Goal: Complete Application Form: Complete application form

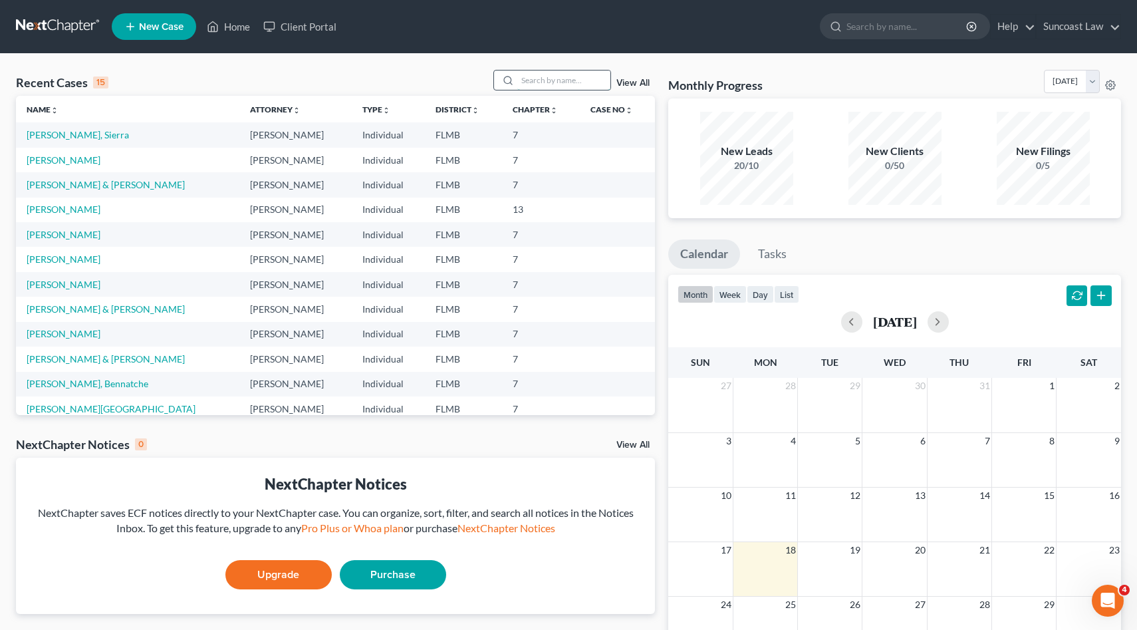
click at [593, 79] on input "search" at bounding box center [563, 79] width 93 height 19
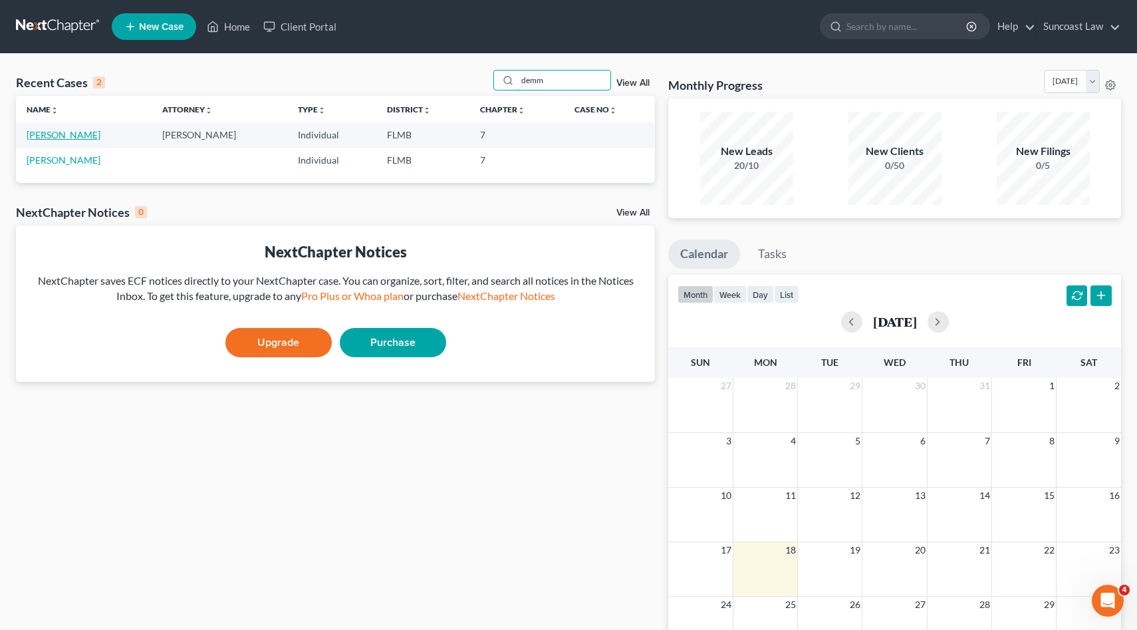
type input "demm"
click at [81, 134] on link "[PERSON_NAME]" at bounding box center [64, 134] width 74 height 11
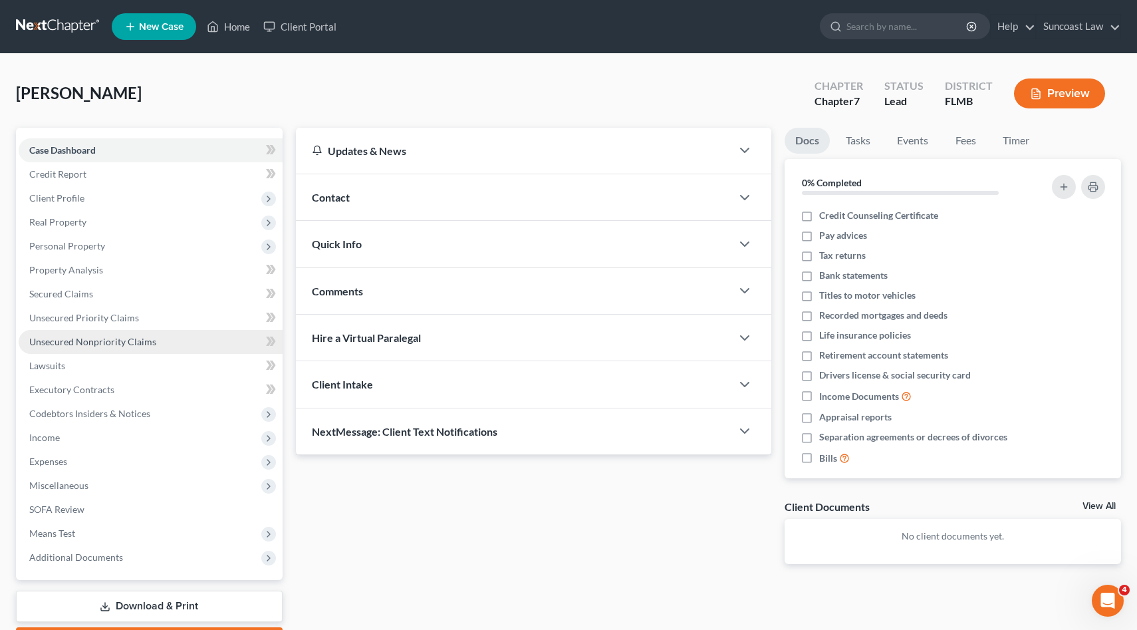
click at [76, 332] on link "Unsecured Nonpriority Claims" at bounding box center [151, 342] width 264 height 24
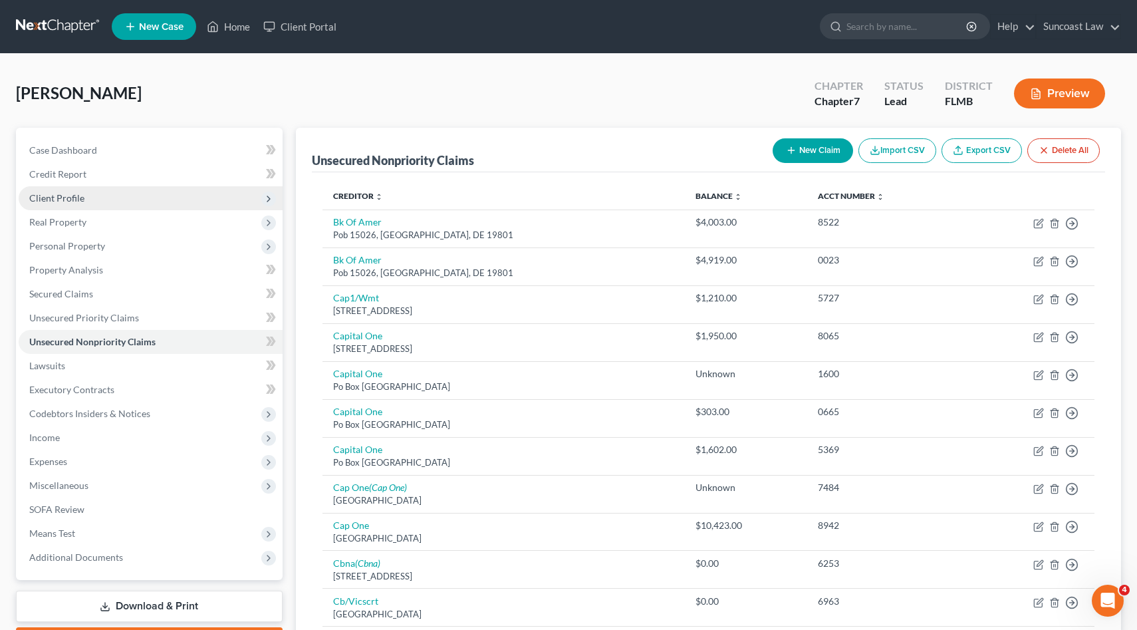
click at [62, 204] on span "Client Profile" at bounding box center [151, 198] width 264 height 24
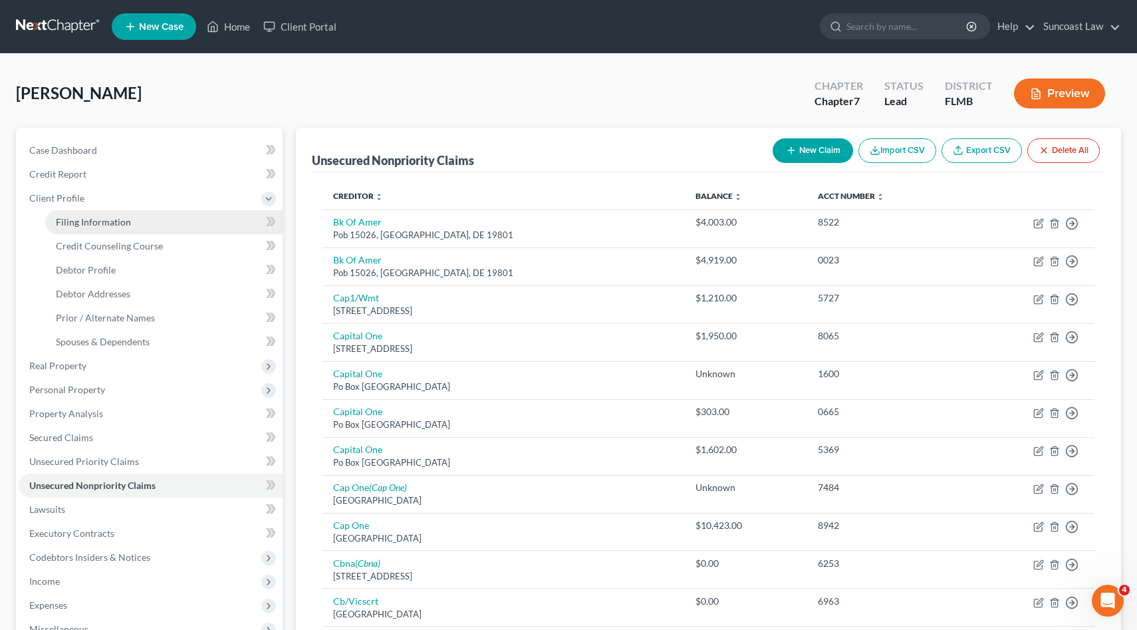
click at [88, 226] on span "Filing Information" at bounding box center [93, 221] width 75 height 11
select select "1"
select select "0"
select select "9"
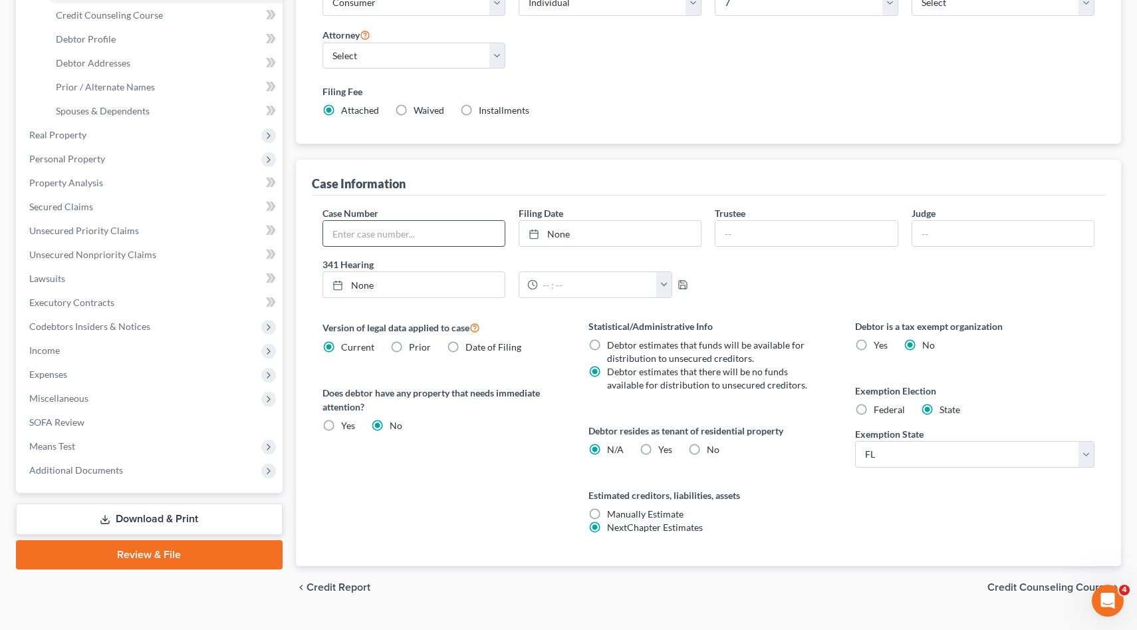
scroll to position [259, 0]
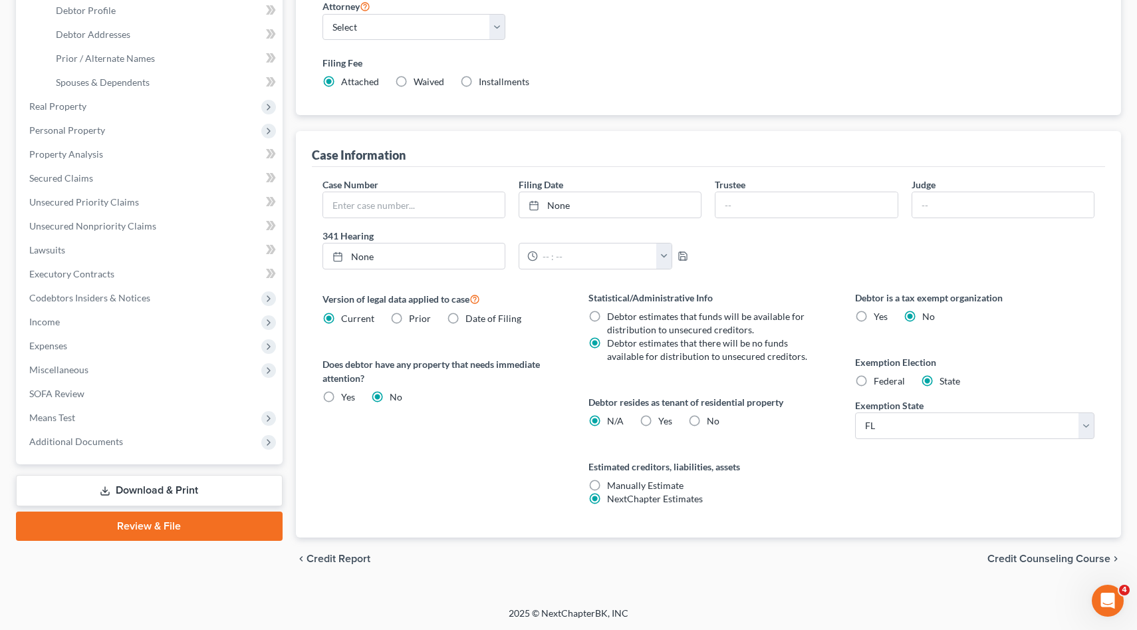
click at [1009, 556] on span "Credit Counseling Course" at bounding box center [1049, 558] width 123 height 11
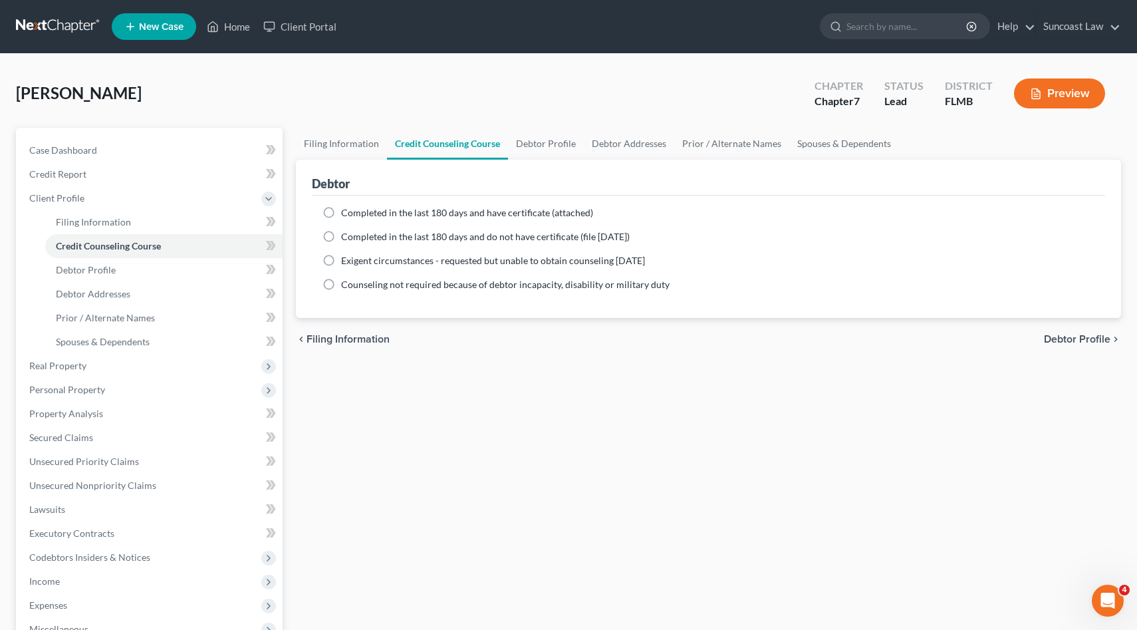
click at [341, 212] on label "Completed in the last 180 days and have certificate (attached)" at bounding box center [467, 212] width 252 height 13
click at [346, 212] on input "Completed in the last 180 days and have certificate (attached)" at bounding box center [350, 210] width 9 height 9
radio input "true"
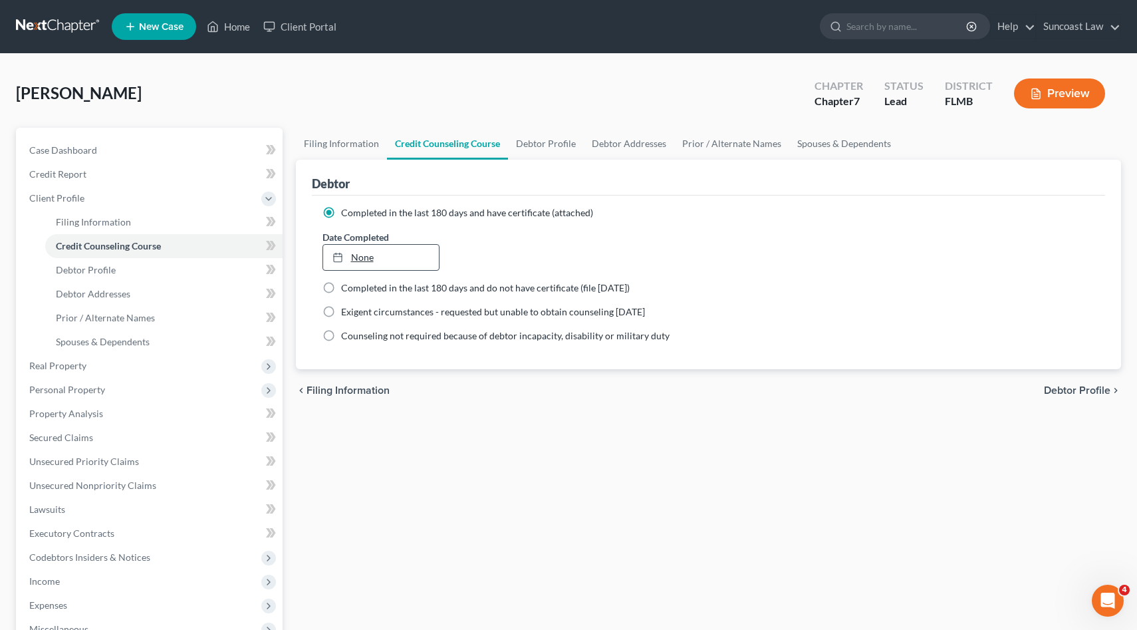
click at [365, 257] on link "None" at bounding box center [381, 257] width 116 height 25
click at [1071, 390] on span "Debtor Profile" at bounding box center [1077, 390] width 67 height 11
select select "0"
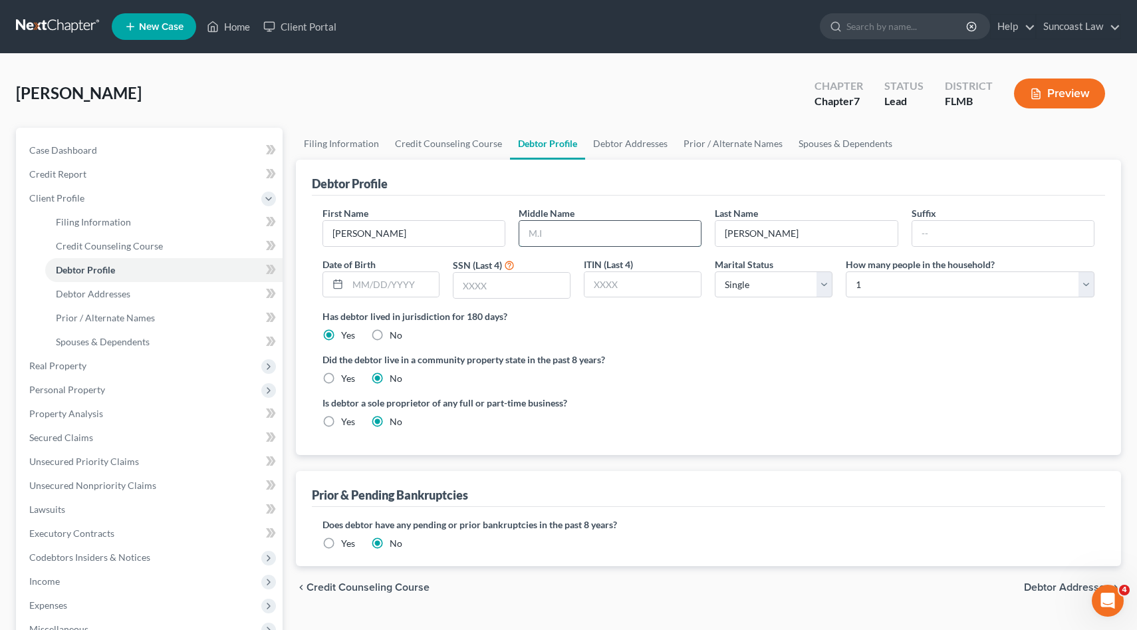
click at [588, 234] on input "text" at bounding box center [610, 233] width 182 height 25
type input "D."
click at [404, 287] on input "text" at bounding box center [394, 284] width 92 height 25
type input "[DATE]"
type input "3675"
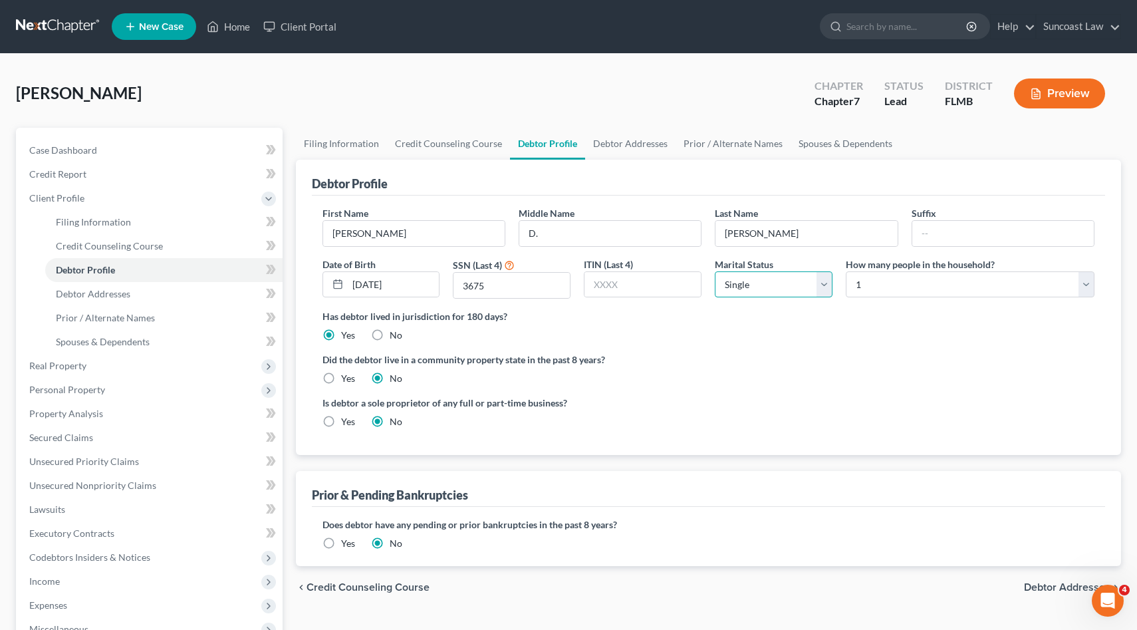
click at [822, 285] on select "Select Single Married Separated Divorced Widowed" at bounding box center [774, 284] width 118 height 27
select select "1"
click at [715, 271] on select "Select Single Married Separated Divorced Widowed" at bounding box center [774, 284] width 118 height 27
click at [989, 289] on select "Select 1 2 3 4 5 6 7 8 9 10 11 12 13 14 15 16 17 18 19 20" at bounding box center [970, 284] width 249 height 27
select select "1"
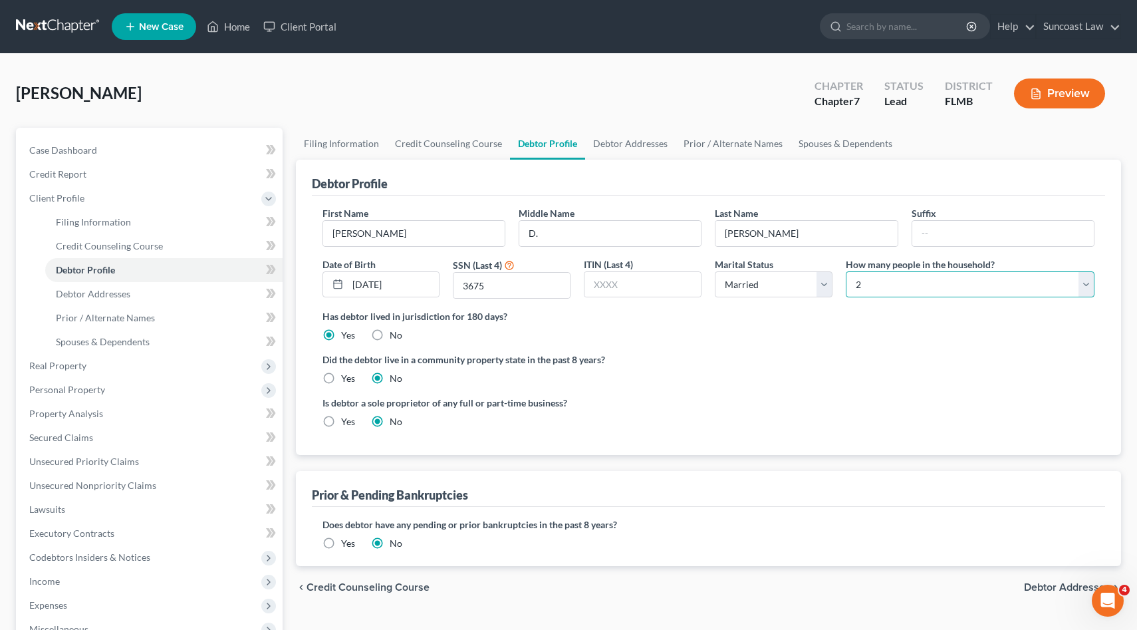
click at [846, 271] on select "Select 1 2 3 4 5 6 7 8 9 10 11 12 13 14 15 16 17 18 19 20" at bounding box center [970, 284] width 249 height 27
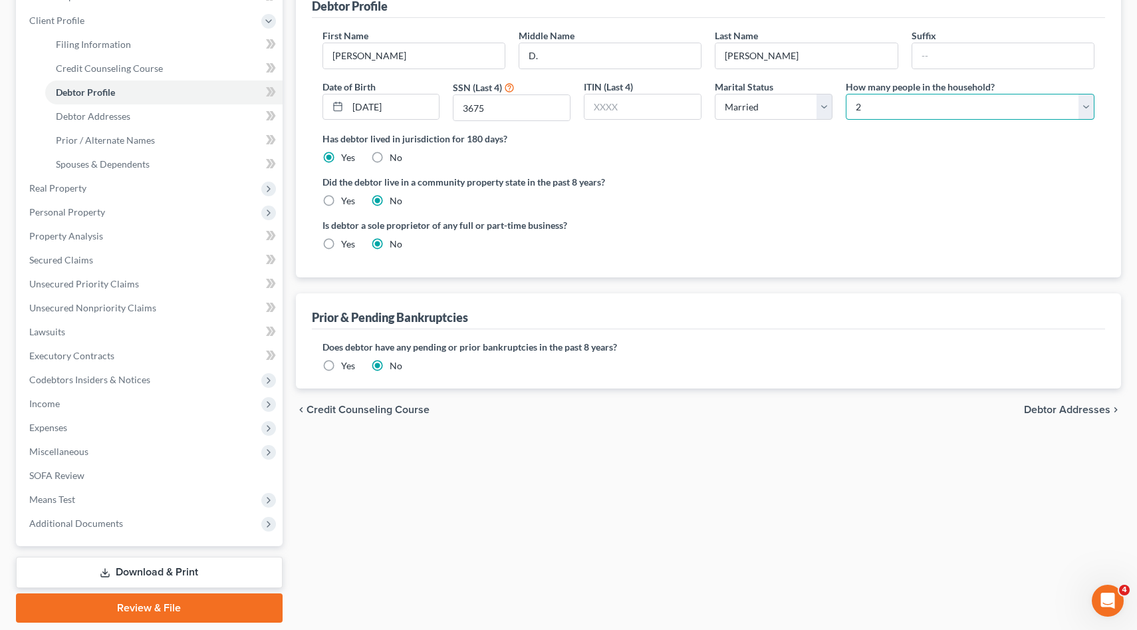
scroll to position [204, 0]
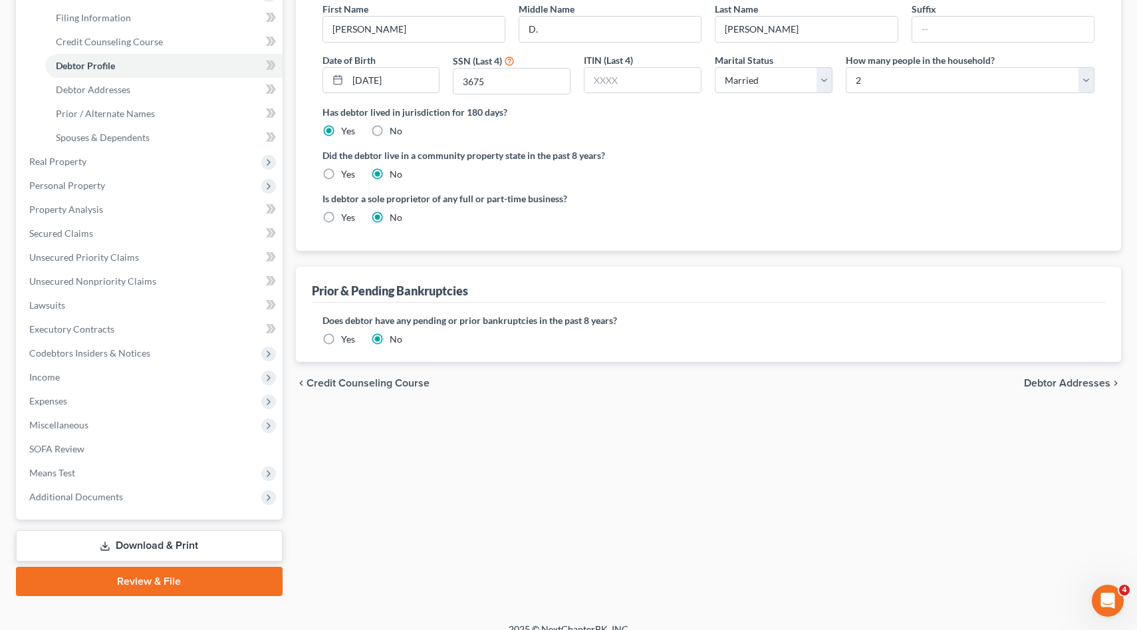
click at [1082, 381] on span "Debtor Addresses" at bounding box center [1067, 383] width 86 height 11
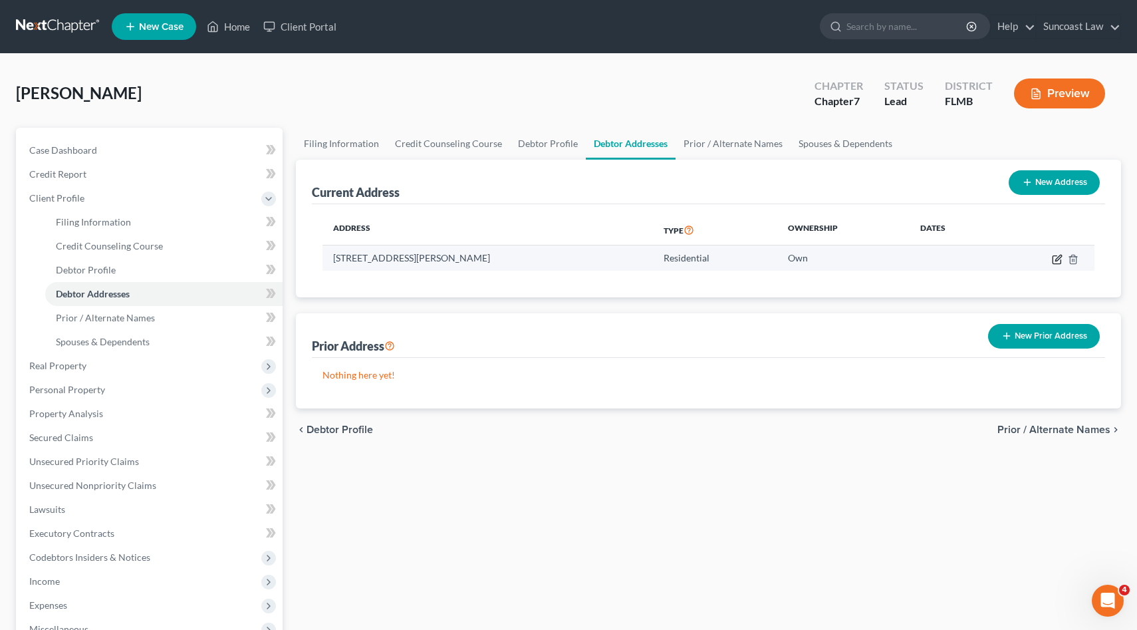
click at [1057, 261] on icon "button" at bounding box center [1057, 259] width 11 height 11
select select "9"
select select "0"
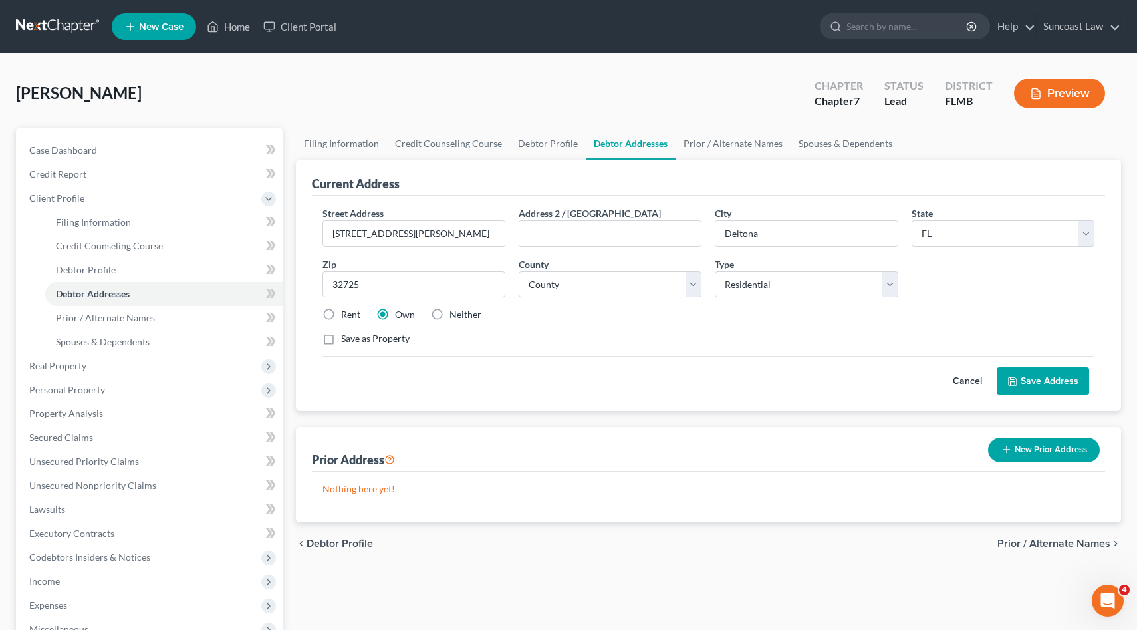
click at [341, 337] on label "Save as Property" at bounding box center [375, 338] width 69 height 13
click at [346, 337] on input "Save as Property" at bounding box center [350, 336] width 9 height 9
checkbox input "true"
click at [1024, 448] on button "New Prior Address" at bounding box center [1044, 450] width 112 height 25
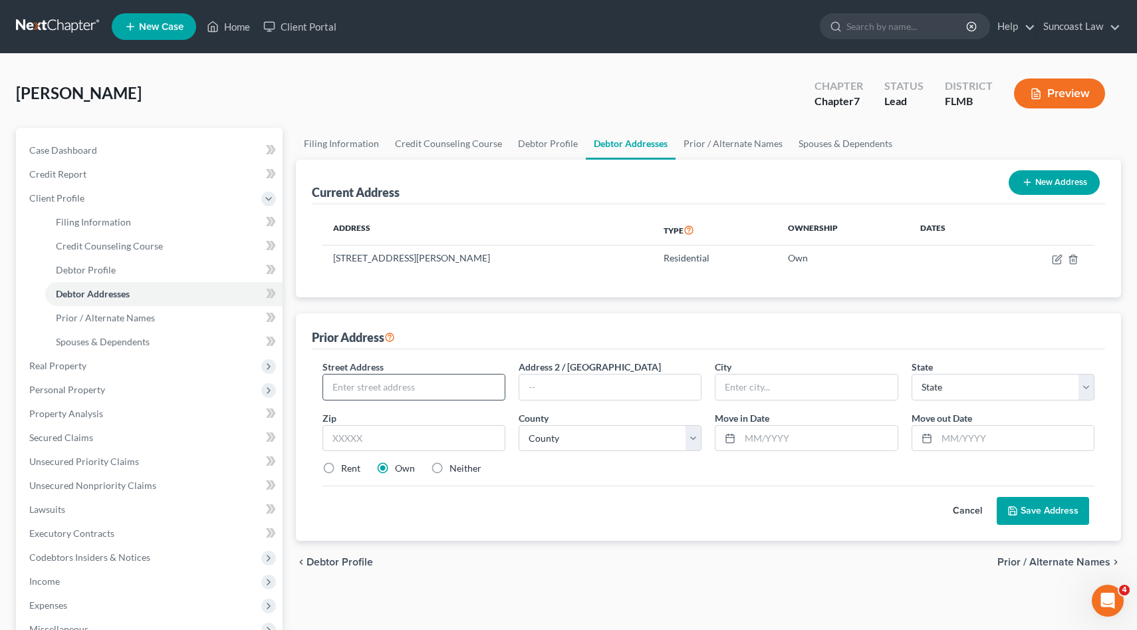
click at [388, 380] on input "text" at bounding box center [414, 386] width 182 height 25
type input "[STREET_ADDRESS][PERSON_NAME]"
type input "Deltona"
select select "9"
type input "32725"
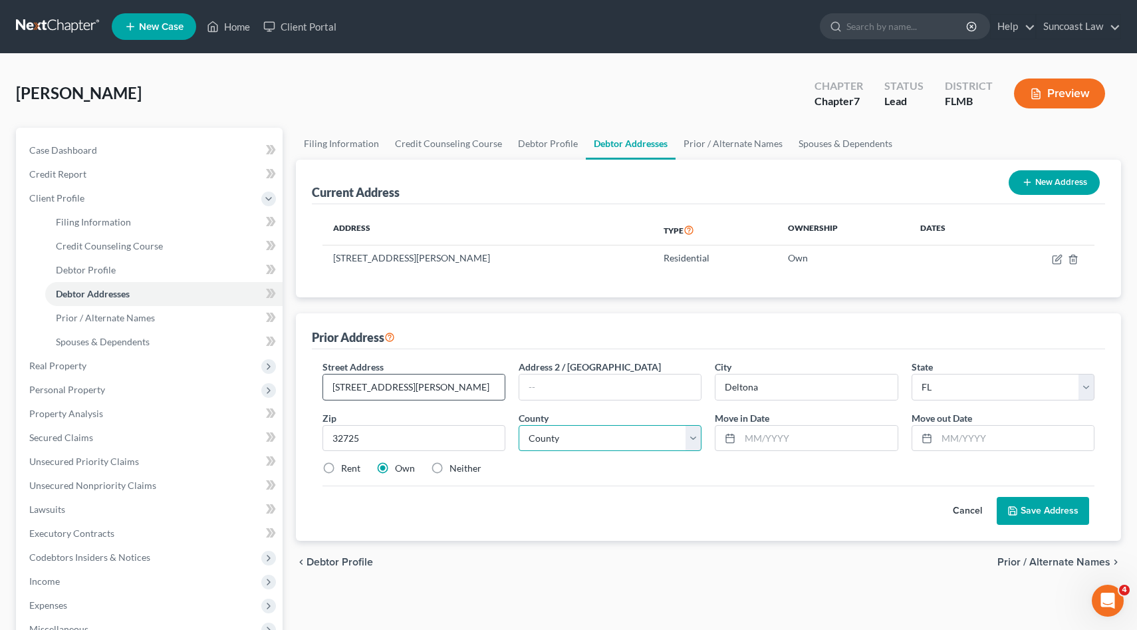
select select "63"
click at [952, 437] on input "text" at bounding box center [1015, 438] width 157 height 25
type input "[DATE]"
click at [827, 440] on input "text" at bounding box center [818, 438] width 157 height 25
type input "[DATE]"
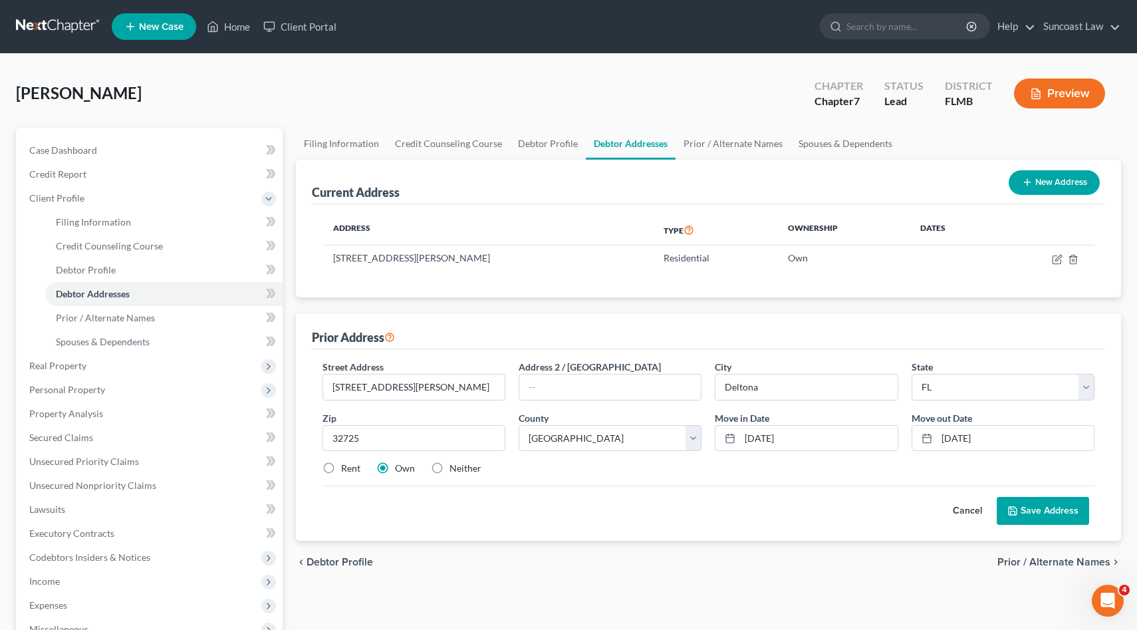
click at [1025, 511] on button "Save Address" at bounding box center [1043, 511] width 92 height 28
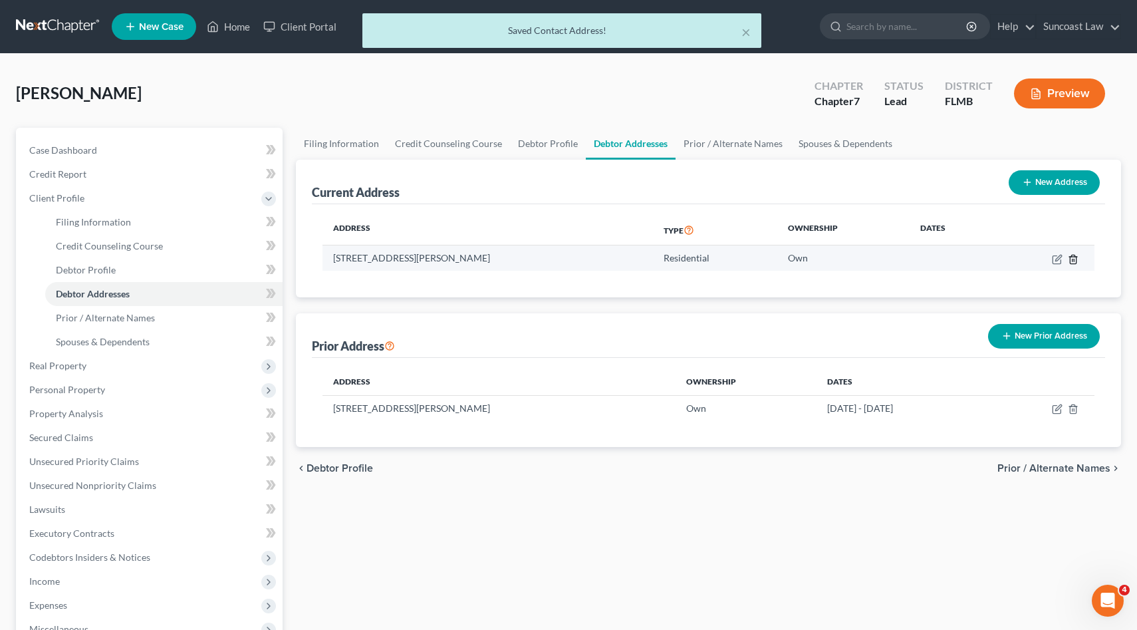
click at [1073, 259] on line "button" at bounding box center [1073, 260] width 0 height 3
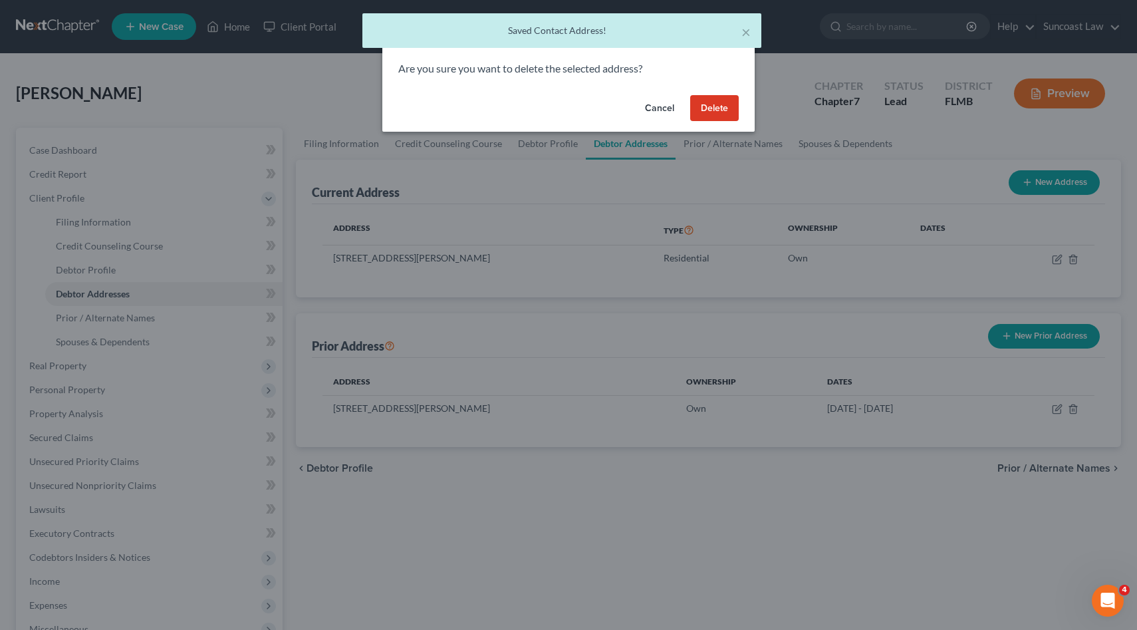
click at [722, 109] on button "Delete" at bounding box center [714, 108] width 49 height 27
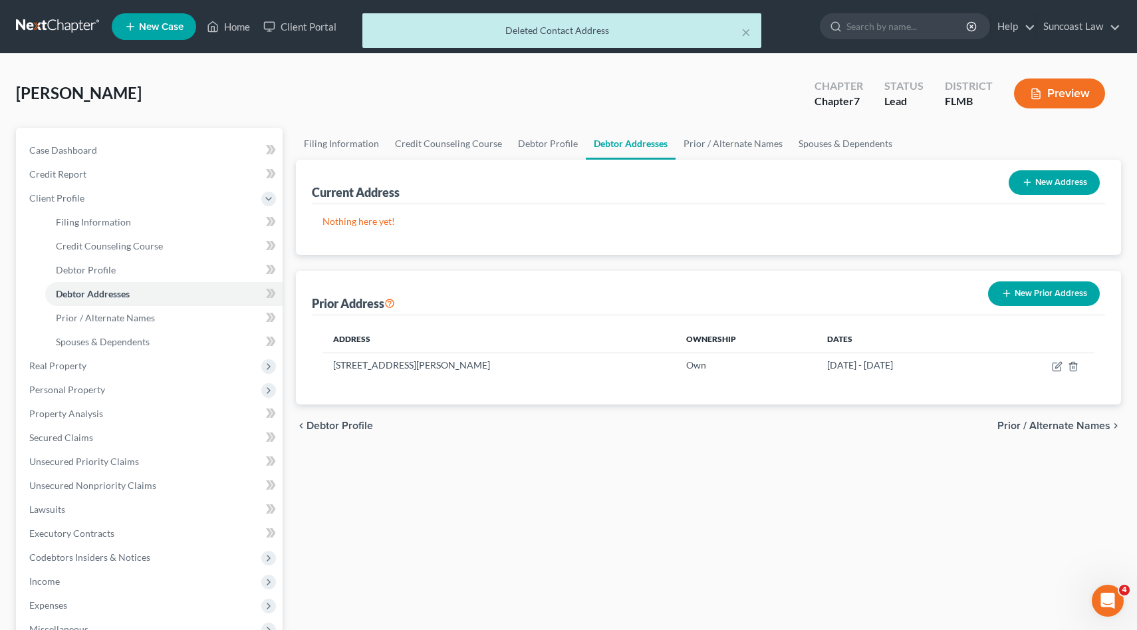
click at [1045, 180] on button "New Address" at bounding box center [1054, 182] width 91 height 25
select select "0"
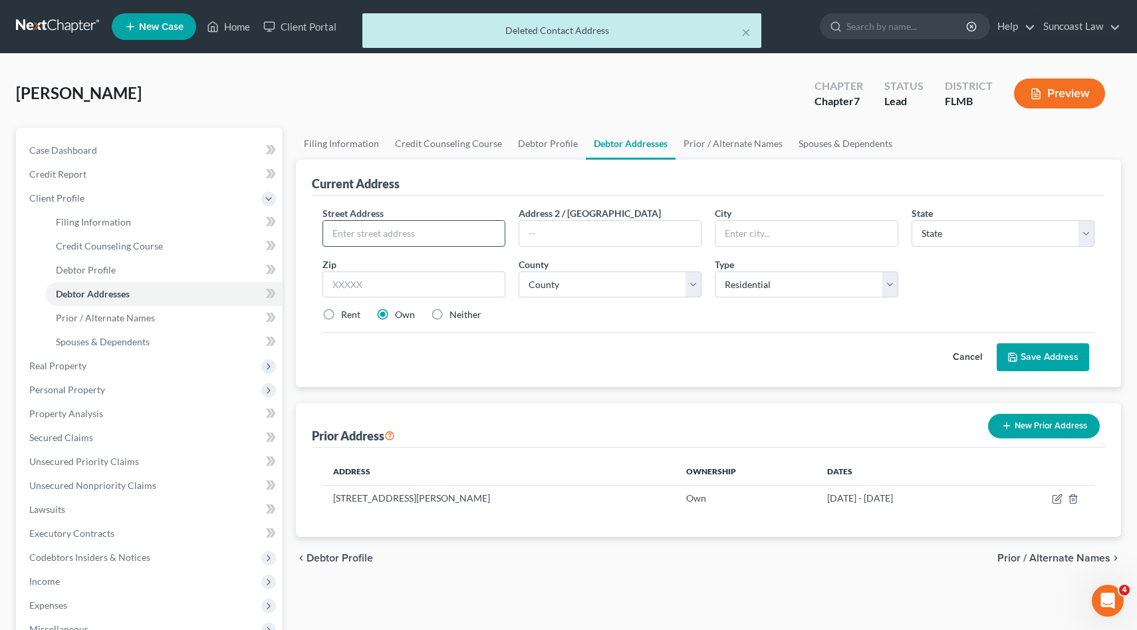
click at [356, 227] on input "text" at bounding box center [414, 233] width 182 height 25
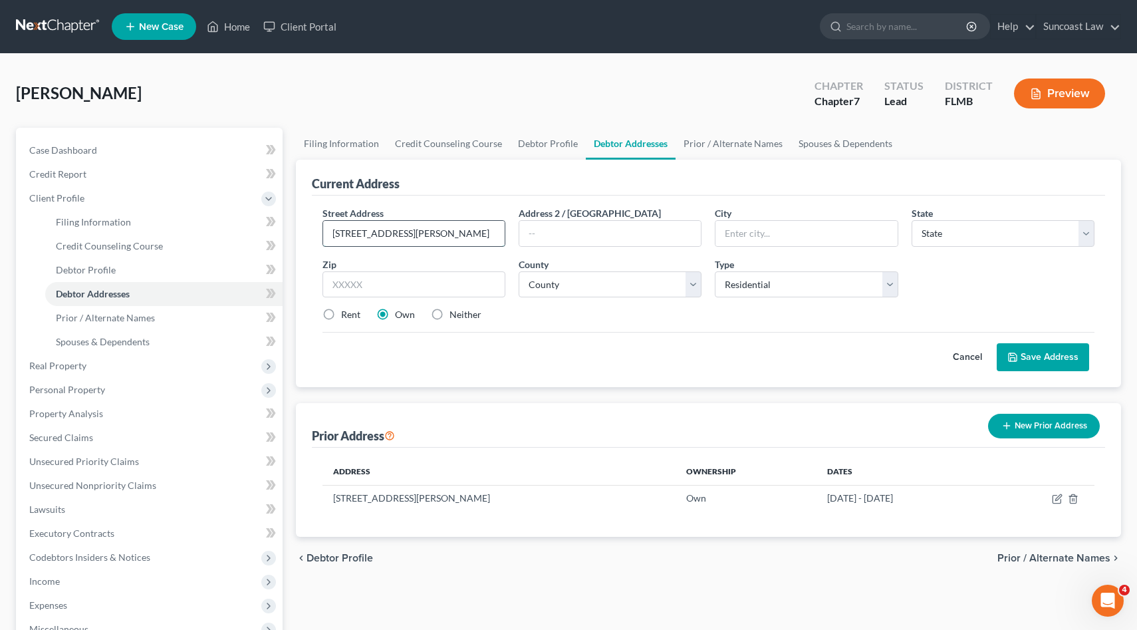
type input "[STREET_ADDRESS][PERSON_NAME]"
type input "[PERSON_NAME][GEOGRAPHIC_DATA]"
select select "36"
type input "45424"
type input "[GEOGRAPHIC_DATA]"
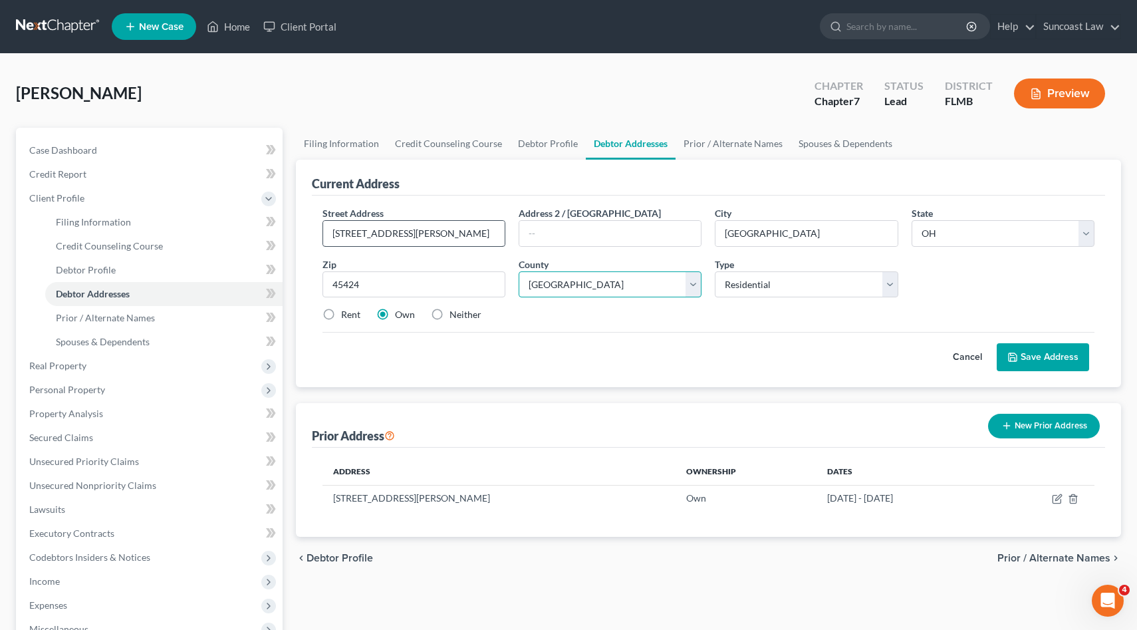
select select "11"
click at [341, 313] on label "Rent" at bounding box center [350, 314] width 19 height 13
click at [346, 313] on input "Rent" at bounding box center [350, 312] width 9 height 9
radio input "true"
click at [1037, 356] on button "Save Address" at bounding box center [1043, 357] width 92 height 28
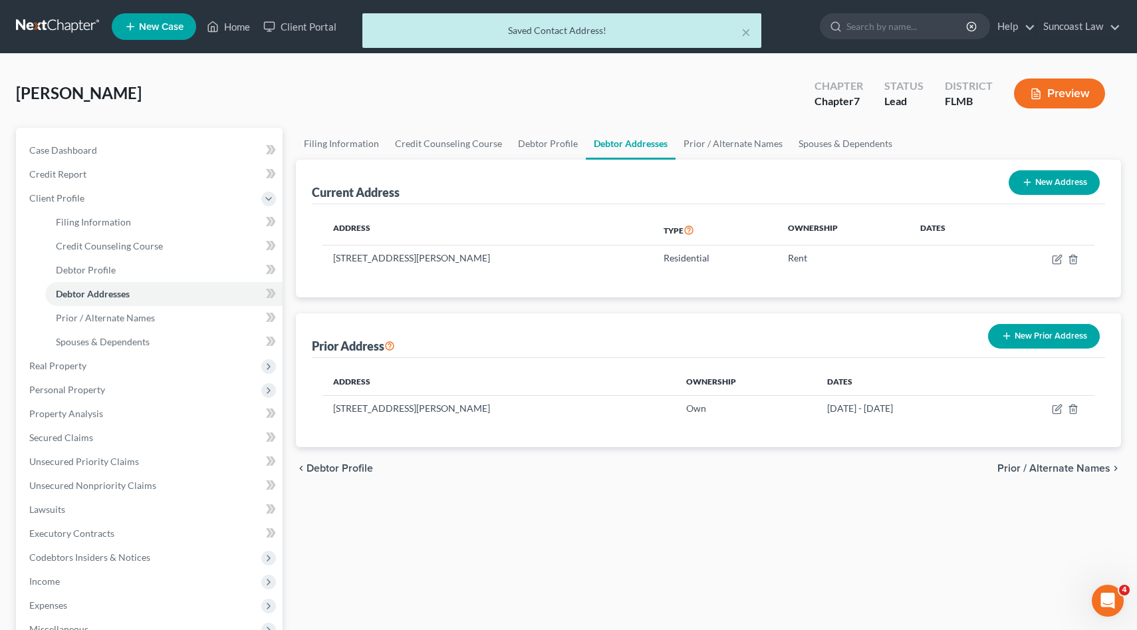
click at [1051, 466] on span "Prior / Alternate Names" at bounding box center [1054, 468] width 113 height 11
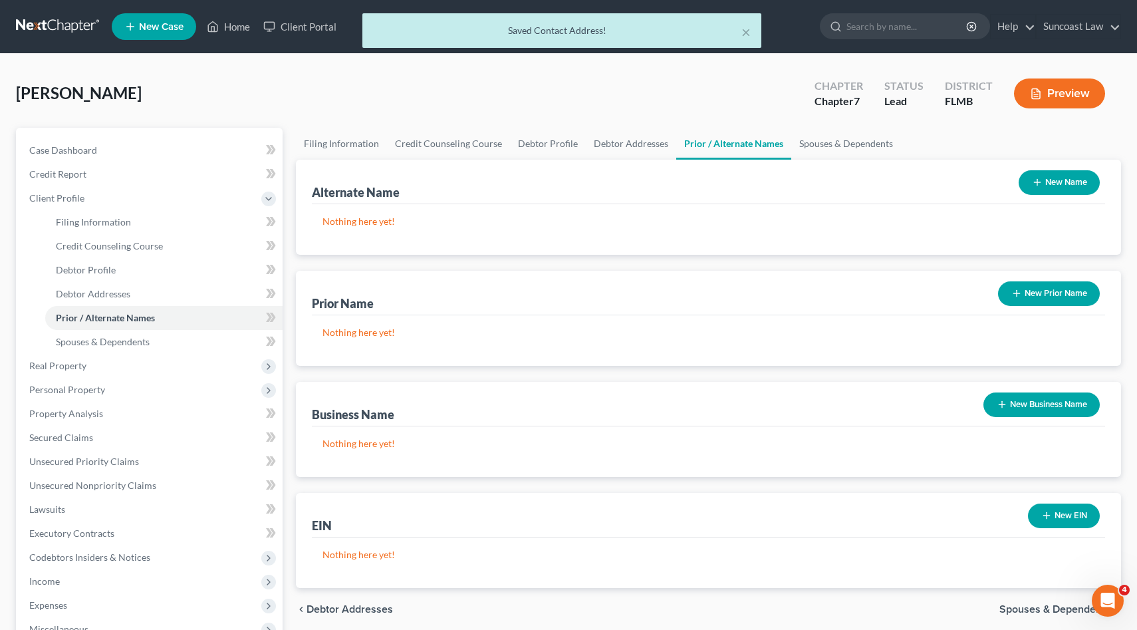
click at [1075, 188] on button "New Name" at bounding box center [1059, 182] width 81 height 25
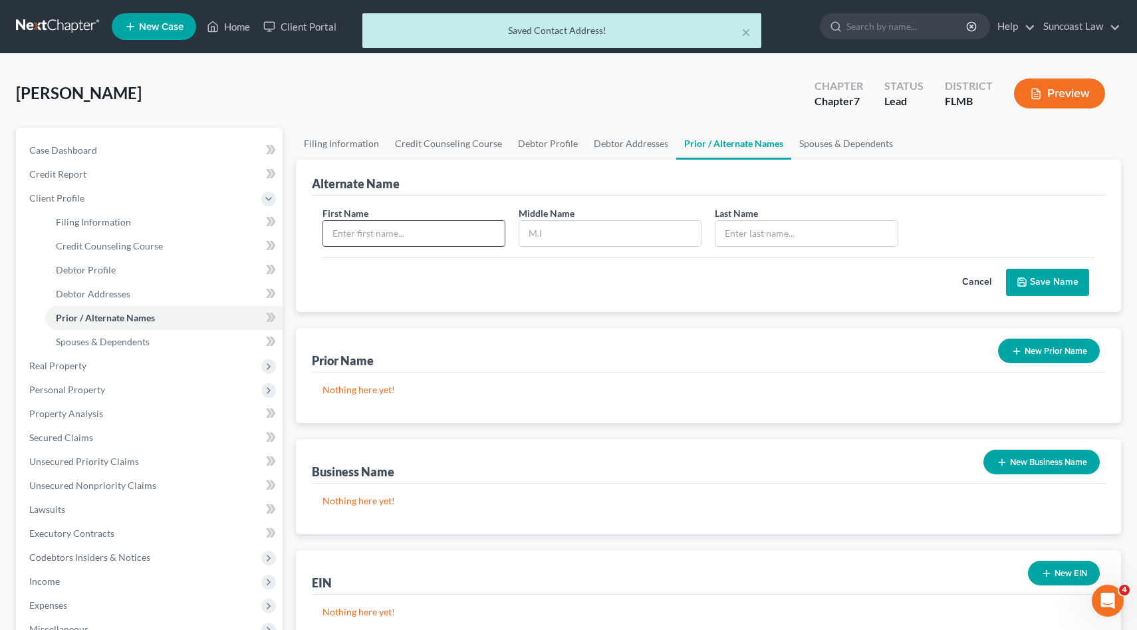
click at [456, 236] on input "text" at bounding box center [414, 233] width 182 height 25
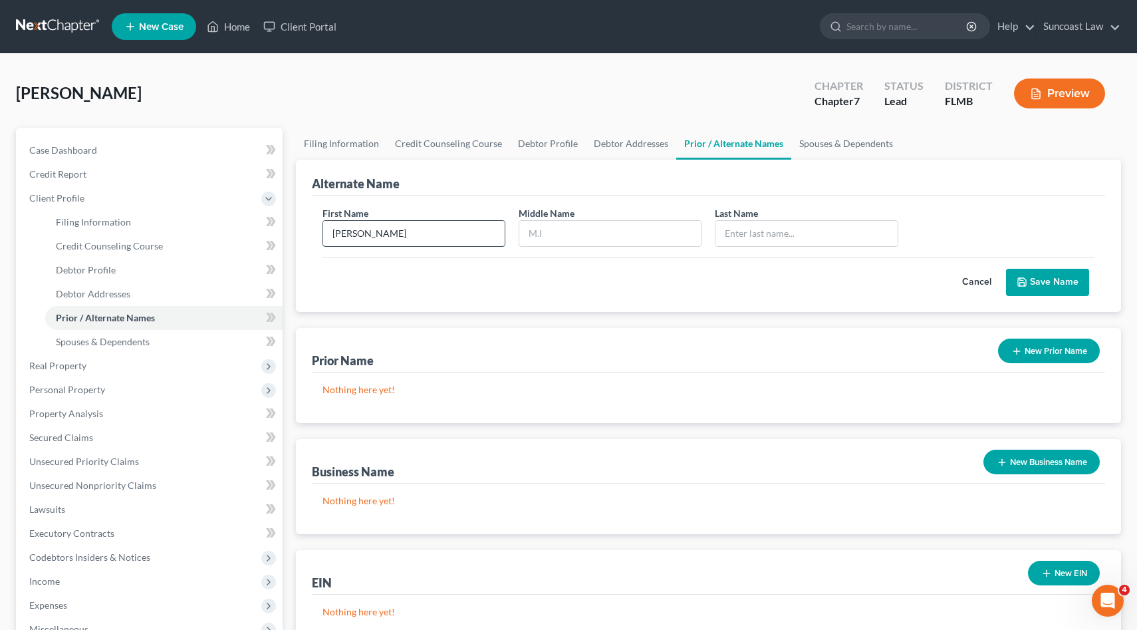
type input "[PERSON_NAME]"
click at [1062, 275] on button "Save Name" at bounding box center [1047, 283] width 83 height 28
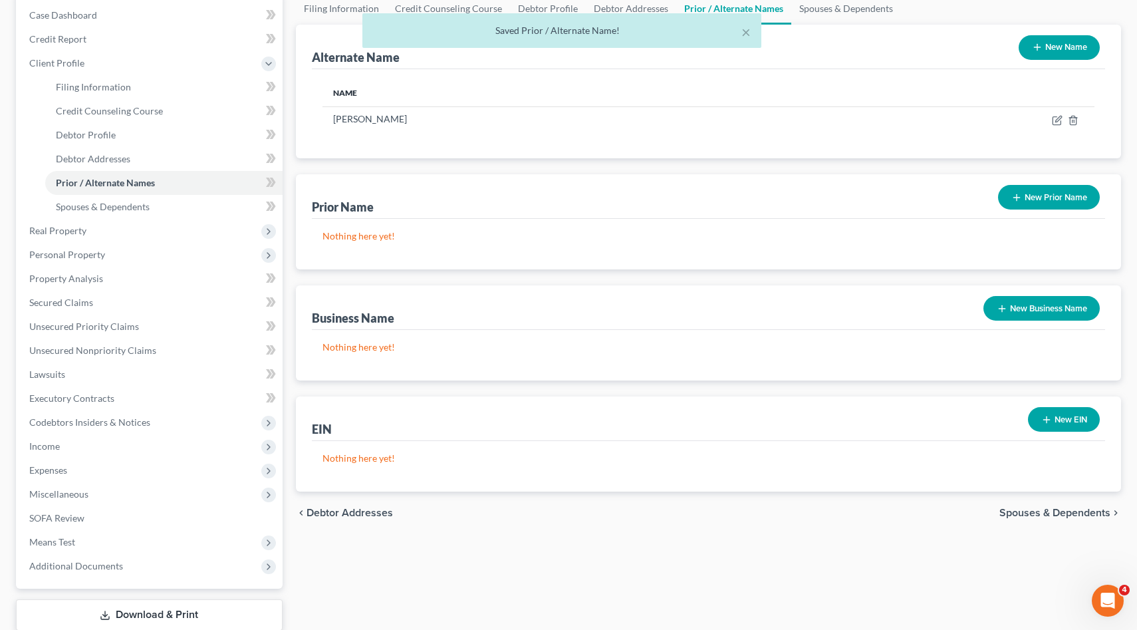
scroll to position [219, 0]
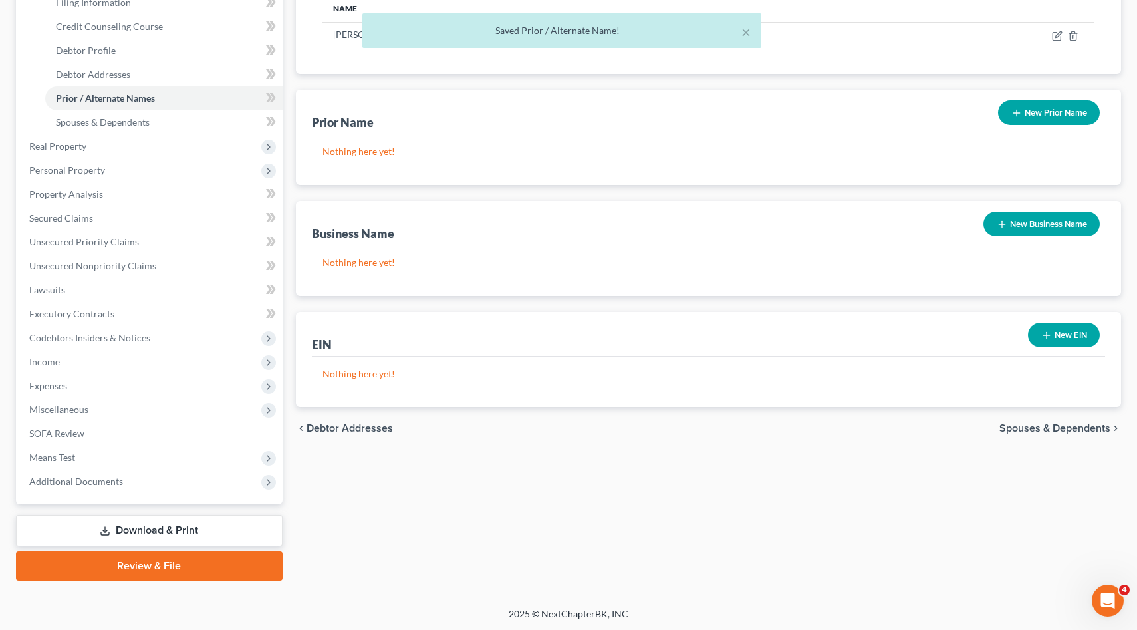
click at [1054, 428] on span "Spouses & Dependents" at bounding box center [1055, 428] width 111 height 11
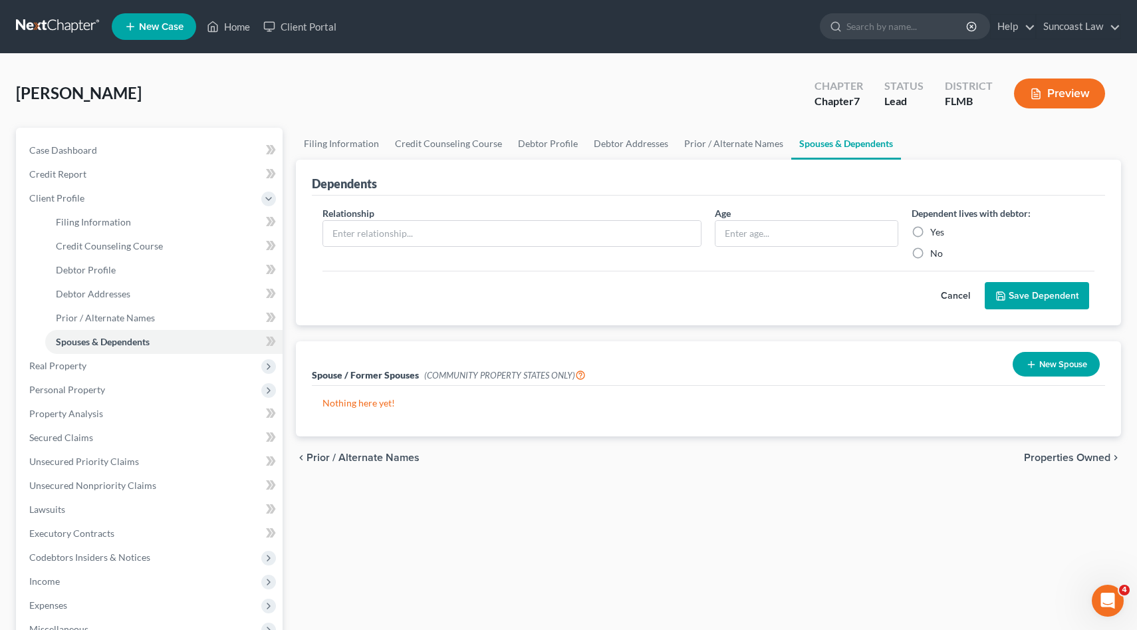
click at [1077, 454] on span "Properties Owned" at bounding box center [1067, 457] width 86 height 11
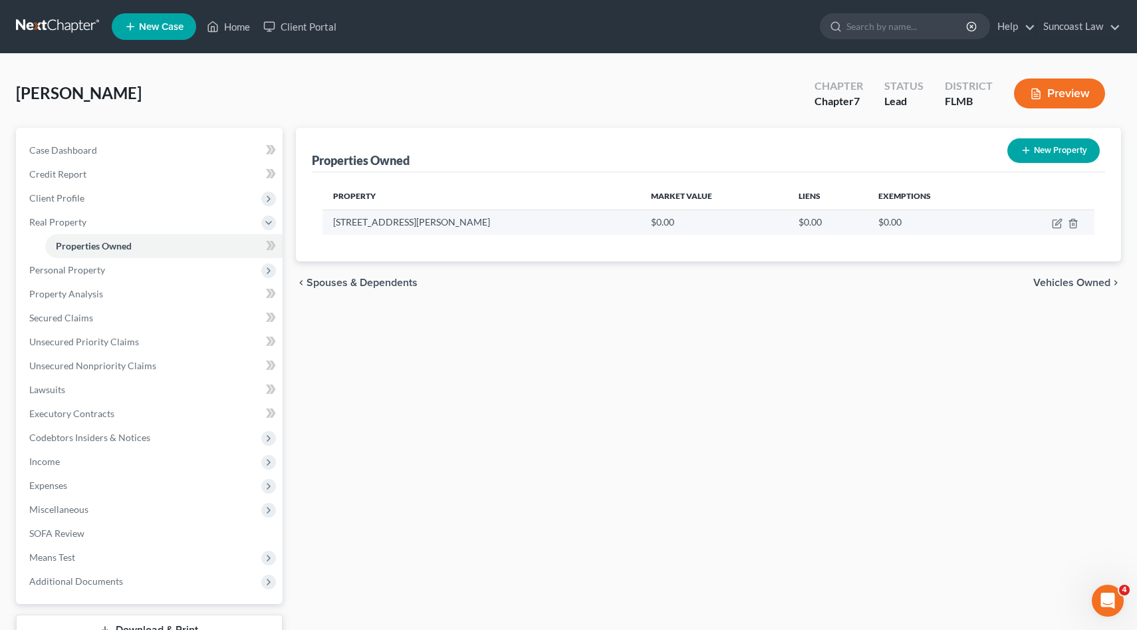
click at [1053, 228] on td at bounding box center [1047, 221] width 95 height 25
click at [1056, 218] on icon "button" at bounding box center [1057, 223] width 11 height 11
select select "9"
select select "63"
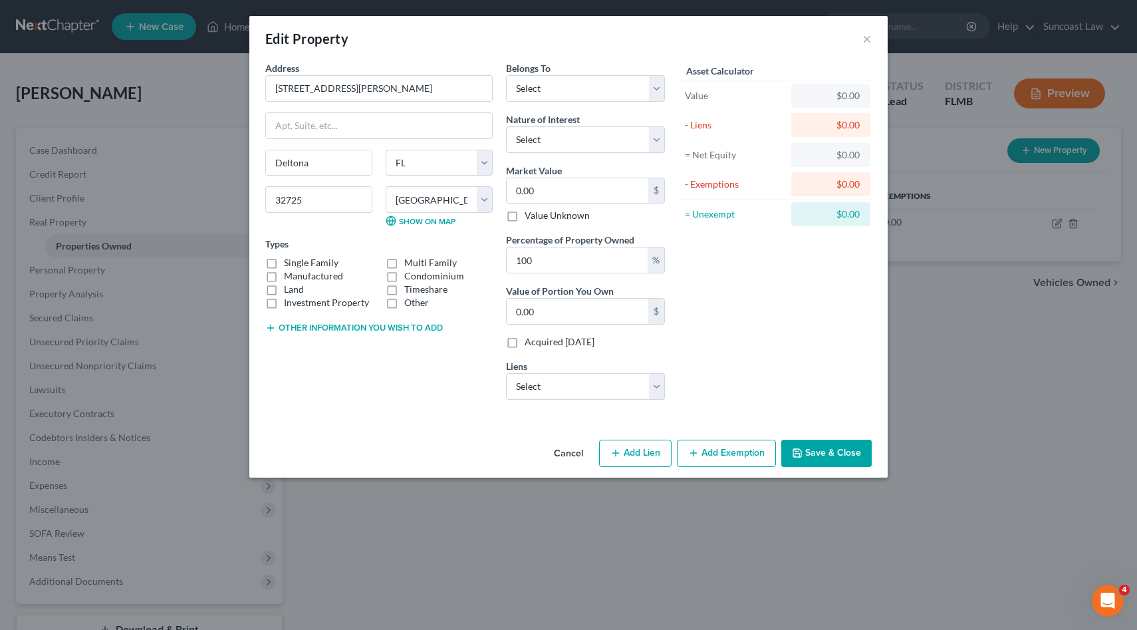
click at [284, 264] on label "Single Family" at bounding box center [311, 262] width 55 height 13
click at [289, 264] on input "Single Family" at bounding box center [293, 260] width 9 height 9
checkbox input "true"
click at [655, 90] on select "Select Debtor 1 Only Debtor 2 Only Debtor 1 And Debtor 2 Only At Least One Of T…" at bounding box center [585, 88] width 159 height 27
select select "3"
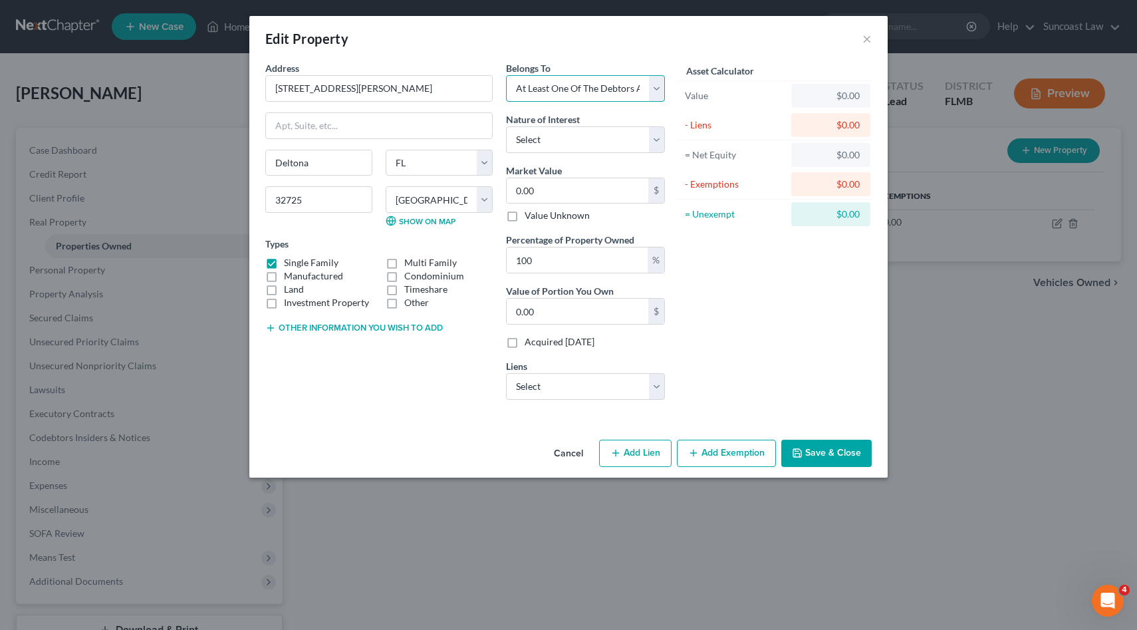
click at [506, 75] on select "Select Debtor 1 Only Debtor 2 Only Debtor 1 And Debtor 2 Only At Least One Of T…" at bounding box center [585, 88] width 159 height 27
click at [658, 140] on select "Select Fee Simple Joint Tenant Life Estate Equitable Interest Future Interest T…" at bounding box center [585, 139] width 159 height 27
select select "5"
click at [506, 126] on select "Select Fee Simple Joint Tenant Life Estate Equitable Interest Future Interest T…" at bounding box center [585, 139] width 159 height 27
click at [540, 188] on input "0.00" at bounding box center [578, 190] width 142 height 25
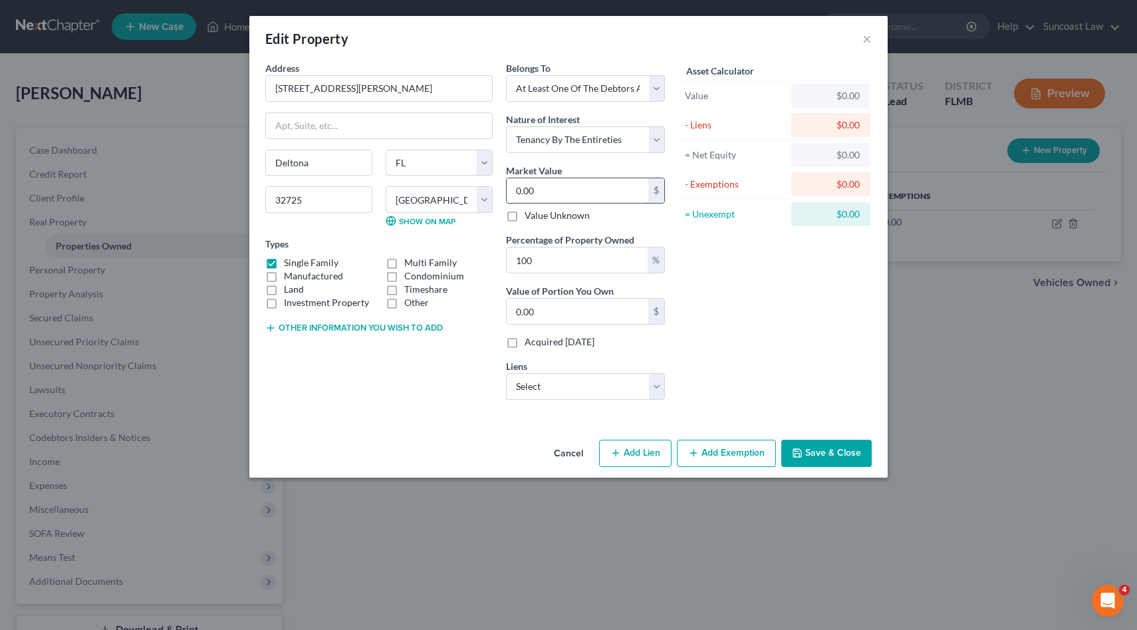
type input "3"
type input "3.00"
type input "32"
type input "32.00"
type input "322"
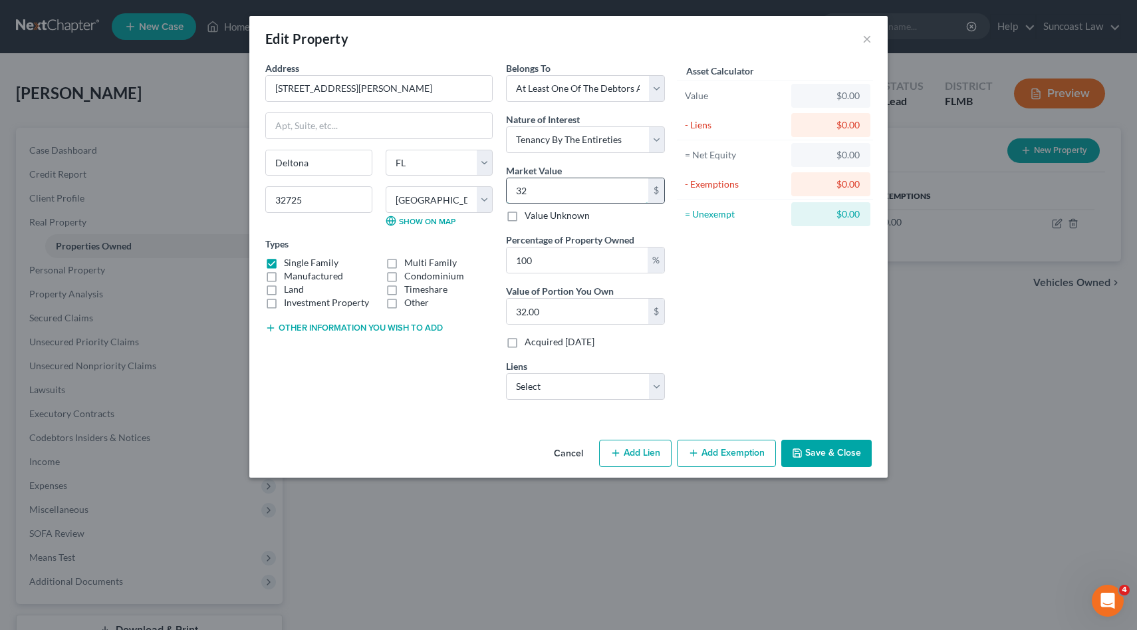
type input "322.00"
type input "3220"
type input "3,220.00"
type input "3,2200"
type input "32,200.00"
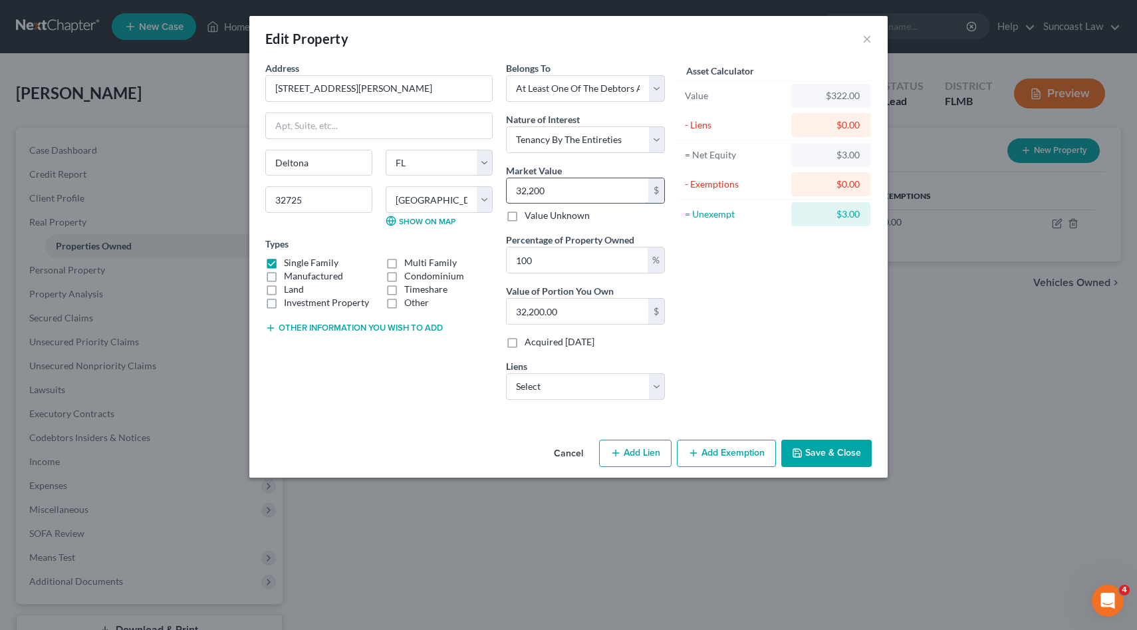
type input "32,2000"
type input "322,000.00"
type input "322,000"
click at [657, 388] on select "Select Flagstarbank - $294,859.00 Cap One Auto - $0.00 Carngtn Mtg - $0.00 Wfbn…" at bounding box center [585, 386] width 159 height 27
select select "0"
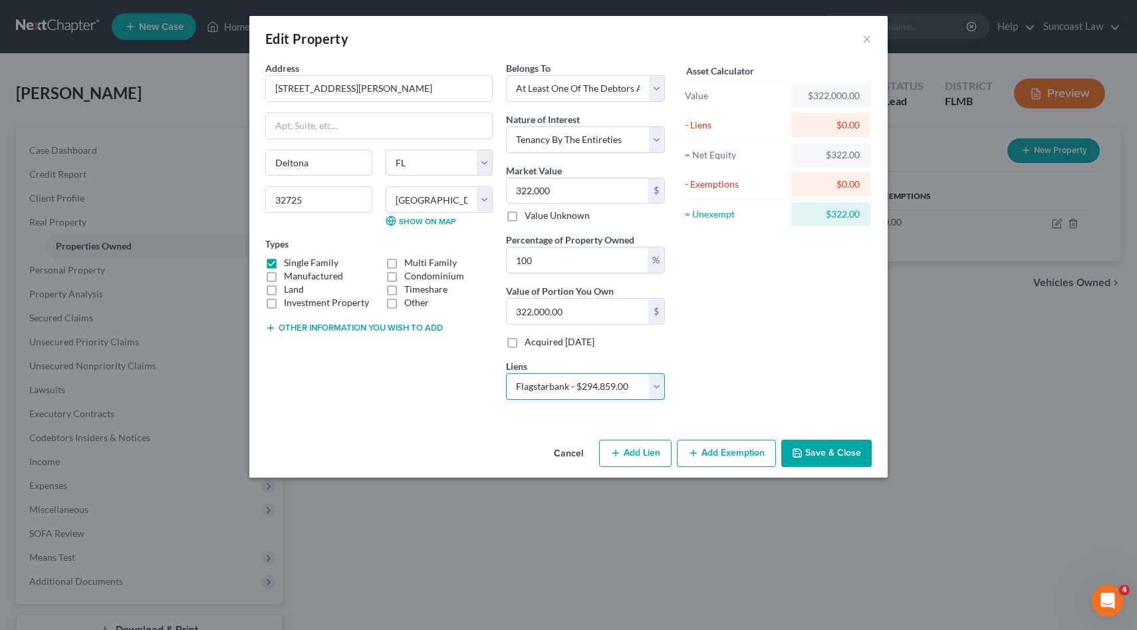
click at [506, 373] on select "Select Flagstarbank - $294,859.00 Cap One Auto - $0.00 Carngtn Mtg - $0.00 Wfbn…" at bounding box center [585, 386] width 159 height 27
select select
select select "23"
select select "0"
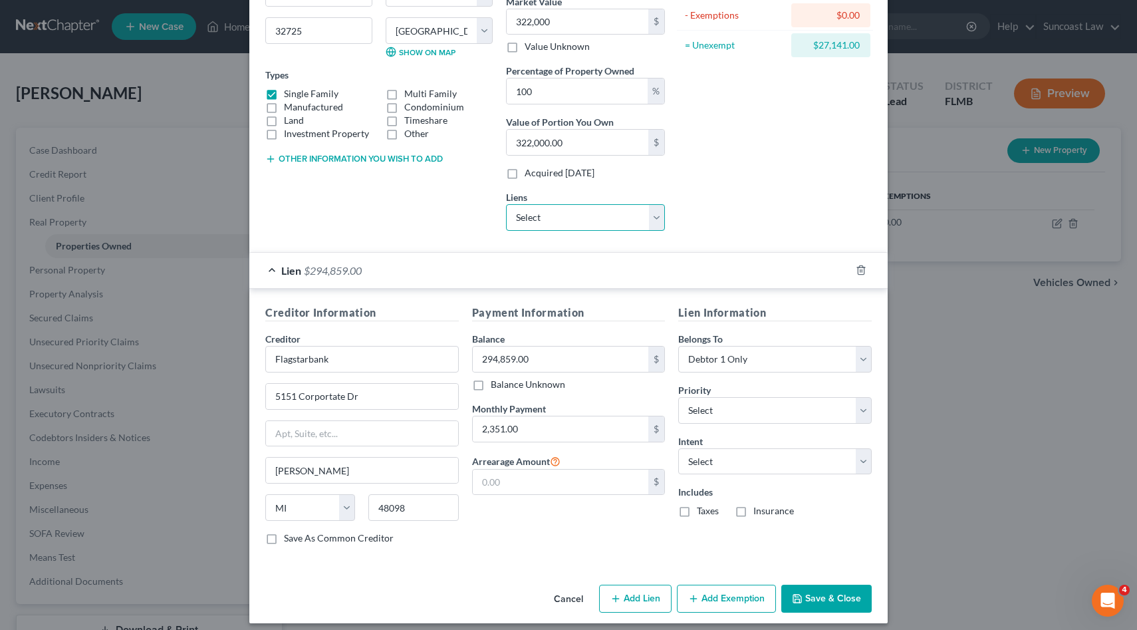
scroll to position [178, 0]
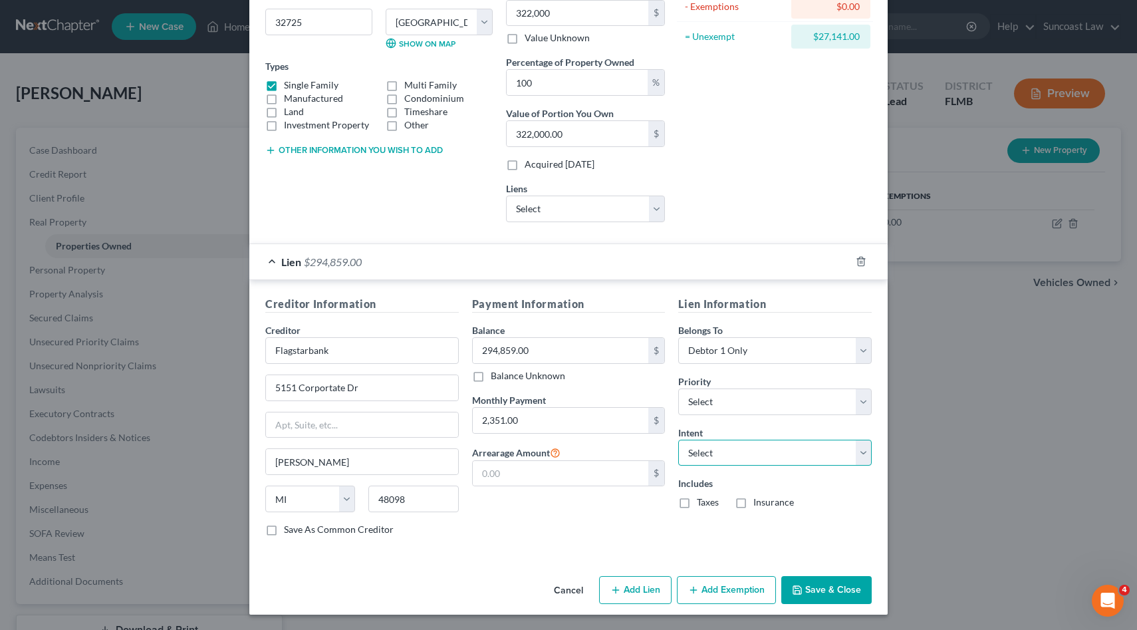
click at [752, 455] on select "Select Surrender Redeem Reaffirm Avoid Other" at bounding box center [775, 453] width 194 height 27
select select "0"
click at [678, 440] on select "Select Surrender Redeem Reaffirm Avoid Other" at bounding box center [775, 453] width 194 height 27
click at [835, 591] on button "Save & Close" at bounding box center [826, 590] width 90 height 28
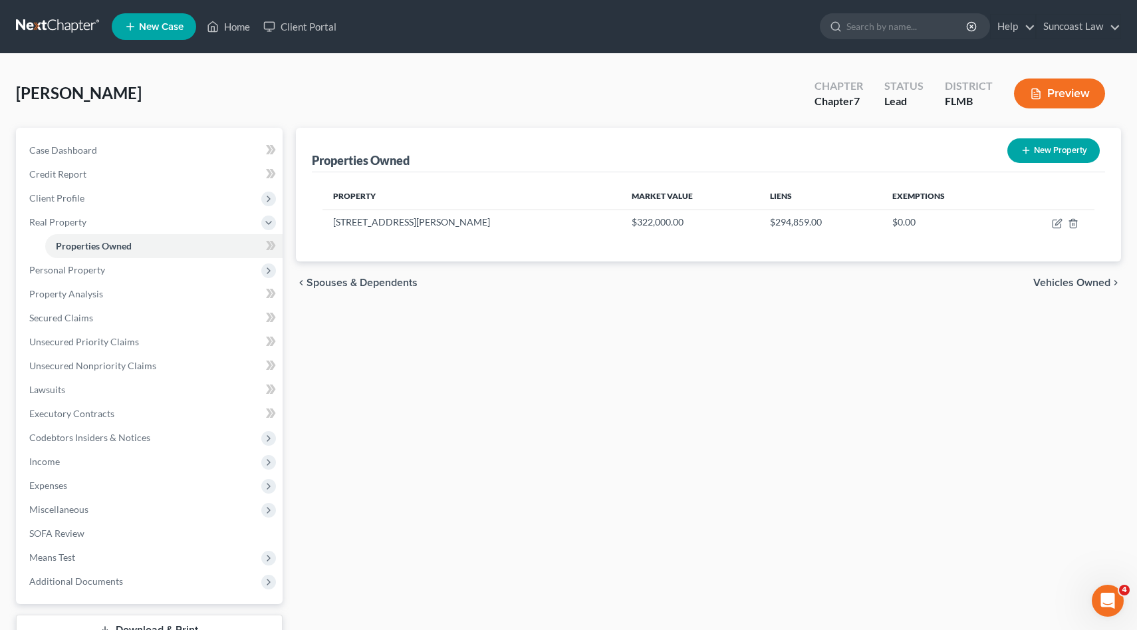
click at [1066, 282] on span "Vehicles Owned" at bounding box center [1071, 282] width 77 height 11
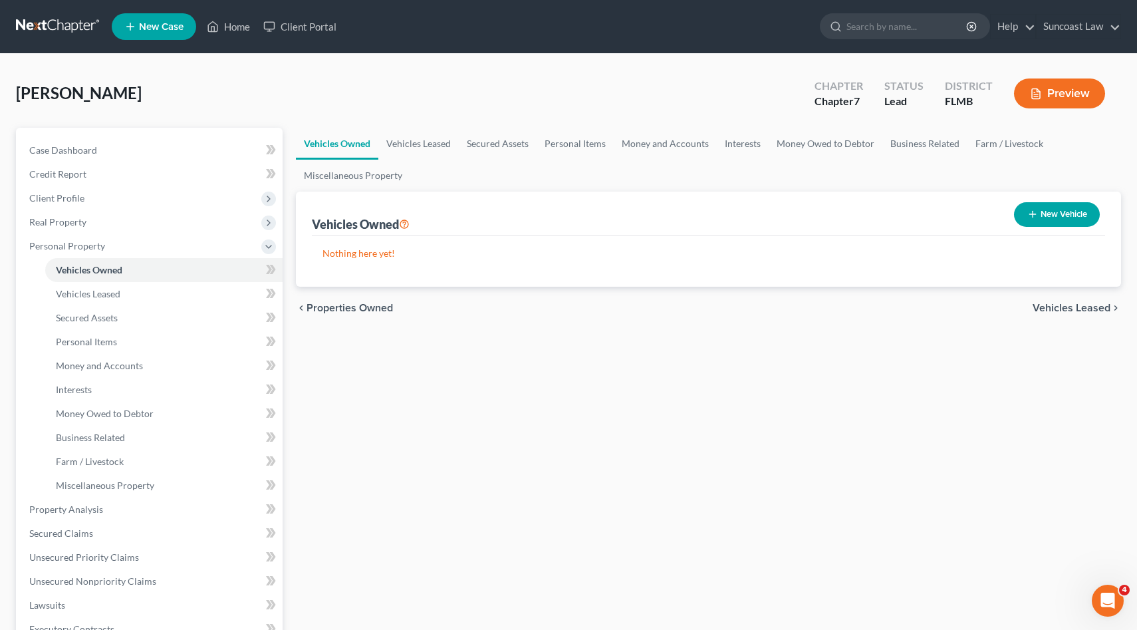
click at [1057, 307] on span "Vehicles Leased" at bounding box center [1072, 308] width 78 height 11
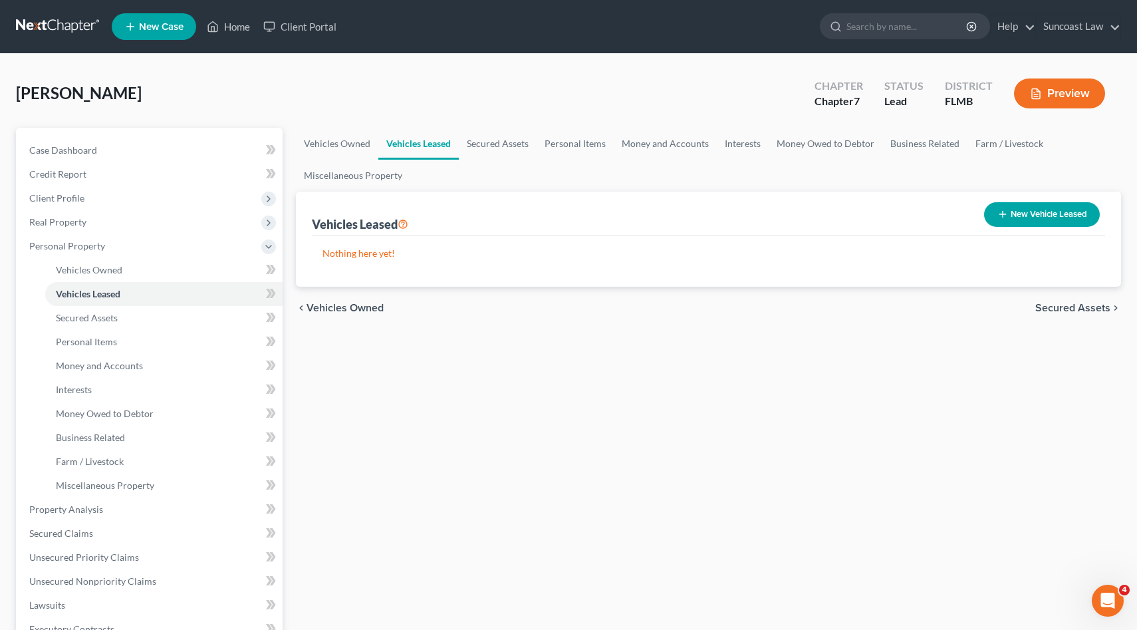
click at [1057, 307] on span "Secured Assets" at bounding box center [1072, 308] width 75 height 11
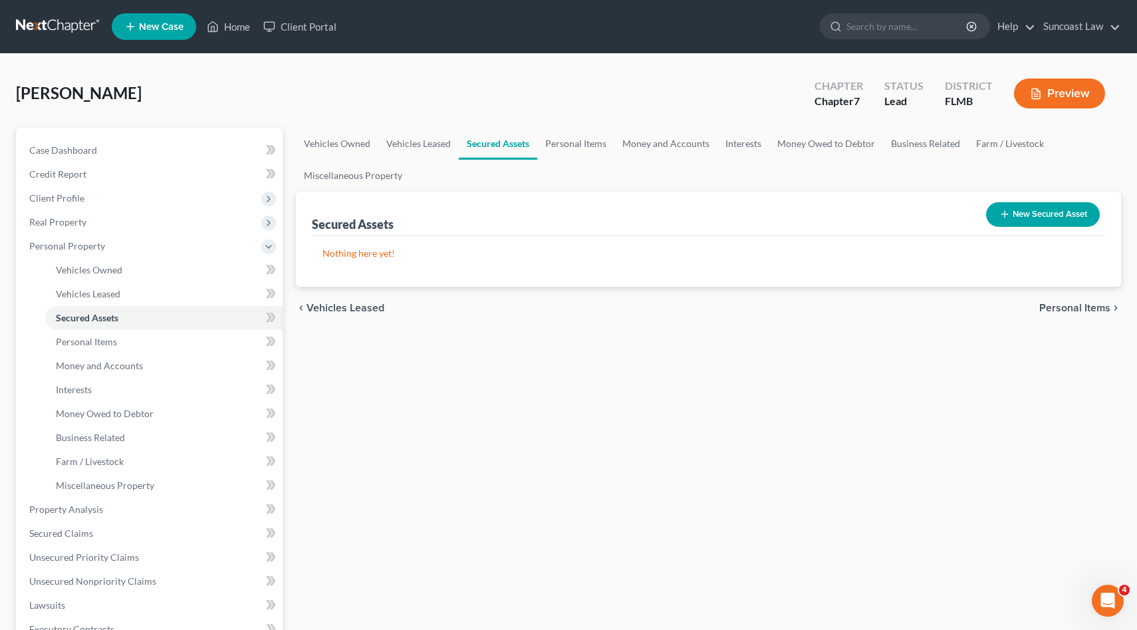
click at [1057, 307] on span "Personal Items" at bounding box center [1074, 308] width 71 height 11
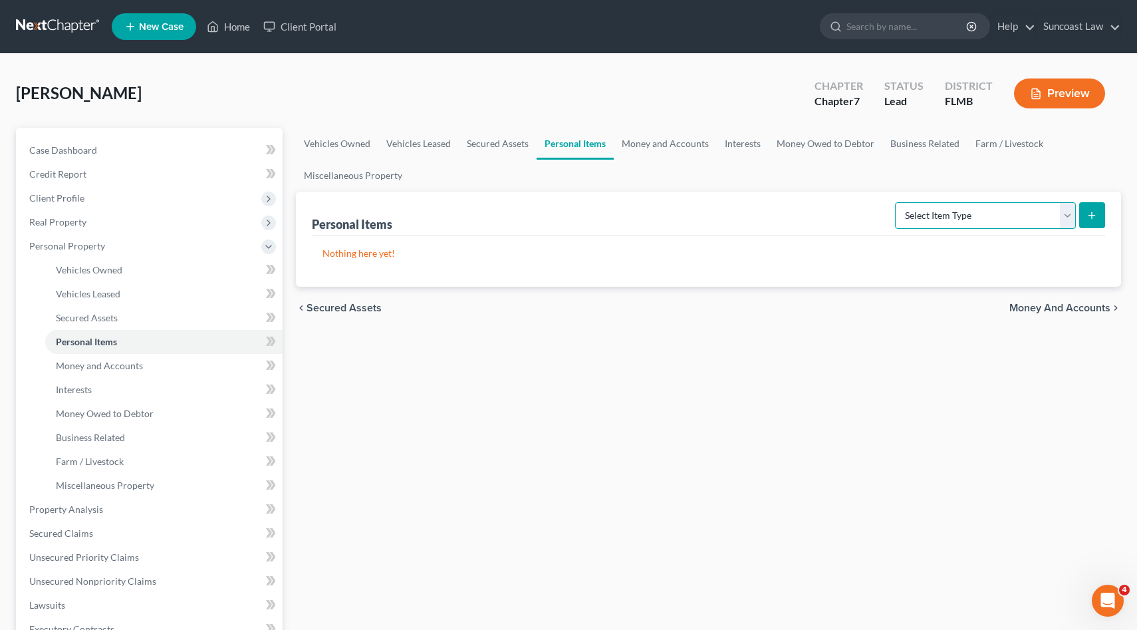
click at [1069, 219] on select "Select Item Type Clothing (A/B: 11) Collectibles Of Value (A/B: 8) Electronics …" at bounding box center [985, 215] width 181 height 27
select select "household_goods"
click at [897, 202] on select "Select Item Type Clothing (A/B: 11) Collectibles Of Value (A/B: 8) Electronics …" at bounding box center [985, 215] width 181 height 27
click at [1093, 213] on icon "submit" at bounding box center [1092, 215] width 11 height 11
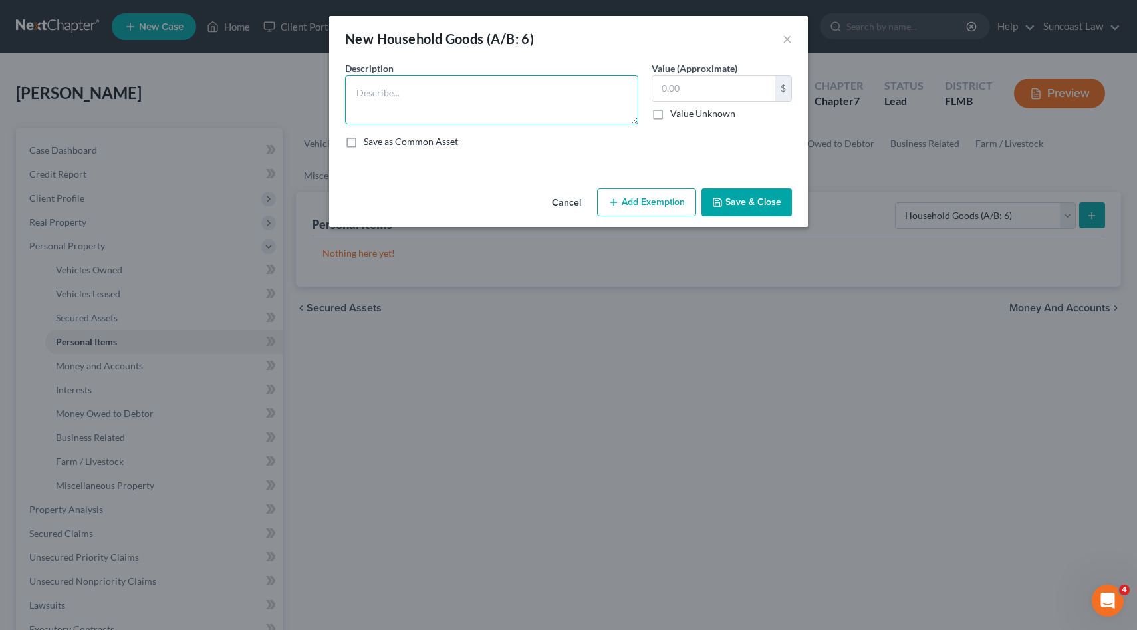
click at [451, 101] on textarea at bounding box center [491, 99] width 293 height 49
type textarea "O"
type textarea "Couch, Chair, coffee table, kitchen table, washer and dryer, computer desk, bed…"
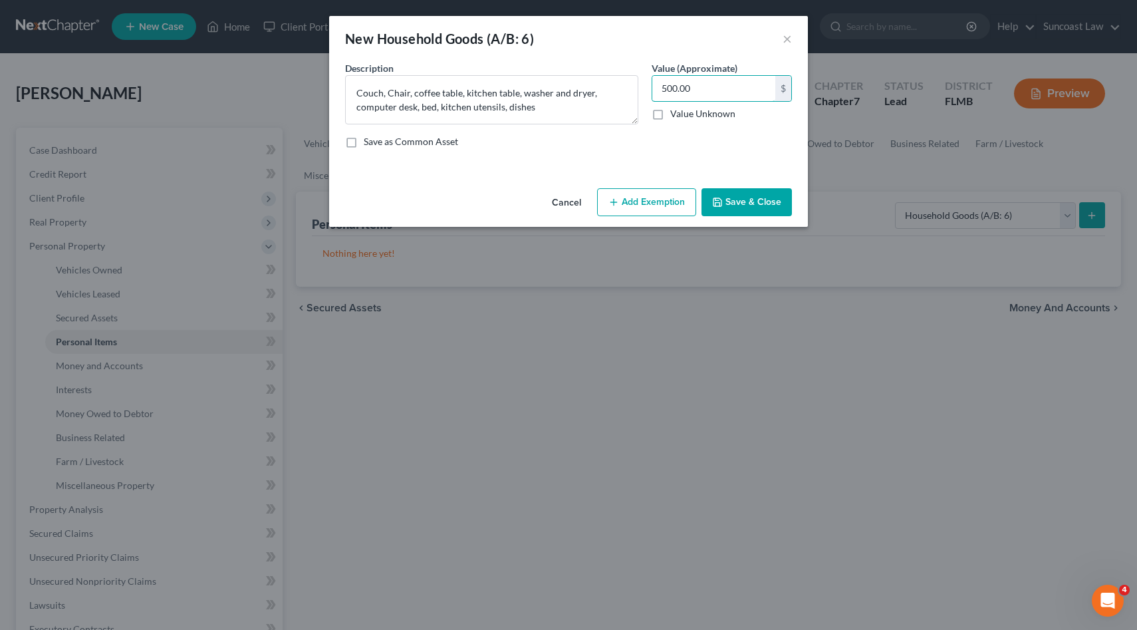
type input "500.00"
click at [630, 195] on button "Add Exemption" at bounding box center [646, 202] width 99 height 28
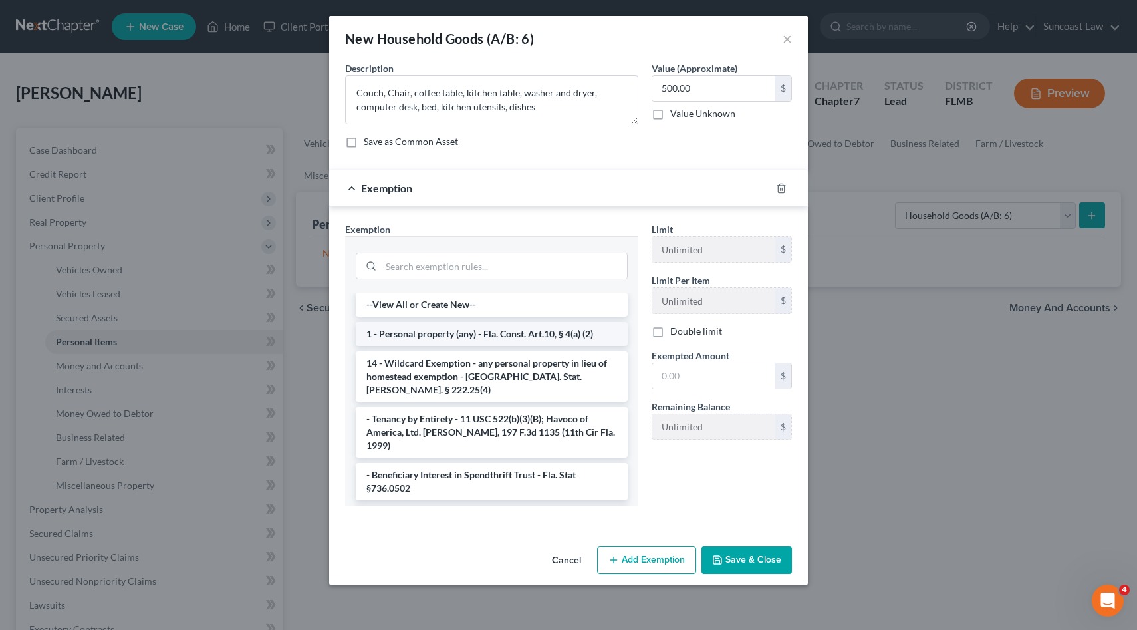
click at [574, 330] on li "1 - Personal property (any) - Fla. Const. Art.10, § 4(a) (2)" at bounding box center [492, 334] width 272 height 24
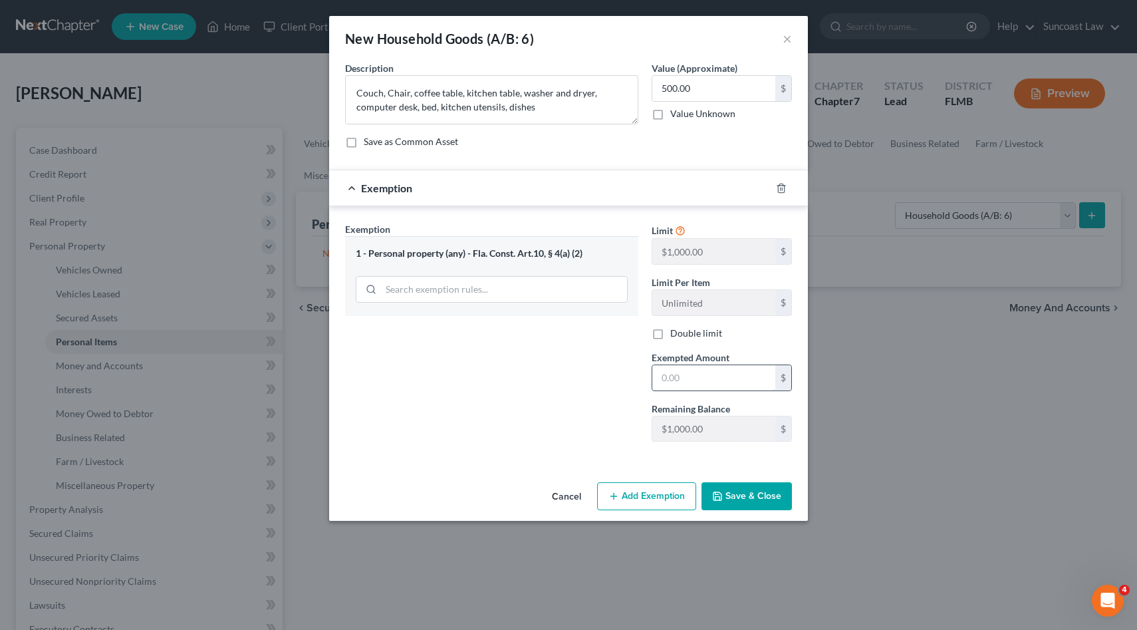
click at [670, 371] on input "text" at bounding box center [713, 377] width 123 height 25
type input "500.00"
click at [757, 509] on button "Save & Close" at bounding box center [747, 496] width 90 height 28
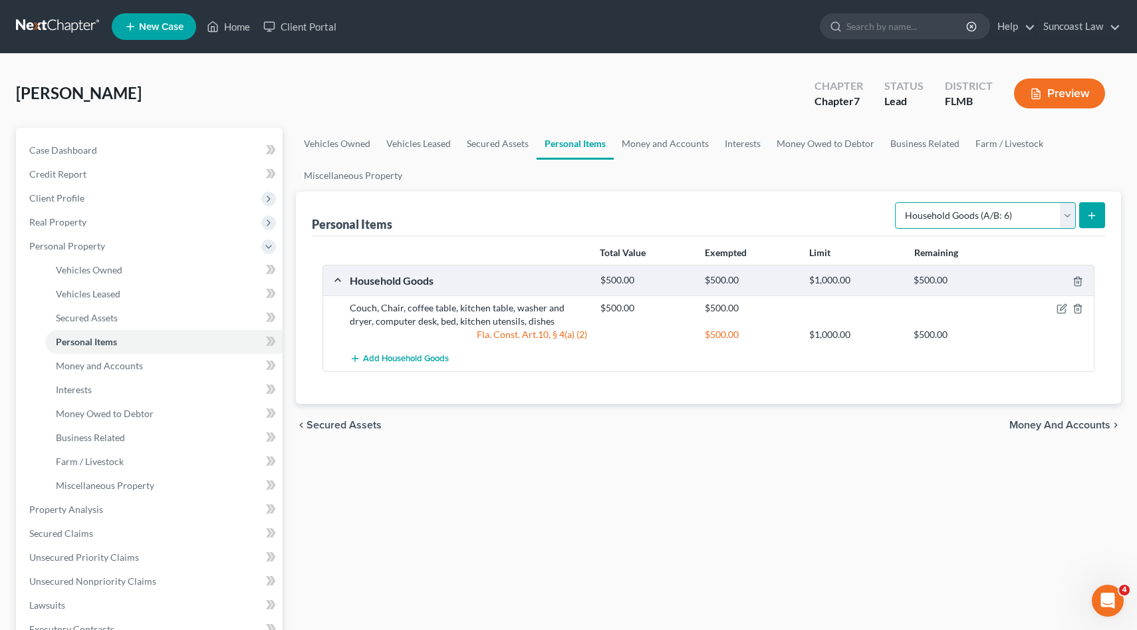
click at [1067, 221] on select "Select Item Type Clothing (A/B: 11) Collectibles Of Value (A/B: 8) Electronics …" at bounding box center [985, 215] width 181 height 27
select select "electronics"
click at [897, 202] on select "Select Item Type Clothing (A/B: 11) Collectibles Of Value (A/B: 8) Electronics …" at bounding box center [985, 215] width 181 height 27
click at [1092, 218] on icon "submit" at bounding box center [1092, 215] width 11 height 11
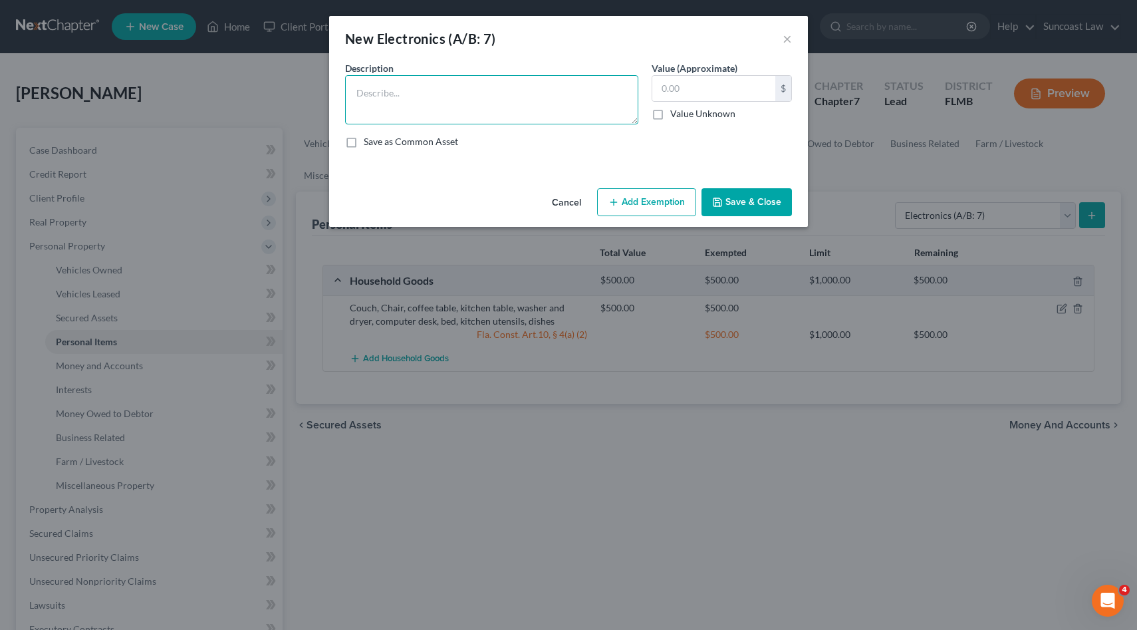
click at [464, 106] on textarea at bounding box center [491, 99] width 293 height 49
type textarea "2 tv's, laptop"
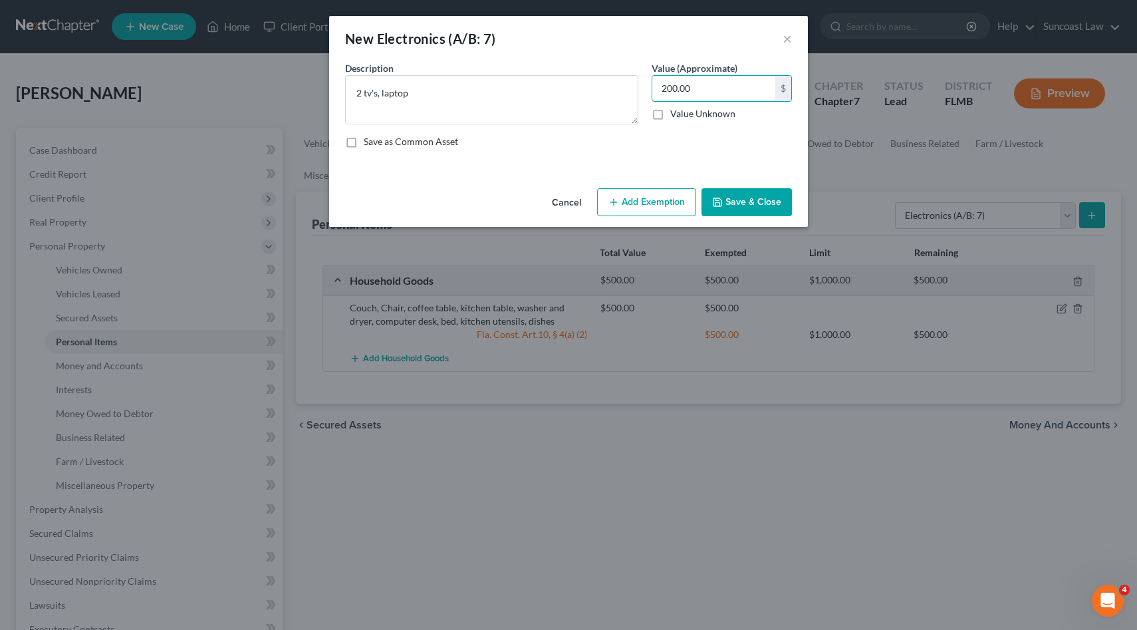
type input "200.00"
click at [637, 198] on button "Add Exemption" at bounding box center [646, 202] width 99 height 28
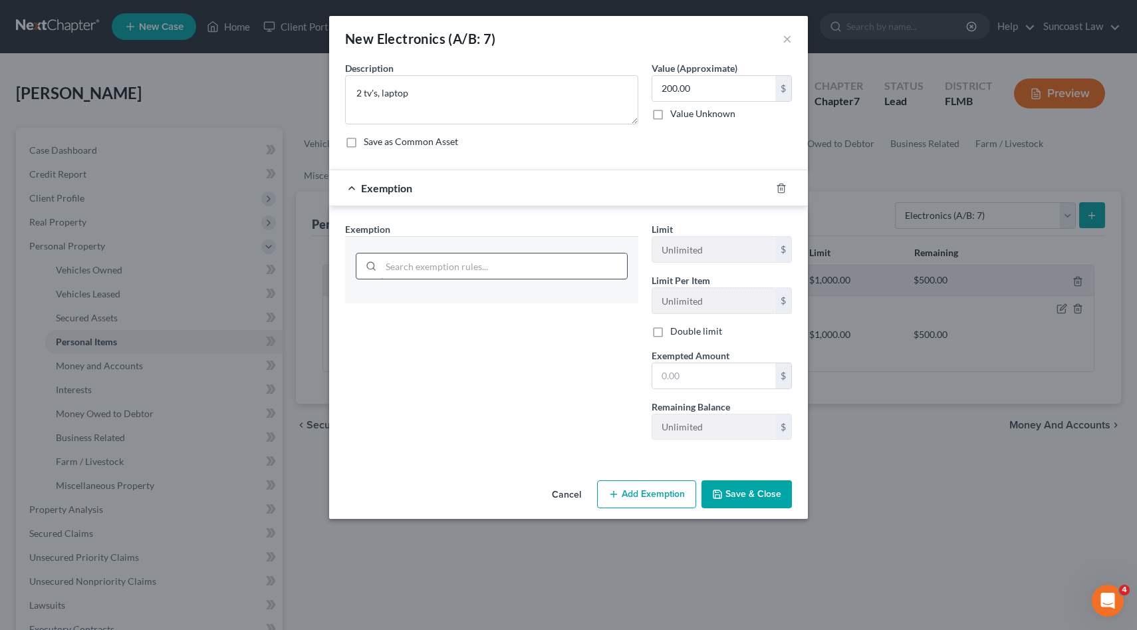
click at [428, 266] on input "search" at bounding box center [504, 265] width 246 height 25
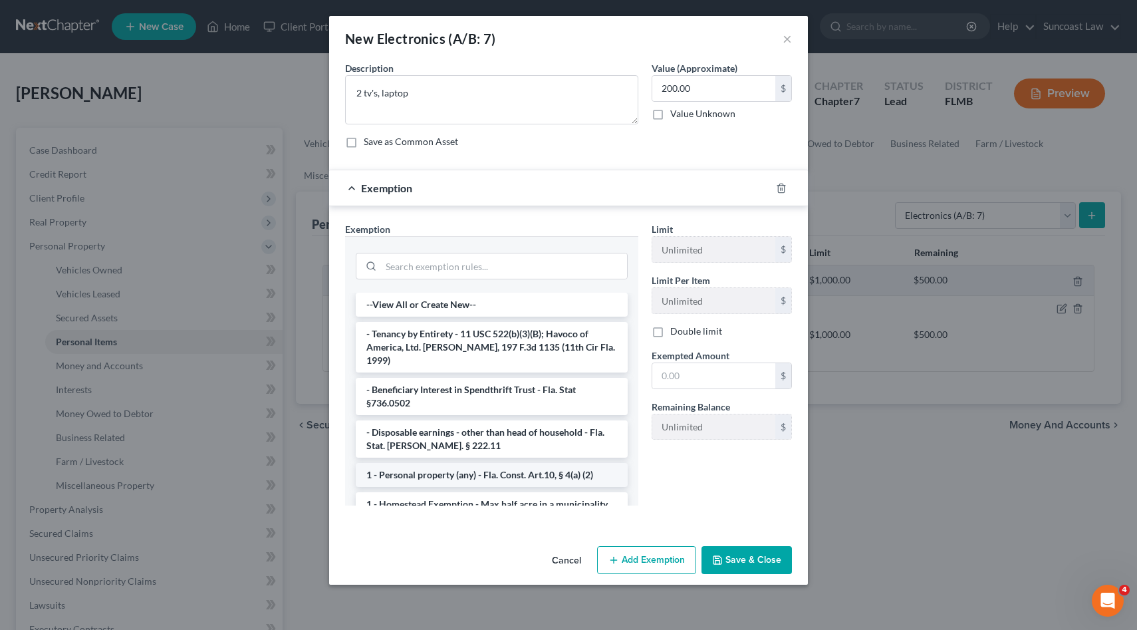
click at [441, 463] on li "1 - Personal property (any) - Fla. Const. Art.10, § 4(a) (2)" at bounding box center [492, 475] width 272 height 24
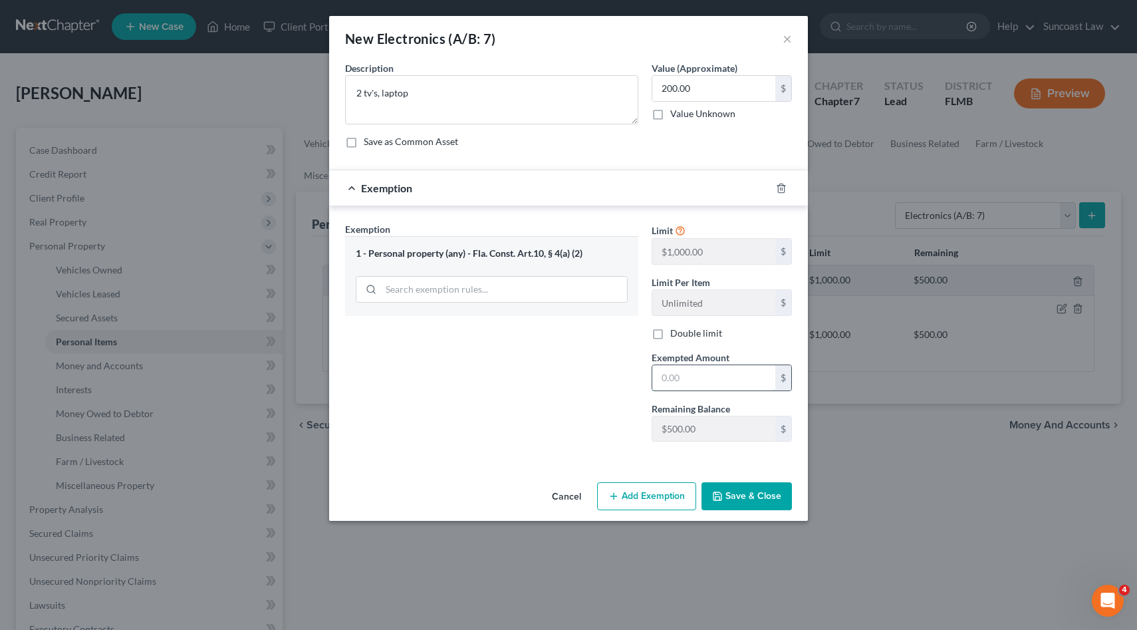
click at [694, 368] on input "text" at bounding box center [713, 377] width 123 height 25
type input "200.00"
click at [731, 497] on button "Save & Close" at bounding box center [747, 496] width 90 height 28
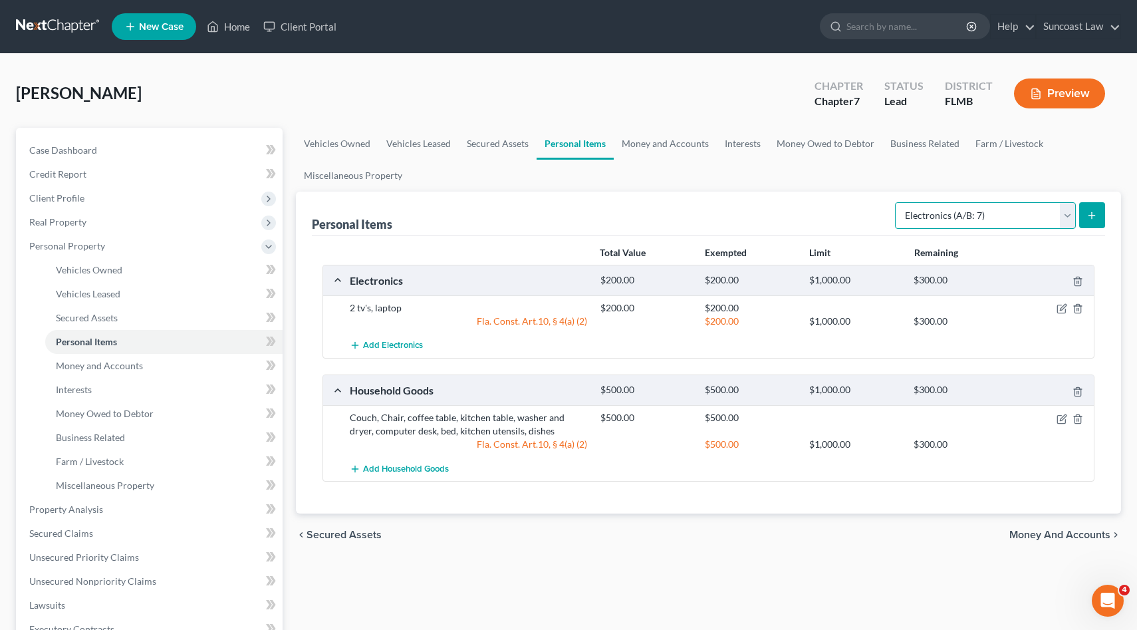
click at [1063, 211] on select "Select Item Type Clothing (A/B: 11) Collectibles Of Value (A/B: 8) Electronics …" at bounding box center [985, 215] width 181 height 27
select select "firearms"
click at [897, 202] on select "Select Item Type Clothing (A/B: 11) Collectibles Of Value (A/B: 8) Electronics …" at bounding box center [985, 215] width 181 height 27
click at [1094, 215] on line "submit" at bounding box center [1092, 215] width 6 height 0
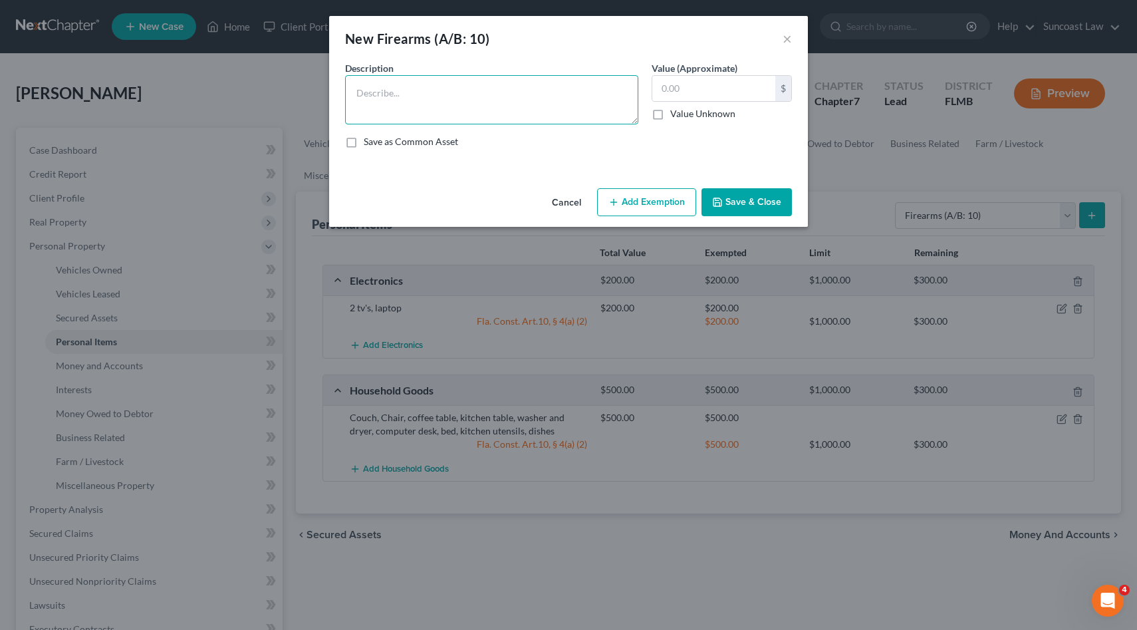
click at [627, 97] on textarea at bounding box center [491, 99] width 293 height 49
type textarea "Revolver"
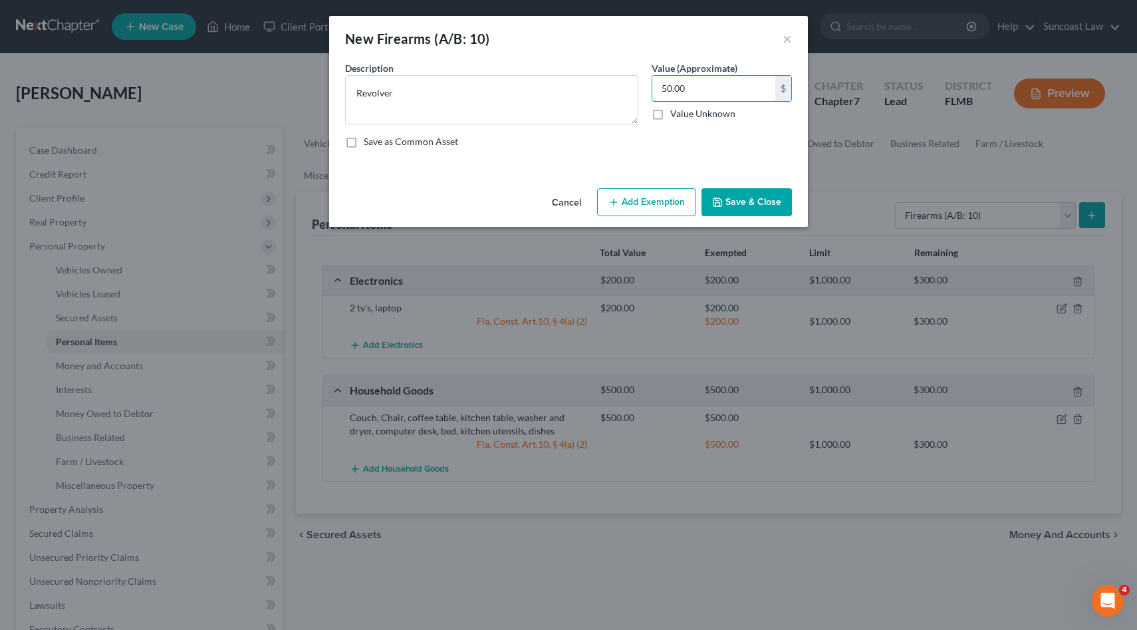
type input "50.00"
click at [634, 197] on button "Add Exemption" at bounding box center [646, 202] width 99 height 28
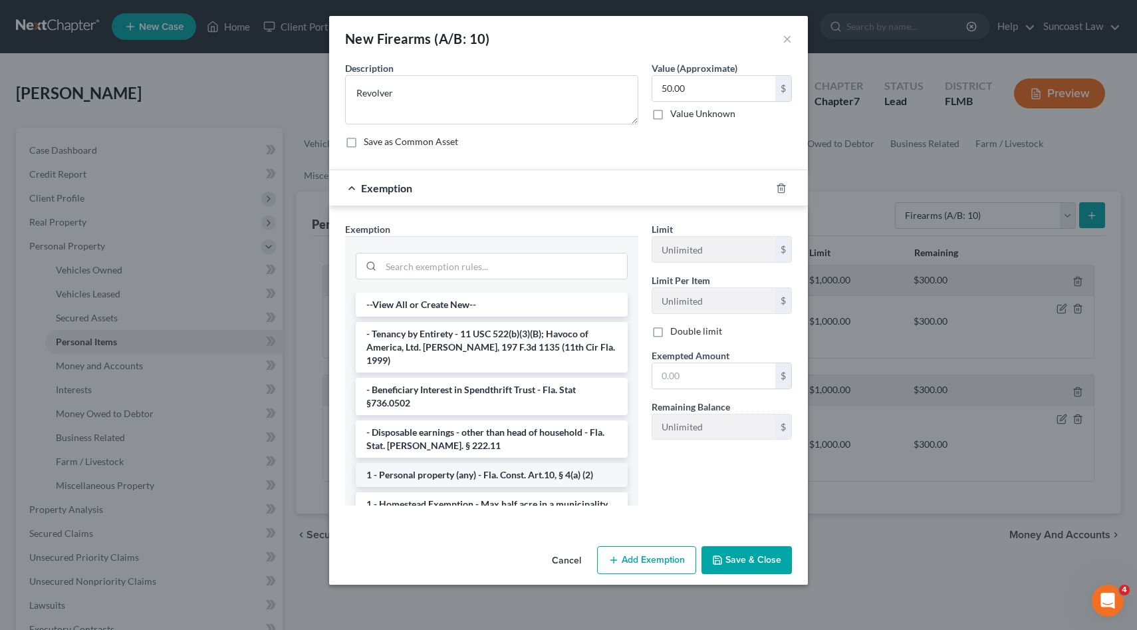
click at [492, 463] on li "1 - Personal property (any) - Fla. Const. Art.10, § 4(a) (2)" at bounding box center [492, 475] width 272 height 24
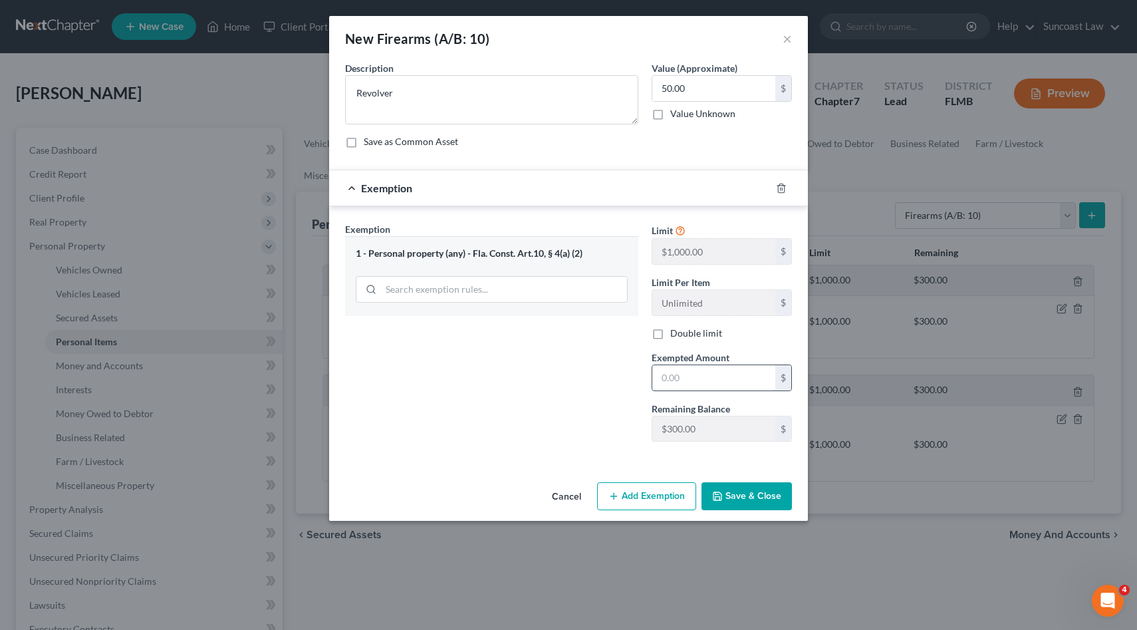
click at [686, 380] on input "text" at bounding box center [713, 377] width 123 height 25
type input "50.00"
click at [749, 499] on button "Save & Close" at bounding box center [747, 496] width 90 height 28
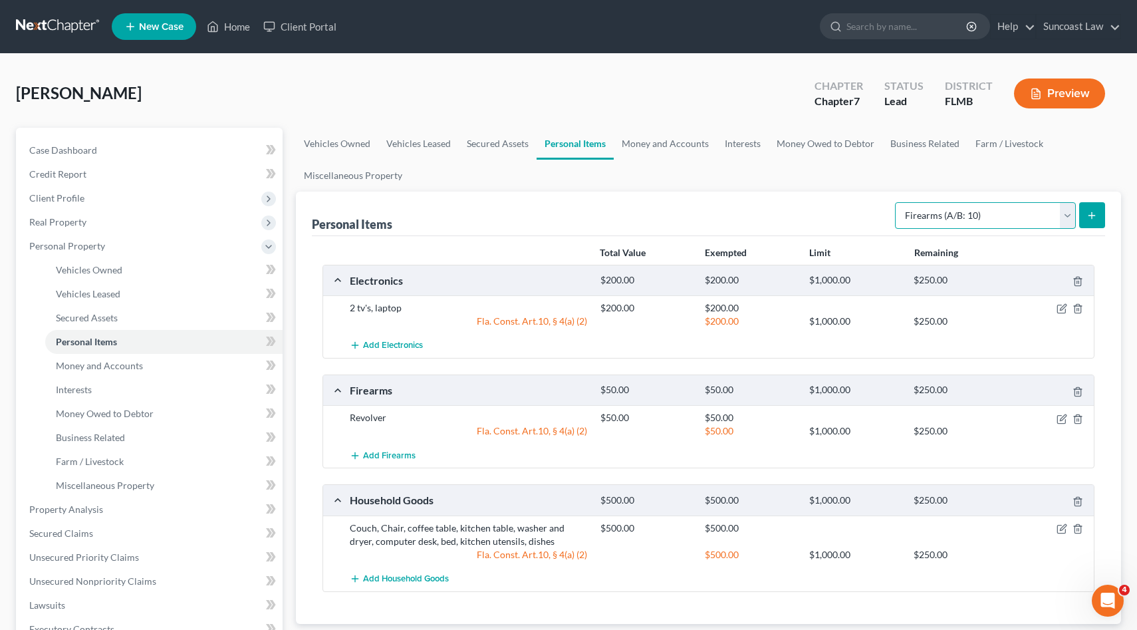
click at [1067, 210] on select "Select Item Type Clothing (A/B: 11) Collectibles Of Value (A/B: 8) Electronics …" at bounding box center [985, 215] width 181 height 27
select select "pets"
click at [897, 202] on select "Select Item Type Clothing (A/B: 11) Collectibles Of Value (A/B: 8) Electronics …" at bounding box center [985, 215] width 181 height 27
click at [1097, 215] on icon "submit" at bounding box center [1092, 215] width 11 height 11
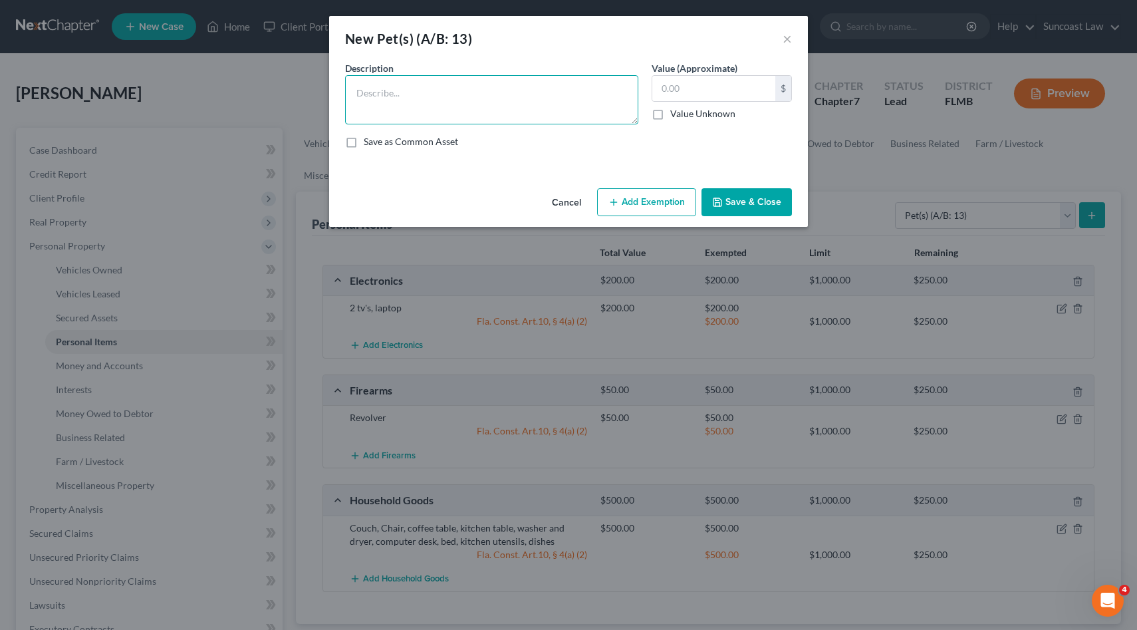
click at [450, 102] on textarea at bounding box center [491, 99] width 293 height 49
type textarea "Dog"
click at [716, 98] on input "text" at bounding box center [713, 88] width 123 height 25
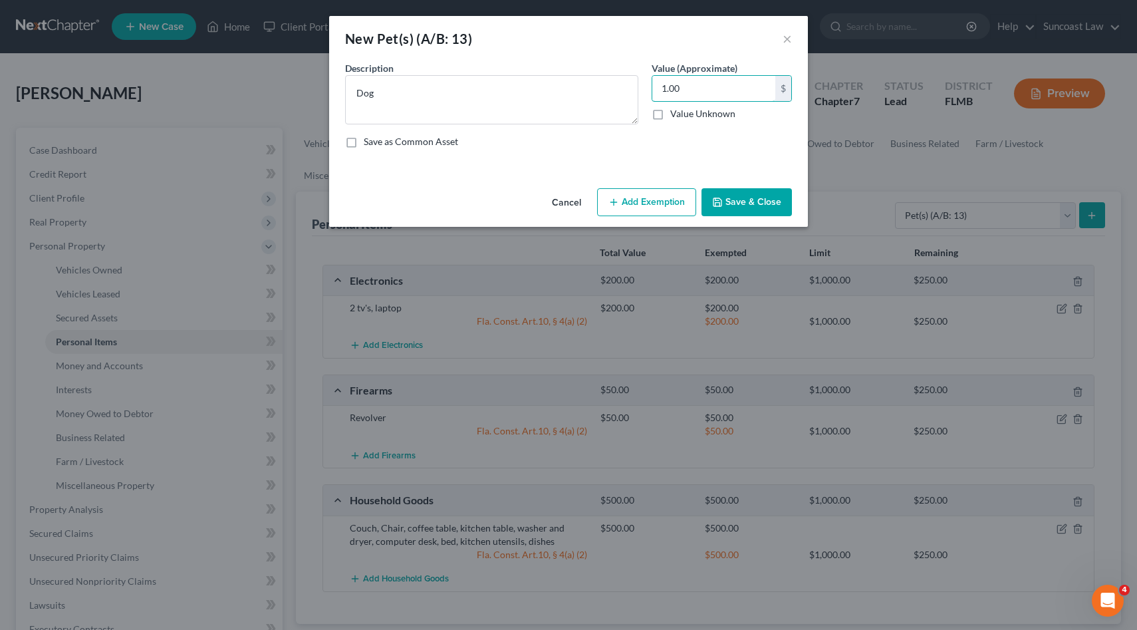
type input "1.00"
click at [659, 203] on button "Add Exemption" at bounding box center [646, 202] width 99 height 28
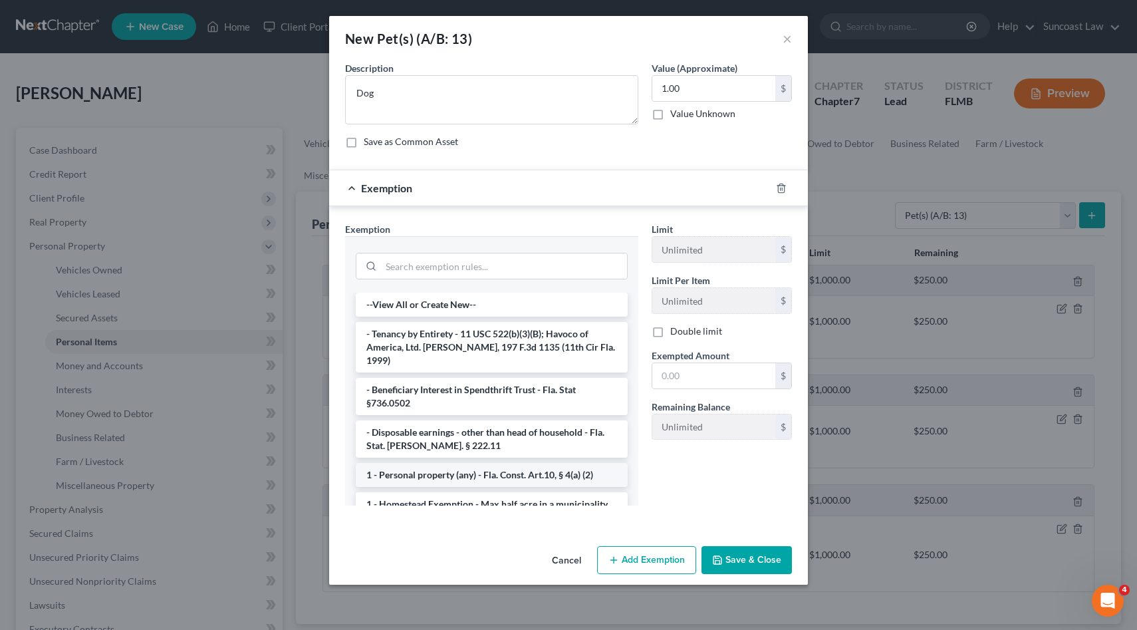
click at [541, 463] on li "1 - Personal property (any) - Fla. Const. Art.10, § 4(a) (2)" at bounding box center [492, 475] width 272 height 24
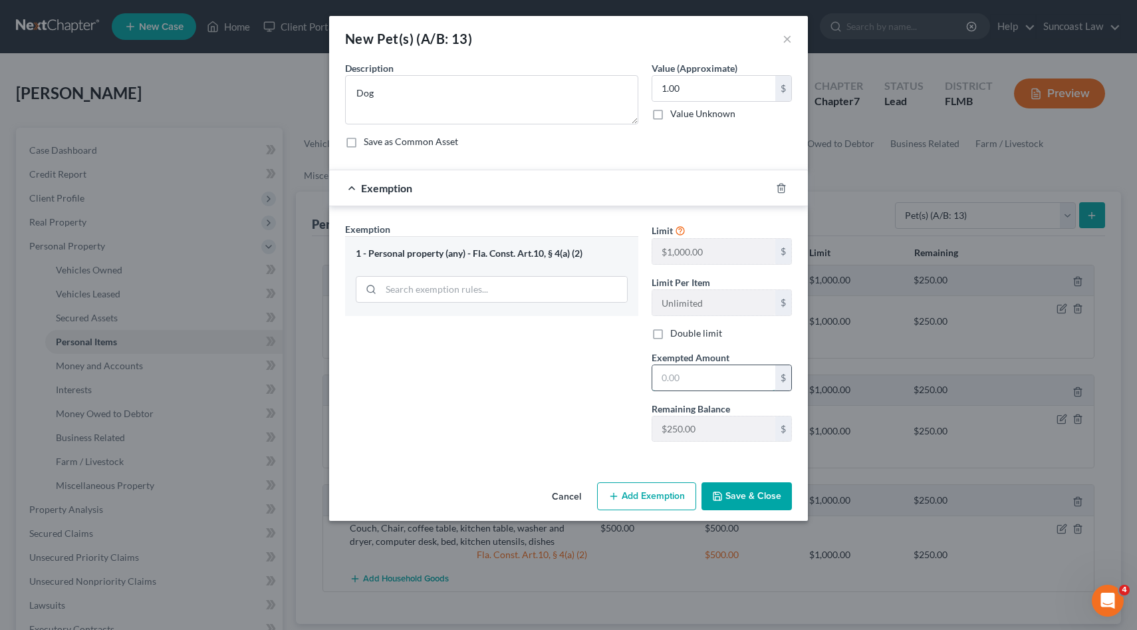
click at [686, 365] on input "text" at bounding box center [713, 377] width 123 height 25
type input "1.00"
click at [745, 495] on button "Save & Close" at bounding box center [747, 496] width 90 height 28
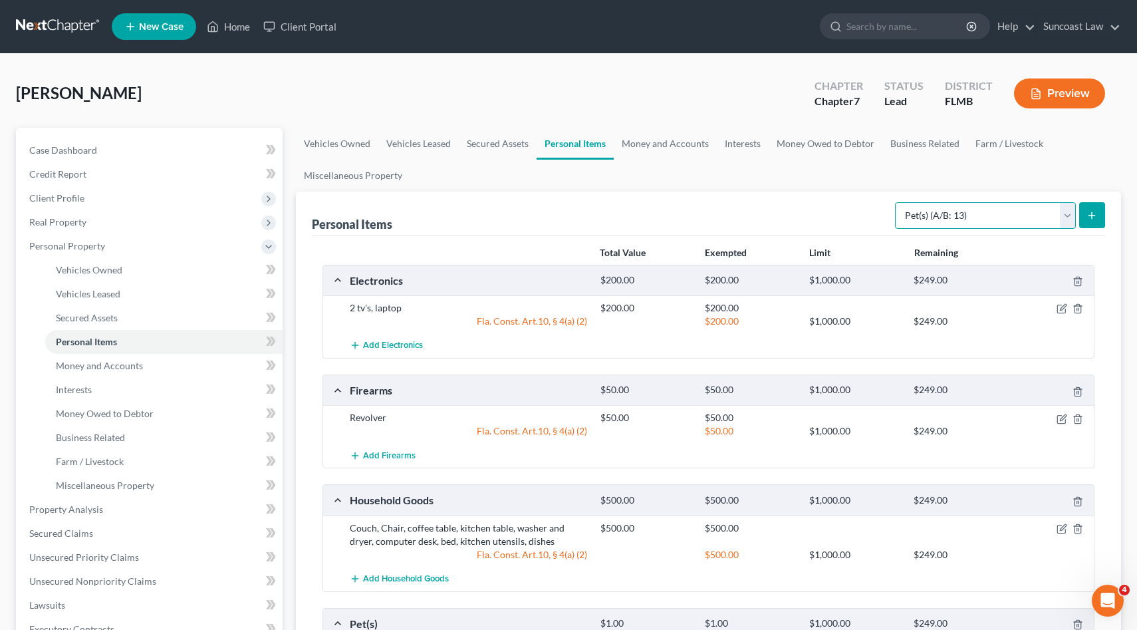
click at [1067, 219] on select "Select Item Type Clothing (A/B: 11) Collectibles Of Value (A/B: 8) Electronics …" at bounding box center [985, 215] width 181 height 27
select select "clothing"
click at [897, 202] on select "Select Item Type Clothing (A/B: 11) Collectibles Of Value (A/B: 8) Electronics …" at bounding box center [985, 215] width 181 height 27
click at [1093, 213] on icon "submit" at bounding box center [1092, 215] width 11 height 11
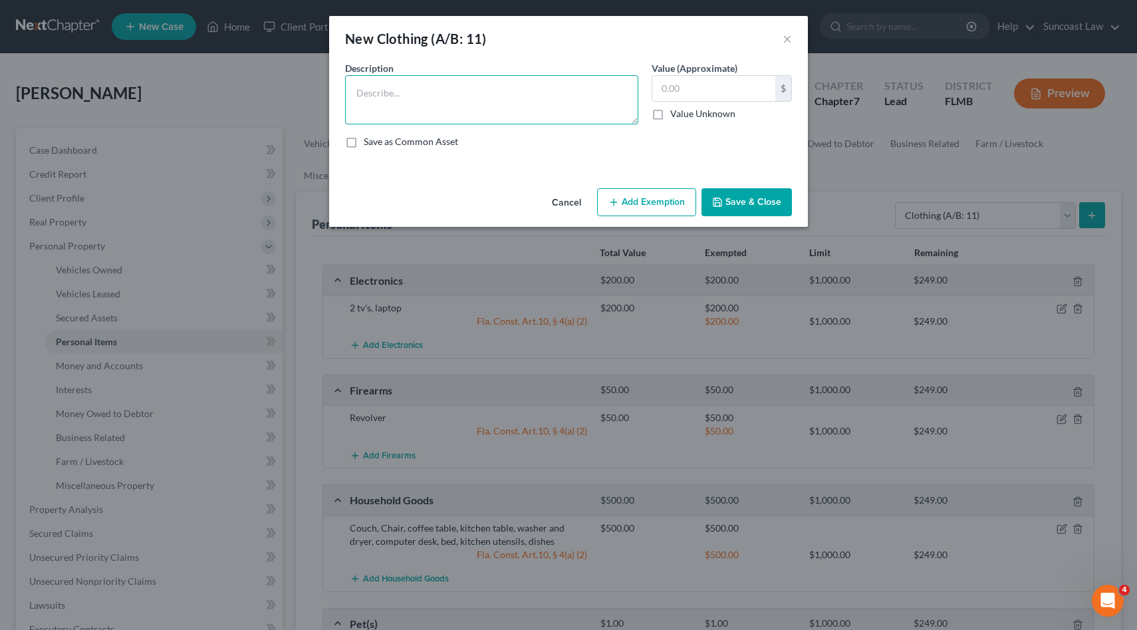
click at [552, 84] on textarea at bounding box center [491, 99] width 293 height 49
type textarea "used clothing"
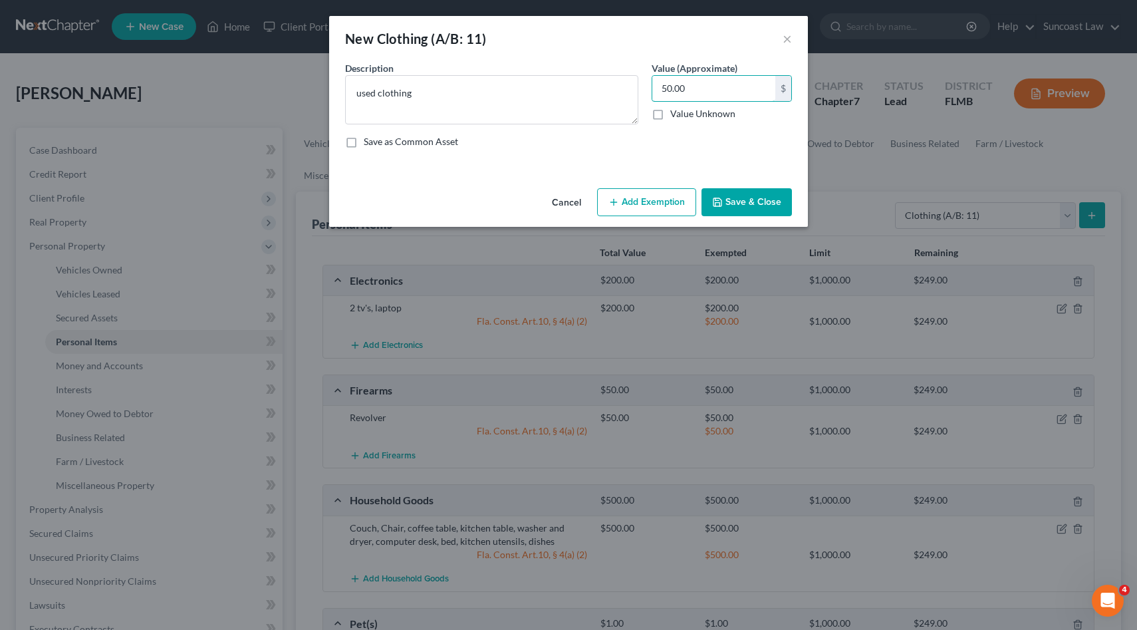
type input "50.00"
click at [628, 202] on button "Add Exemption" at bounding box center [646, 202] width 99 height 28
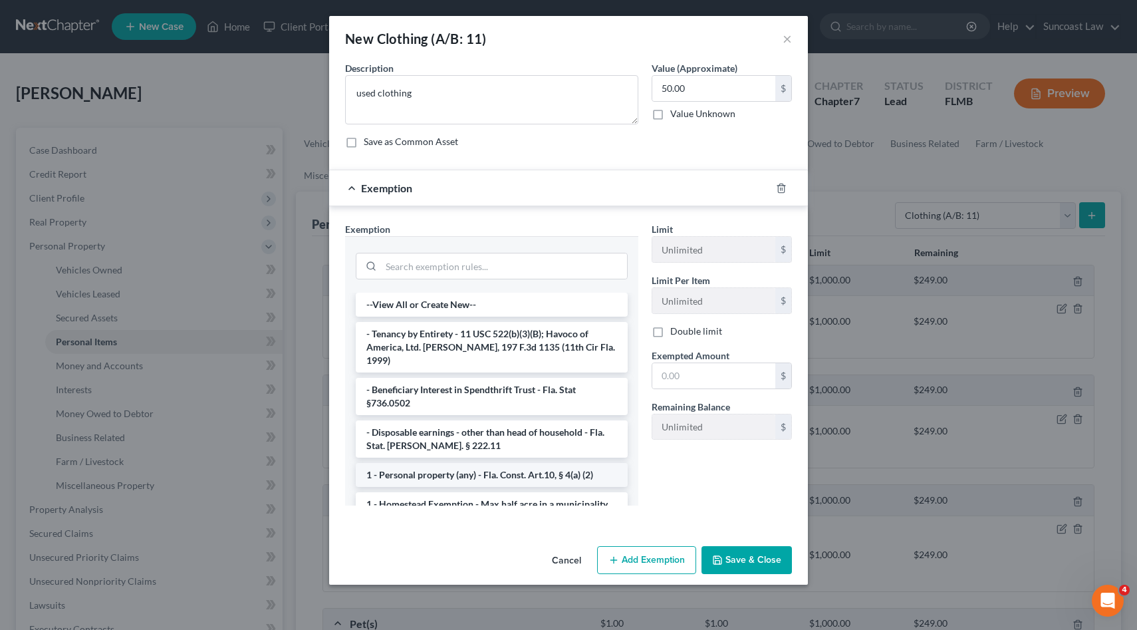
click at [448, 469] on li "1 - Personal property (any) - Fla. Const. Art.10, § 4(a) (2)" at bounding box center [492, 475] width 272 height 24
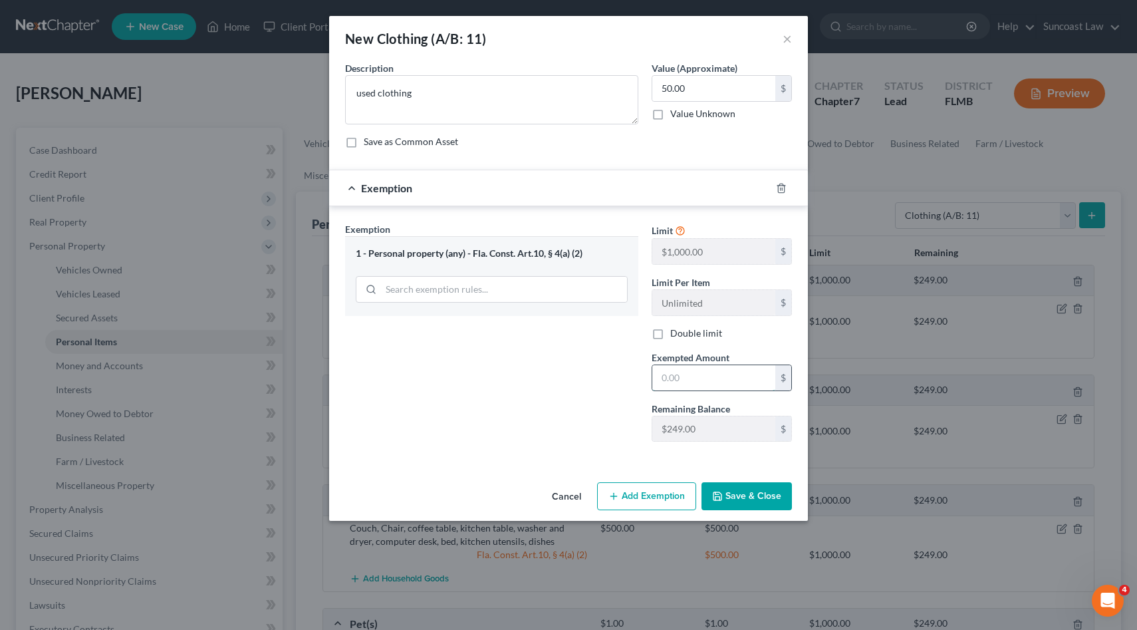
click at [670, 369] on input "text" at bounding box center [713, 377] width 123 height 25
type input "50.00"
click at [742, 497] on button "Save & Close" at bounding box center [747, 496] width 90 height 28
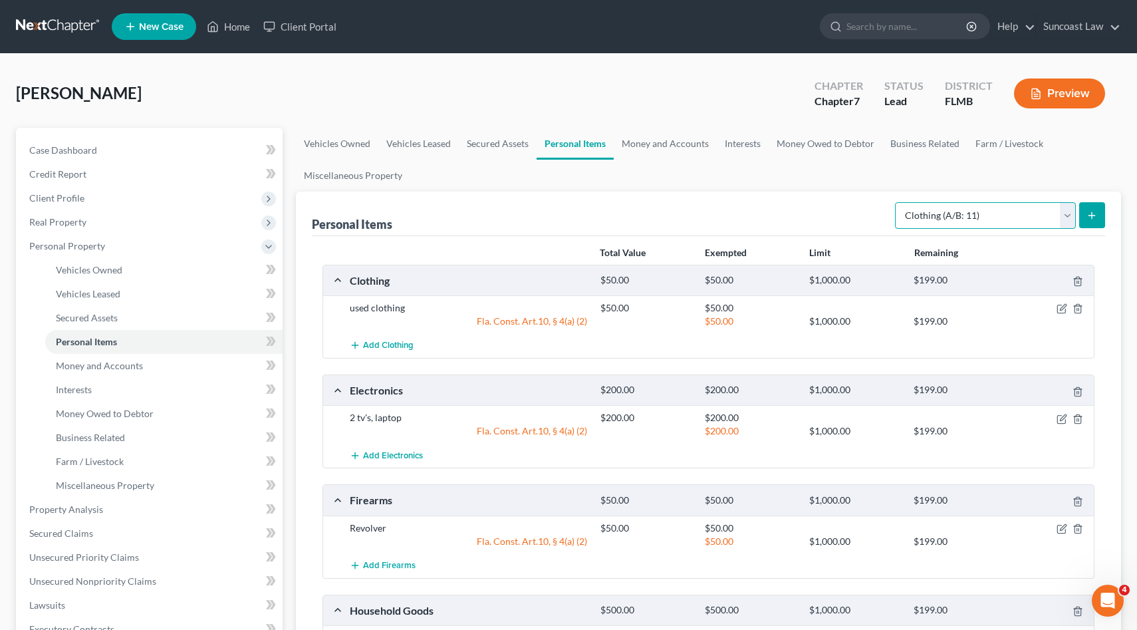
click at [1070, 214] on select "Select Item Type Clothing (A/B: 11) Collectibles Of Value (A/B: 8) Electronics …" at bounding box center [985, 215] width 181 height 27
select select "jewelry"
click at [897, 202] on select "Select Item Type Clothing (A/B: 11) Collectibles Of Value (A/B: 8) Electronics …" at bounding box center [985, 215] width 181 height 27
click at [1096, 210] on icon "submit" at bounding box center [1092, 215] width 11 height 11
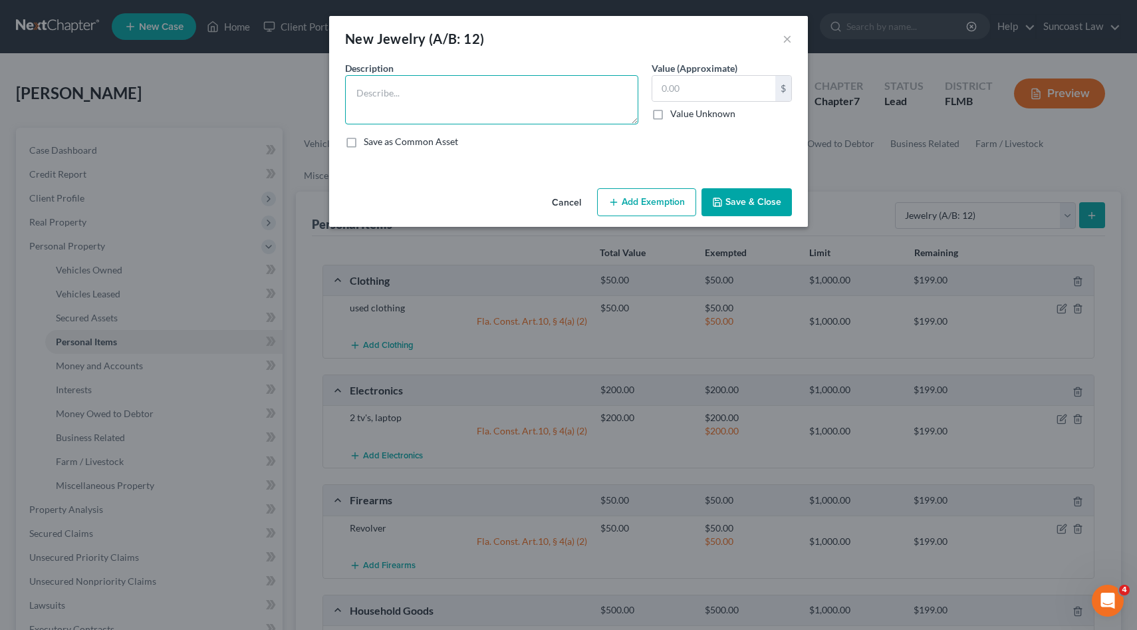
click at [559, 112] on textarea at bounding box center [491, 99] width 293 height 49
type textarea "wedding band"
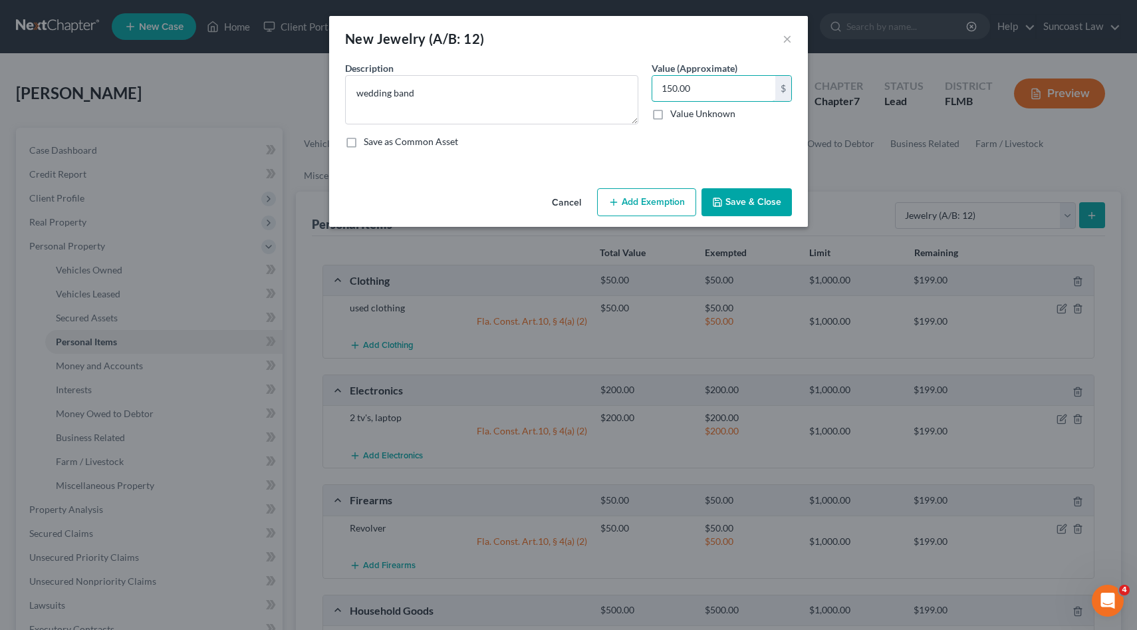
type input "150.00"
click at [608, 201] on button "Add Exemption" at bounding box center [646, 202] width 99 height 28
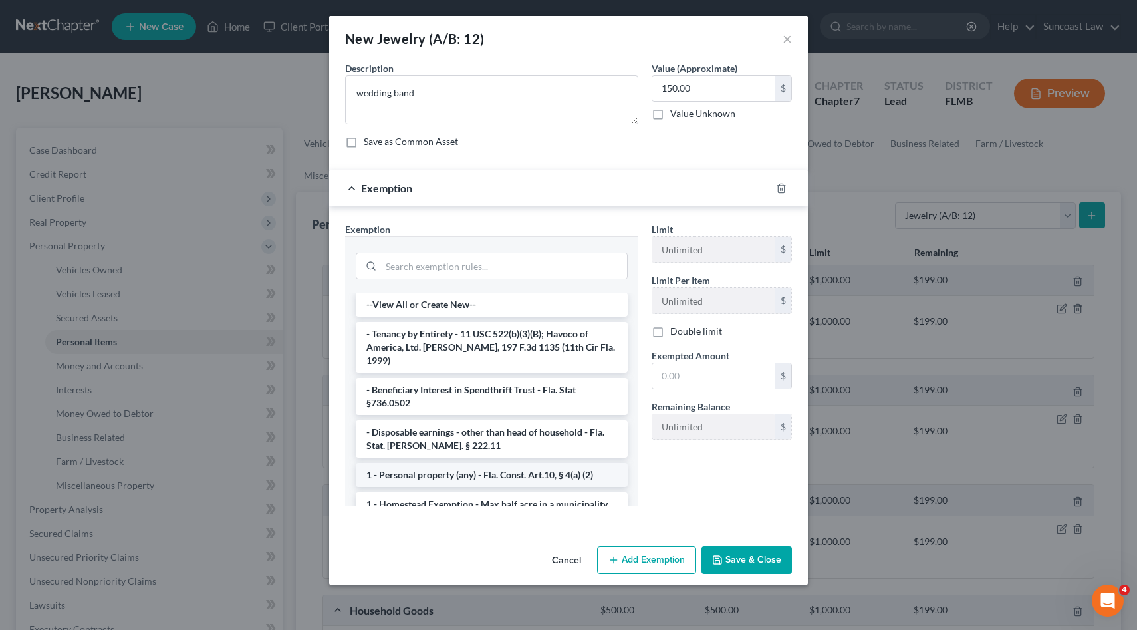
click at [586, 463] on li "1 - Personal property (any) - Fla. Const. Art.10, § 4(a) (2)" at bounding box center [492, 475] width 272 height 24
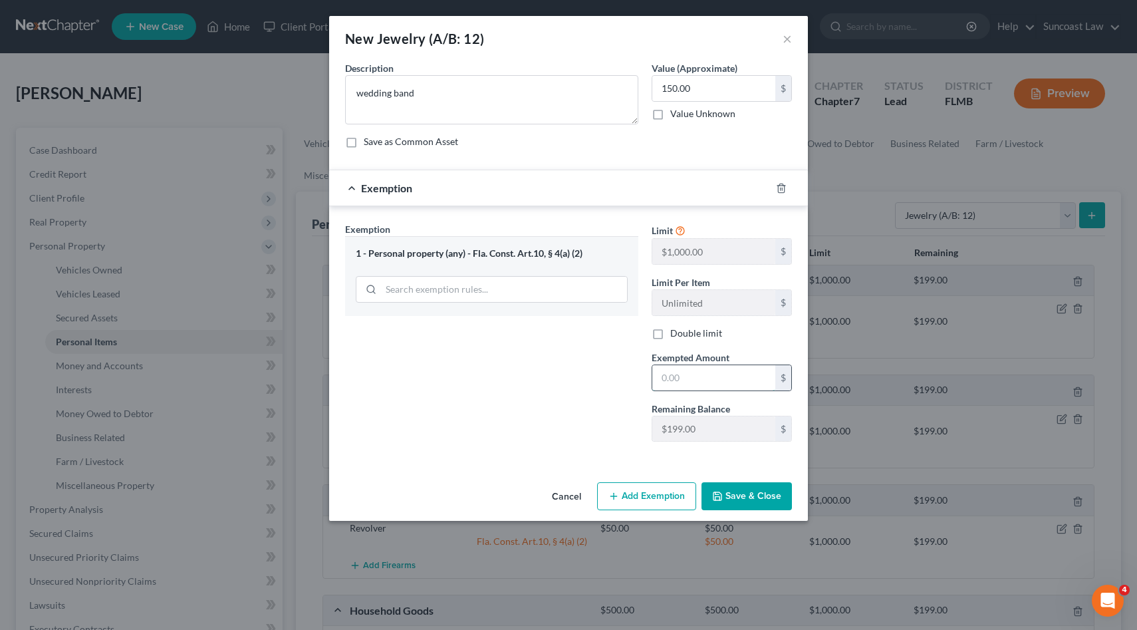
click at [668, 372] on input "text" at bounding box center [713, 377] width 123 height 25
type input "150.00"
click at [726, 493] on button "Save & Close" at bounding box center [747, 496] width 90 height 28
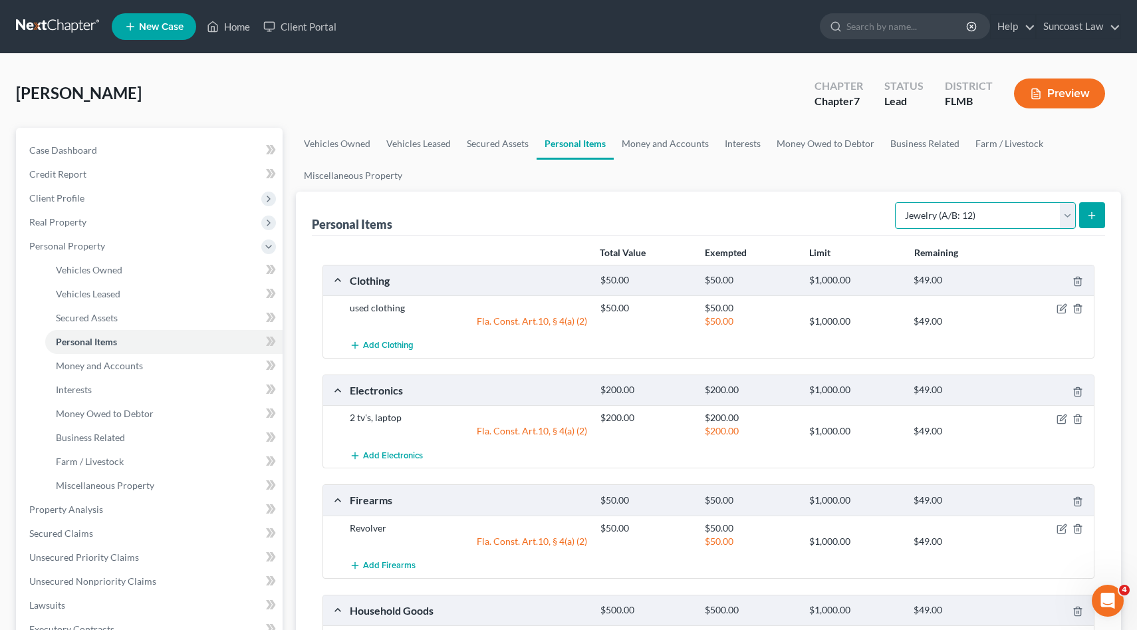
click at [1067, 207] on select "Select Item Type Clothing (A/B: 11) Collectibles Of Value (A/B: 8) Electronics …" at bounding box center [985, 215] width 181 height 27
select select "other"
click at [897, 202] on select "Select Item Type Clothing (A/B: 11) Collectibles Of Value (A/B: 8) Electronics …" at bounding box center [985, 215] width 181 height 27
click at [1095, 207] on button "submit" at bounding box center [1092, 215] width 26 height 26
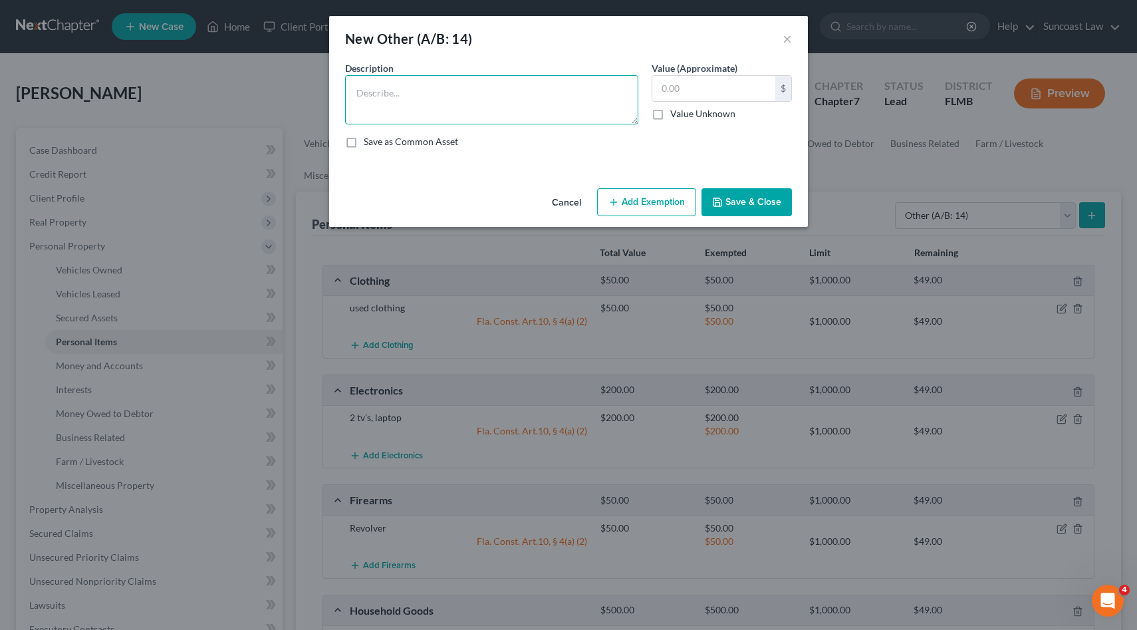
click at [584, 120] on textarea at bounding box center [491, 99] width 293 height 49
type textarea "pictures"
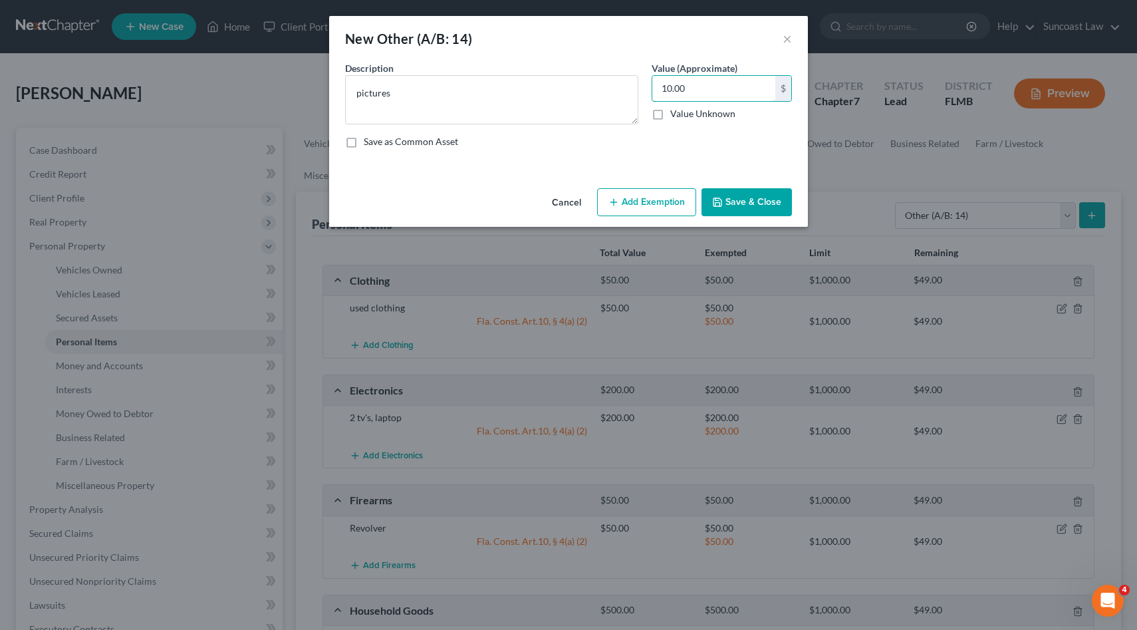
type input "10.00"
click at [619, 204] on icon "button" at bounding box center [614, 202] width 11 height 11
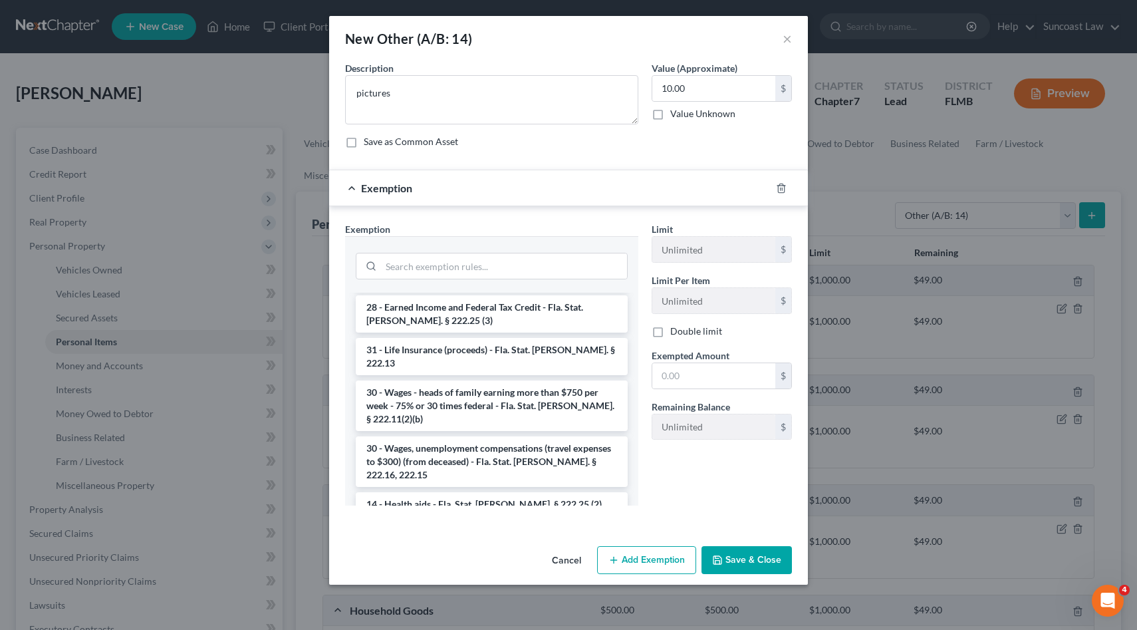
scroll to position [1015, 0]
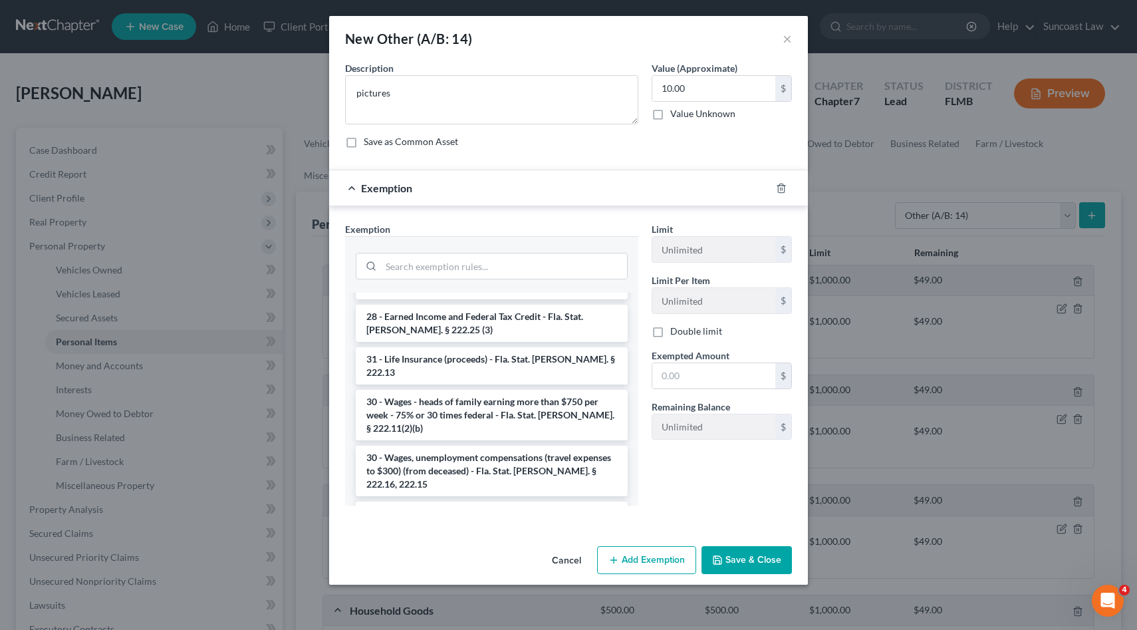
click at [572, 603] on li "1 - Personal property (any) - Fla. Const. Art.10, § 4(a) (2)" at bounding box center [492, 615] width 272 height 24
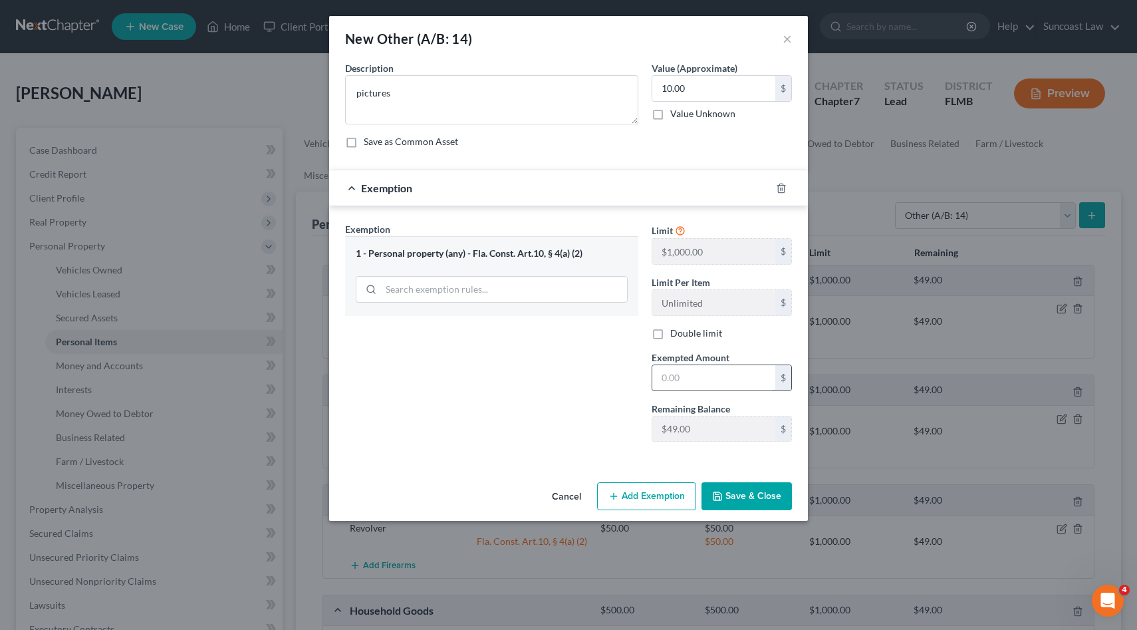
click at [692, 382] on input "text" at bounding box center [713, 377] width 123 height 25
type input "10.00"
click at [769, 501] on button "Save & Close" at bounding box center [747, 496] width 90 height 28
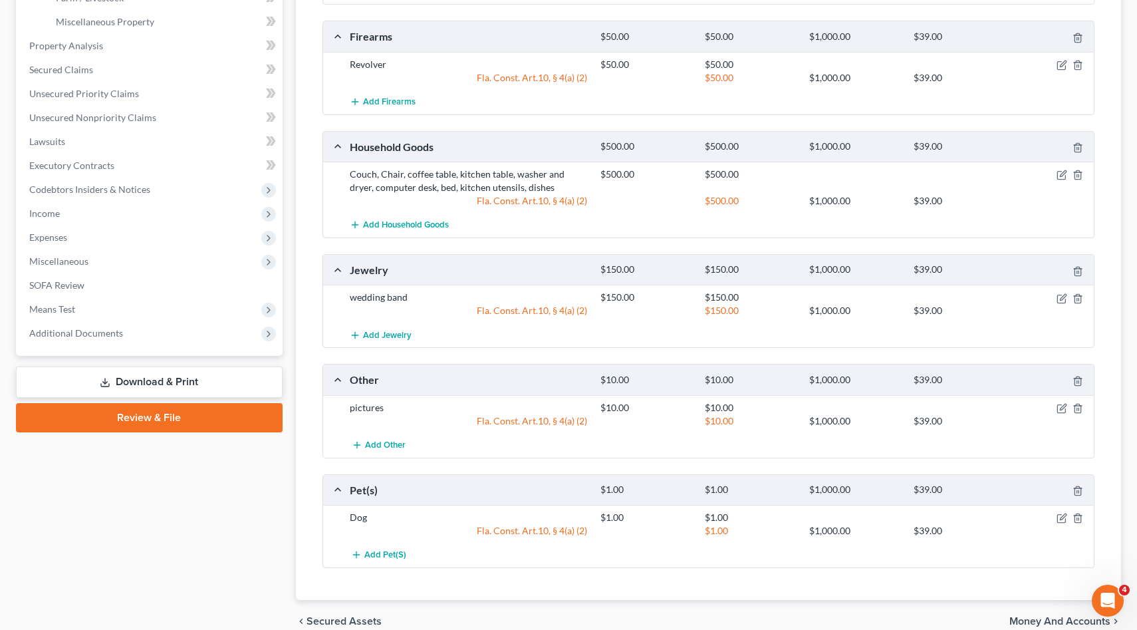
scroll to position [526, 0]
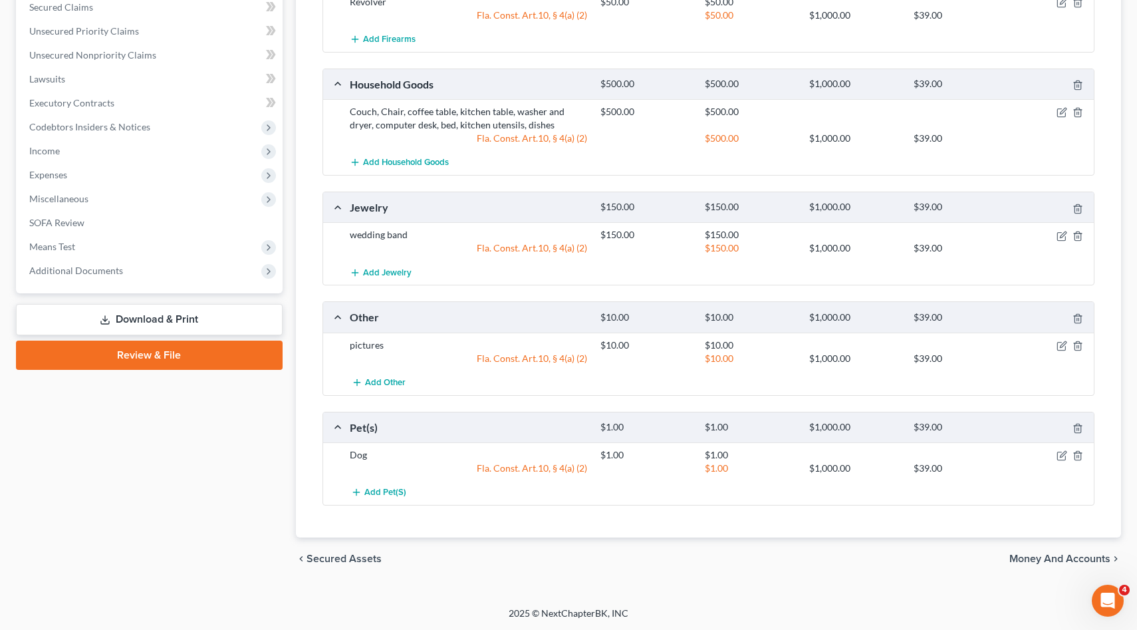
click at [1038, 556] on span "Money and Accounts" at bounding box center [1060, 558] width 101 height 11
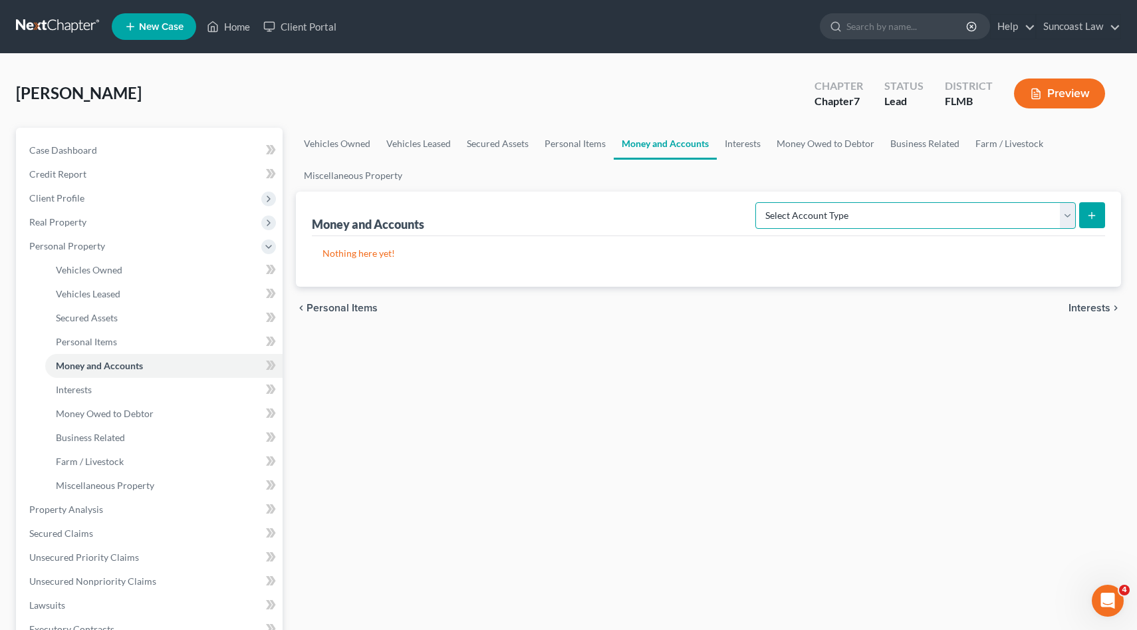
click at [1067, 221] on select "Select Account Type Brokerage (A/B: 18, SOFA: 20) Cash on Hand (A/B: 16) Certif…" at bounding box center [915, 215] width 321 height 27
select select "checking"
click at [759, 202] on select "Select Account Type Brokerage (A/B: 18, SOFA: 20) Cash on Hand (A/B: 16) Certif…" at bounding box center [915, 215] width 321 height 27
click at [1090, 207] on button "submit" at bounding box center [1092, 215] width 26 height 26
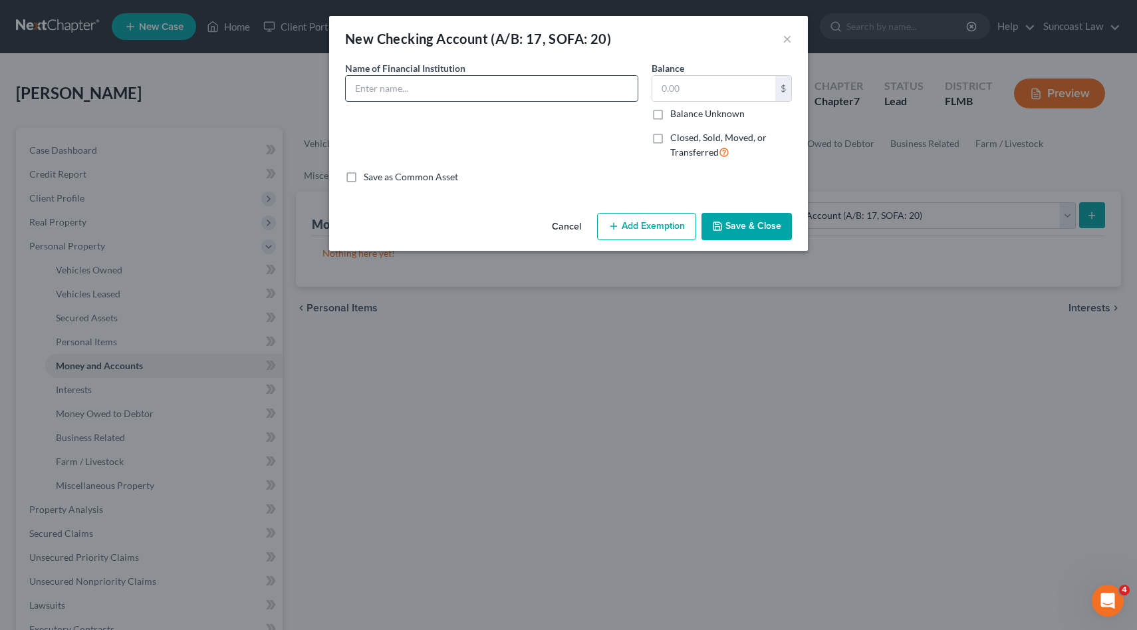
click at [552, 100] on input "text" at bounding box center [492, 88] width 292 height 25
type input "Bank of America *1680"
click at [669, 85] on input "text" at bounding box center [713, 88] width 123 height 25
type input "543.00"
click at [670, 234] on button "Add Exemption" at bounding box center [646, 227] width 99 height 28
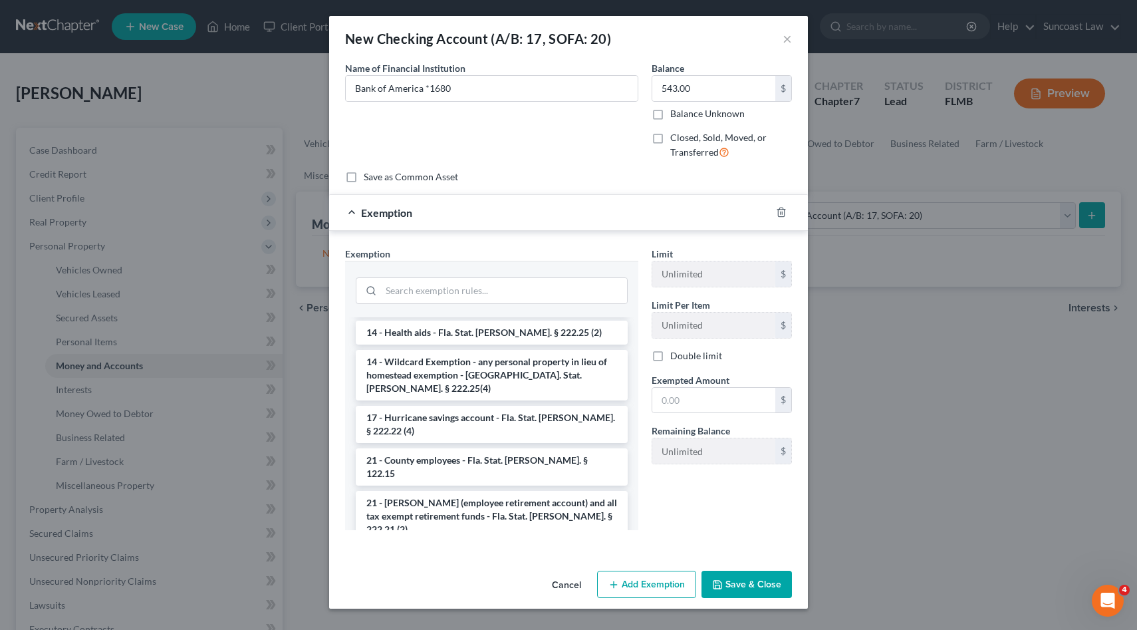
scroll to position [267, 0]
click at [555, 358] on li "14 - Wildcard Exemption - any personal property in lieu of homestead exemption …" at bounding box center [492, 376] width 272 height 51
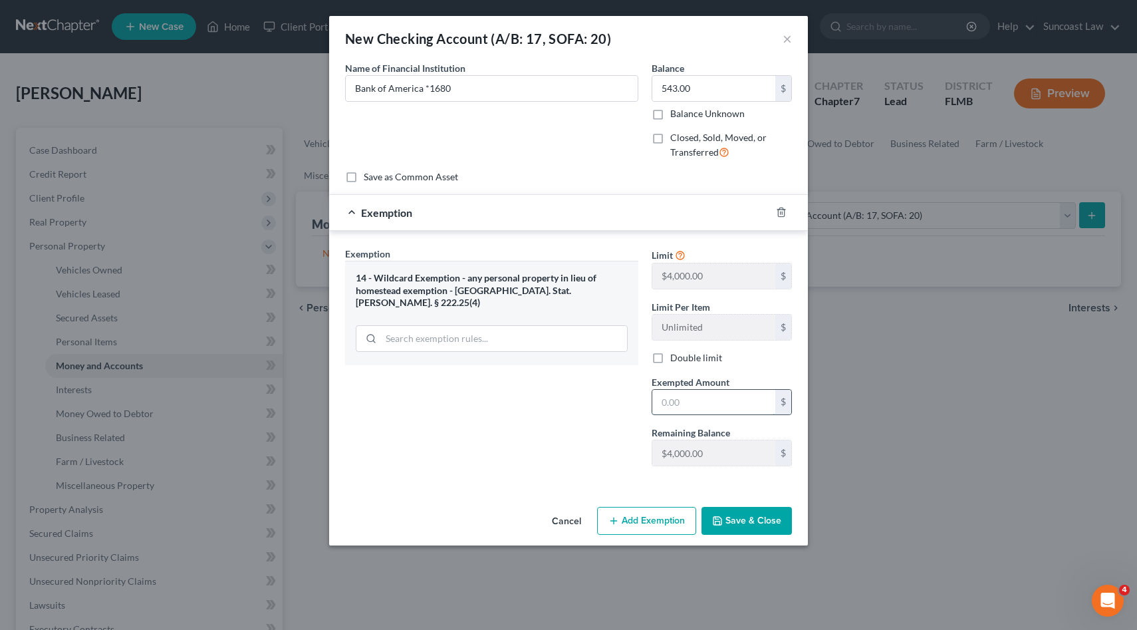
click at [720, 407] on input "text" at bounding box center [713, 402] width 123 height 25
type input "543.00"
click at [764, 519] on button "Save & Close" at bounding box center [747, 521] width 90 height 28
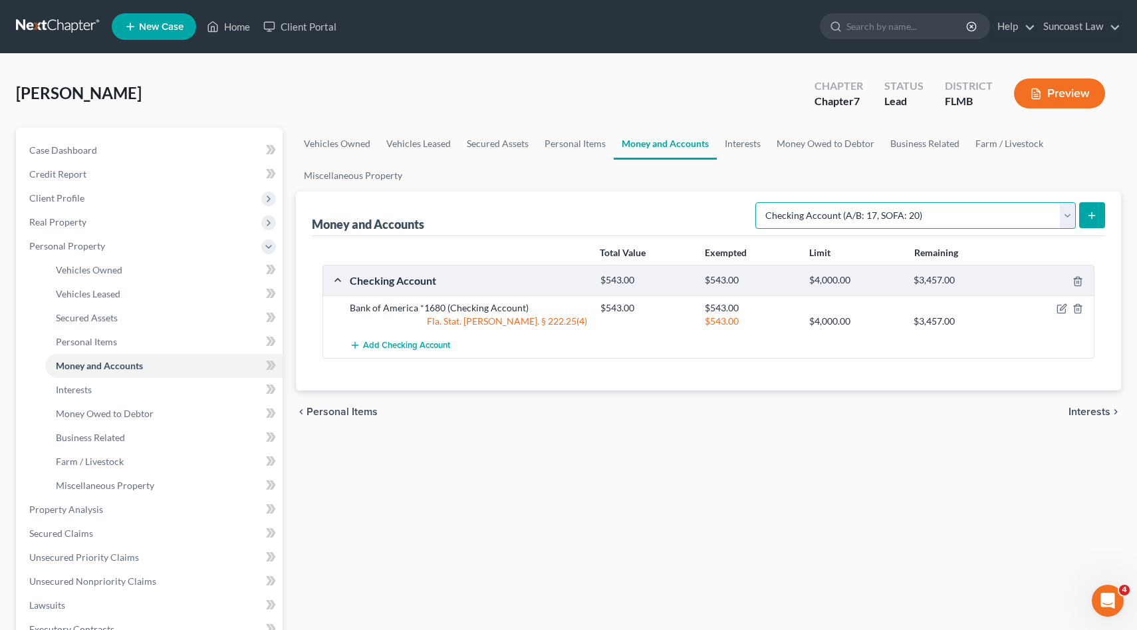
click at [1066, 217] on select "Select Account Type Brokerage (A/B: 18, SOFA: 20) Cash on Hand (A/B: 16) Certif…" at bounding box center [915, 215] width 321 height 27
select select "savings"
click at [759, 202] on select "Select Account Type Brokerage (A/B: 18, SOFA: 20) Cash on Hand (A/B: 16) Certif…" at bounding box center [915, 215] width 321 height 27
click at [1087, 207] on button "submit" at bounding box center [1092, 215] width 26 height 26
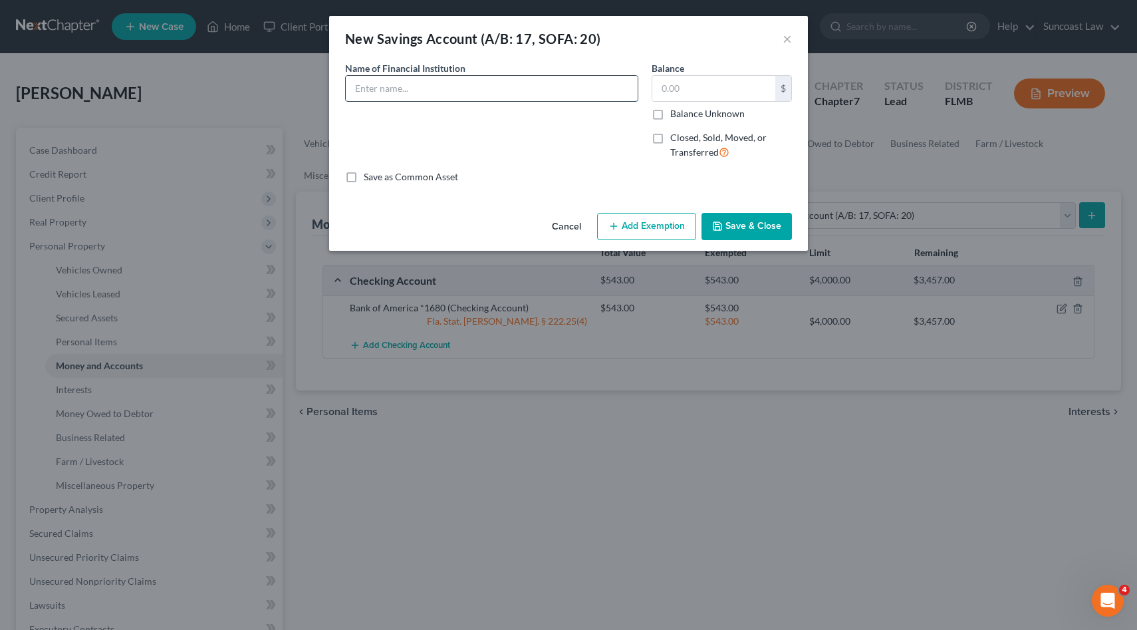
click at [486, 88] on input "text" at bounding box center [492, 88] width 292 height 25
type input "Bank of America *1693"
type input "6.42"
click at [622, 235] on button "Add Exemption" at bounding box center [646, 227] width 99 height 28
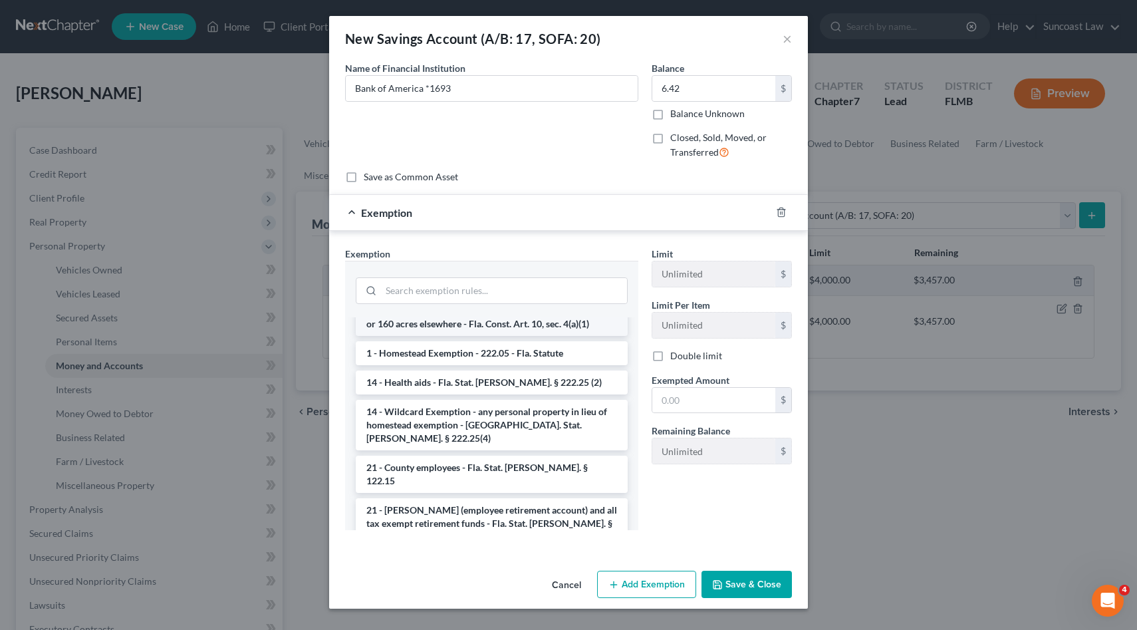
scroll to position [327, 0]
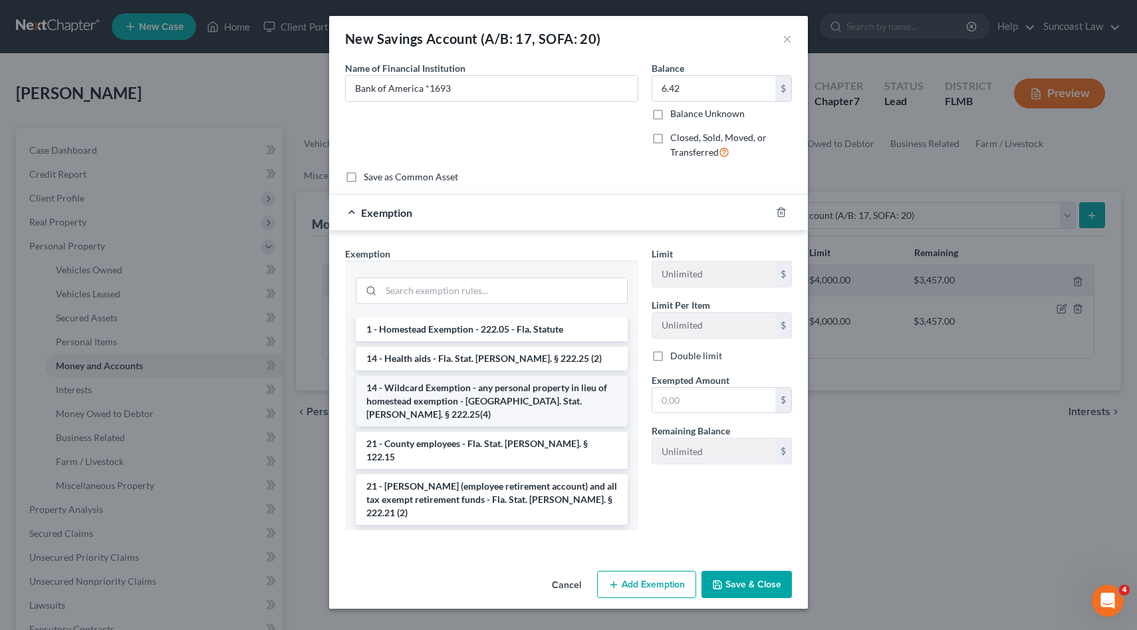
click at [558, 376] on li "14 - Wildcard Exemption - any personal property in lieu of homestead exemption …" at bounding box center [492, 401] width 272 height 51
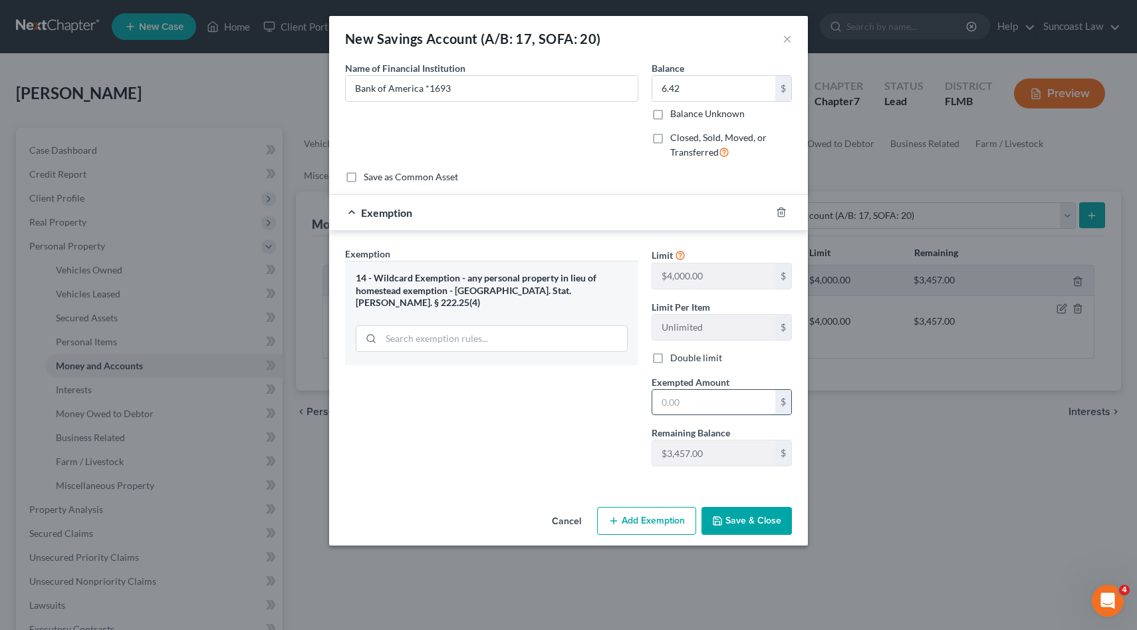
click at [675, 406] on input "text" at bounding box center [713, 402] width 123 height 25
type input "6.42"
click at [778, 523] on button "Save & Close" at bounding box center [747, 521] width 90 height 28
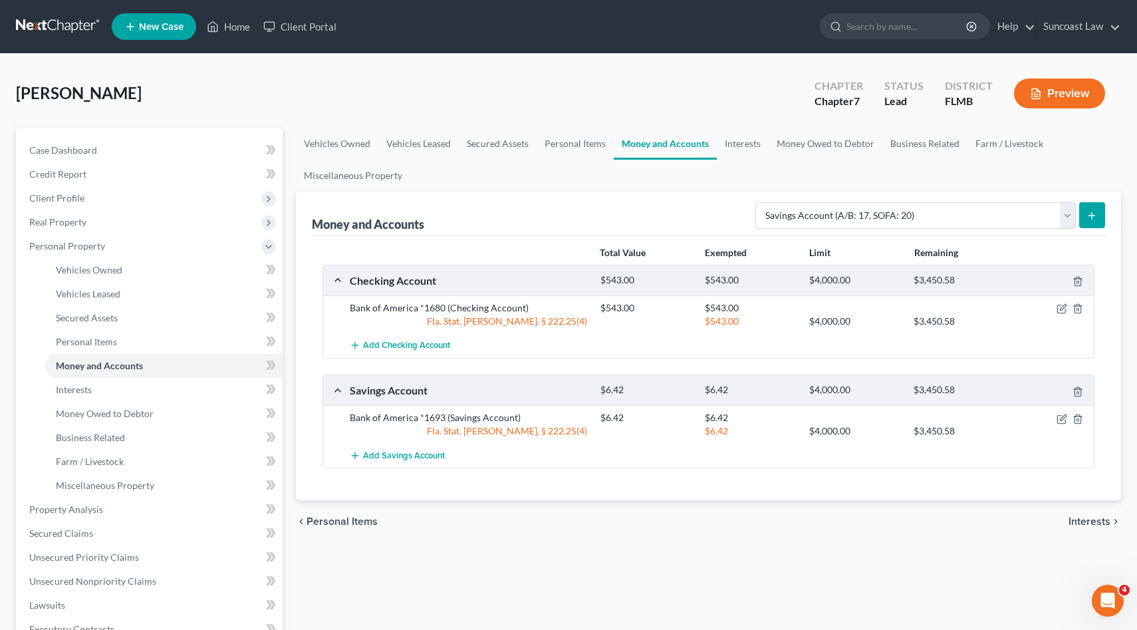
click at [1095, 212] on icon "submit" at bounding box center [1092, 215] width 11 height 11
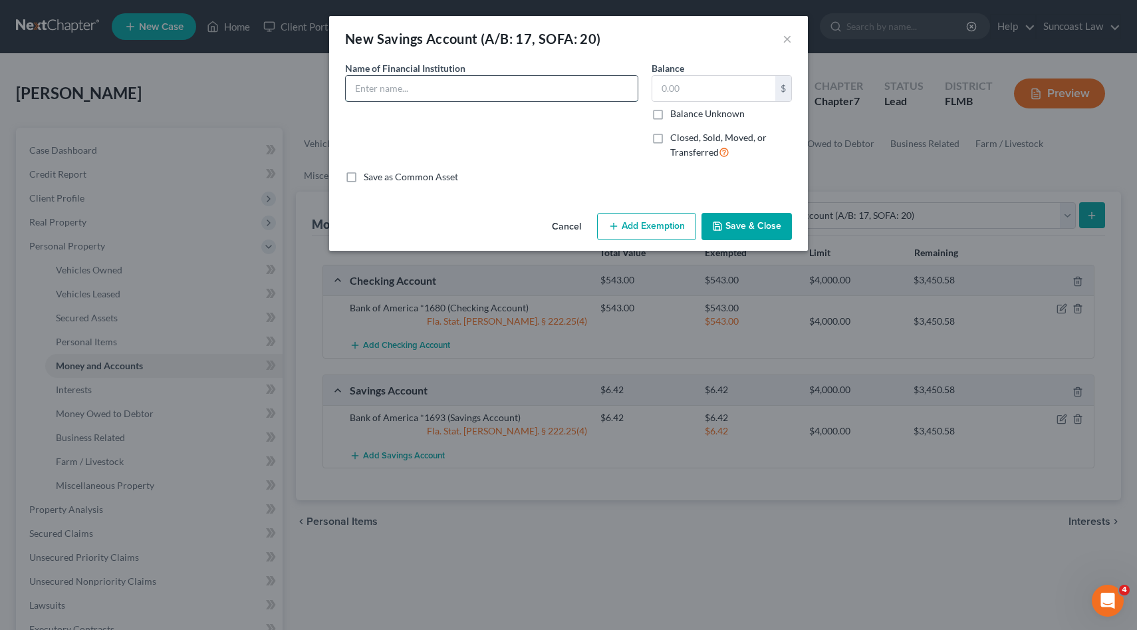
click at [493, 78] on input "text" at bounding box center [492, 88] width 292 height 25
type input "BCU *savings 01"
type input "1.00"
click at [723, 224] on icon "button" at bounding box center [717, 226] width 11 height 11
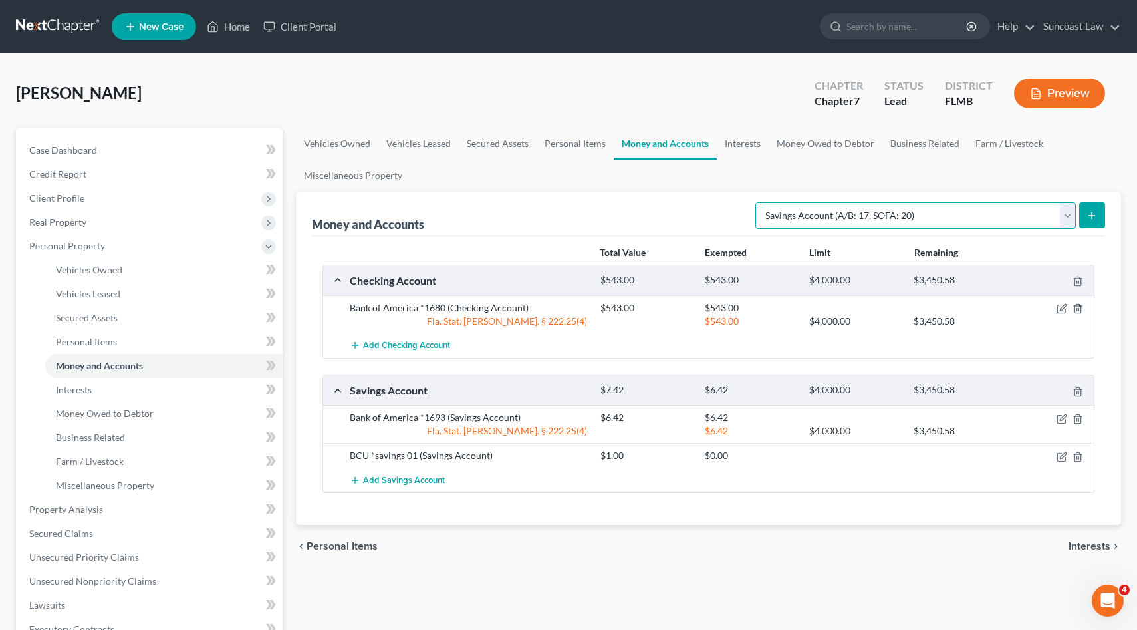
click at [1069, 213] on select "Select Account Type Brokerage (A/B: 18, SOFA: 20) Cash on Hand (A/B: 16) Certif…" at bounding box center [915, 215] width 321 height 27
select select "checking"
click at [759, 202] on select "Select Account Type Brokerage (A/B: 18, SOFA: 20) Cash on Hand (A/B: 16) Certif…" at bounding box center [915, 215] width 321 height 27
click at [1089, 218] on icon "submit" at bounding box center [1092, 215] width 11 height 11
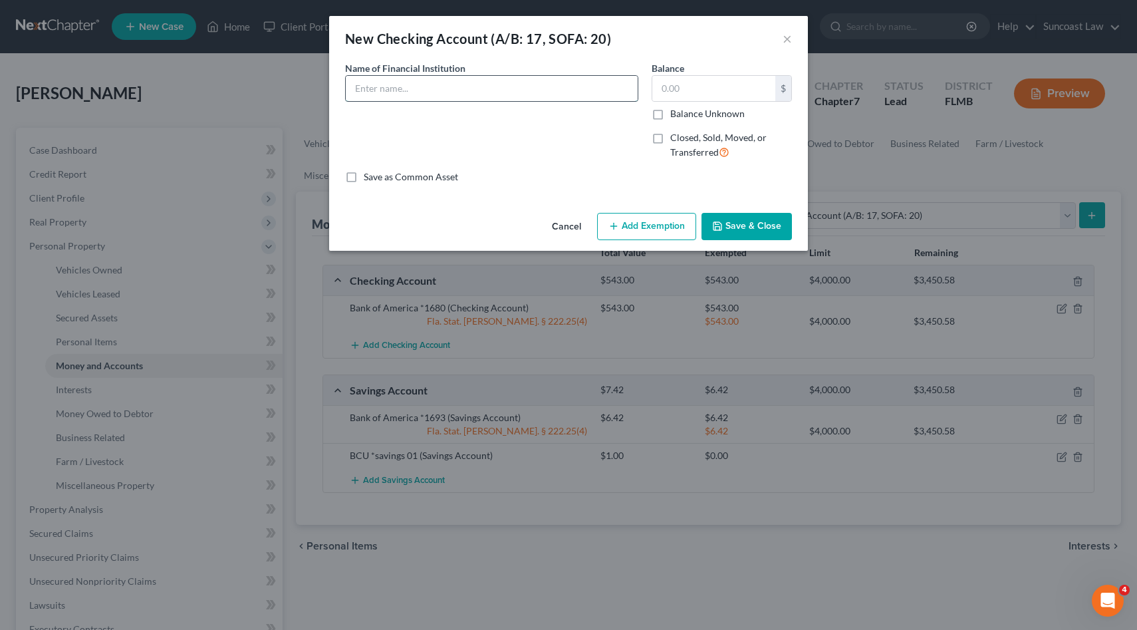
click at [477, 96] on input "text" at bounding box center [492, 88] width 292 height 25
type input "BCU *checking 70"
type input "0.00"
click at [739, 222] on button "Save & Close" at bounding box center [747, 227] width 90 height 28
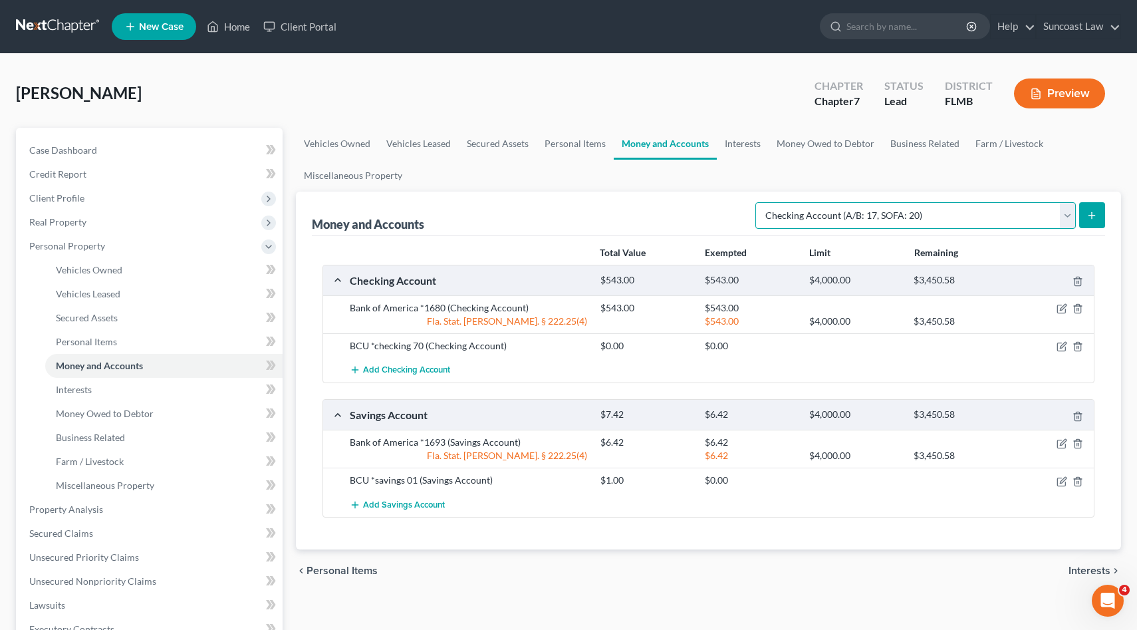
click at [1067, 212] on select "Select Account Type Brokerage (A/B: 18, SOFA: 20) Cash on Hand (A/B: 16) Certif…" at bounding box center [915, 215] width 321 height 27
select select "security_deposits"
click at [759, 202] on select "Select Account Type Brokerage (A/B: 18, SOFA: 20) Cash on Hand (A/B: 16) Certif…" at bounding box center [915, 215] width 321 height 27
click at [1090, 218] on icon "submit" at bounding box center [1092, 215] width 11 height 11
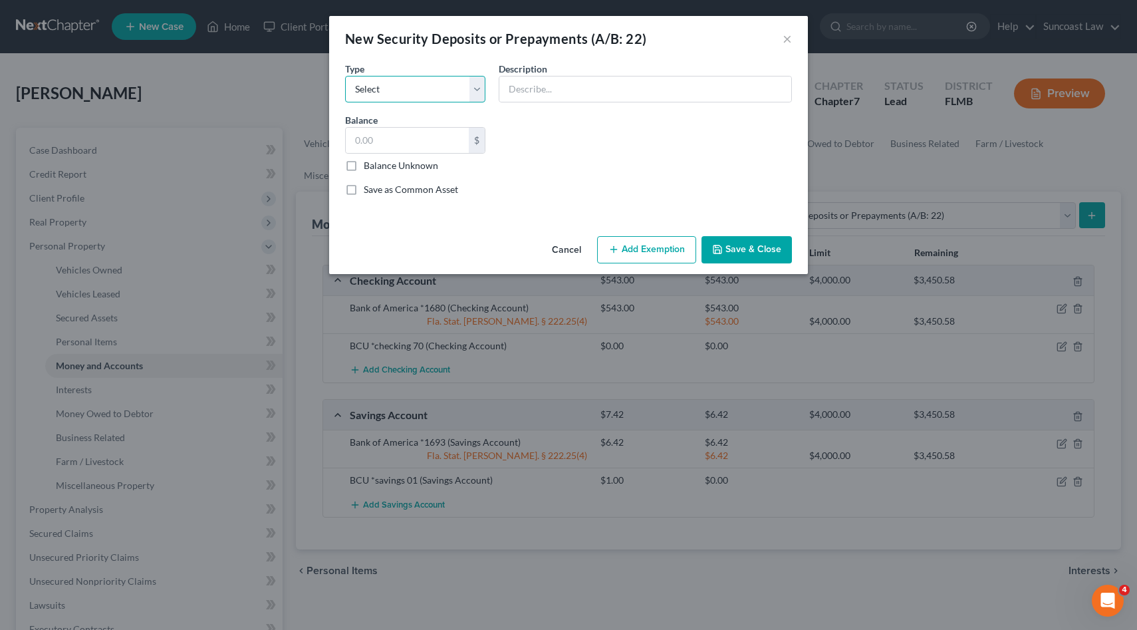
click at [478, 86] on select "Select Electric Gas Heating Oil Security Deposit On Rental Unit Prepaid Rent Te…" at bounding box center [415, 89] width 140 height 27
select select "3"
click at [345, 76] on select "Select Electric Gas Heating Oil Security Deposit On Rental Unit Prepaid Rent Te…" at bounding box center [415, 89] width 140 height 27
click at [524, 76] on input "text" at bounding box center [645, 88] width 292 height 25
type input "Vinebrook Homes"
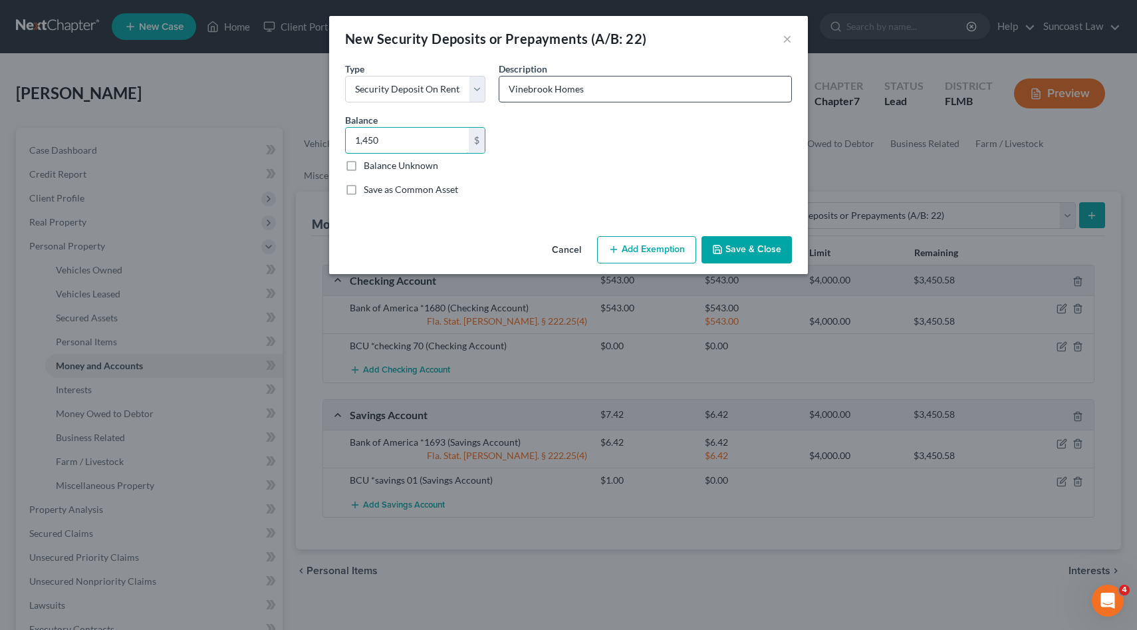
type input "1,450"
click at [633, 92] on input "Vinebrook Homes" at bounding box center [645, 88] width 292 height 25
type input "Vinebrook Homes 50%"
click at [281, 124] on div "New Security Deposits or Prepayments (A/B: 22) × An exemption set must first be…" at bounding box center [568, 315] width 1137 height 630
type input "725.00"
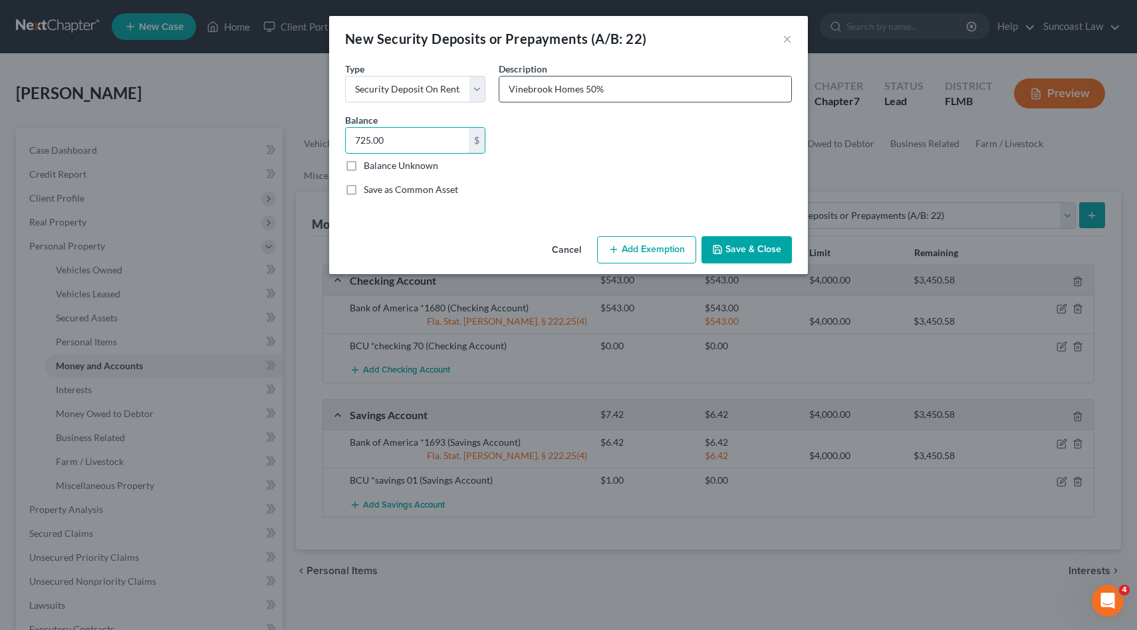
click at [624, 91] on input "Vinebrook Homes 50%" at bounding box center [645, 88] width 292 height 25
type input "Vinebrook Homes"
click at [668, 251] on button "Add Exemption" at bounding box center [646, 250] width 99 height 28
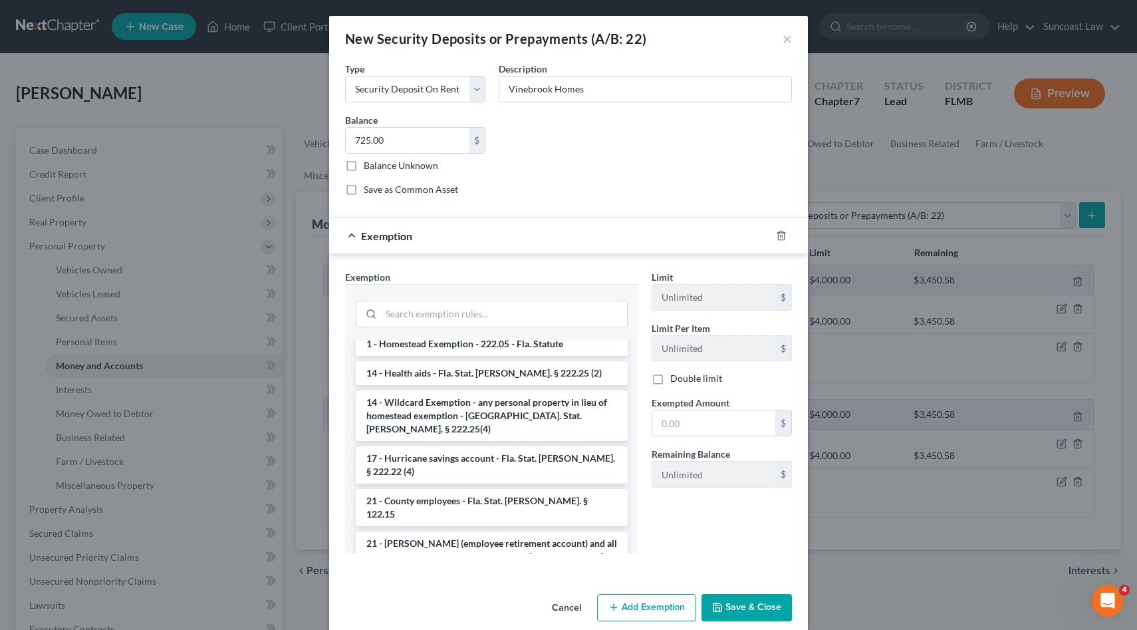
scroll to position [252, 0]
click at [507, 390] on li "14 - Wildcard Exemption - any personal property in lieu of homestead exemption …" at bounding box center [492, 414] width 272 height 51
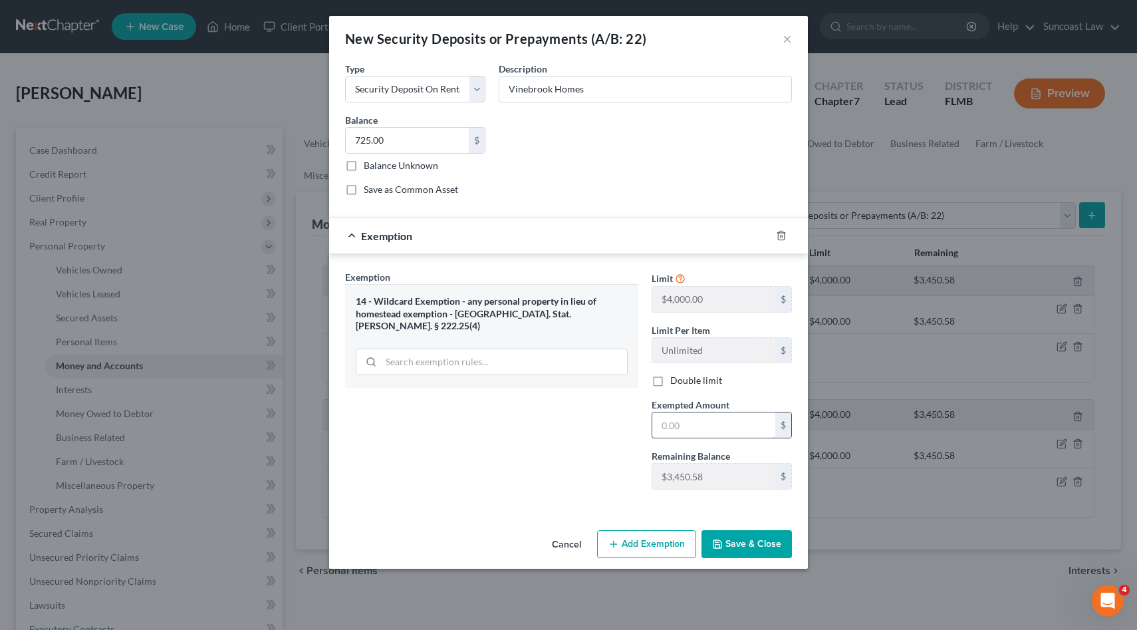
click at [729, 423] on input "text" at bounding box center [713, 424] width 123 height 25
type input "725.00"
click at [769, 541] on button "Save & Close" at bounding box center [747, 544] width 90 height 28
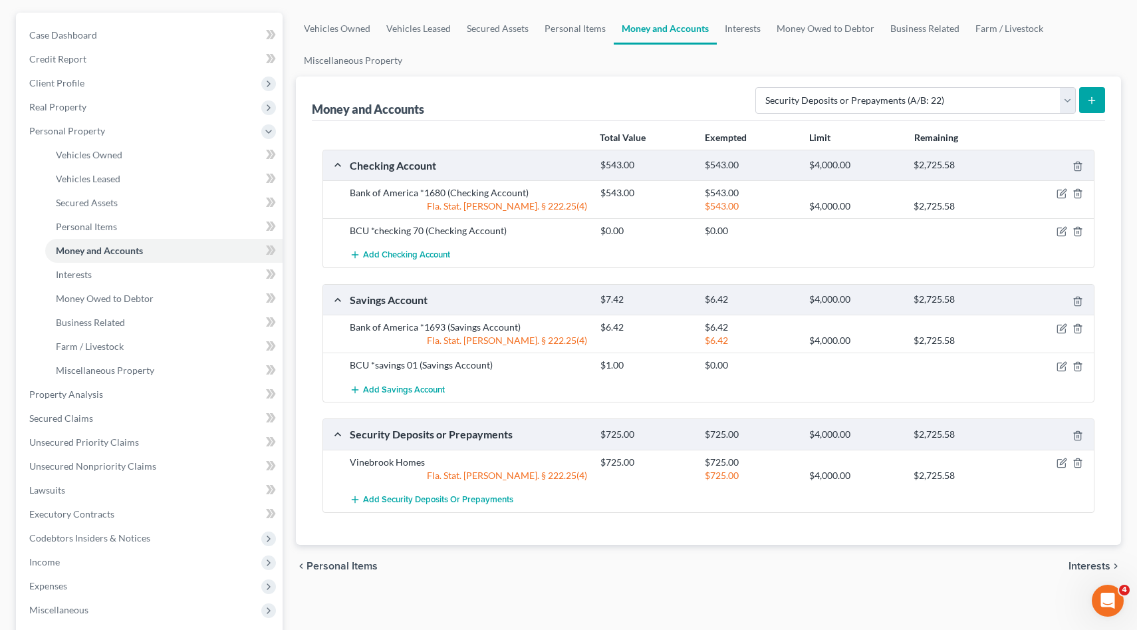
scroll to position [315, 0]
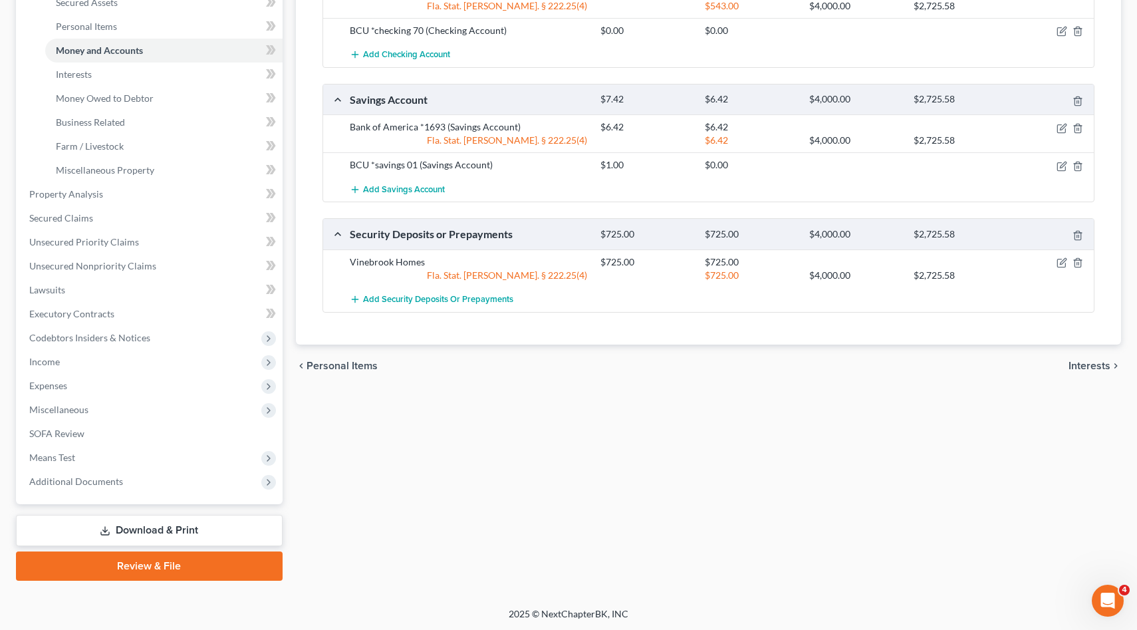
click at [1084, 364] on span "Interests" at bounding box center [1090, 365] width 42 height 11
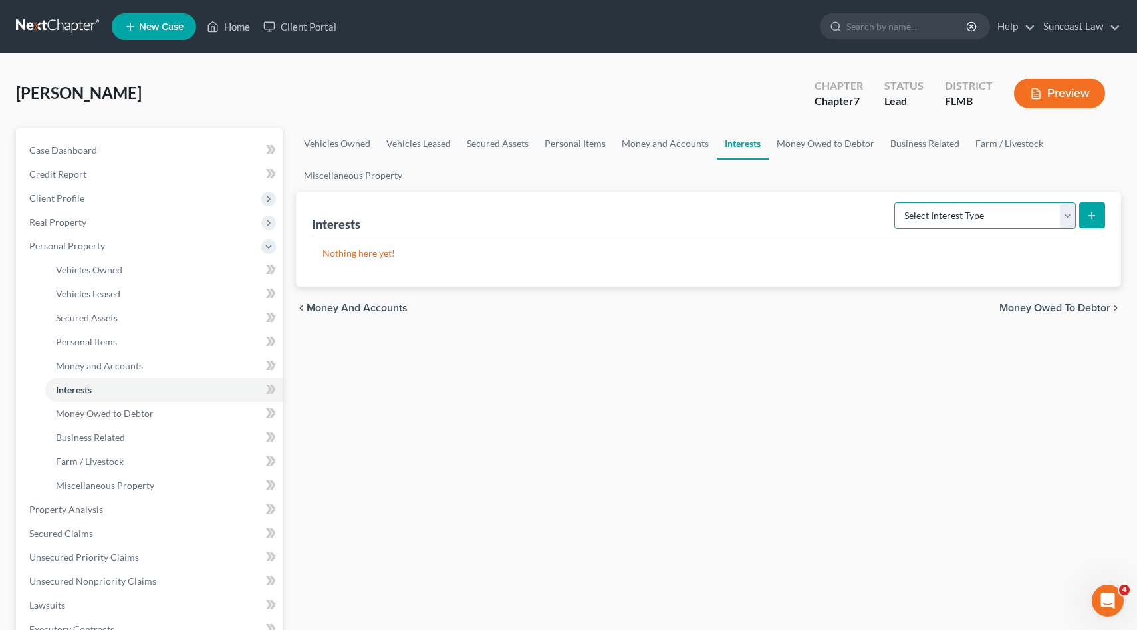
click at [1071, 214] on select "Select Interest Type 401K (A/B: 21) Annuity (A/B: 23) Bond (A/B: 18) Education …" at bounding box center [985, 215] width 182 height 27
select select "401k"
click at [896, 202] on select "Select Interest Type 401K (A/B: 21) Annuity (A/B: 23) Bond (A/B: 18) Education …" at bounding box center [985, 215] width 182 height 27
click at [1091, 215] on icon "submit" at bounding box center [1092, 215] width 11 height 11
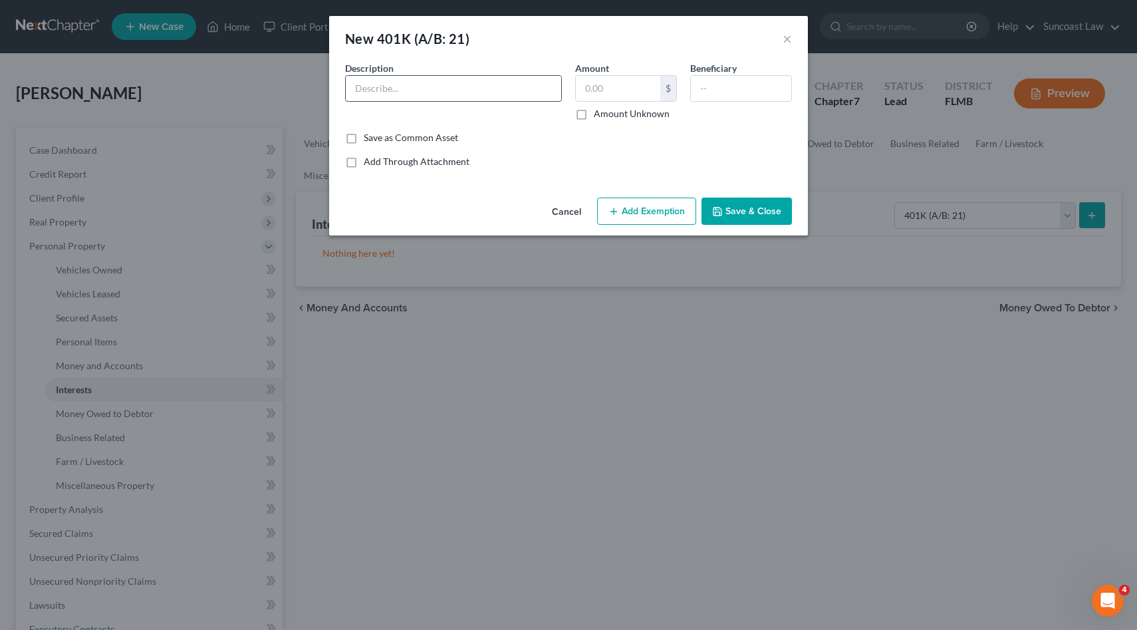
click at [490, 87] on input "text" at bounding box center [453, 88] width 215 height 25
click at [366, 91] on input "UNited Health Group" at bounding box center [453, 88] width 215 height 25
type input "United Health Group"
click at [593, 88] on input "text" at bounding box center [618, 88] width 84 height 25
type input "12,214.43"
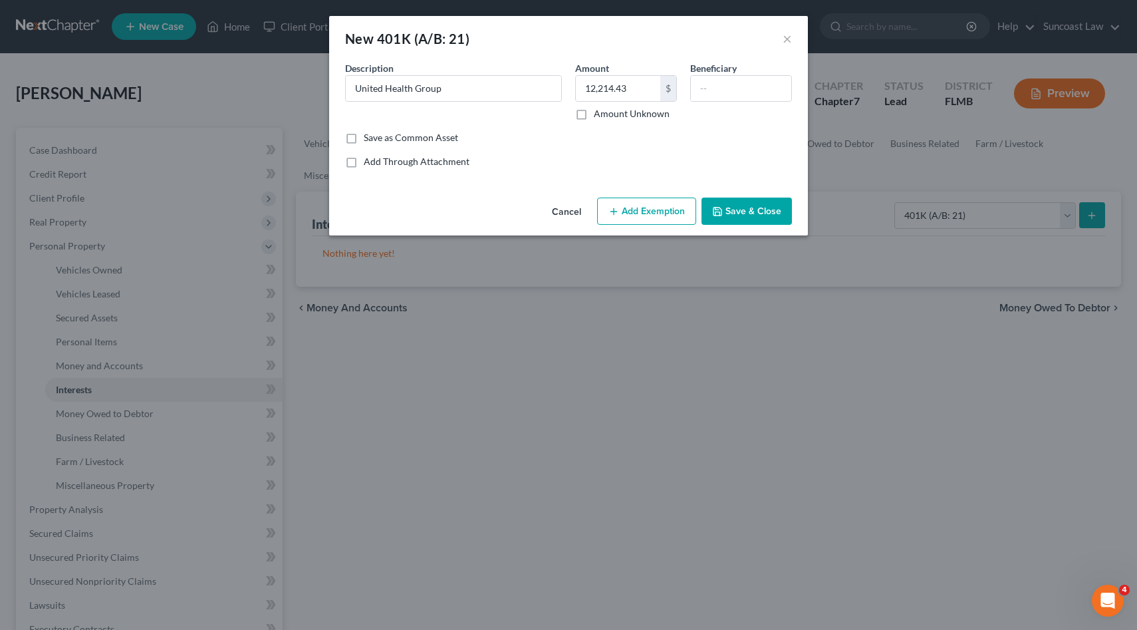
click at [619, 210] on icon "button" at bounding box center [614, 211] width 11 height 11
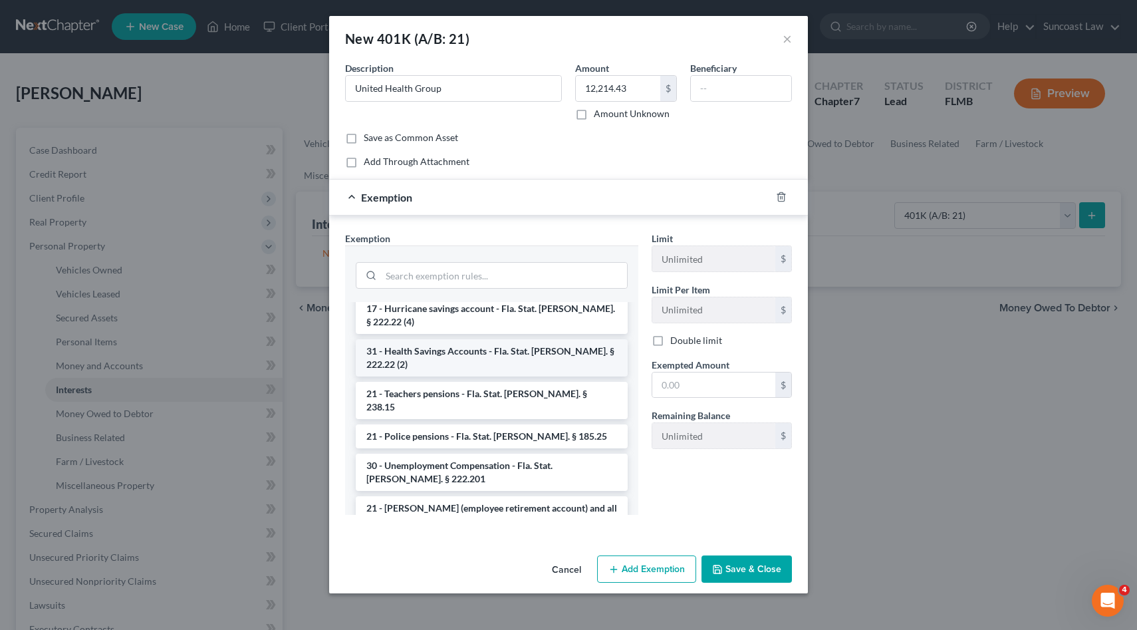
scroll to position [85, 0]
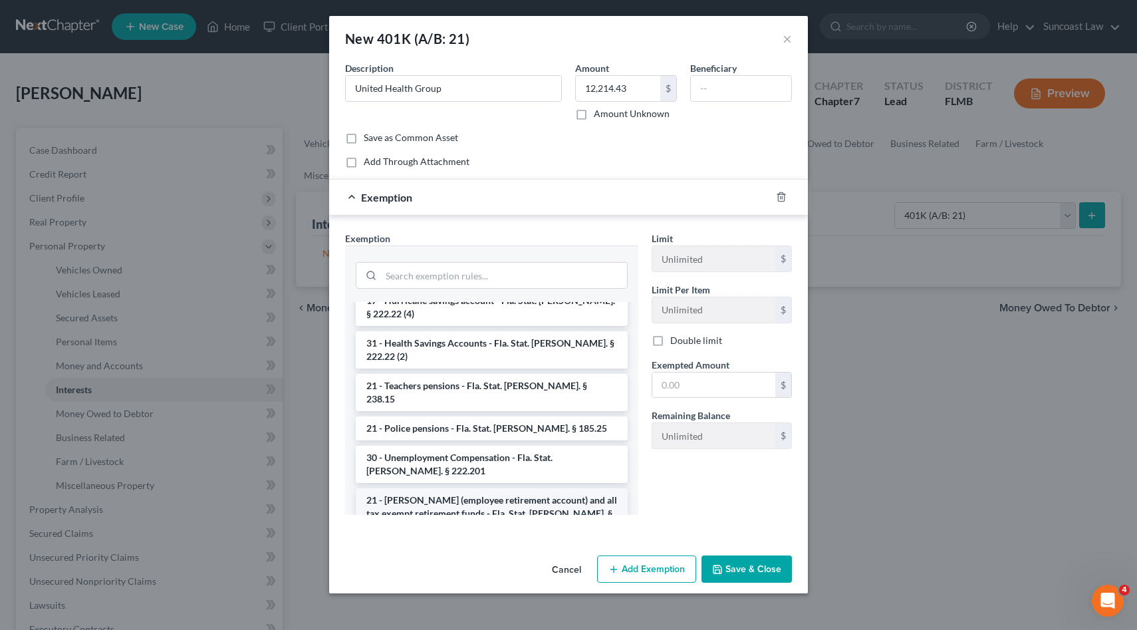
click at [517, 488] on li "21 - [PERSON_NAME] (employee retirement account) and all tax exempt retirement …" at bounding box center [492, 513] width 272 height 51
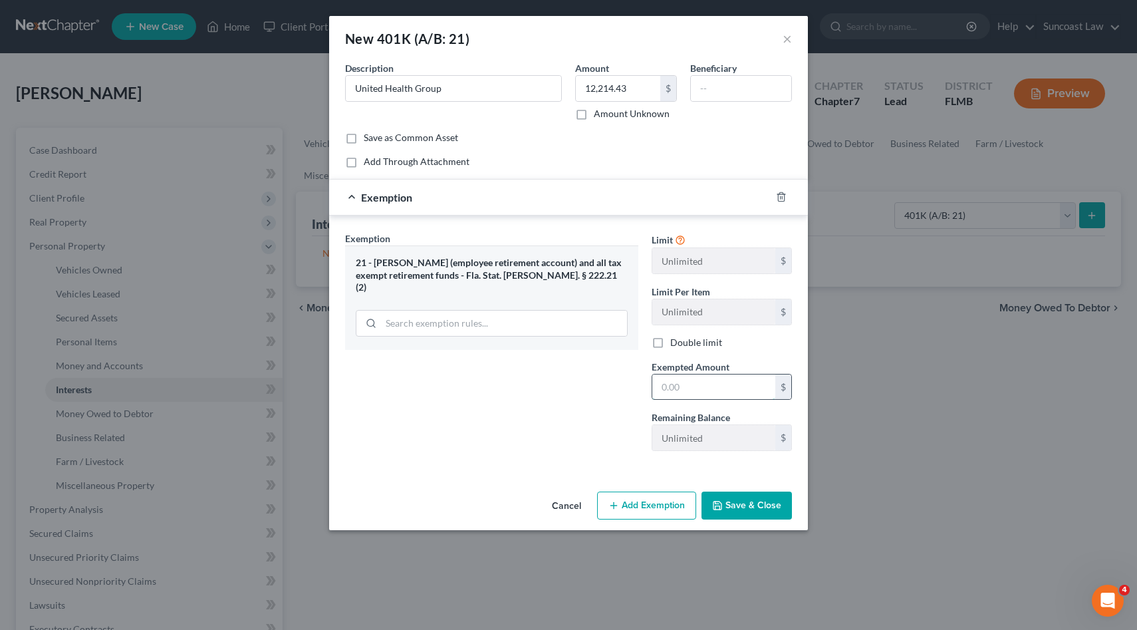
click at [695, 386] on input "text" at bounding box center [713, 386] width 123 height 25
type input "12,214.43"
click at [746, 501] on button "Save & Close" at bounding box center [747, 505] width 90 height 28
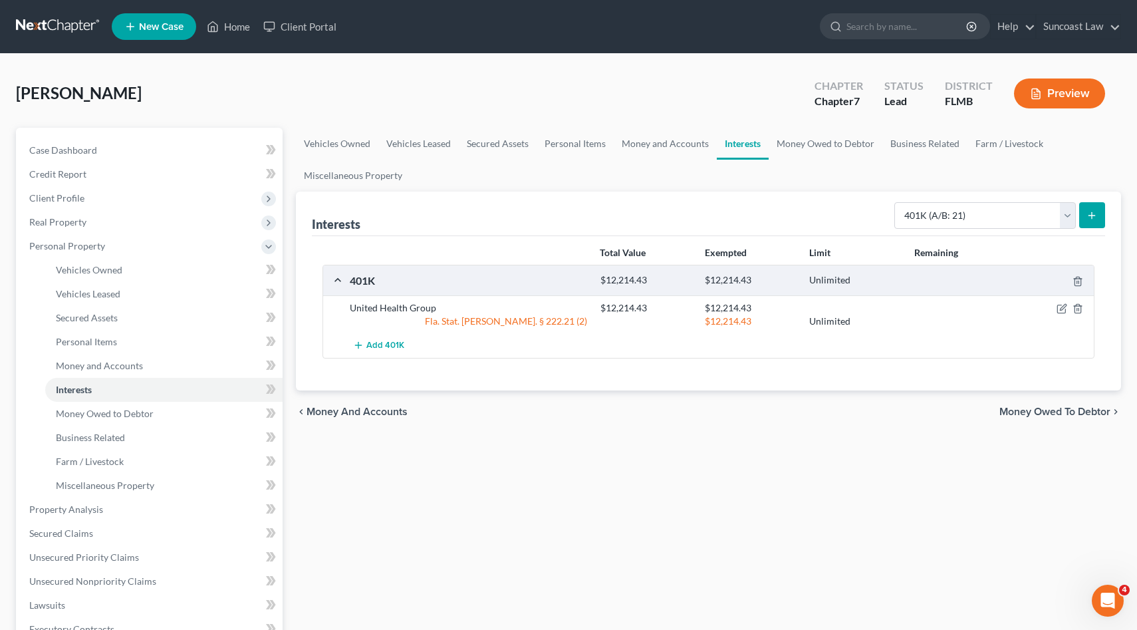
click at [392, 410] on span "Money and Accounts" at bounding box center [357, 411] width 101 height 11
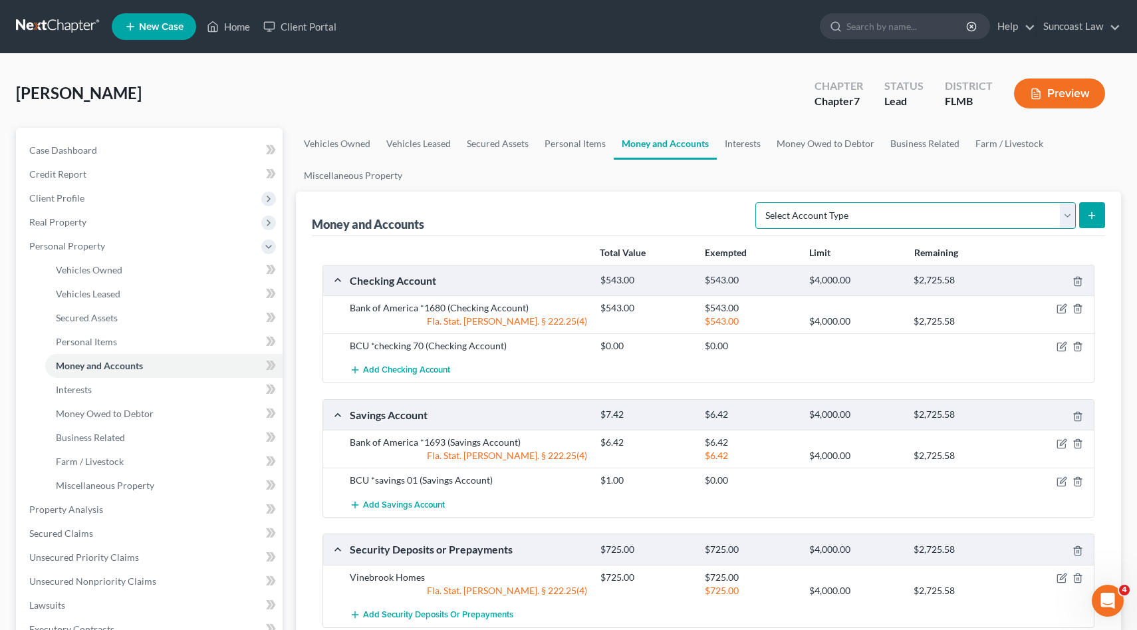
click at [1072, 213] on select "Select Account Type Brokerage (A/B: 18, SOFA: 20) Cash on Hand (A/B: 16) Certif…" at bounding box center [915, 215] width 321 height 27
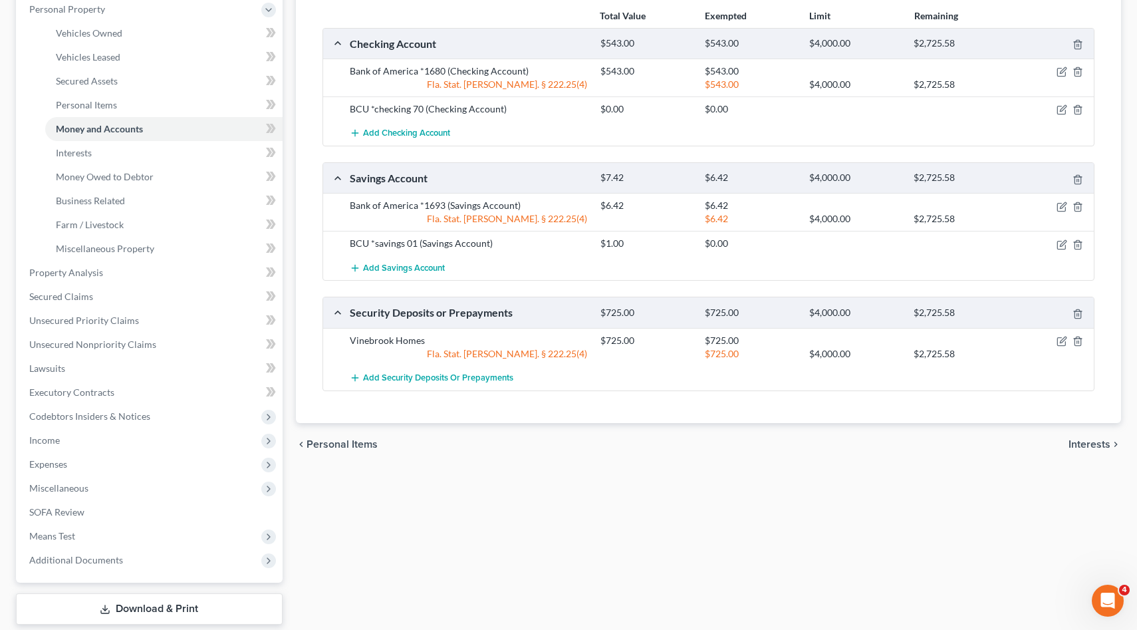
scroll to position [315, 0]
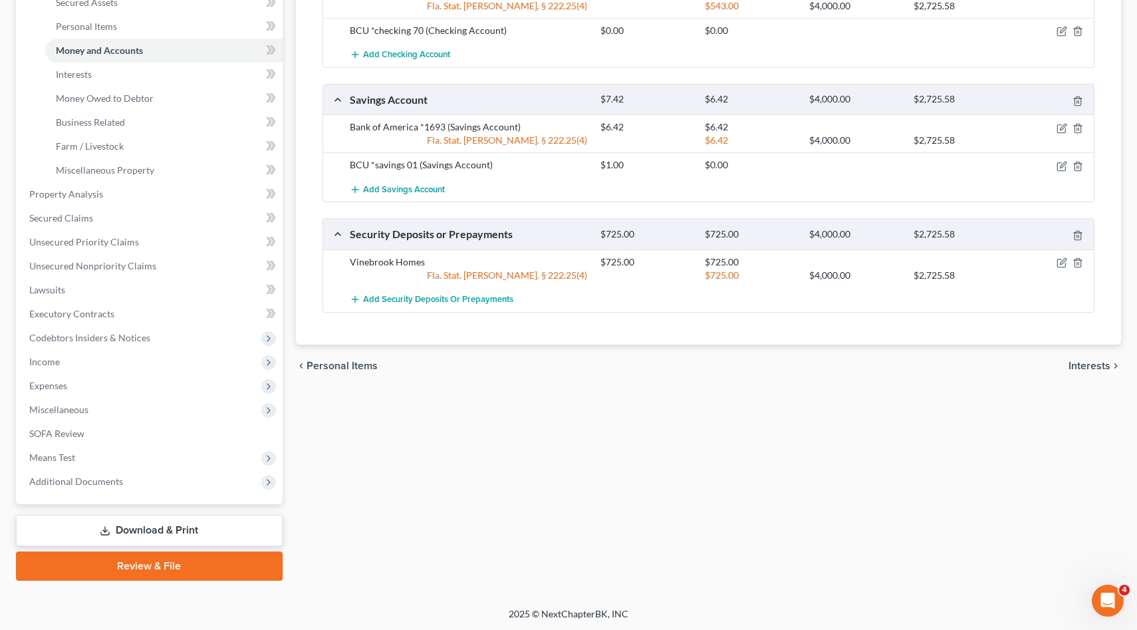
click at [1088, 364] on span "Interests" at bounding box center [1090, 365] width 42 height 11
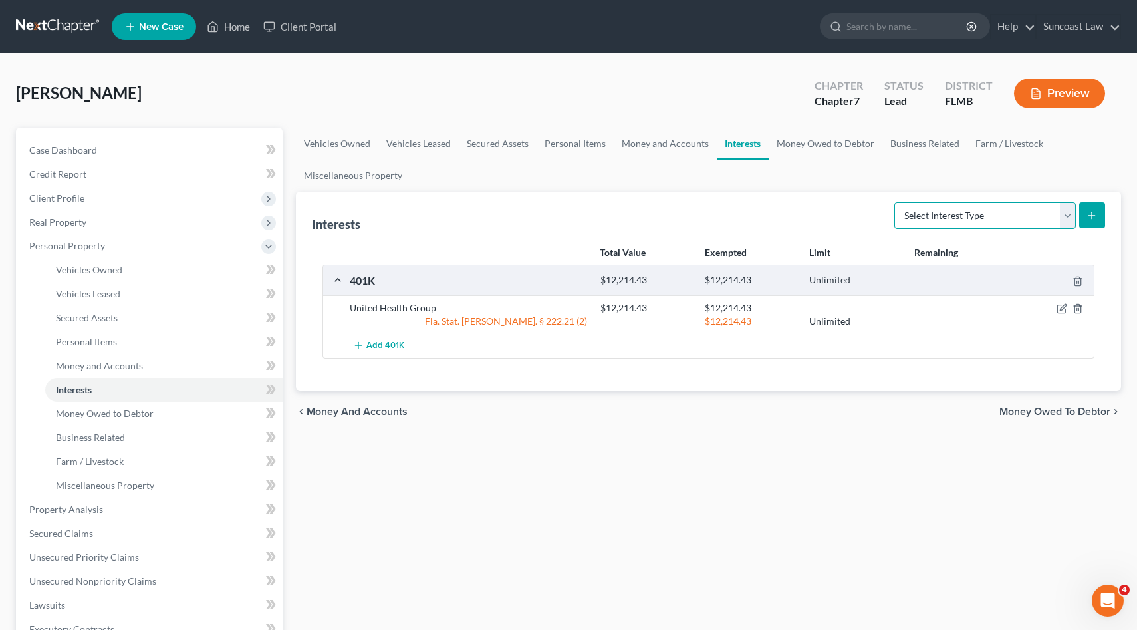
click at [1065, 213] on select "Select Interest Type 401K (A/B: 21) Annuity (A/B: 23) Bond (A/B: 18) Education …" at bounding box center [985, 215] width 182 height 27
select select "term_life_insurance"
click at [896, 202] on select "Select Interest Type 401K (A/B: 21) Annuity (A/B: 23) Bond (A/B: 18) Education …" at bounding box center [985, 215] width 182 height 27
click at [1093, 215] on icon "submit" at bounding box center [1092, 215] width 11 height 11
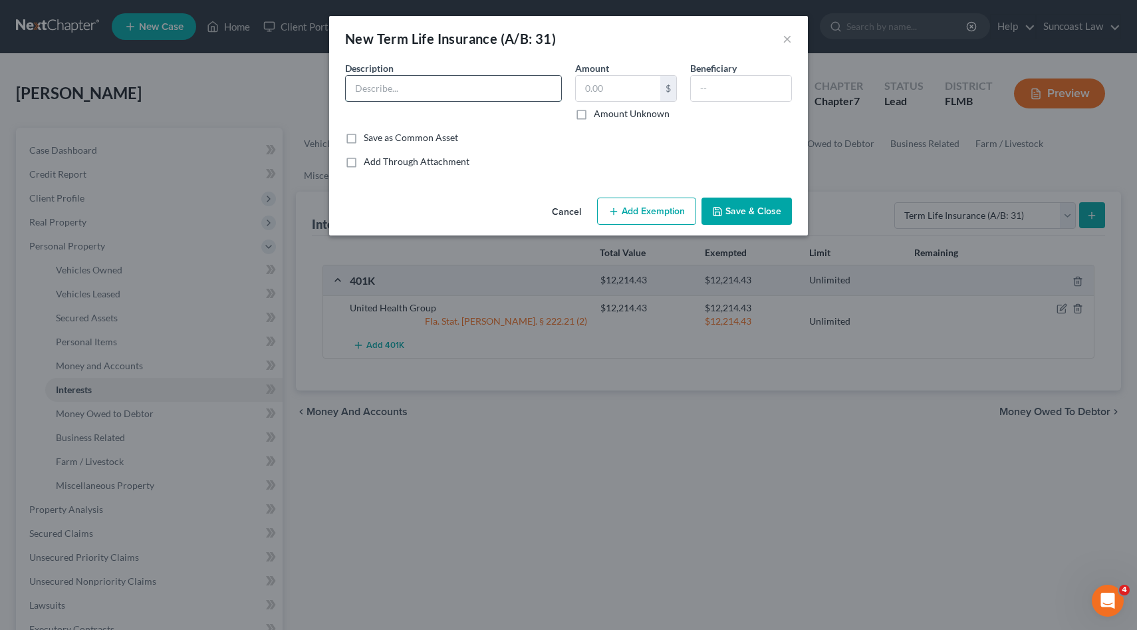
click at [480, 93] on input "text" at bounding box center [453, 88] width 215 height 25
type input "UNited Health Group term Life Ins."
type input "92,000"
click at [599, 107] on input "Amount Unknown" at bounding box center [603, 111] width 9 height 9
checkbox input "true"
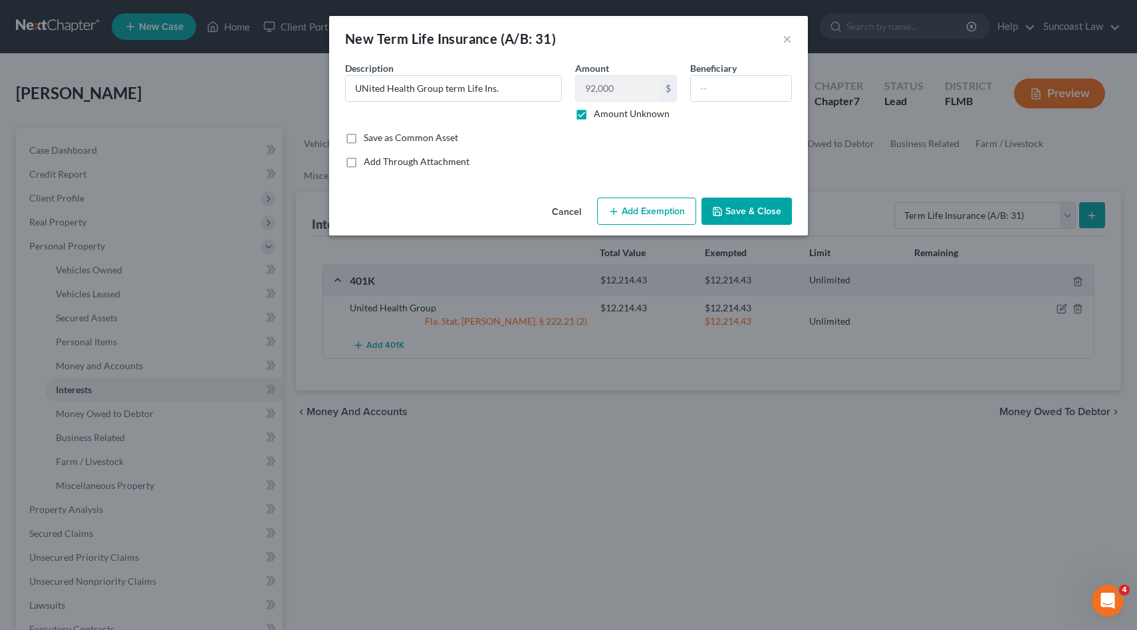
click at [644, 214] on button "Add Exemption" at bounding box center [646, 212] width 99 height 28
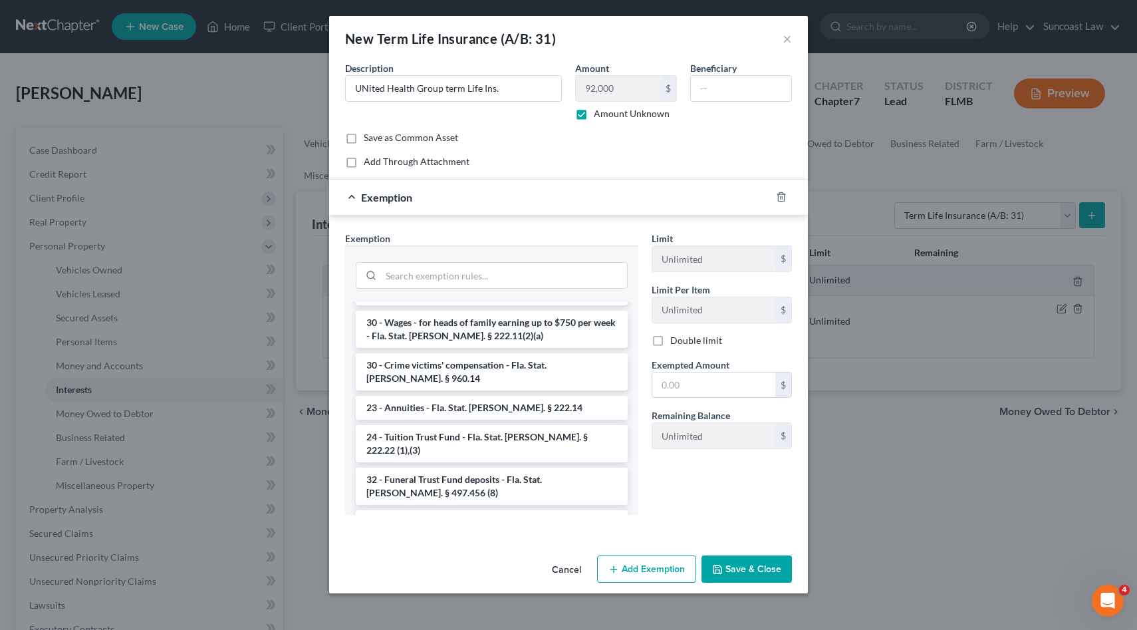
scroll to position [551, 0]
click at [471, 507] on li "31 - Life insurance (cash surrender) - Fla. Stat. [PERSON_NAME]. § 222.14" at bounding box center [492, 525] width 272 height 37
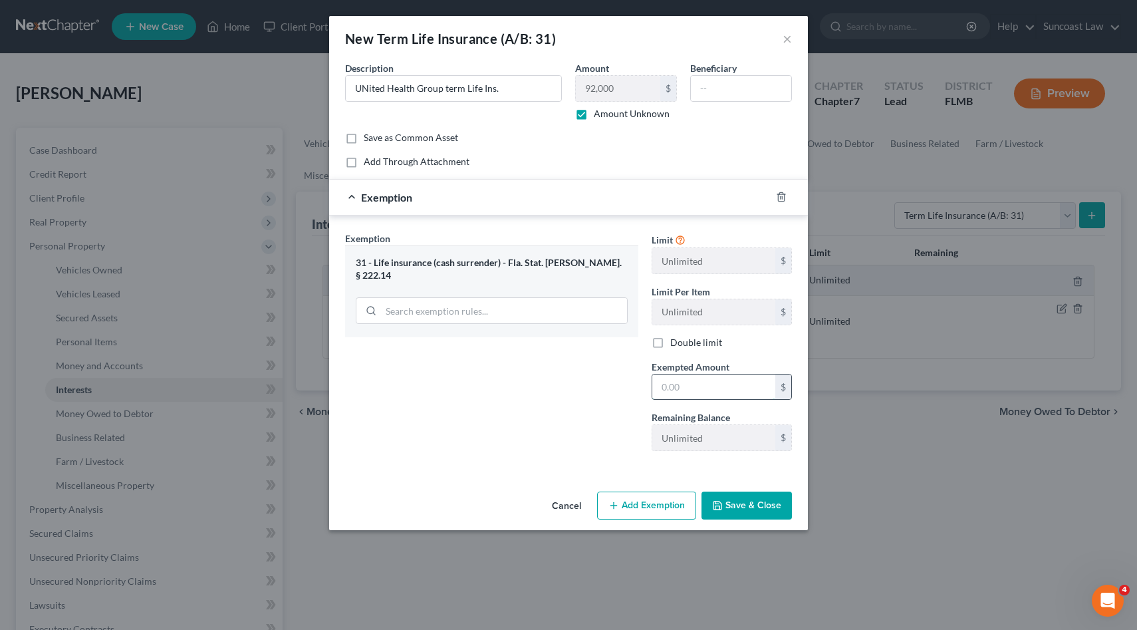
click at [702, 384] on input "text" at bounding box center [713, 386] width 123 height 25
type input "92,000.00"
click at [762, 502] on button "Save & Close" at bounding box center [747, 505] width 90 height 28
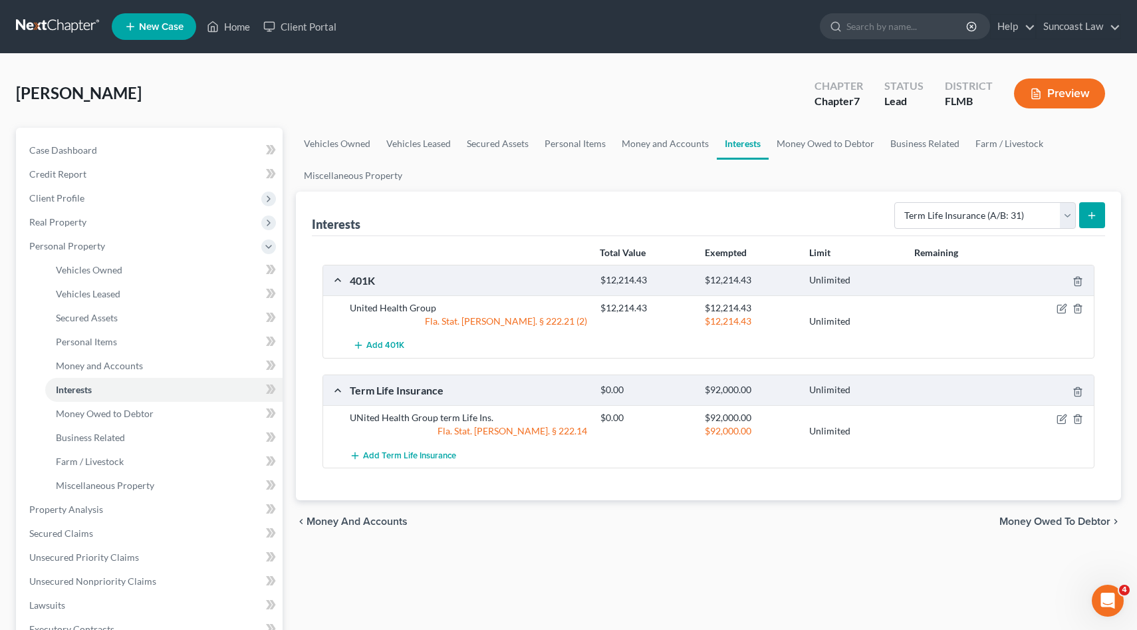
click at [1015, 516] on span "Money Owed to Debtor" at bounding box center [1055, 521] width 111 height 11
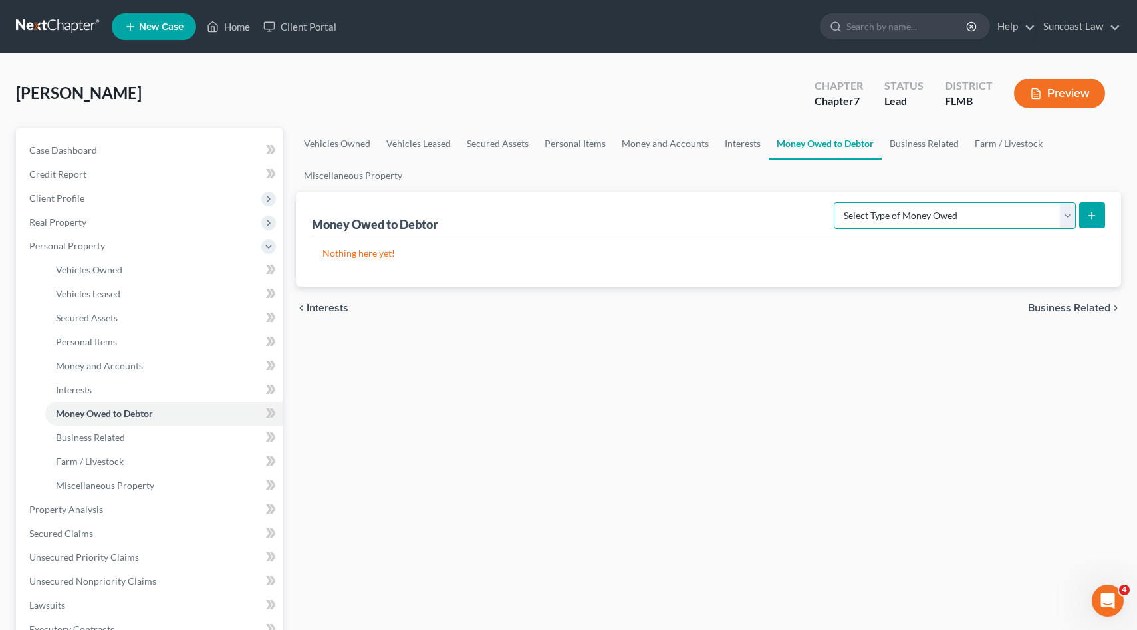
click at [1069, 216] on select "Select Type of Money Owed Accounts Receivable (A/B: 38) Alimony (A/B: 29) Child…" at bounding box center [955, 215] width 242 height 27
click at [1069, 305] on span "Business Related" at bounding box center [1069, 308] width 82 height 11
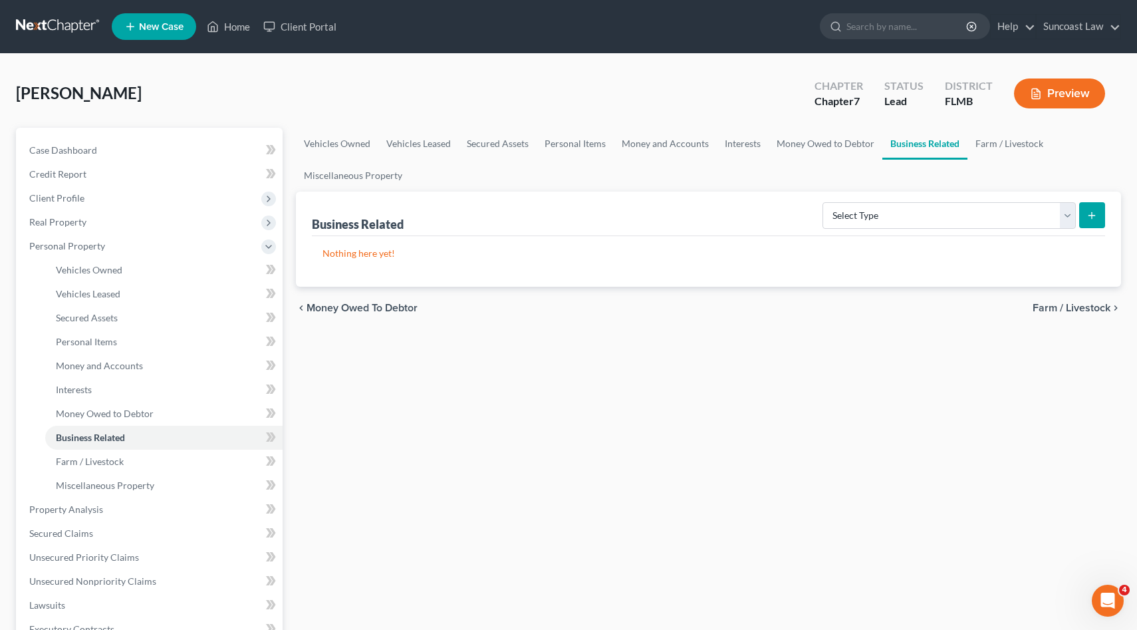
click at [1069, 305] on span "Farm / Livestock" at bounding box center [1072, 308] width 78 height 11
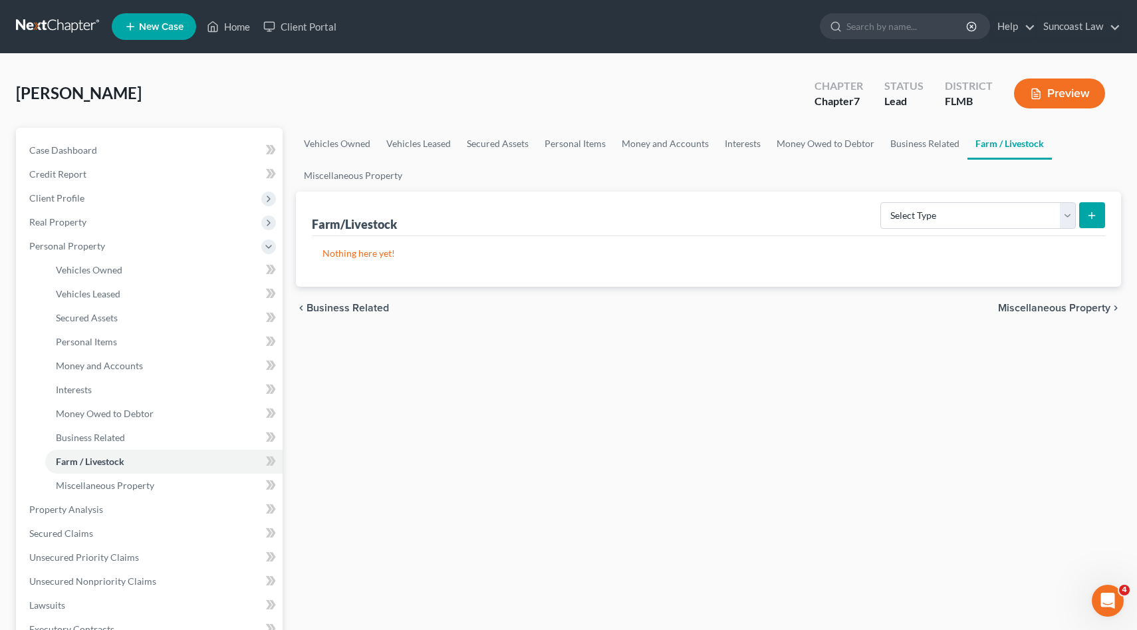
click at [1069, 305] on span "Miscellaneous Property" at bounding box center [1054, 308] width 112 height 11
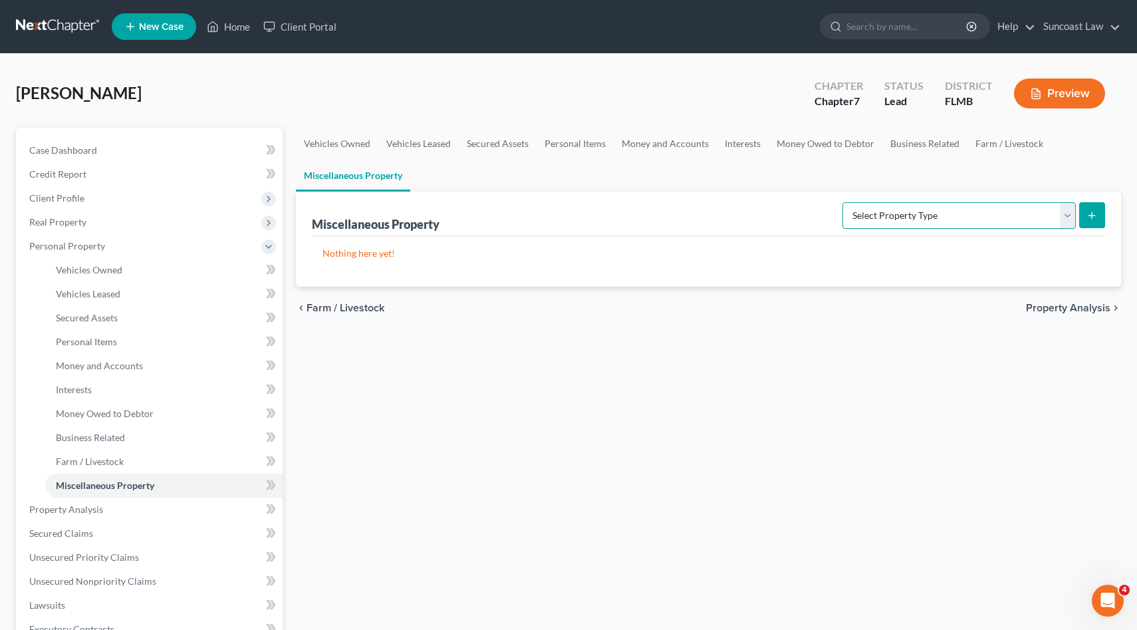
click at [1069, 215] on select "Select Property Type Assigned for Creditor Benefit [DATE] (SOFA: 12) Holding fo…" at bounding box center [959, 215] width 233 height 27
click at [1065, 307] on span "Property Analysis" at bounding box center [1068, 308] width 84 height 11
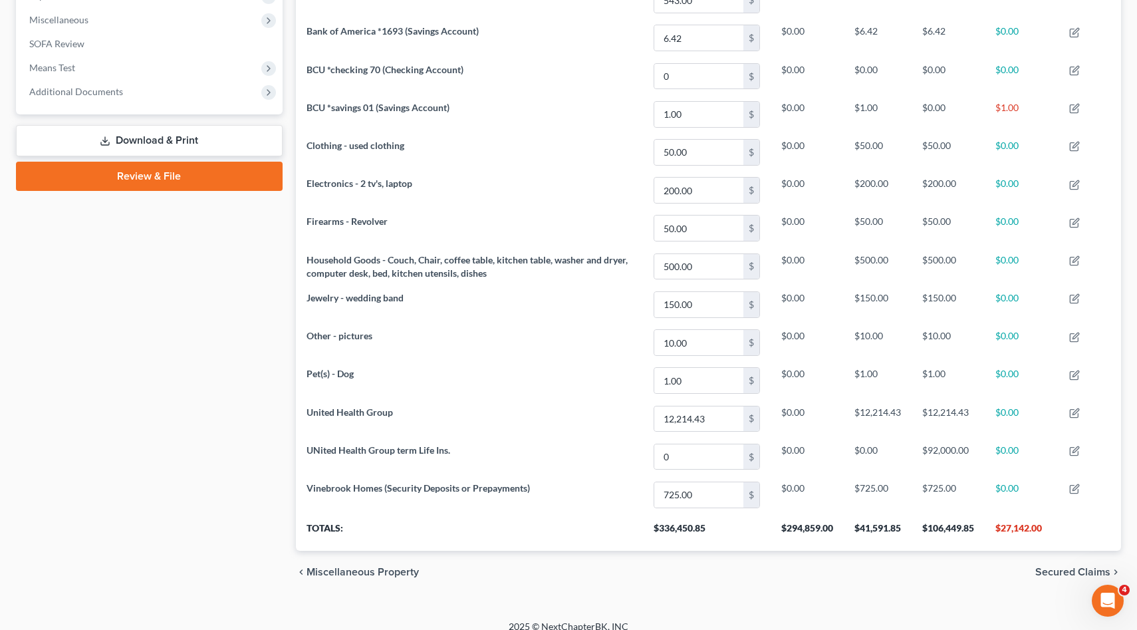
scroll to position [480, 0]
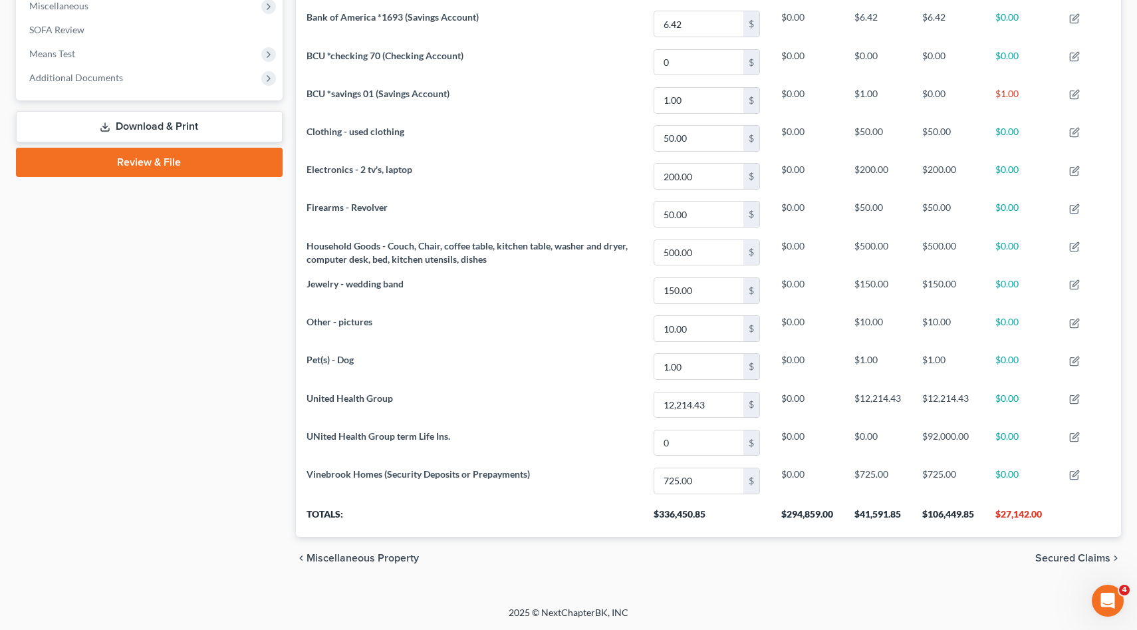
click at [1053, 557] on span "Secured Claims" at bounding box center [1072, 558] width 75 height 11
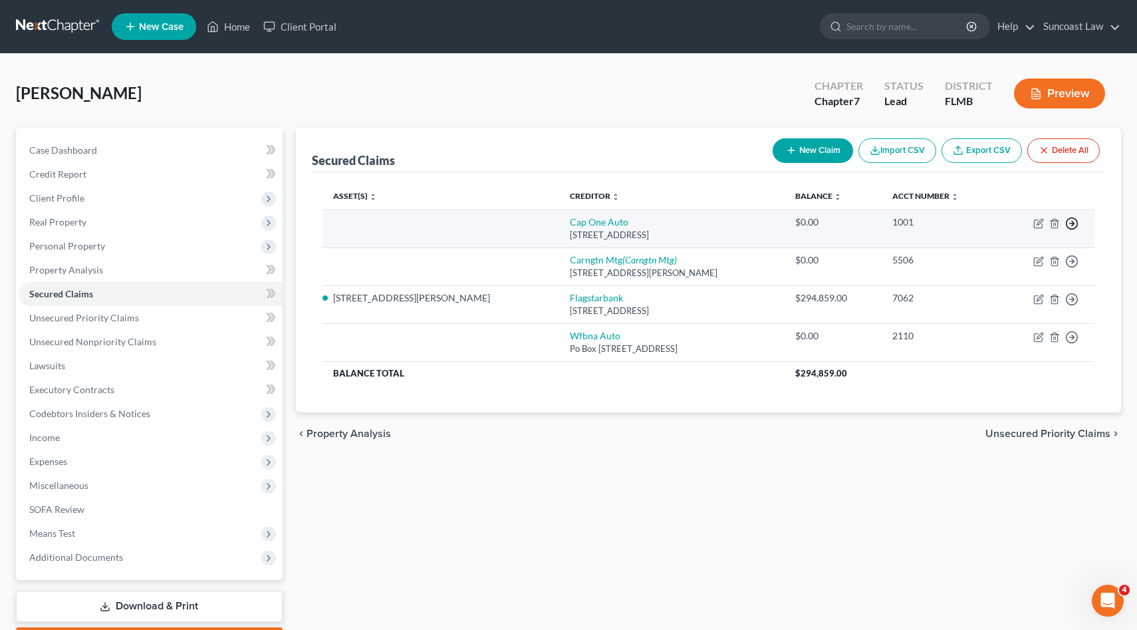
click at [1074, 220] on icon "button" at bounding box center [1071, 223] width 13 height 13
click at [1012, 252] on link "Move to F" at bounding box center [1011, 256] width 111 height 23
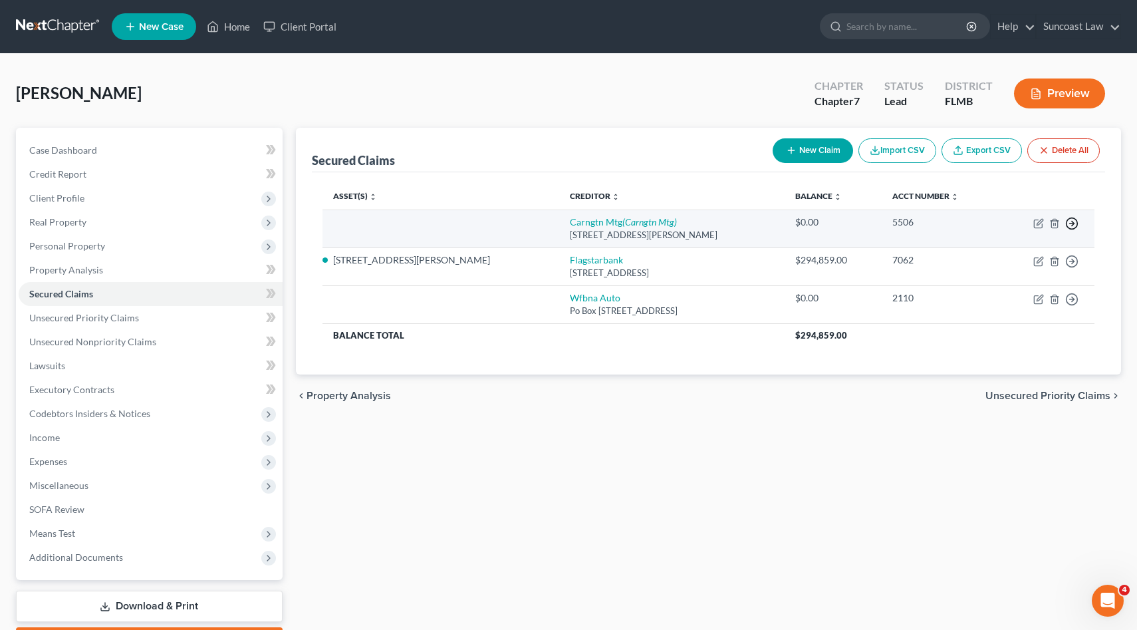
click at [1074, 224] on icon "button" at bounding box center [1071, 223] width 13 height 13
click at [1016, 256] on link "Move to F" at bounding box center [1011, 256] width 111 height 23
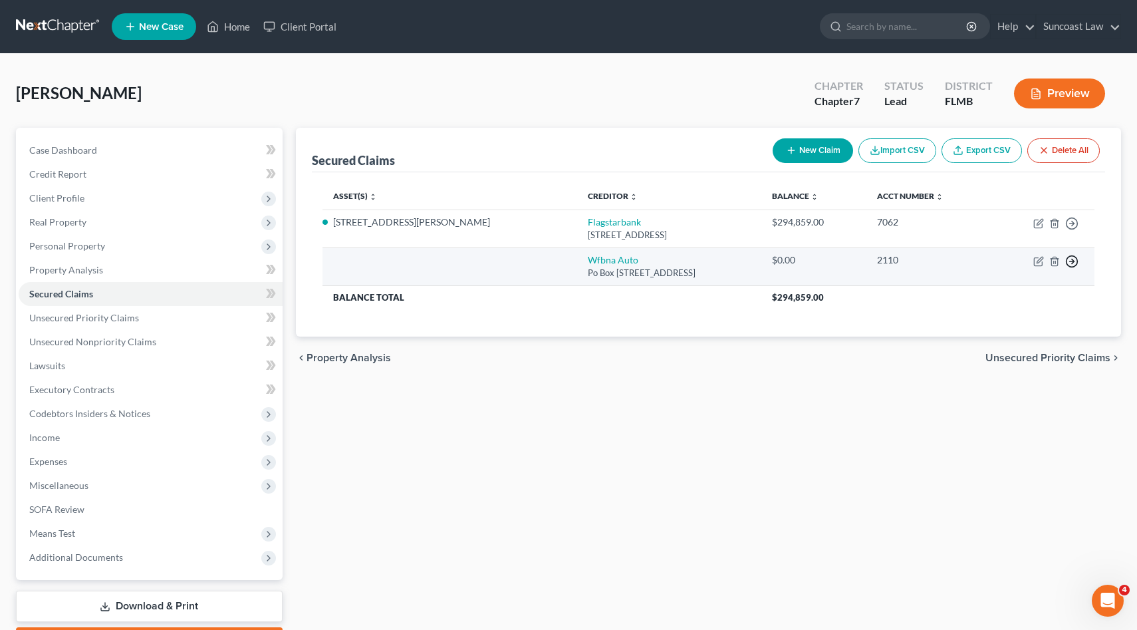
click at [1073, 226] on polyline "button" at bounding box center [1073, 223] width 2 height 5
click at [992, 295] on link "Move to F" at bounding box center [1011, 294] width 111 height 23
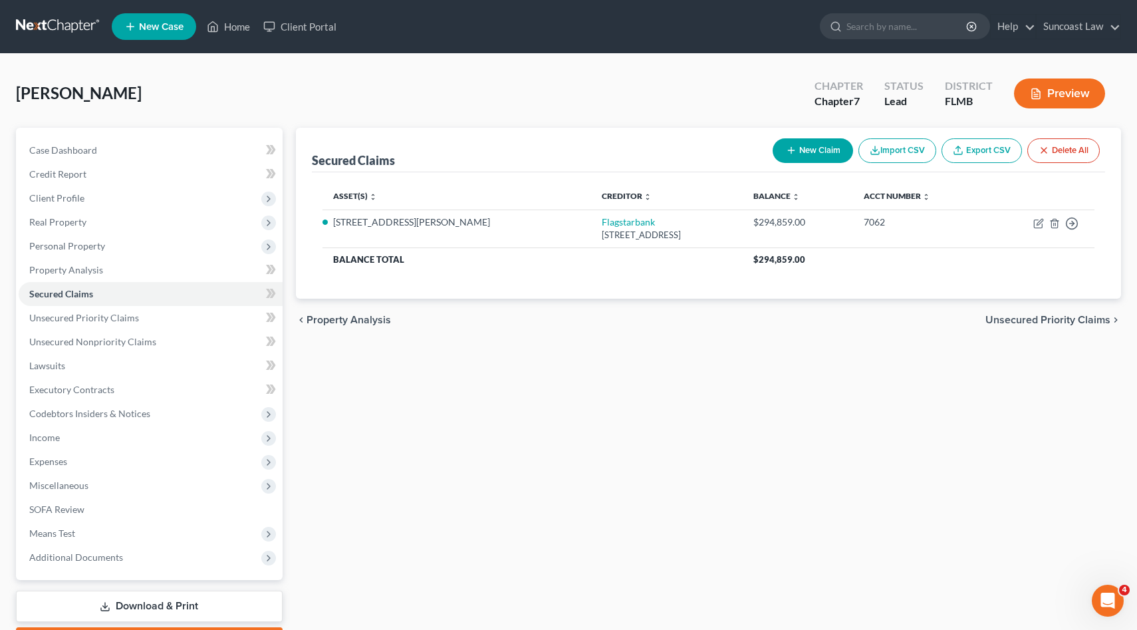
click at [1058, 317] on span "Unsecured Priority Claims" at bounding box center [1048, 320] width 125 height 11
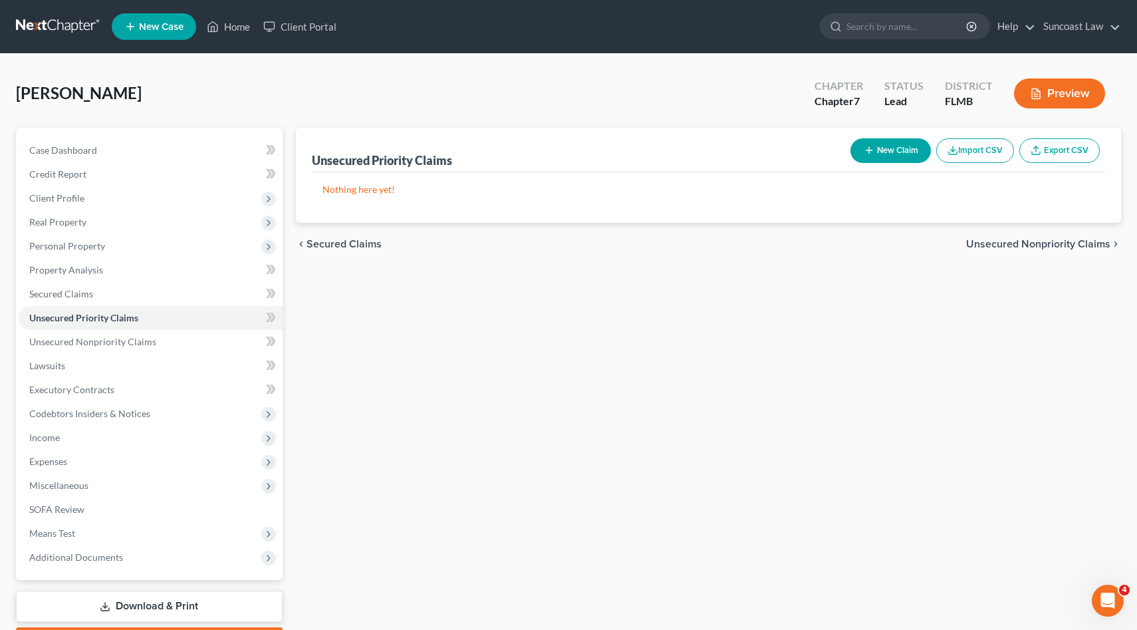
click at [1067, 243] on span "Unsecured Nonpriority Claims" at bounding box center [1038, 244] width 144 height 11
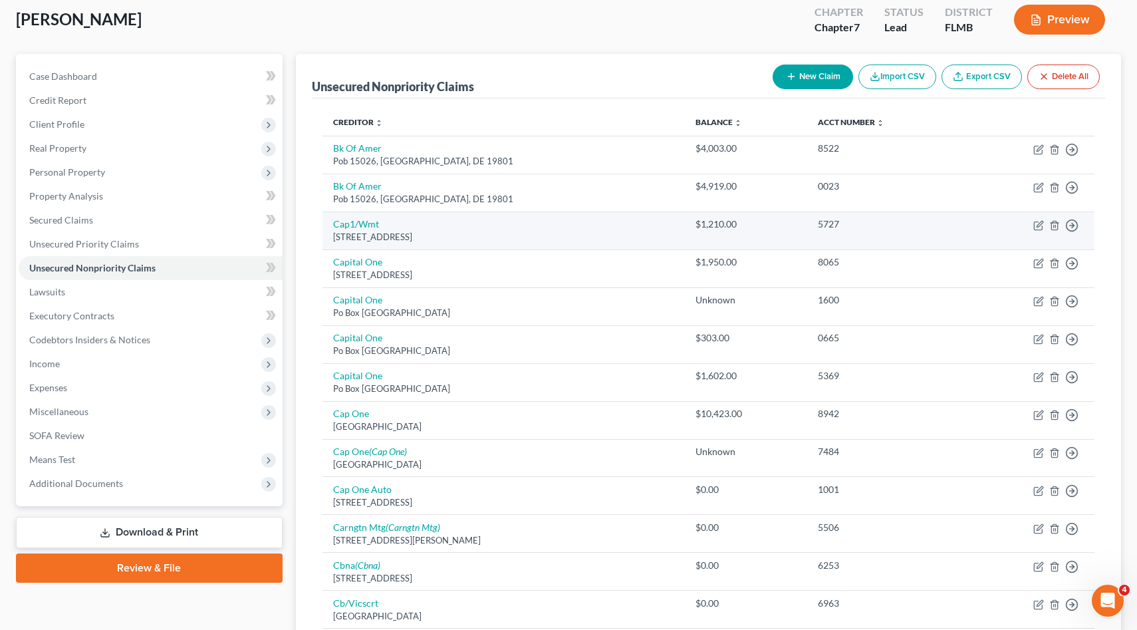
scroll to position [68, 0]
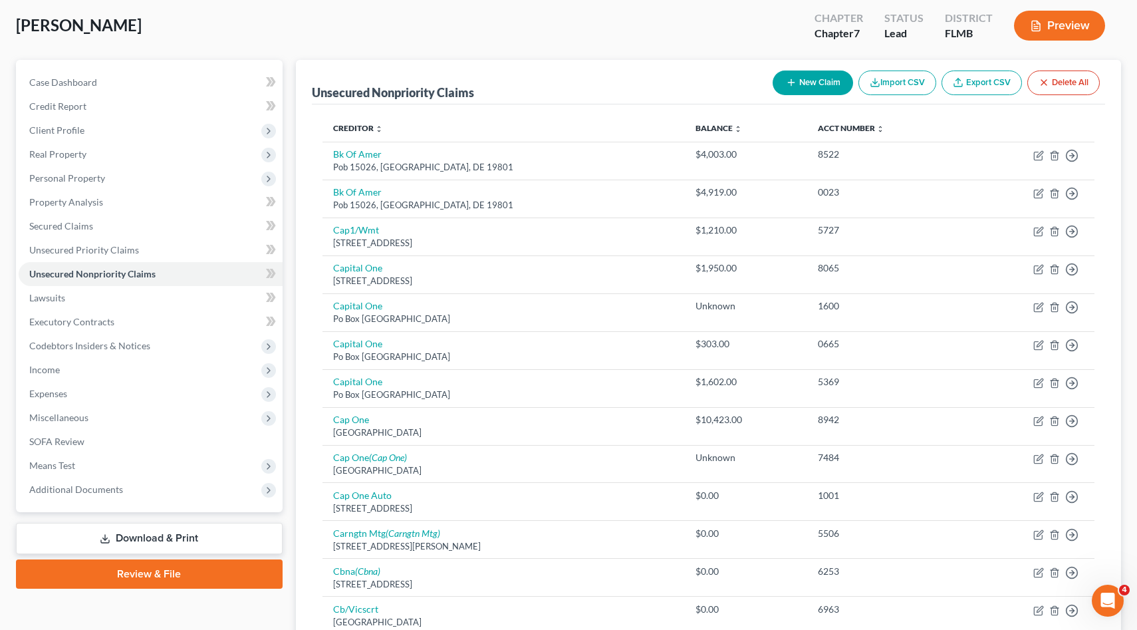
click at [831, 78] on button "New Claim" at bounding box center [813, 82] width 80 height 25
select select "0"
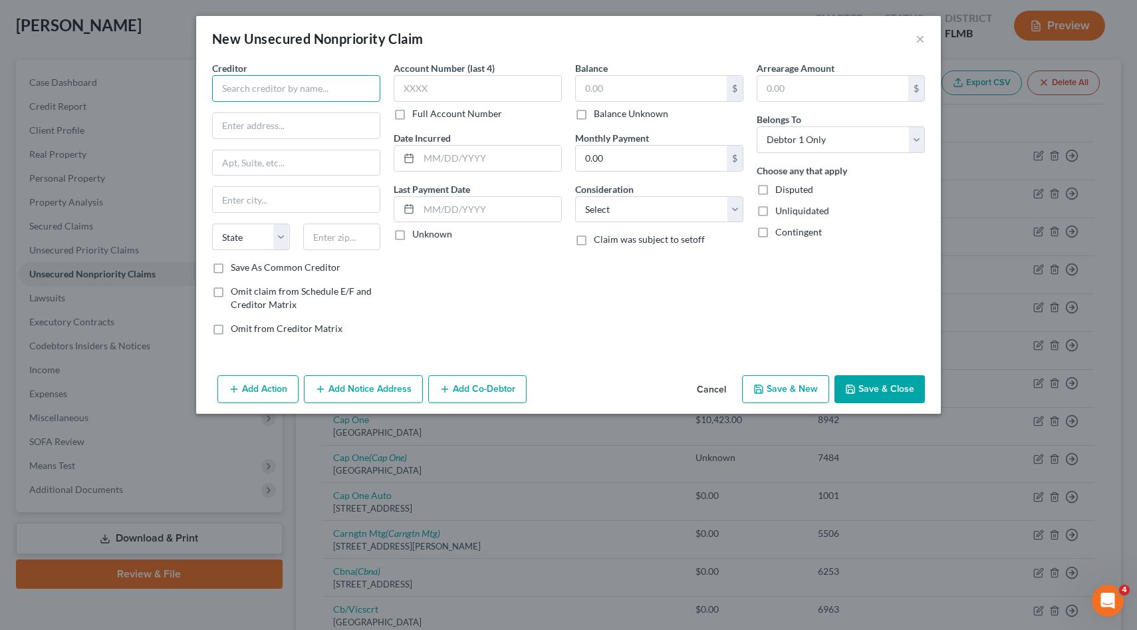
click at [360, 82] on input "text" at bounding box center [296, 88] width 168 height 27
type input "MEDEXPRESS BILLING"
type input "PO Box 14099"
type input "[GEOGRAPHIC_DATA]"
select select "20"
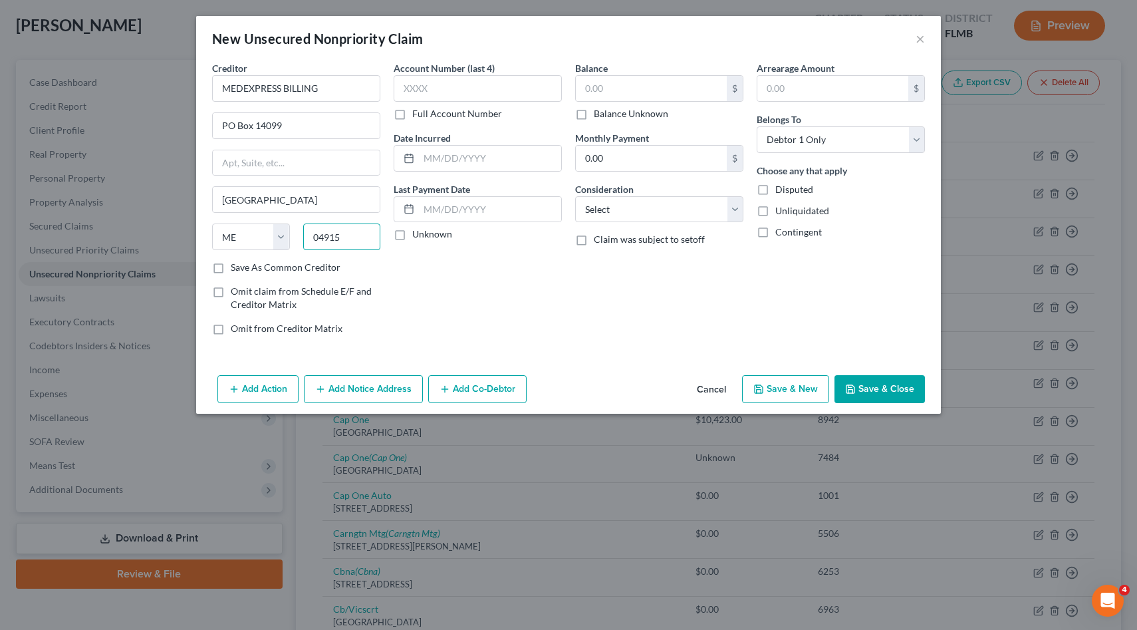
type input "04915"
click at [231, 269] on label "Save As Common Creditor" at bounding box center [286, 267] width 110 height 13
click at [236, 269] on input "Save As Common Creditor" at bounding box center [240, 265] width 9 height 9
checkbox input "true"
click at [441, 88] on input "text" at bounding box center [478, 88] width 168 height 27
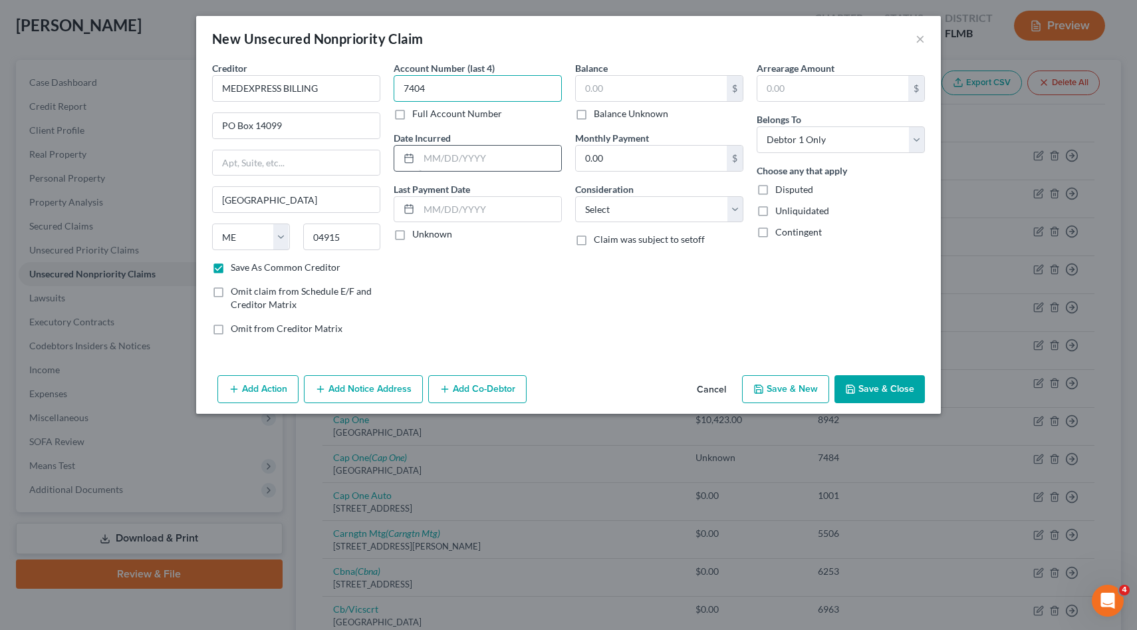
type input "7404"
click at [464, 160] on input "text" at bounding box center [490, 158] width 142 height 25
type input "[DATE]"
click at [600, 93] on input "text" at bounding box center [651, 88] width 151 height 25
type input "140.00"
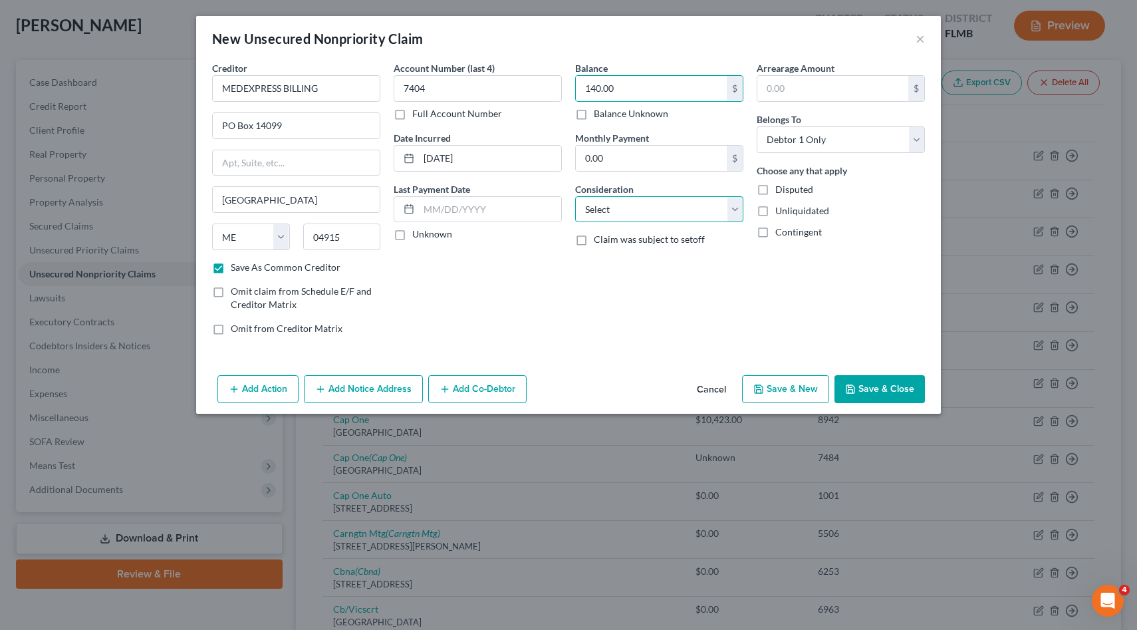
click at [615, 211] on select "Select Cable / Satellite Services Collection Agency Credit Card Debt Debt Couns…" at bounding box center [659, 209] width 168 height 27
select select "9"
click at [575, 196] on select "Select Cable / Satellite Services Collection Agency Credit Card Debt Debt Couns…" at bounding box center [659, 209] width 168 height 27
click at [872, 386] on button "Save & Close" at bounding box center [880, 389] width 90 height 28
checkbox input "false"
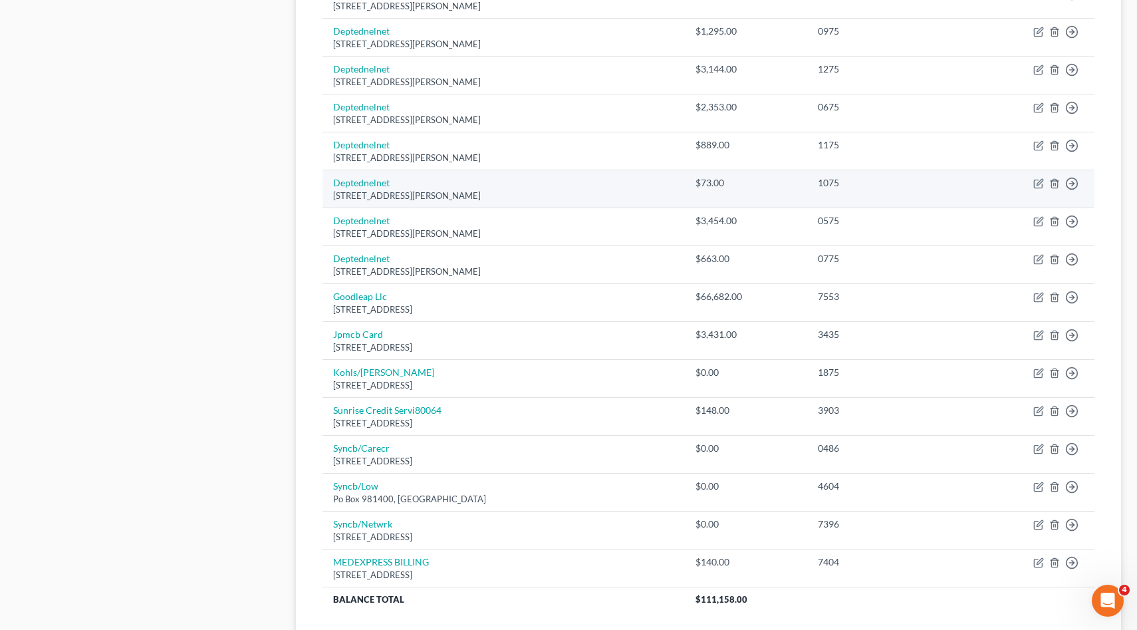
scroll to position [943, 0]
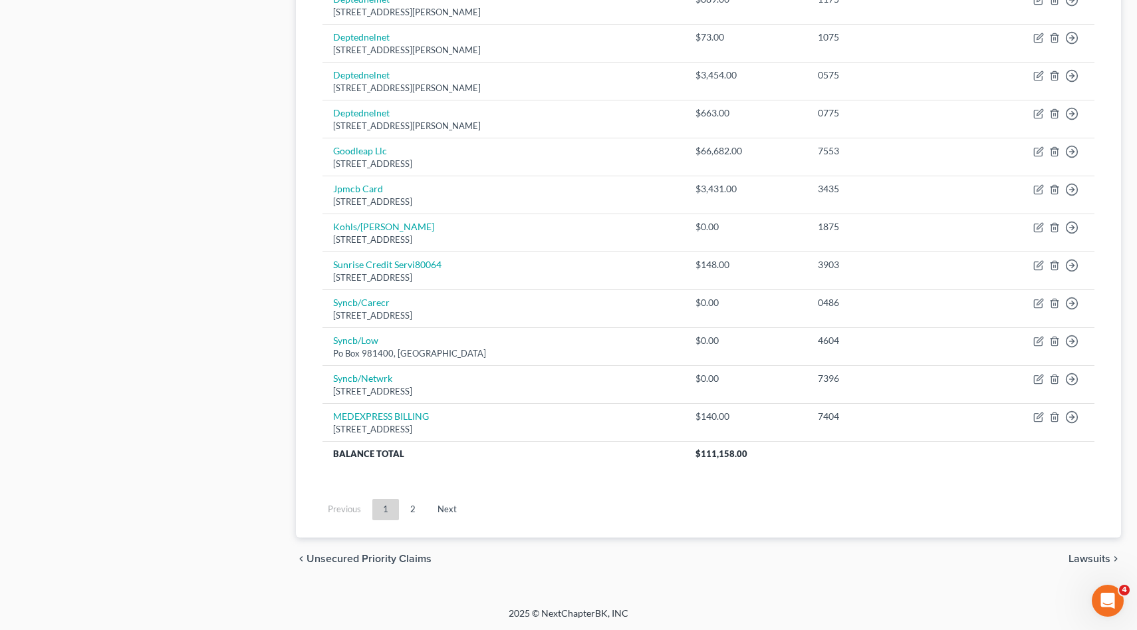
click at [1077, 555] on span "Lawsuits" at bounding box center [1090, 558] width 42 height 11
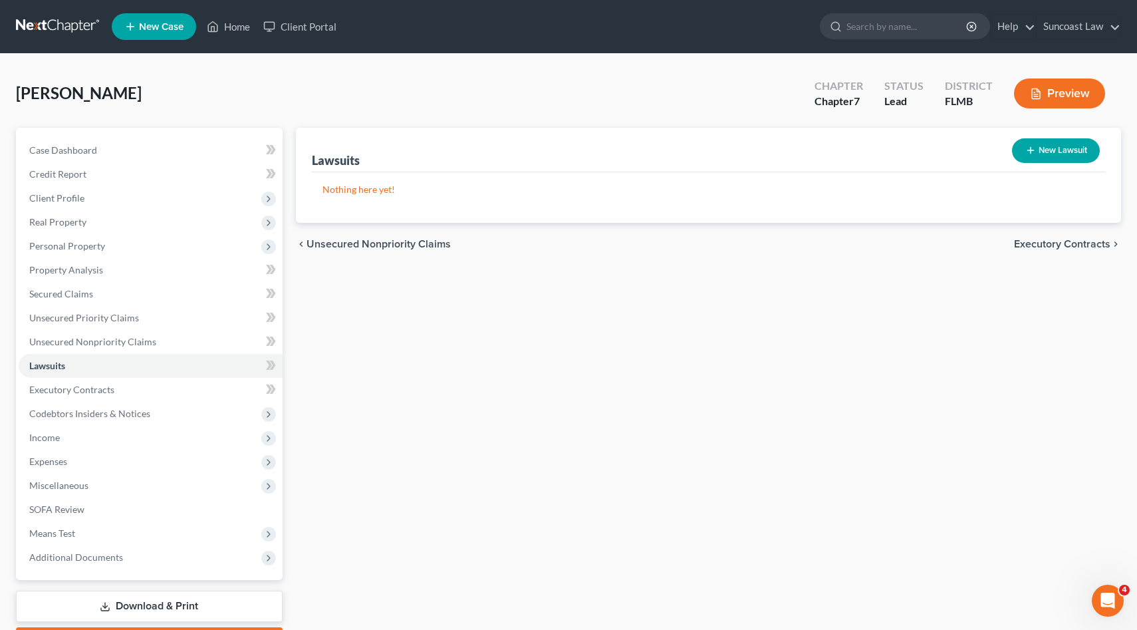
click at [1033, 243] on span "Executory Contracts" at bounding box center [1062, 244] width 96 height 11
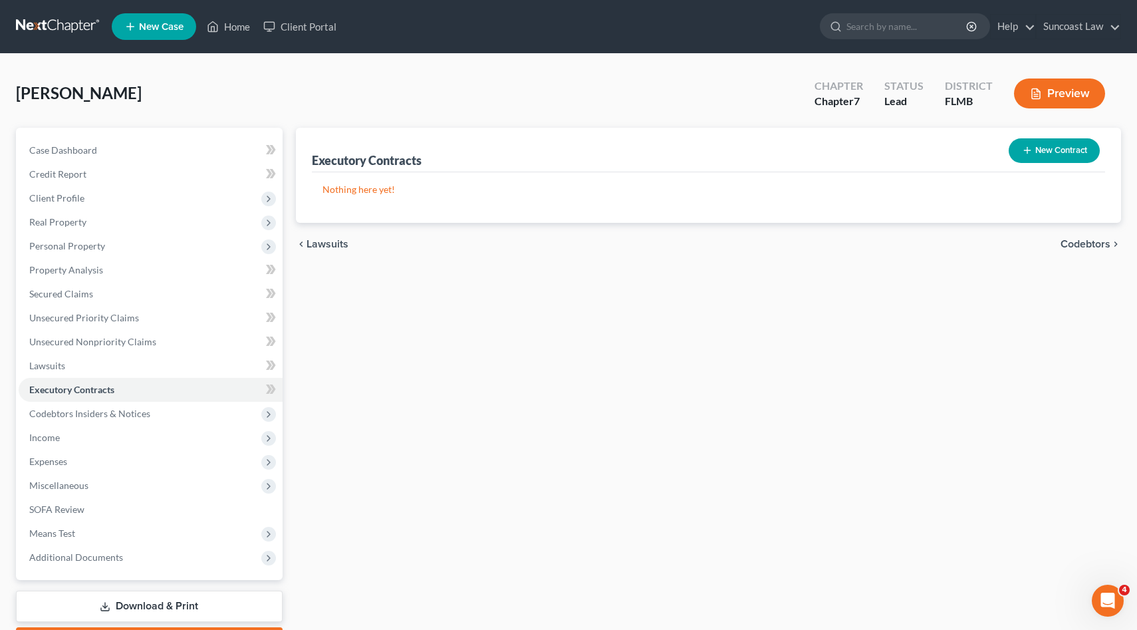
click at [1091, 241] on span "Codebtors" at bounding box center [1086, 244] width 50 height 11
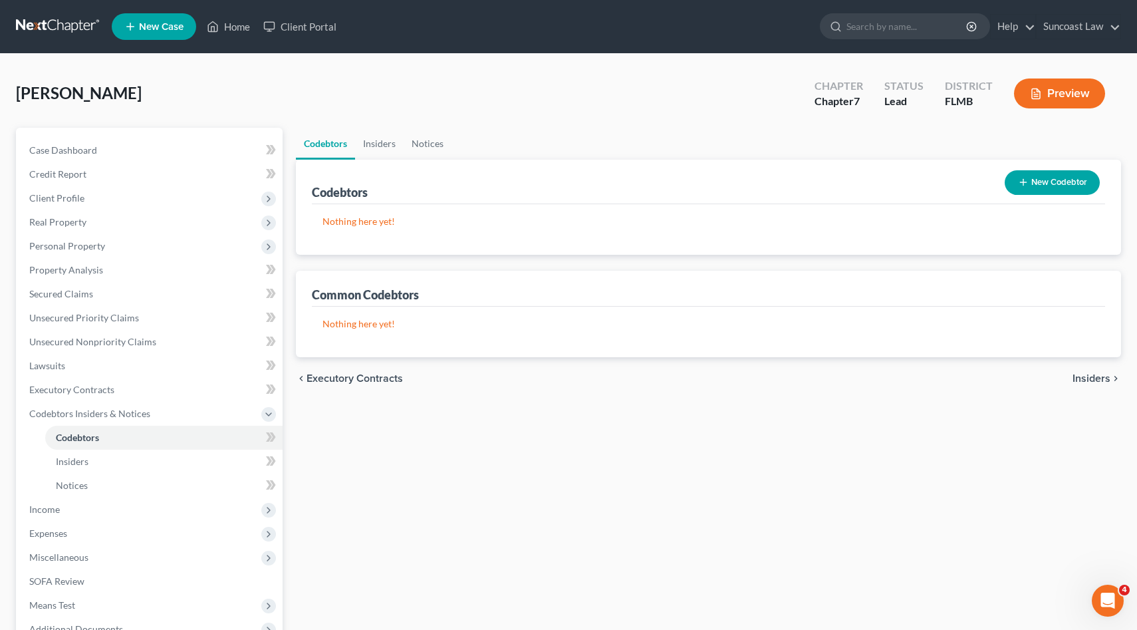
click at [1067, 180] on button "New Codebtor" at bounding box center [1052, 182] width 95 height 25
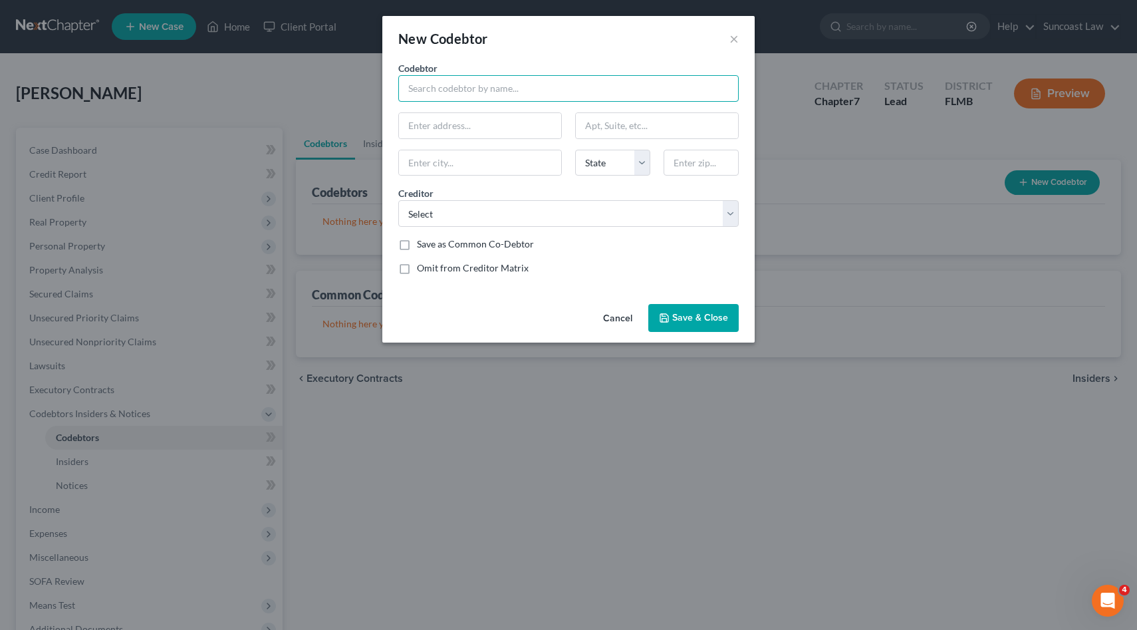
click at [455, 88] on input "text" at bounding box center [568, 88] width 341 height 27
type input "[PERSON_NAME]"
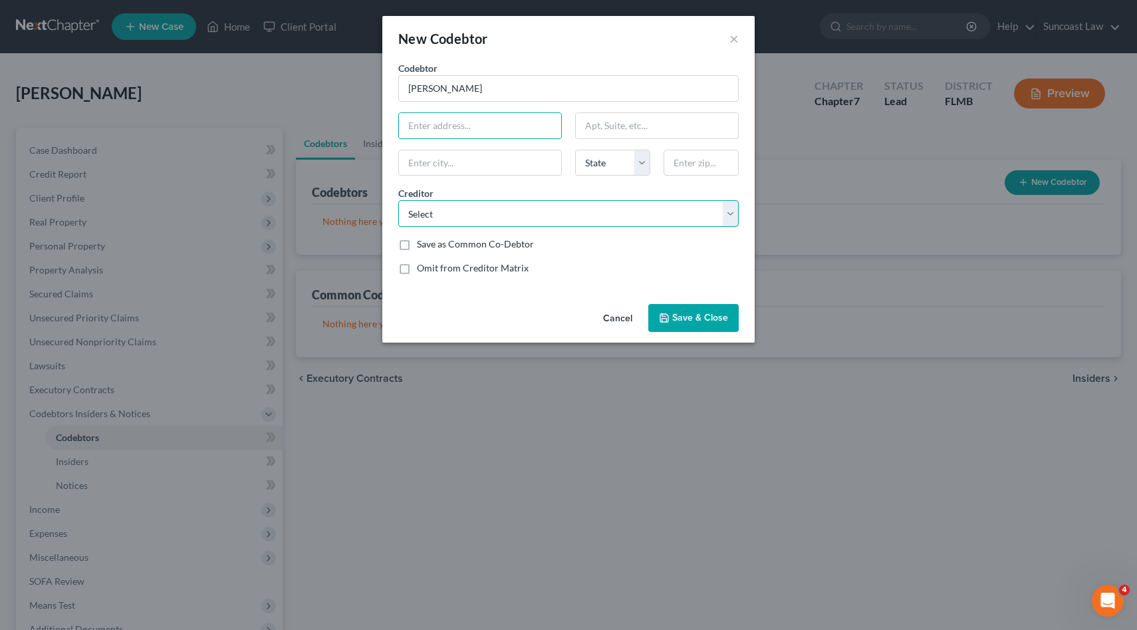
click at [730, 217] on select "Select Cap One Auto Carngtn Mtg MEDEXPRESS BILLING Deptednelnet Kohls/[PERSON_N…" at bounding box center [568, 213] width 341 height 27
select select "34"
click at [398, 200] on select "Select Cap One Auto Carngtn Mtg MEDEXPRESS BILLING Deptednelnet Kohls/[PERSON_N…" at bounding box center [568, 213] width 341 height 27
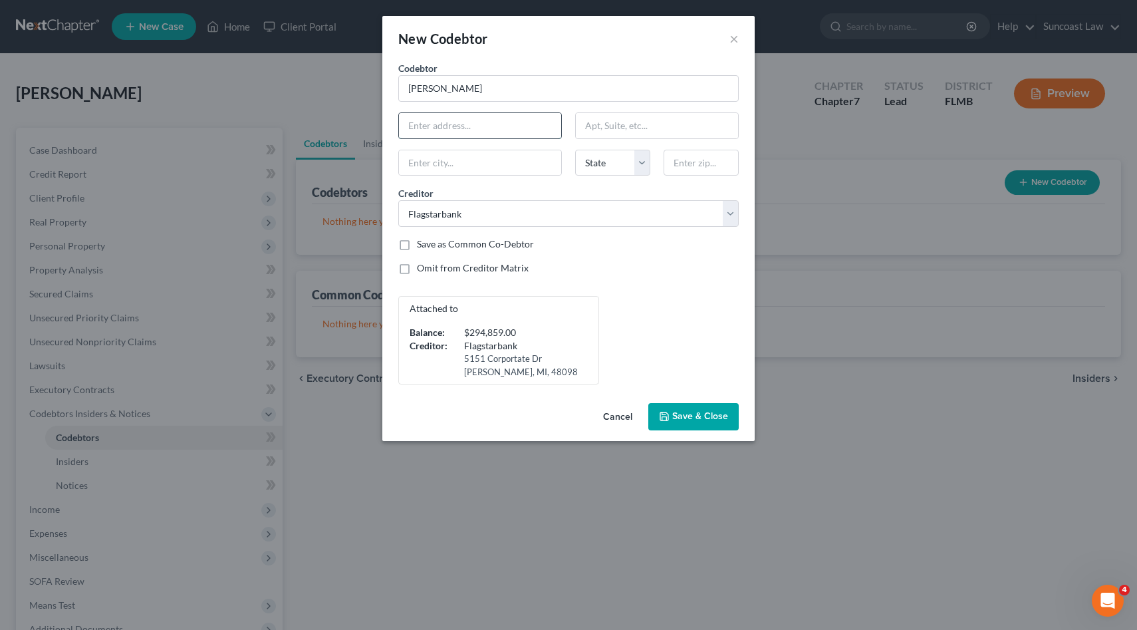
click at [460, 124] on input "text" at bounding box center [480, 125] width 162 height 25
type input "1517 [PERSON_NAME] St"
type input "Deltona"
select select "9"
drag, startPoint x: 490, startPoint y: 129, endPoint x: 327, endPoint y: 119, distance: 163.9
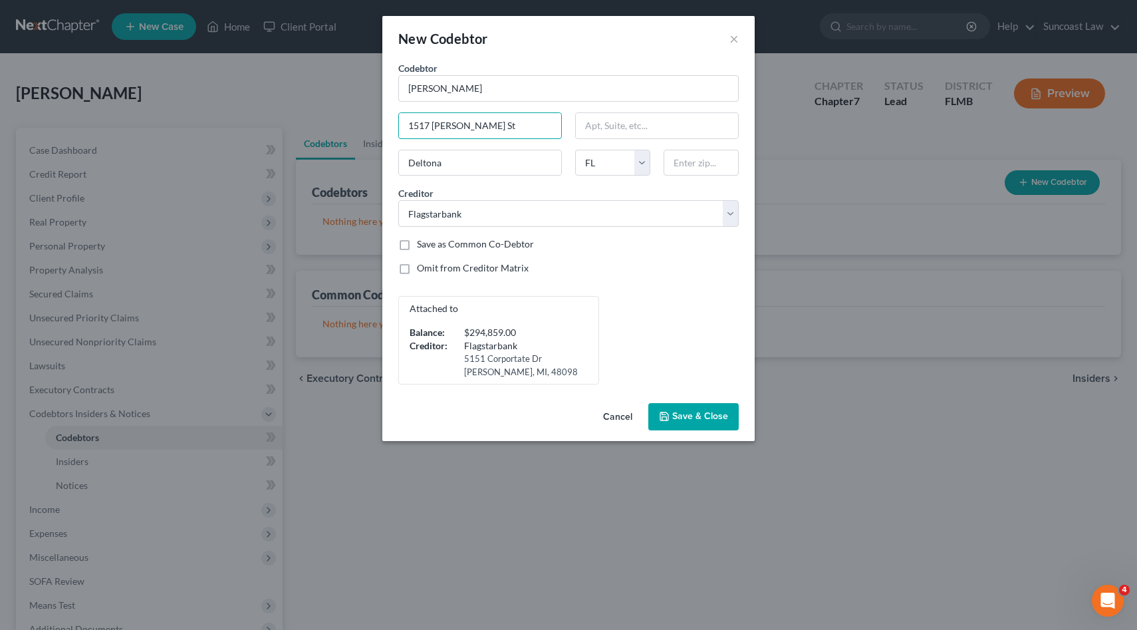
click at [335, 125] on div "New Codebtor × Codebtor * [PERSON_NAME] Codebtor * [PERSON_NAME] 1517 [PERSON_N…" at bounding box center [568, 315] width 1137 height 630
type input "5950 [PERSON_NAME]"
type input "[PERSON_NAME][GEOGRAPHIC_DATA]"
select select "36"
type input "45424"
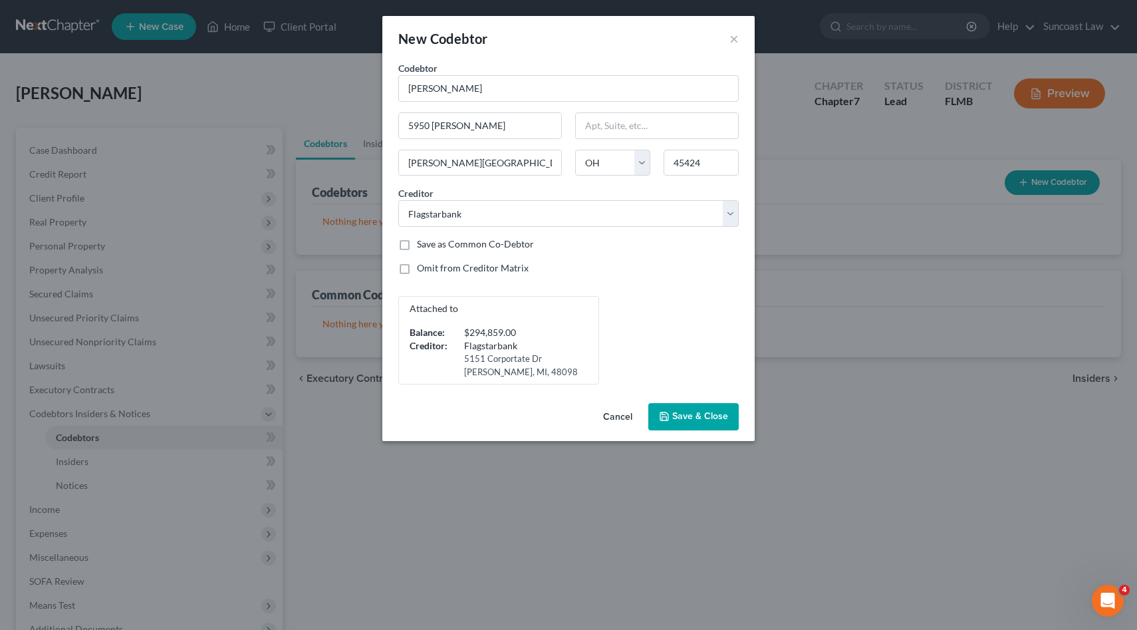
click at [710, 417] on span "Save & Close" at bounding box center [700, 416] width 56 height 11
type input "[GEOGRAPHIC_DATA]"
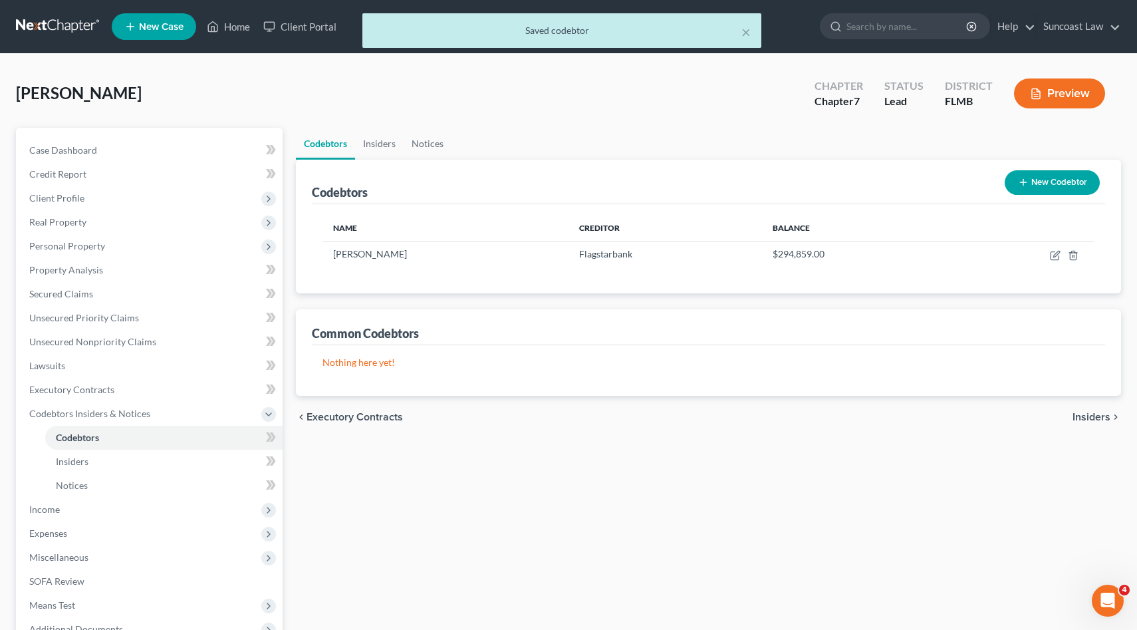
click at [1094, 416] on span "Insiders" at bounding box center [1092, 417] width 38 height 11
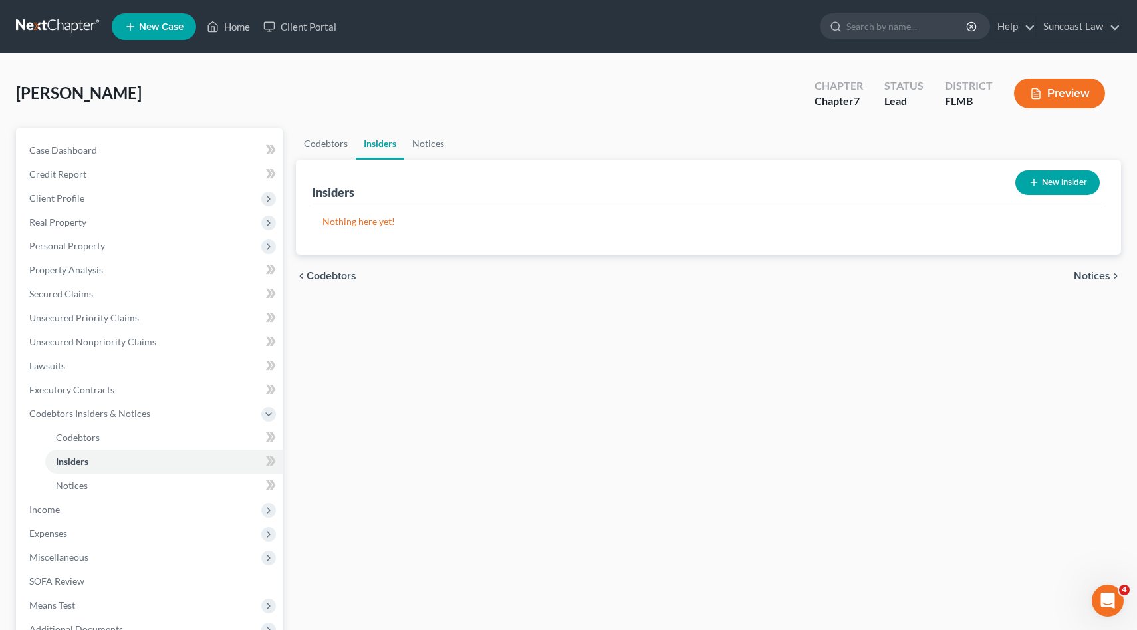
click at [1095, 274] on span "Notices" at bounding box center [1092, 276] width 37 height 11
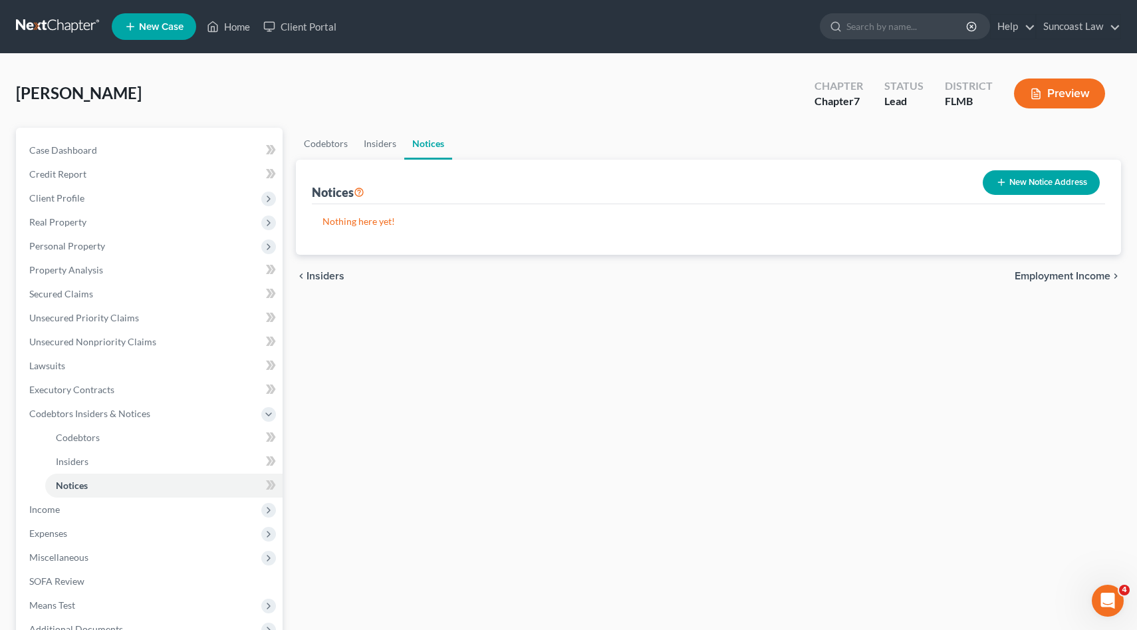
click at [1094, 273] on span "Employment Income" at bounding box center [1063, 276] width 96 height 11
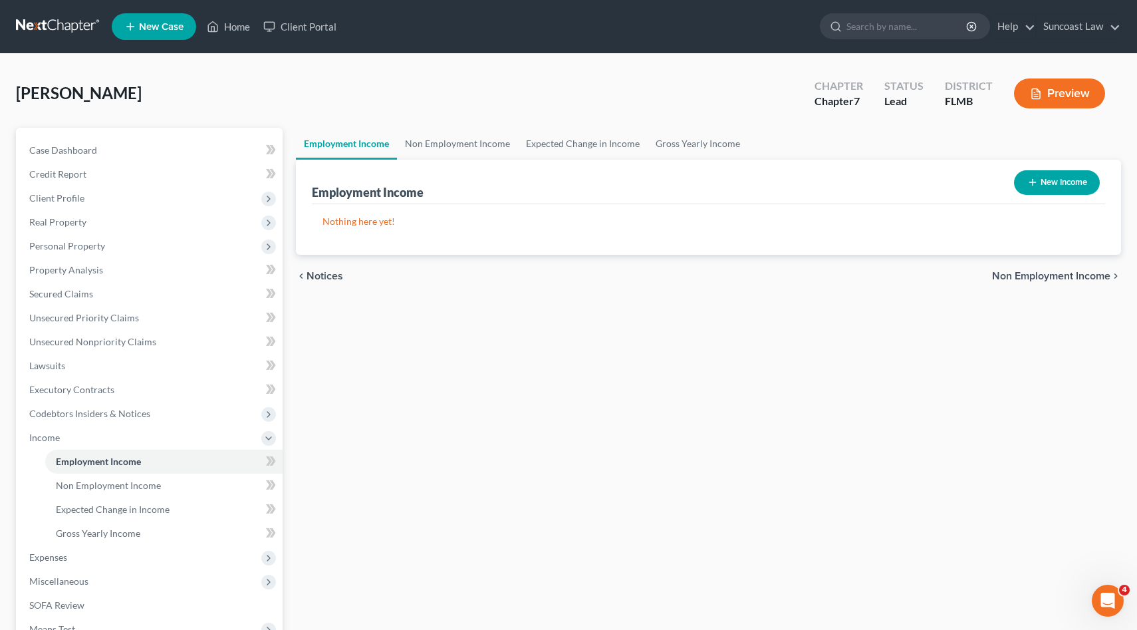
click at [1077, 182] on button "New Income" at bounding box center [1057, 182] width 86 height 25
select select "0"
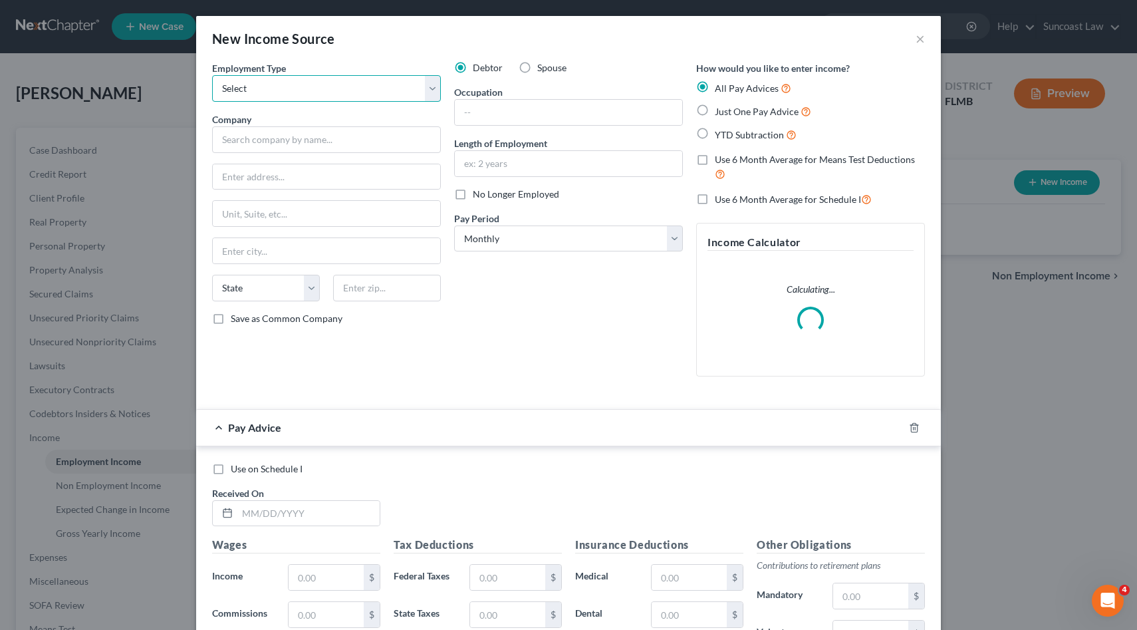
click at [337, 96] on select "Select Full or [DEMOGRAPHIC_DATA] Employment Self Employment" at bounding box center [326, 88] width 229 height 27
select select "0"
click at [212, 75] on select "Select Full or [DEMOGRAPHIC_DATA] Employment Self Employment" at bounding box center [326, 88] width 229 height 27
click at [301, 138] on input "text" at bounding box center [326, 139] width 229 height 27
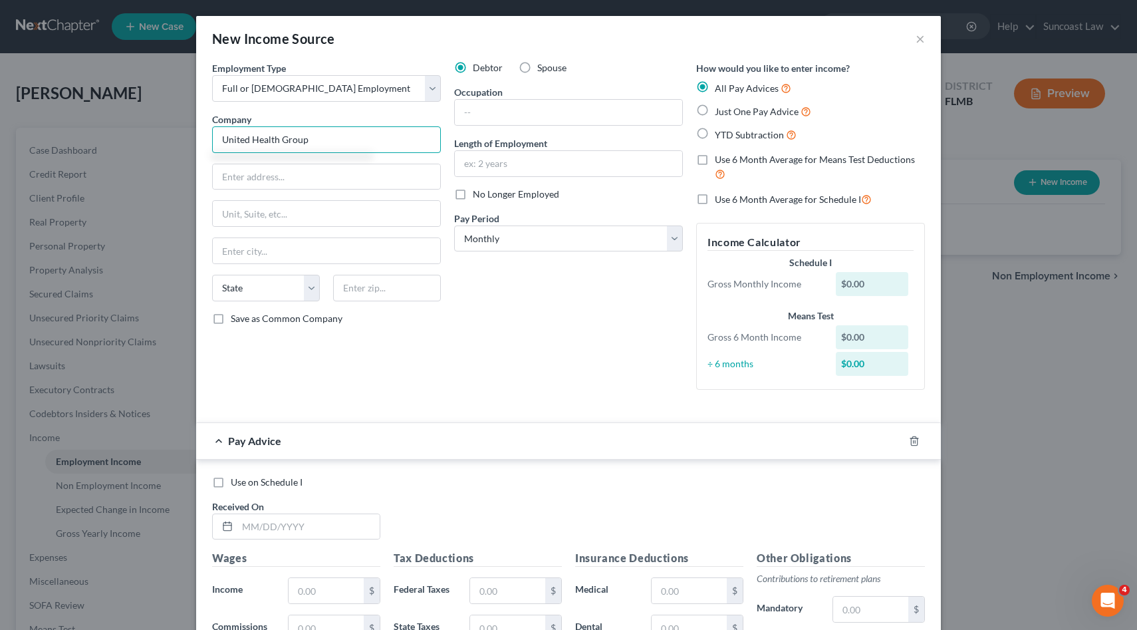
type input "United Health Group"
type input "[STREET_ADDRESS]"
type input "Eden Prairie"
select select "24"
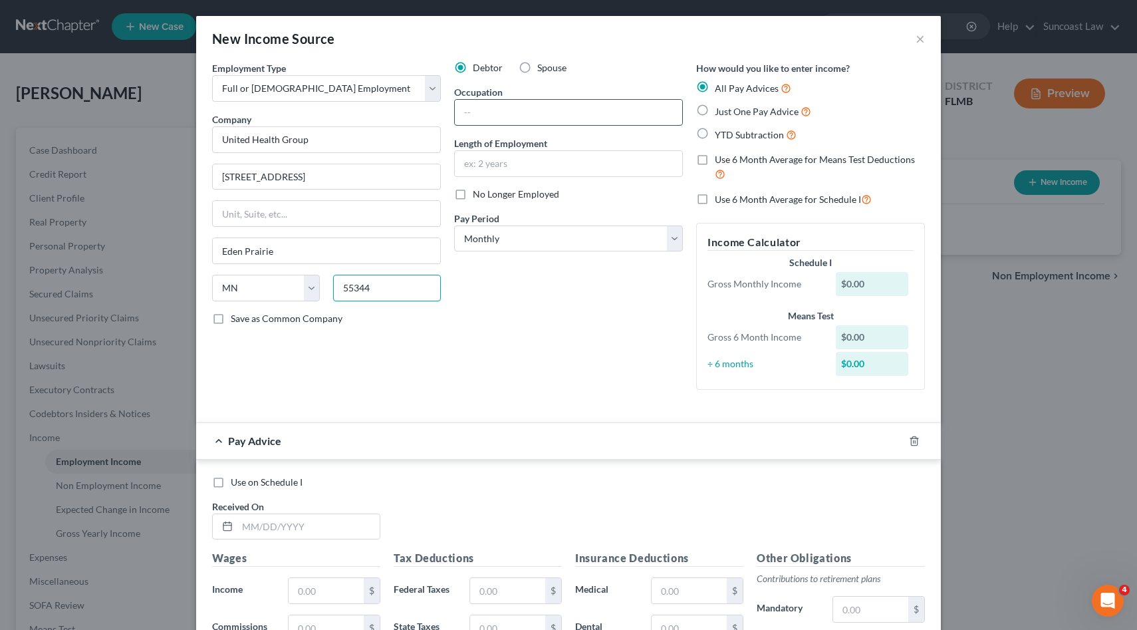
type input "55344"
click at [518, 108] on input "text" at bounding box center [568, 112] width 227 height 25
type input "Claims Quality/ Audit rep"
type input "2 years 9 month"
click at [671, 239] on select "Select Monthly Twice Monthly Every Other Week Weekly" at bounding box center [568, 238] width 229 height 27
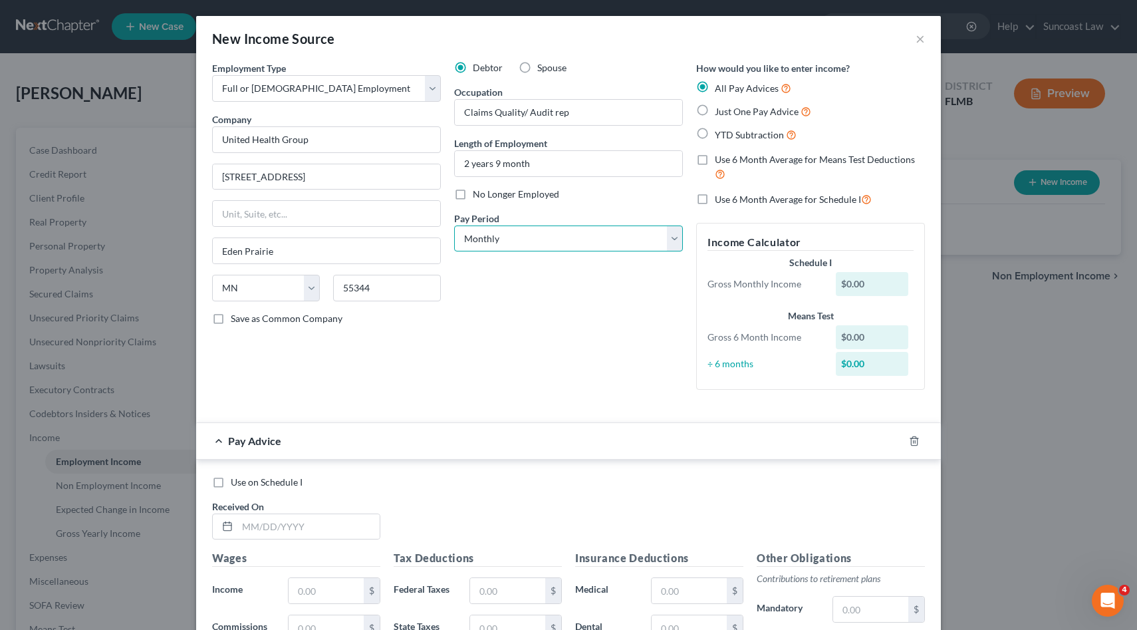
select select "2"
click at [454, 225] on select "Select Monthly Twice Monthly Every Other Week Weekly" at bounding box center [568, 238] width 229 height 27
click at [715, 134] on label "YTD Subtraction" at bounding box center [756, 134] width 82 height 15
click at [720, 134] on input "YTD Subtraction" at bounding box center [724, 131] width 9 height 9
radio input "true"
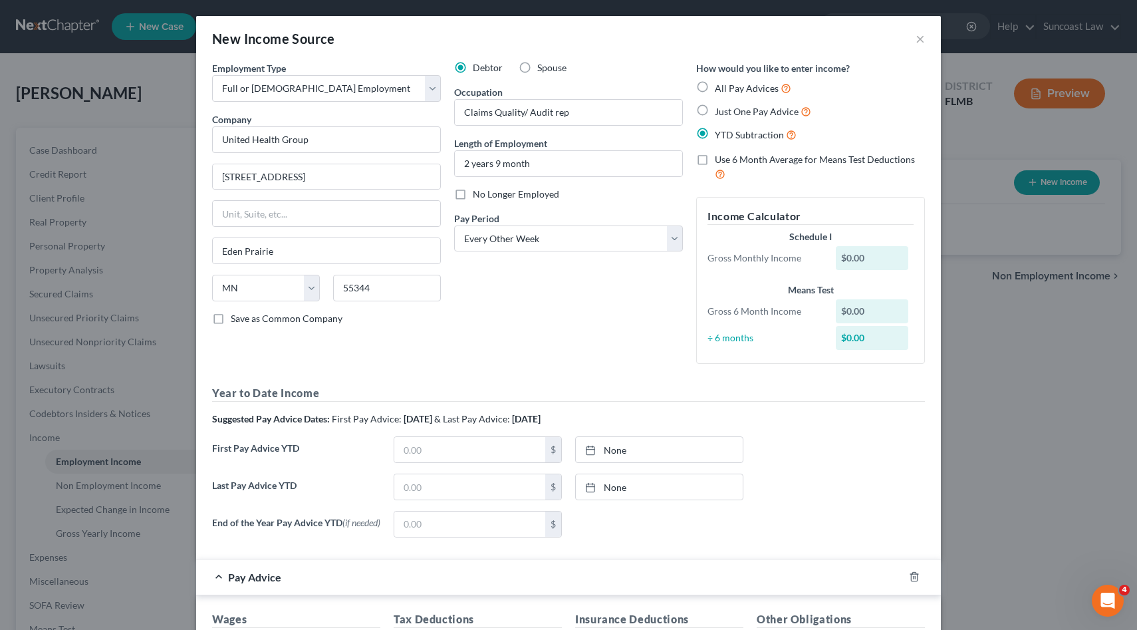
click at [715, 159] on label "Use 6 Month Average for Means Test Deductions" at bounding box center [820, 167] width 210 height 29
click at [720, 159] on input "Use 6 Month Average for Means Test Deductions" at bounding box center [724, 157] width 9 height 9
checkbox input "true"
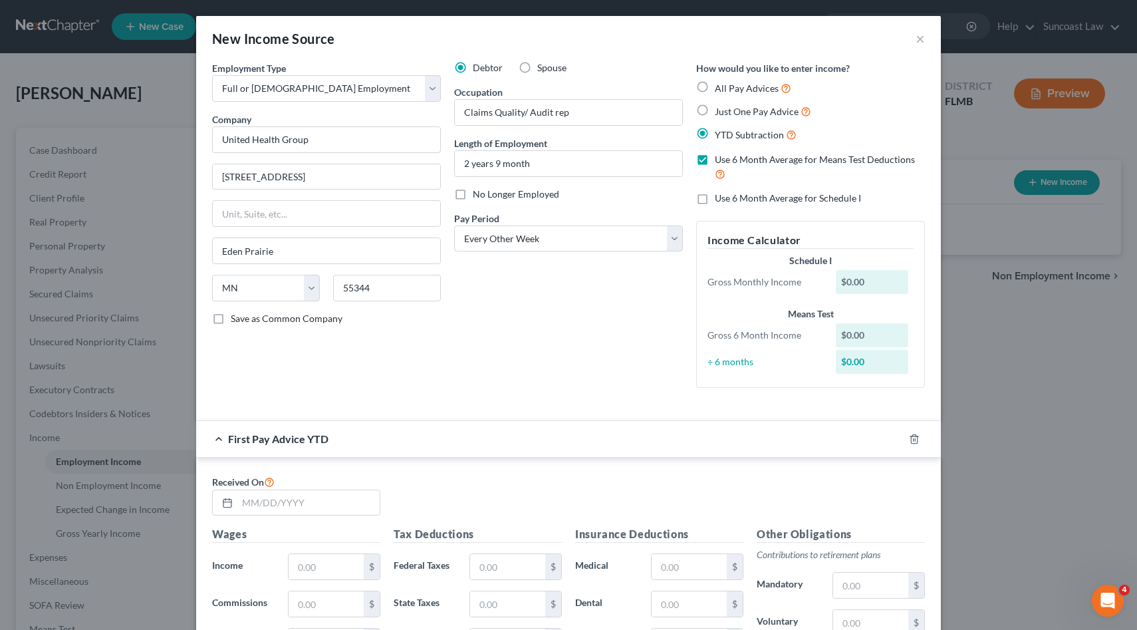
click at [715, 204] on label "Use 6 Month Average for Schedule I" at bounding box center [788, 198] width 146 height 13
click at [720, 200] on input "Use 6 Month Average for Schedule I" at bounding box center [724, 196] width 9 height 9
checkbox input "true"
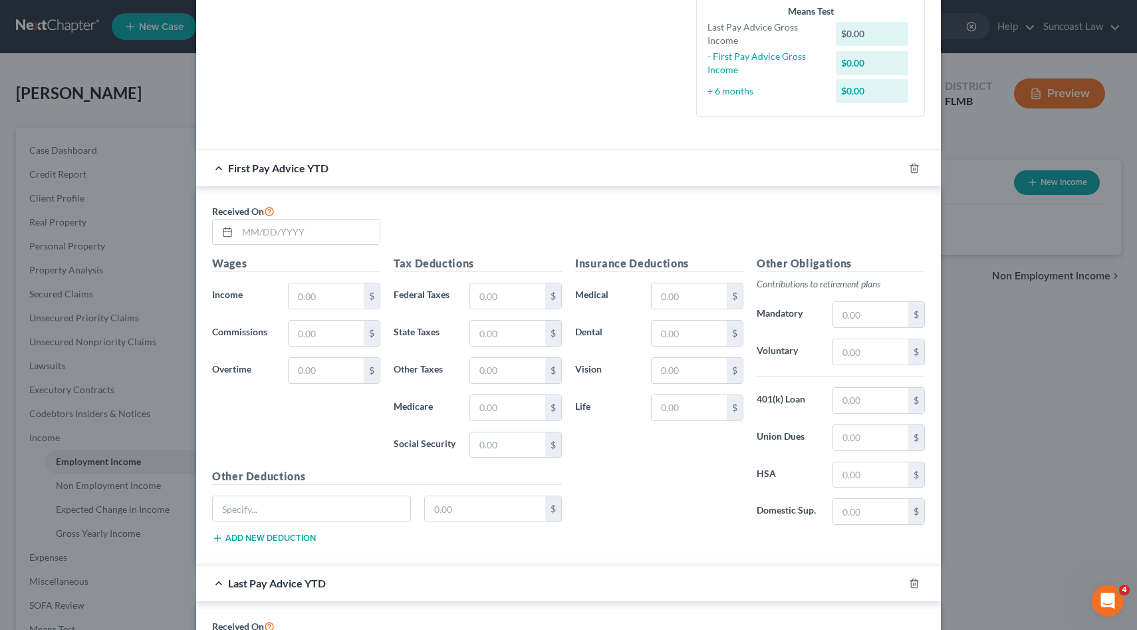
scroll to position [344, 0]
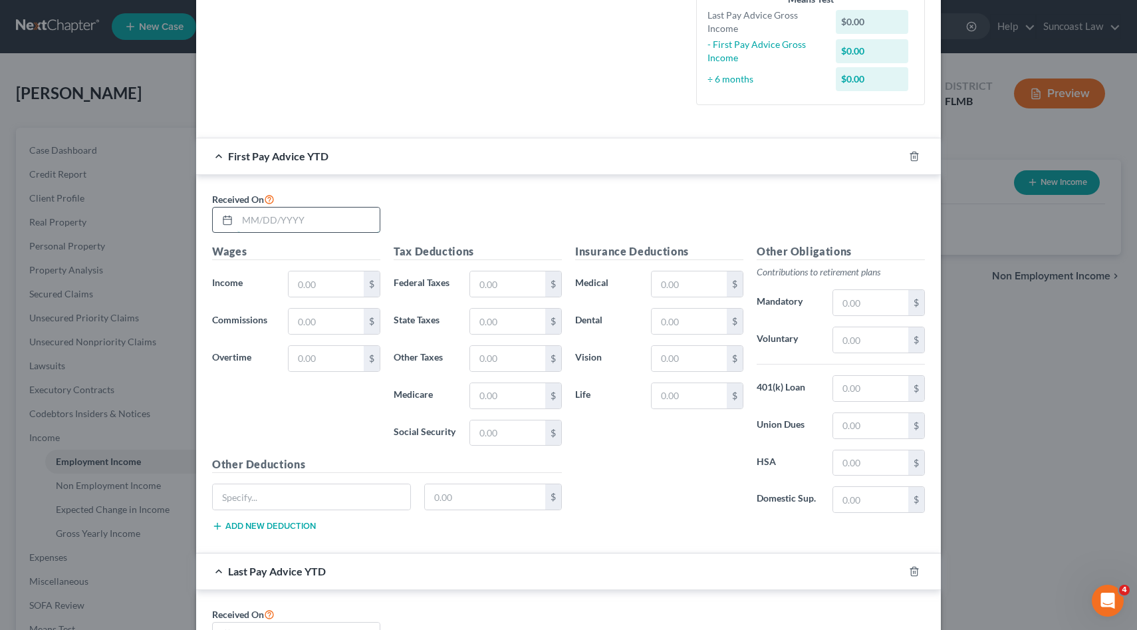
click at [304, 219] on input "text" at bounding box center [308, 219] width 142 height 25
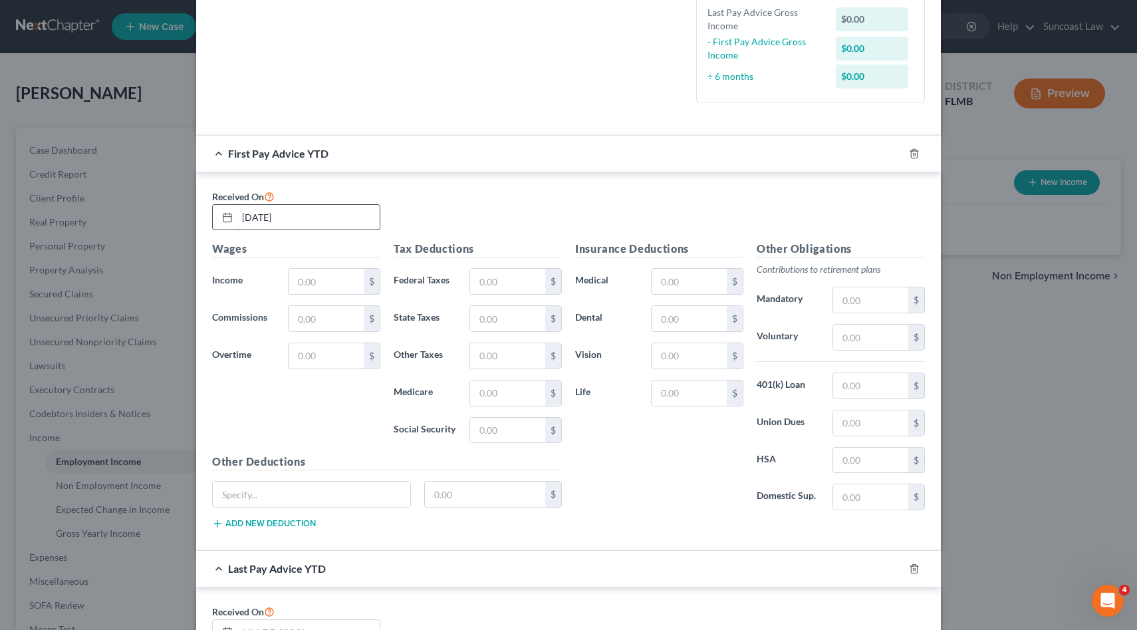
type input "[DATE]"
type input "121,578"
type input "168.45"
type input "37.61"
type input "39.38"
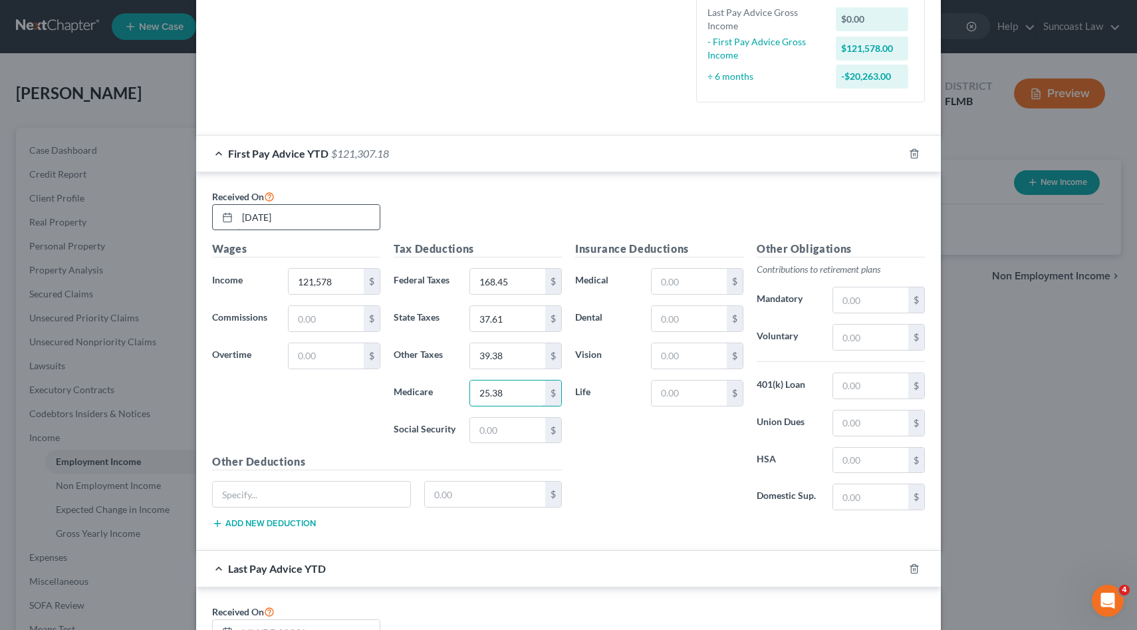
type input "25.38"
type input "108.51"
click at [668, 280] on input "text" at bounding box center [689, 281] width 75 height 25
type input "98.54"
type input "23.45"
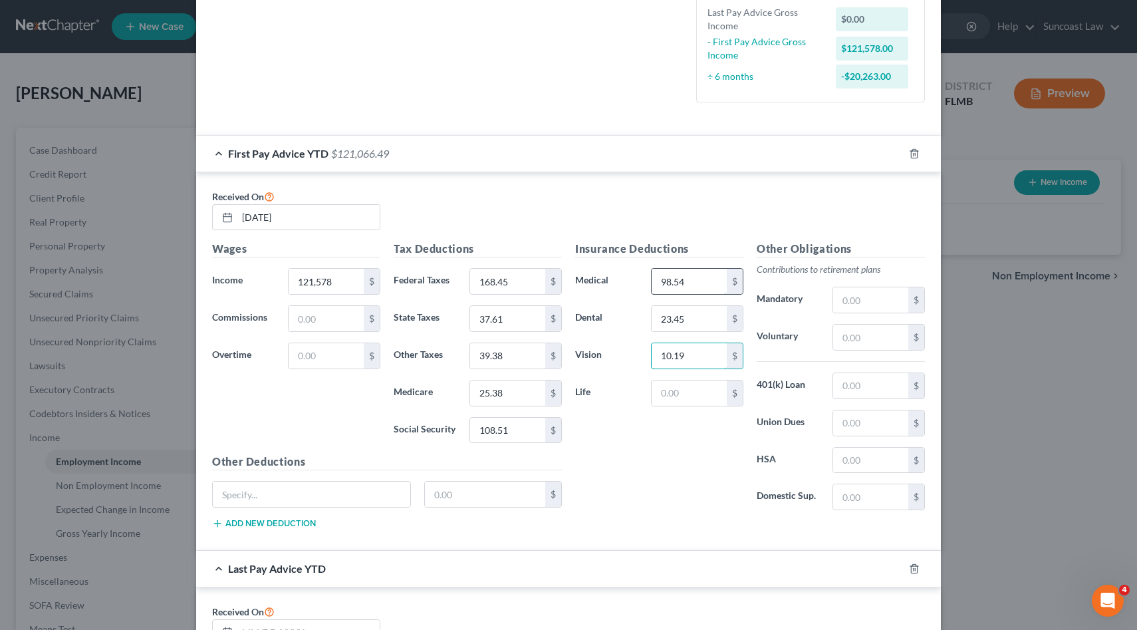
type input "10.19"
type input "42.46"
click at [869, 341] on input "text" at bounding box center [870, 337] width 75 height 25
type input "109.58"
click at [323, 281] on input "121,578" at bounding box center [326, 281] width 75 height 25
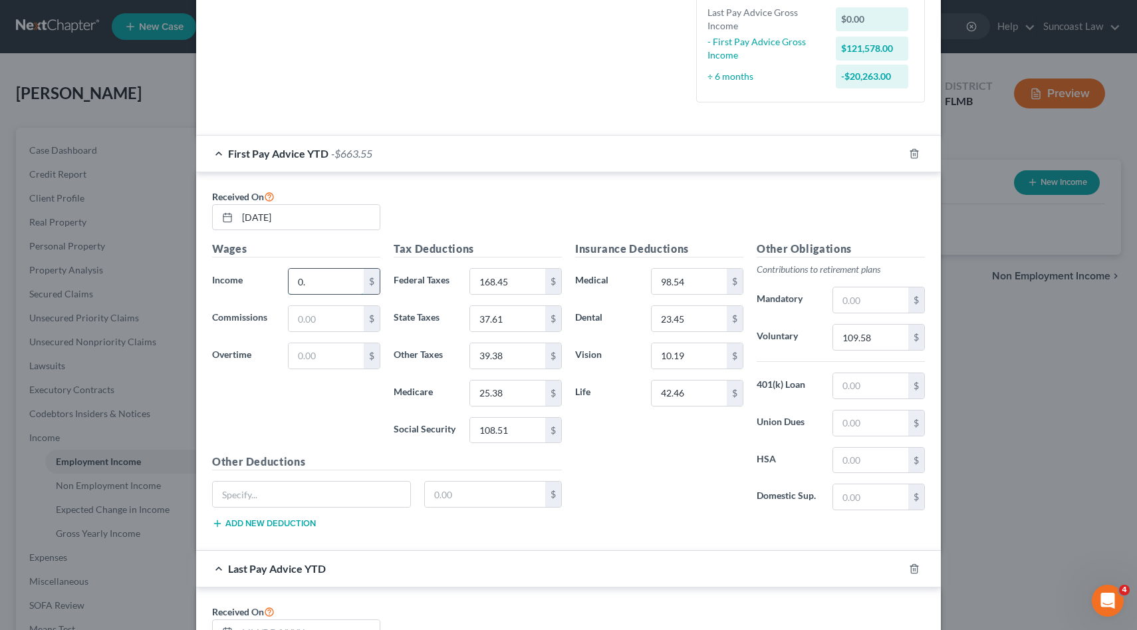
type input "0"
type input "1"
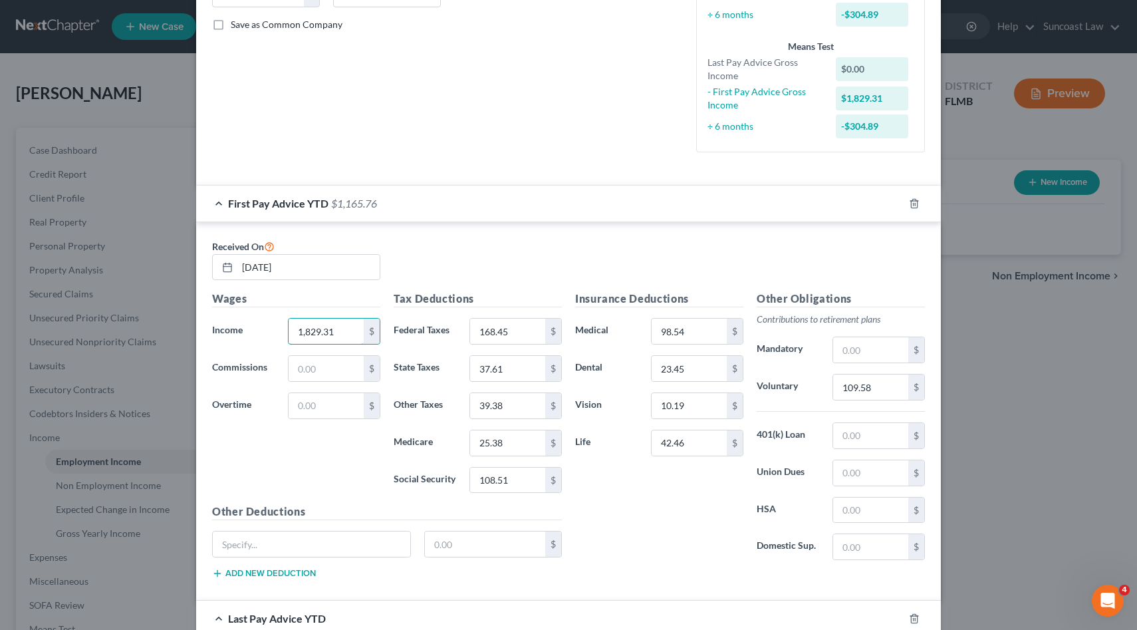
scroll to position [0, 0]
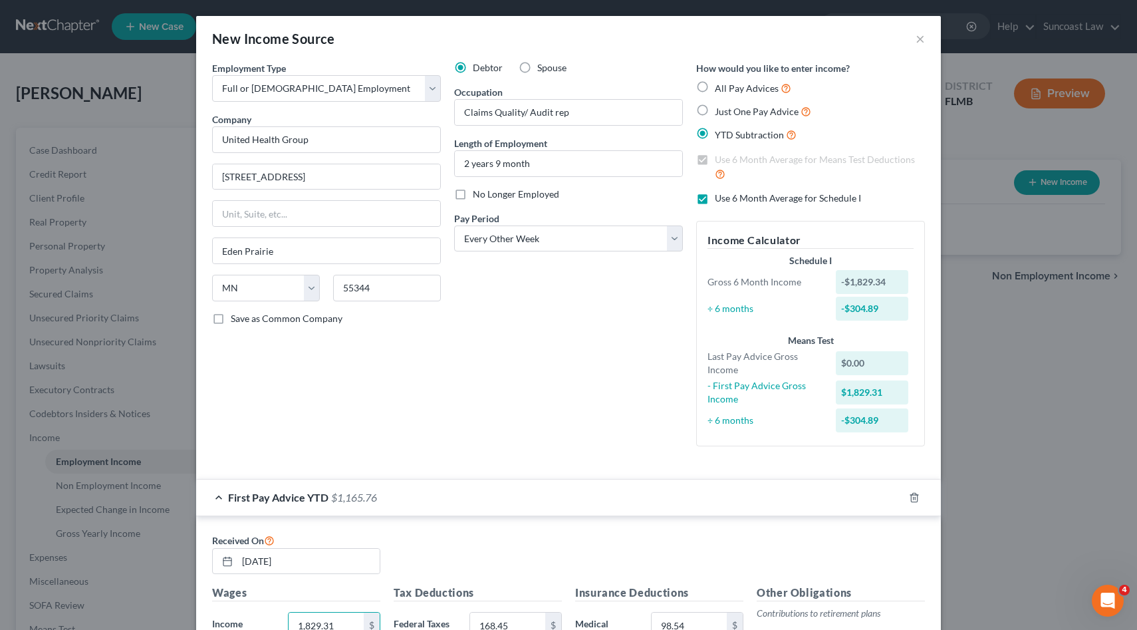
type input "1,829.31"
click at [715, 86] on label "All Pay Advices" at bounding box center [753, 87] width 76 height 15
click at [720, 86] on input "All Pay Advices" at bounding box center [724, 84] width 9 height 9
radio input "true"
checkbox input "false"
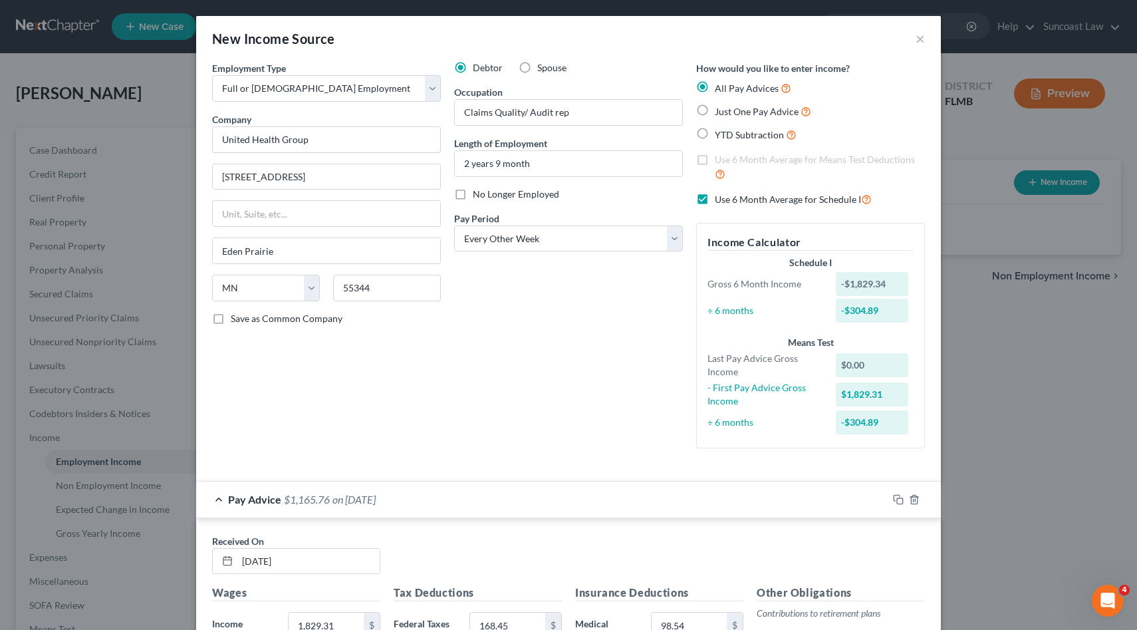
click at [715, 159] on label "Use 6 Month Average for Means Test Deductions" at bounding box center [820, 167] width 210 height 29
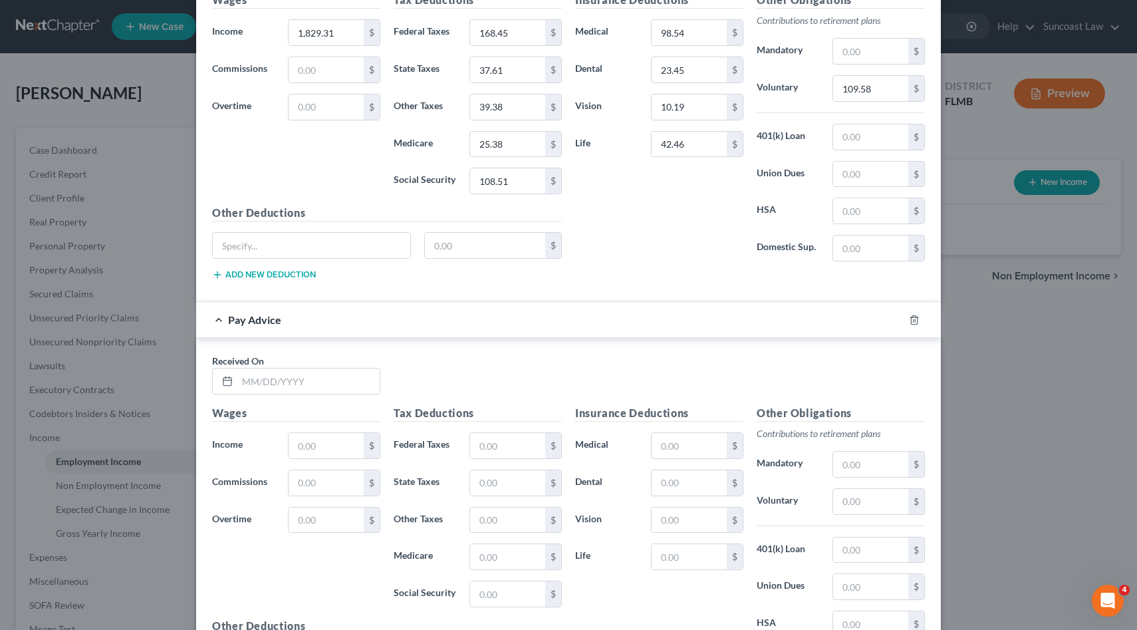
scroll to position [578, 0]
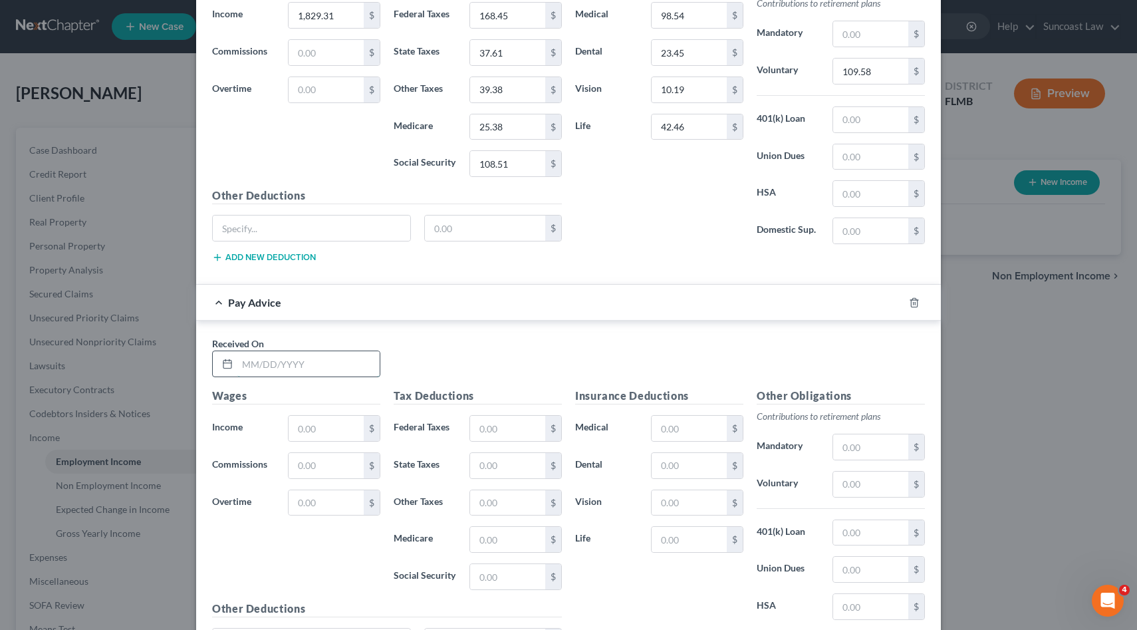
click at [279, 366] on input "text" at bounding box center [308, 363] width 142 height 25
type input "[DATE]"
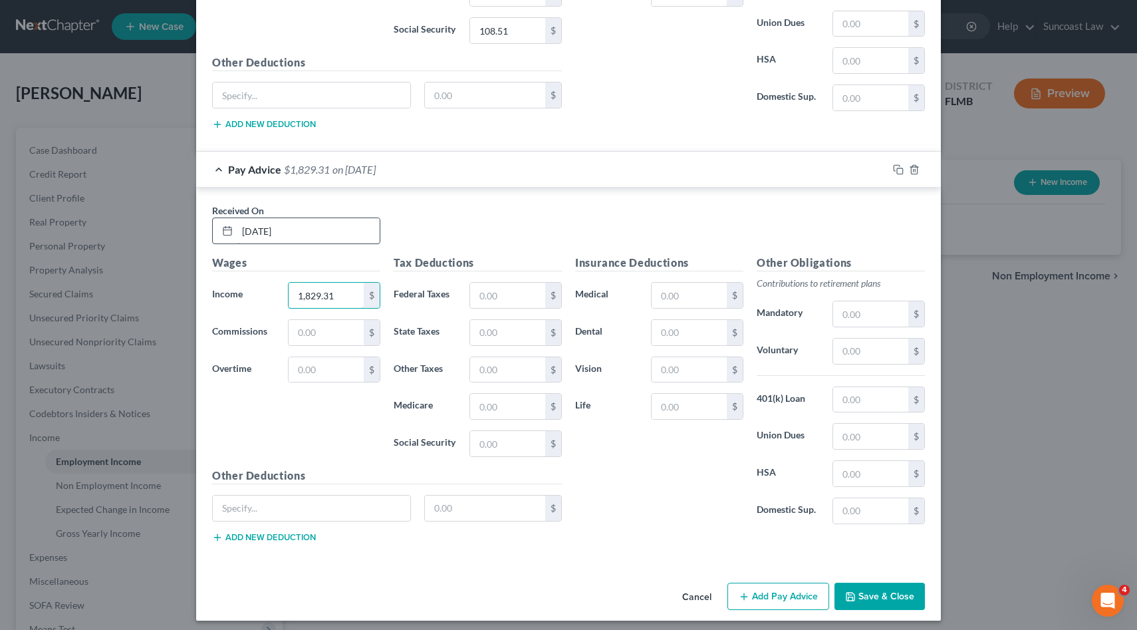
scroll to position [718, 0]
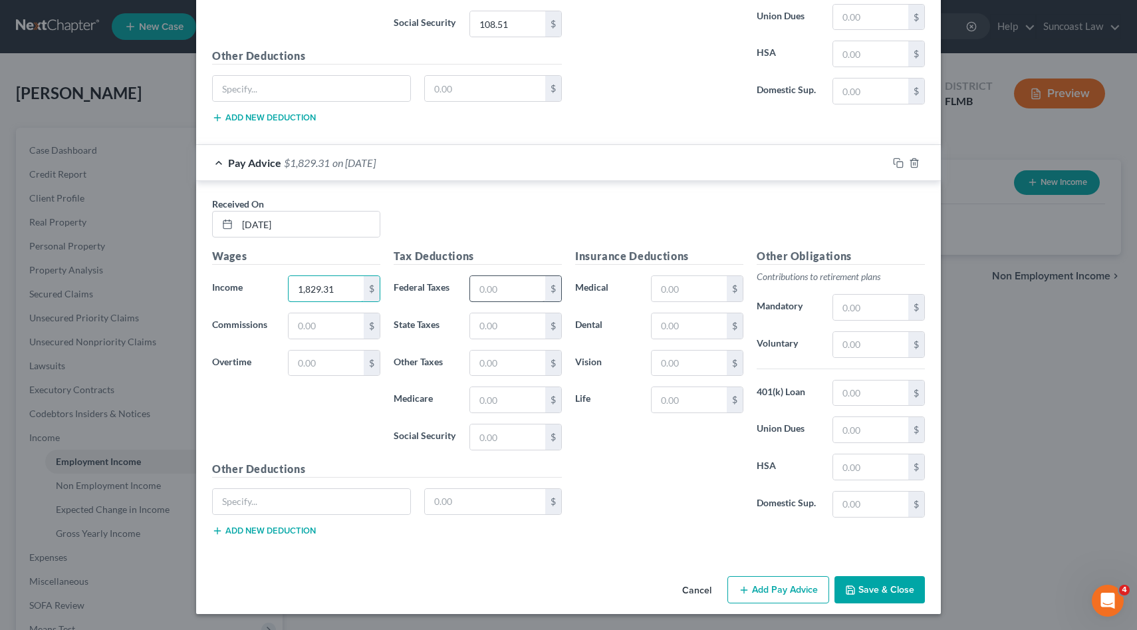
type input "1,829.31"
click at [492, 290] on input "text" at bounding box center [507, 288] width 75 height 25
type input "168.45"
type input "37.61"
type input "39.38"
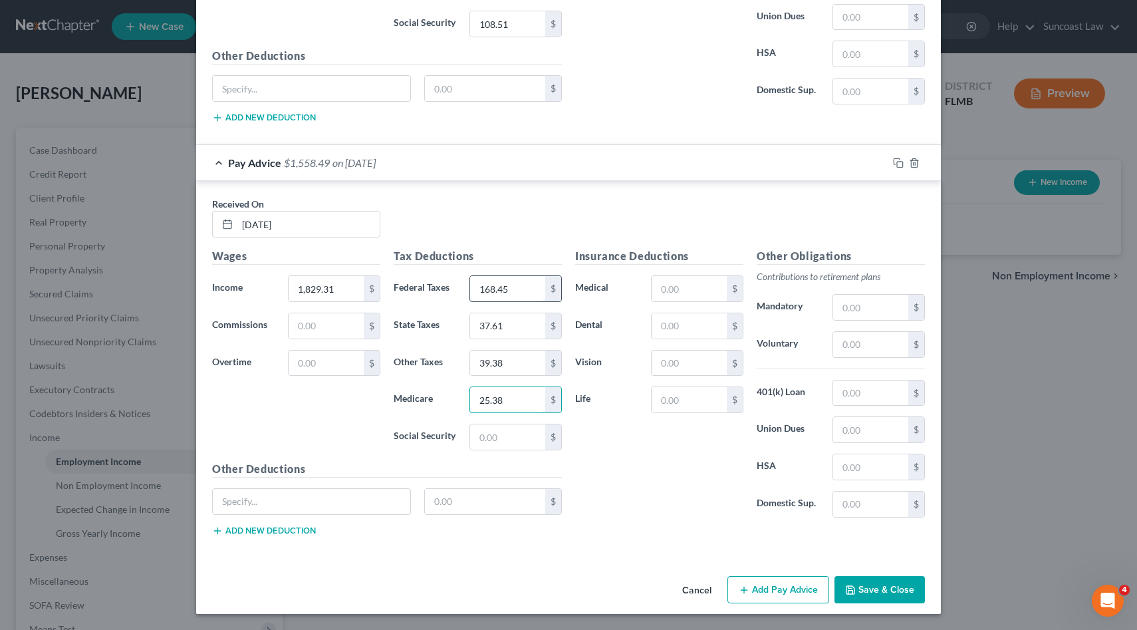
type input "25.38"
type input "108.50"
click at [688, 284] on input "text" at bounding box center [689, 288] width 75 height 25
type input "98.54"
type input "23.45"
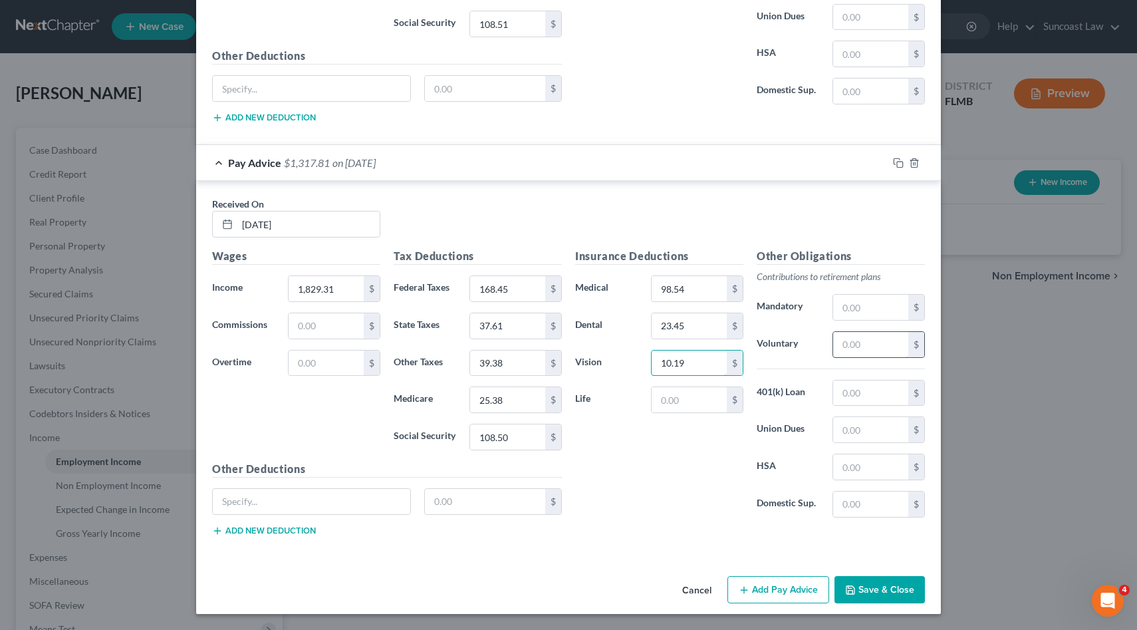
type input "10.19"
click at [877, 346] on input "text" at bounding box center [870, 344] width 75 height 25
type input "109.58"
click at [700, 404] on input "text" at bounding box center [689, 399] width 75 height 25
type input "42.46"
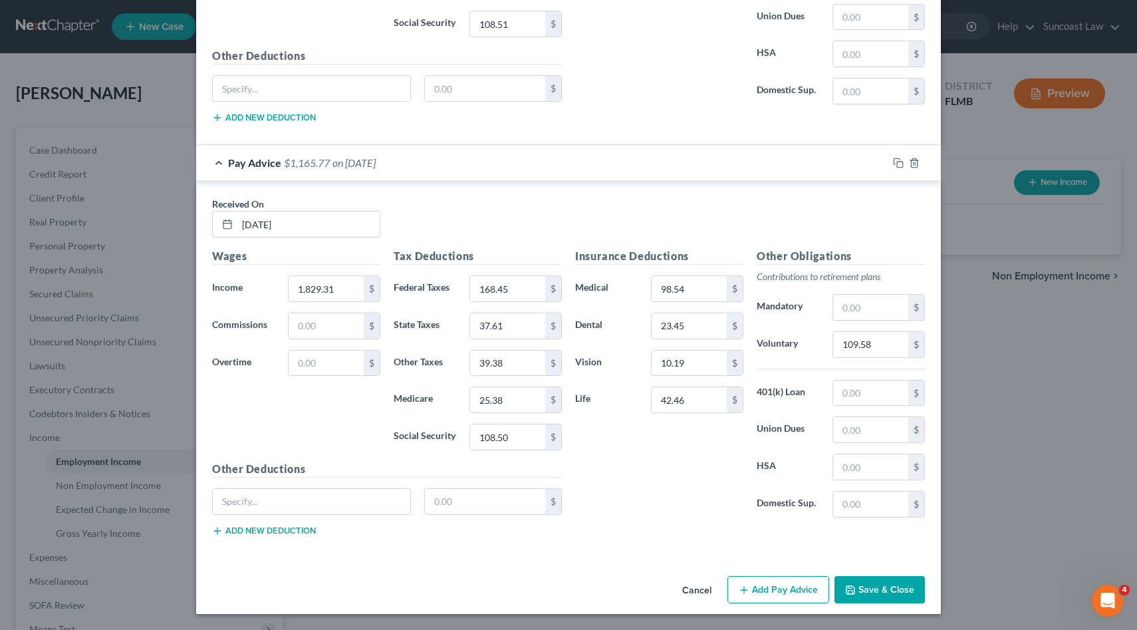
click at [789, 581] on button "Add Pay Advice" at bounding box center [779, 590] width 102 height 28
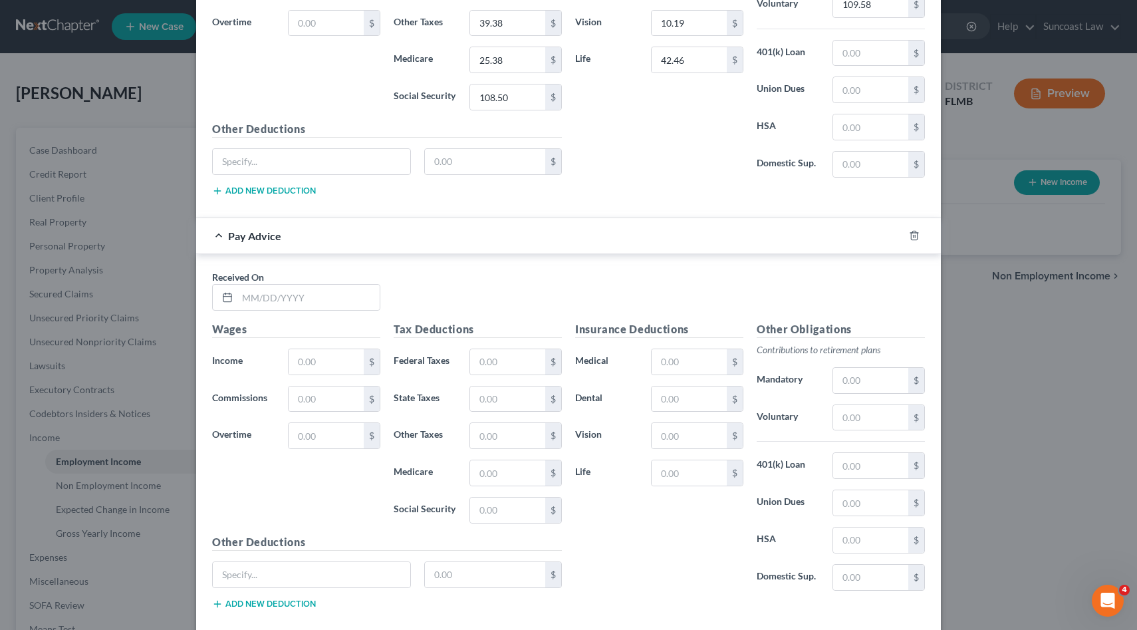
scroll to position [1061, 0]
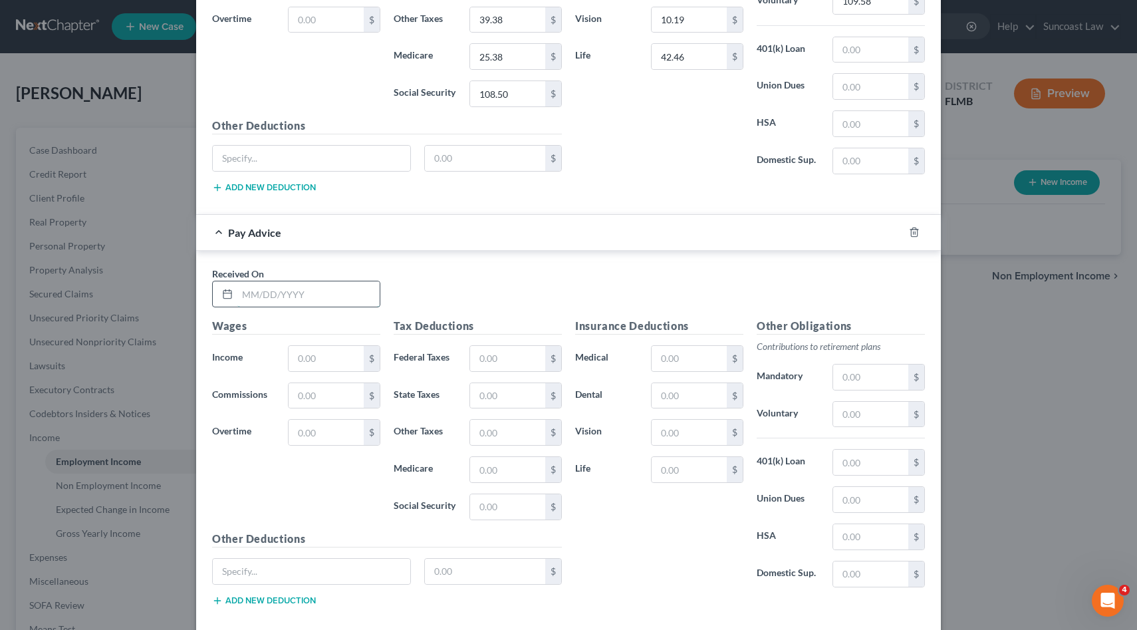
click at [265, 281] on input "text" at bounding box center [308, 293] width 142 height 25
type input "[DATE]"
type input "1,830.10"
type input "168.54"
type input "25.38"
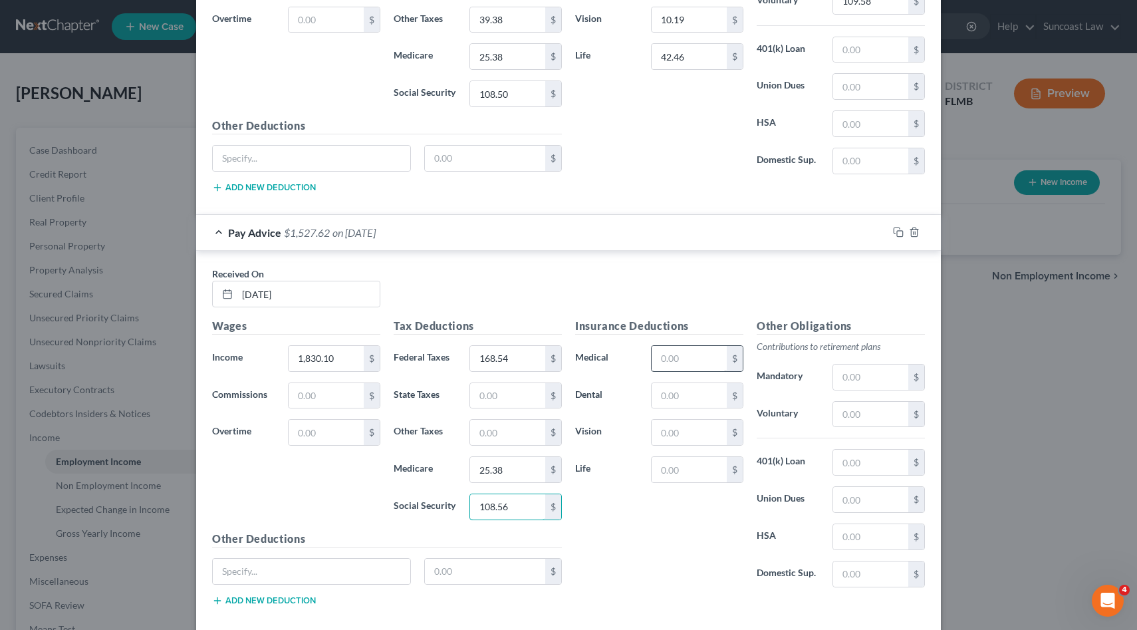
type input "108.56"
click at [694, 353] on input "text" at bounding box center [689, 358] width 75 height 25
type input "98.54"
type input "23.45"
type input "10.19"
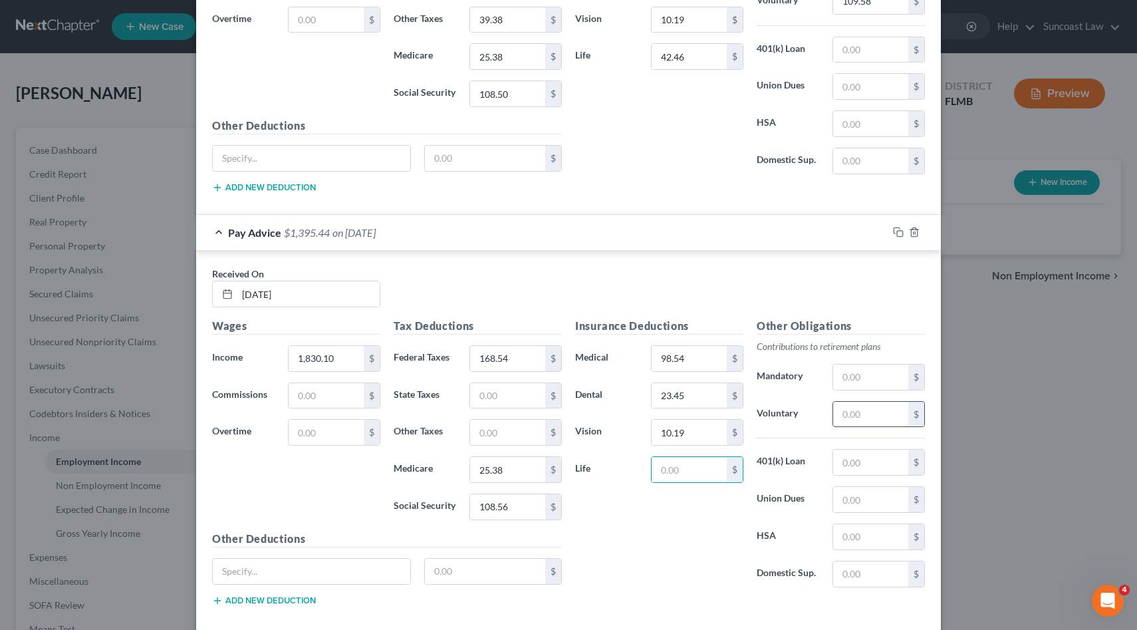
click at [883, 418] on input "text" at bounding box center [870, 414] width 75 height 25
type input "109.63"
click at [267, 568] on input "text" at bounding box center [312, 571] width 198 height 25
type input "HSA"
click at [454, 575] on input "text" at bounding box center [485, 571] width 121 height 25
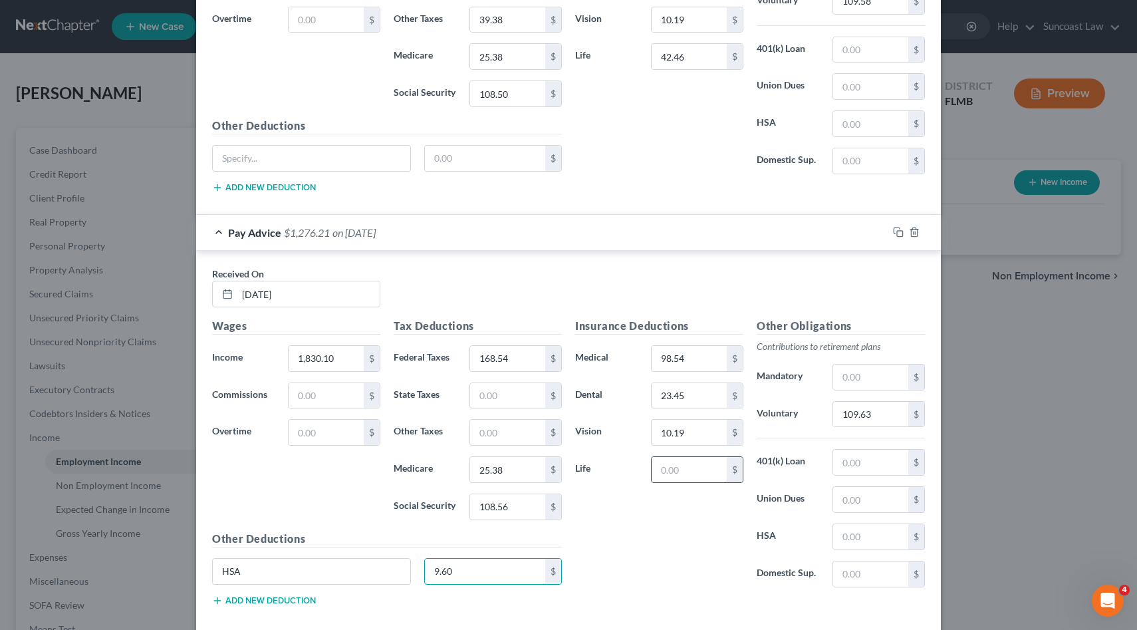
type input "9.60"
click at [689, 468] on input "text" at bounding box center [689, 469] width 75 height 25
type input "42.46"
type input "36.01"
click at [871, 533] on input "text" at bounding box center [870, 536] width 75 height 25
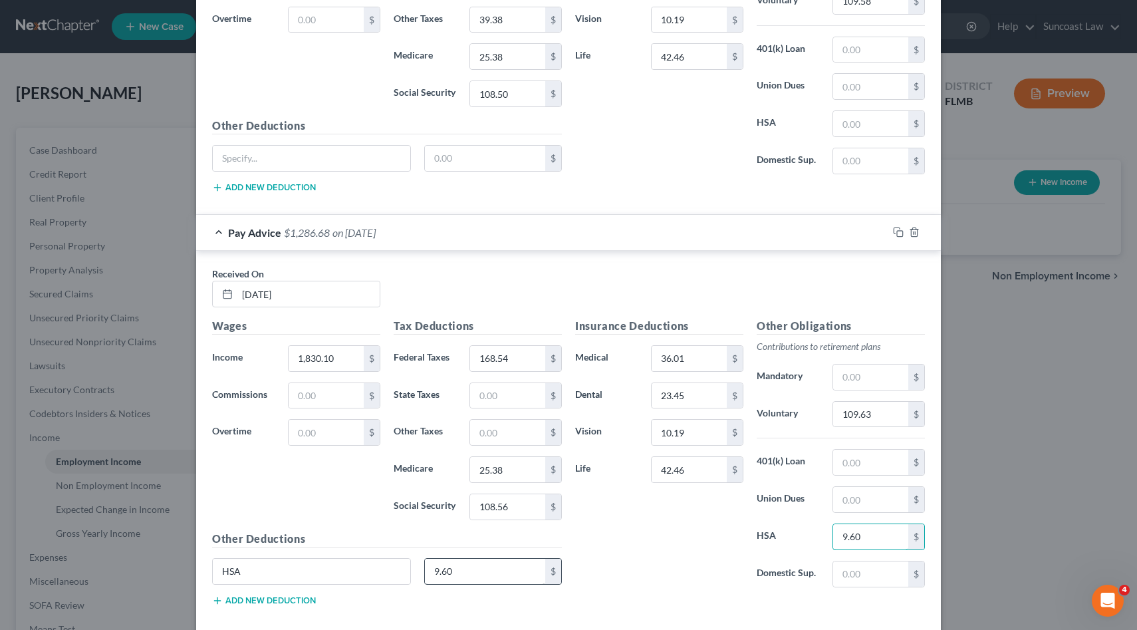
type input "9.60"
drag, startPoint x: 251, startPoint y: 572, endPoint x: 190, endPoint y: 572, distance: 60.5
click at [190, 572] on div "New Income Source × Employment Type * Select Full or [DEMOGRAPHIC_DATA] Employm…" at bounding box center [568, 315] width 1137 height 630
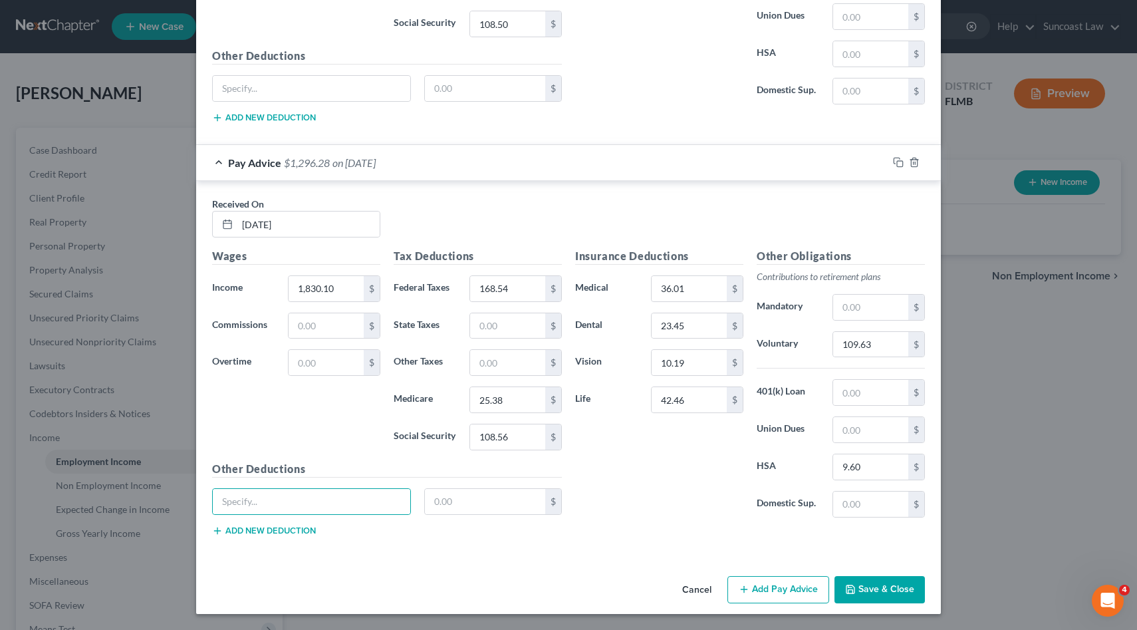
click at [787, 589] on button "Add Pay Advice" at bounding box center [779, 590] width 102 height 28
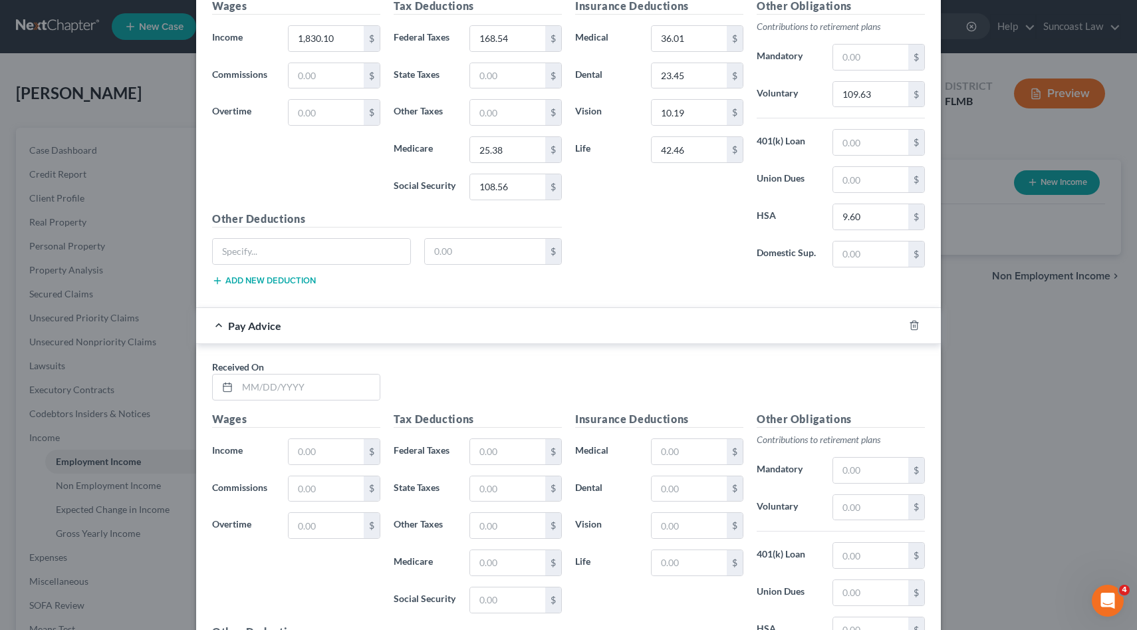
scroll to position [1419, 0]
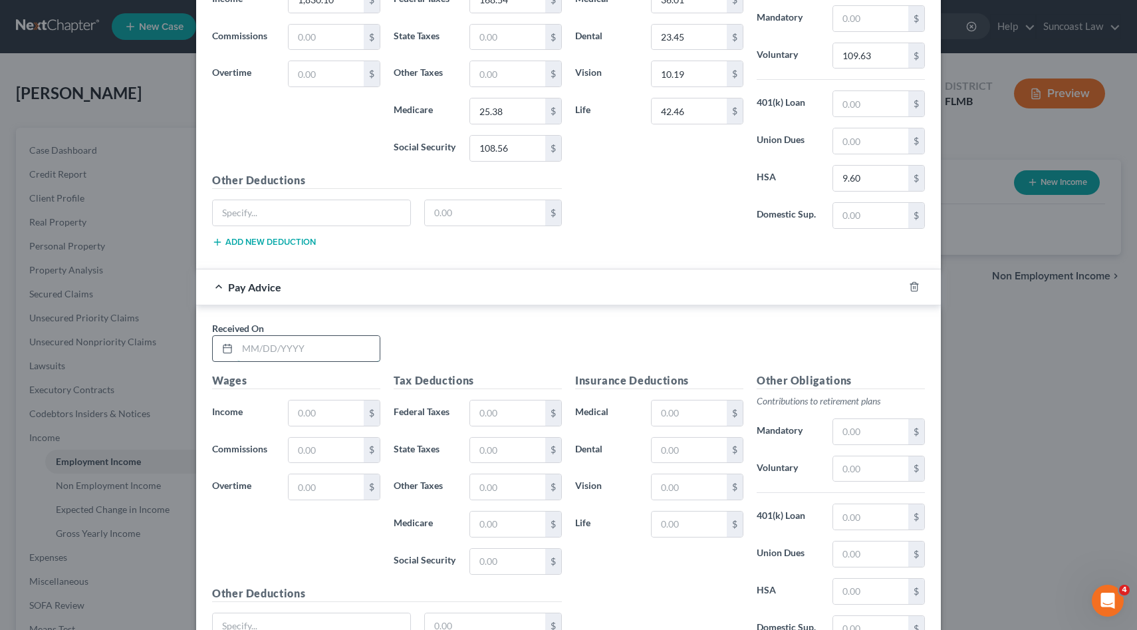
click at [338, 345] on input "text" at bounding box center [308, 348] width 142 height 25
type input "[DATE]"
type input "1,826.40"
type input "185.26"
type input "27.41"
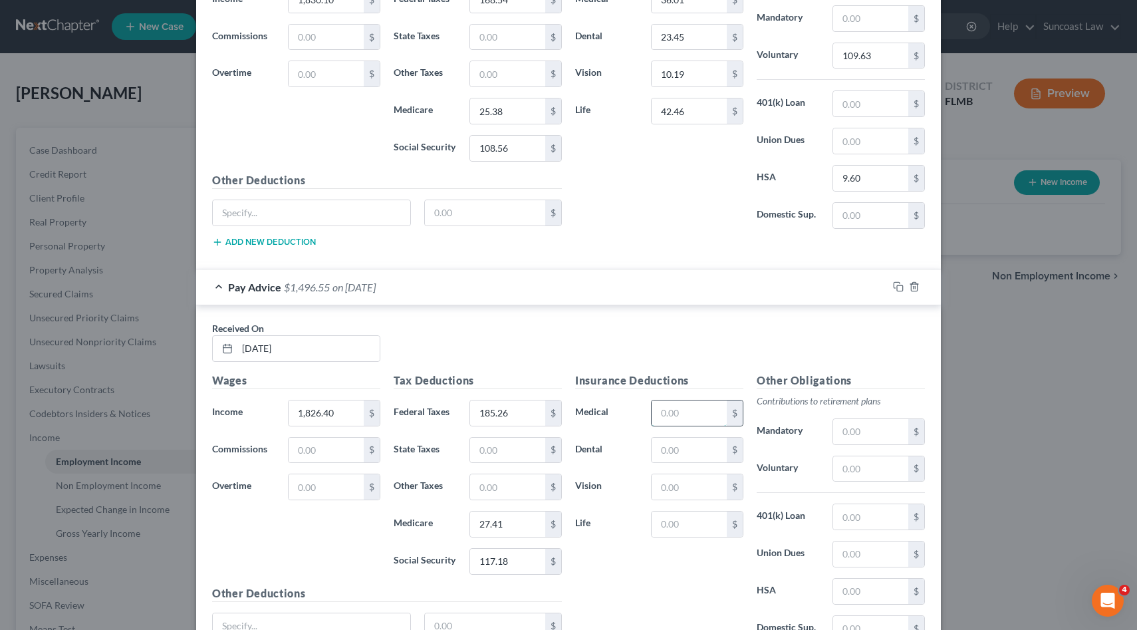
click at [672, 410] on input "text" at bounding box center [689, 412] width 75 height 25
click at [695, 452] on input "text" at bounding box center [689, 450] width 75 height 25
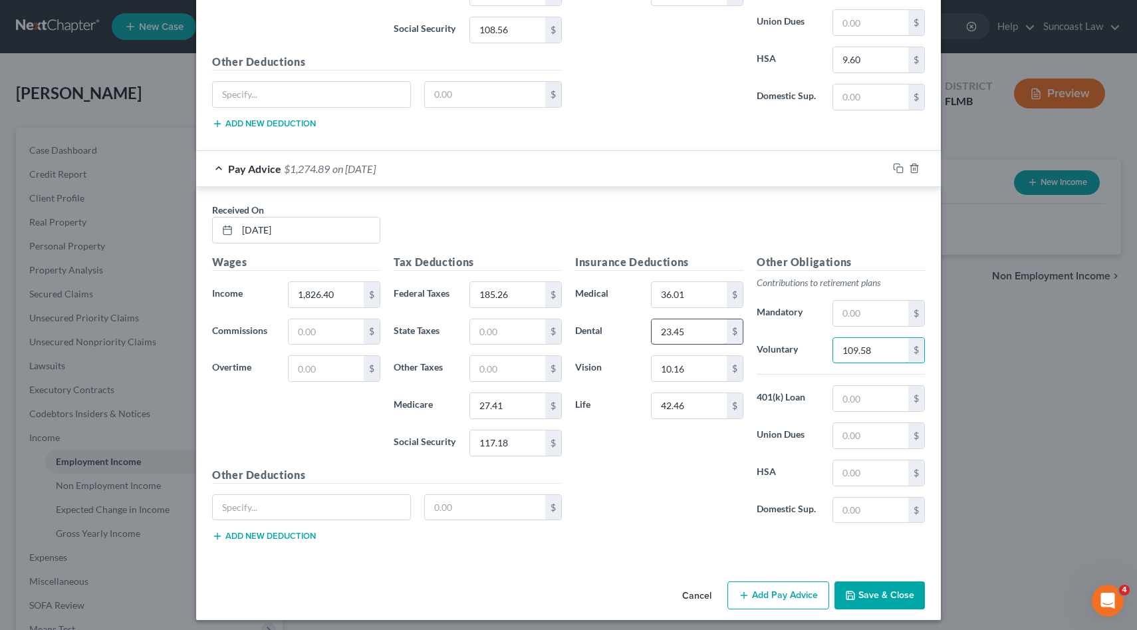
scroll to position [1544, 0]
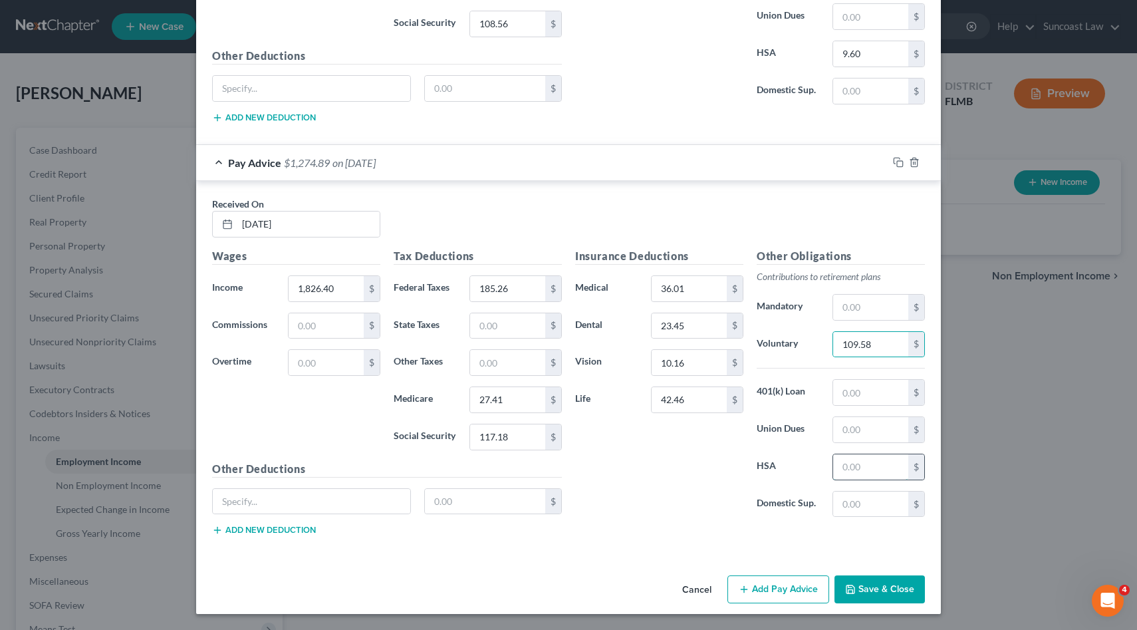
click at [861, 468] on input "text" at bounding box center [870, 466] width 75 height 25
click at [667, 400] on input "42.46" at bounding box center [689, 399] width 75 height 25
click at [799, 578] on button "Add Pay Advice" at bounding box center [779, 589] width 102 height 28
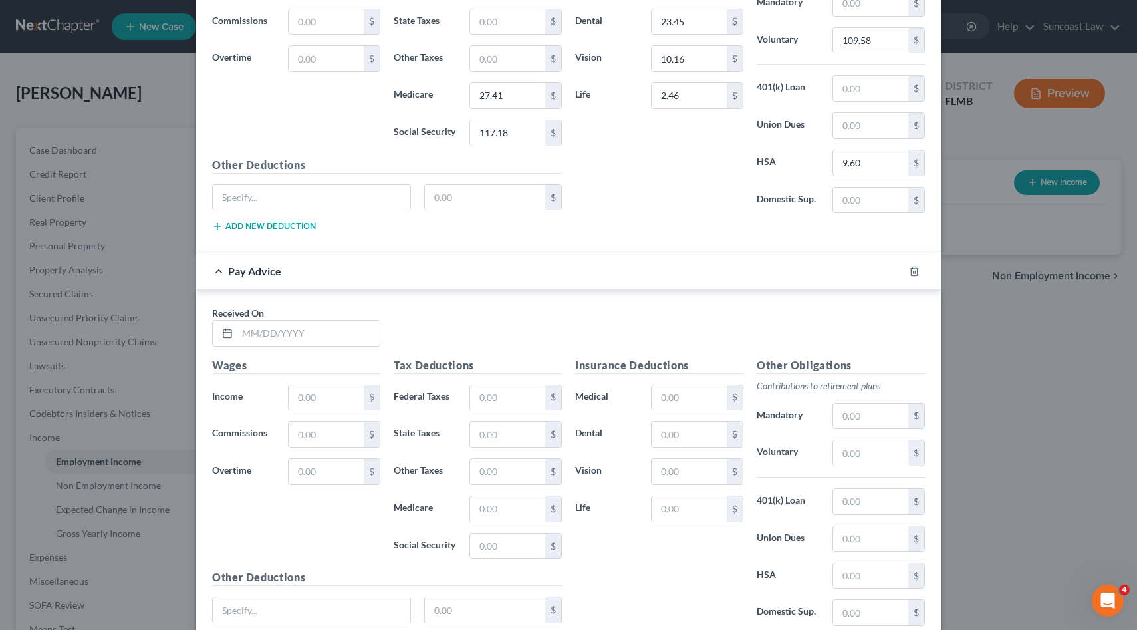
scroll to position [1860, 0]
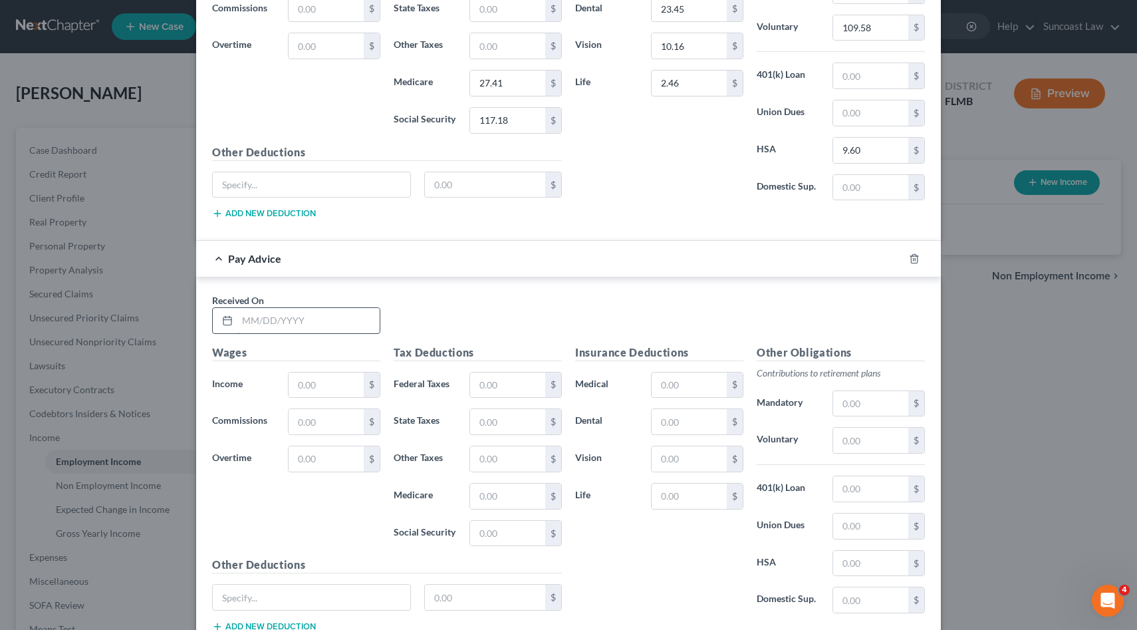
click at [324, 326] on input "text" at bounding box center [308, 320] width 142 height 25
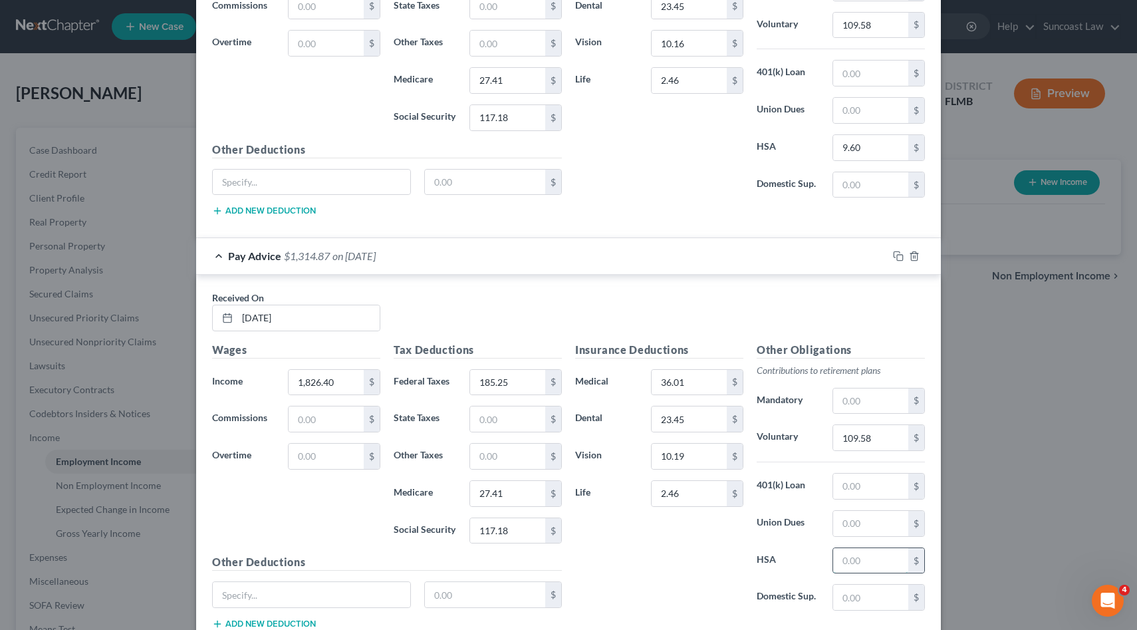
click at [879, 565] on input "text" at bounding box center [870, 560] width 75 height 25
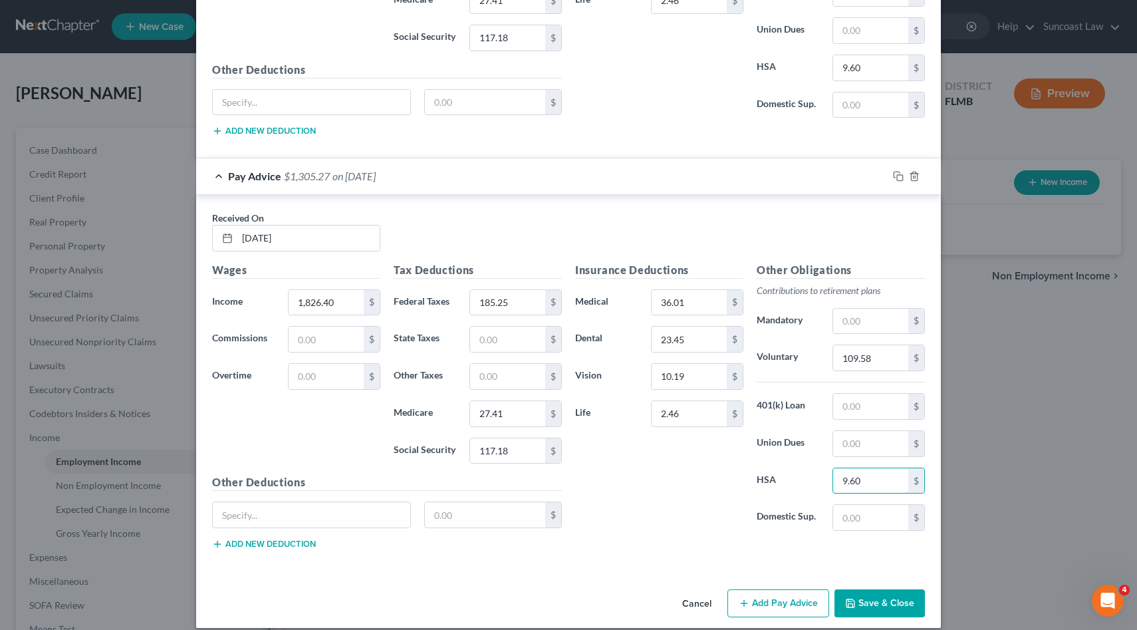
scroll to position [1957, 0]
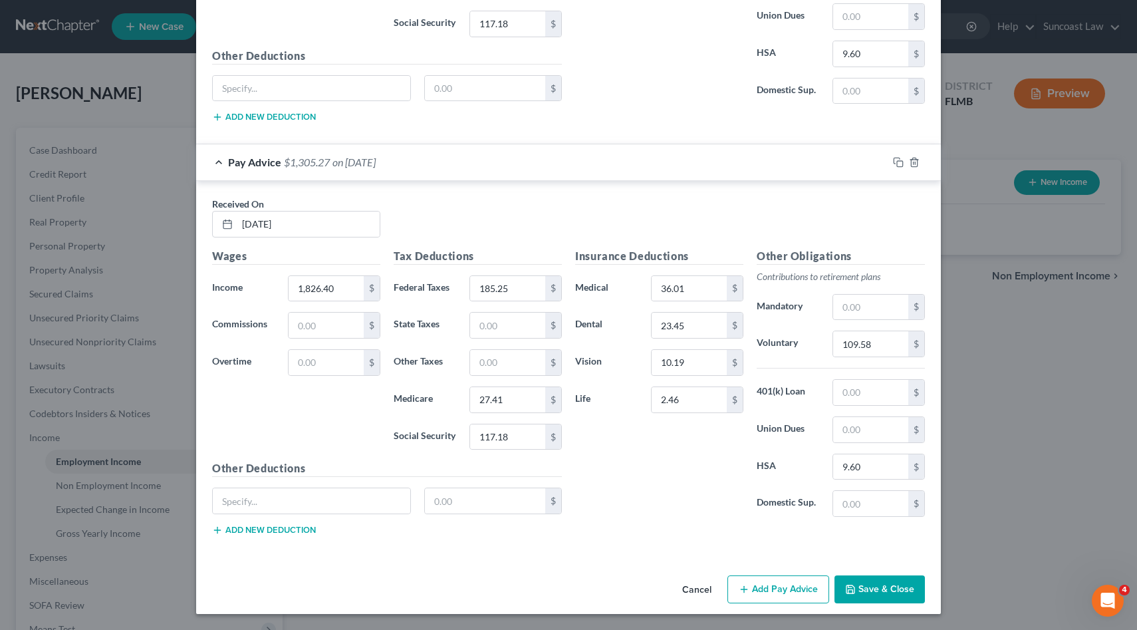
click at [769, 585] on button "Add Pay Advice" at bounding box center [779, 589] width 102 height 28
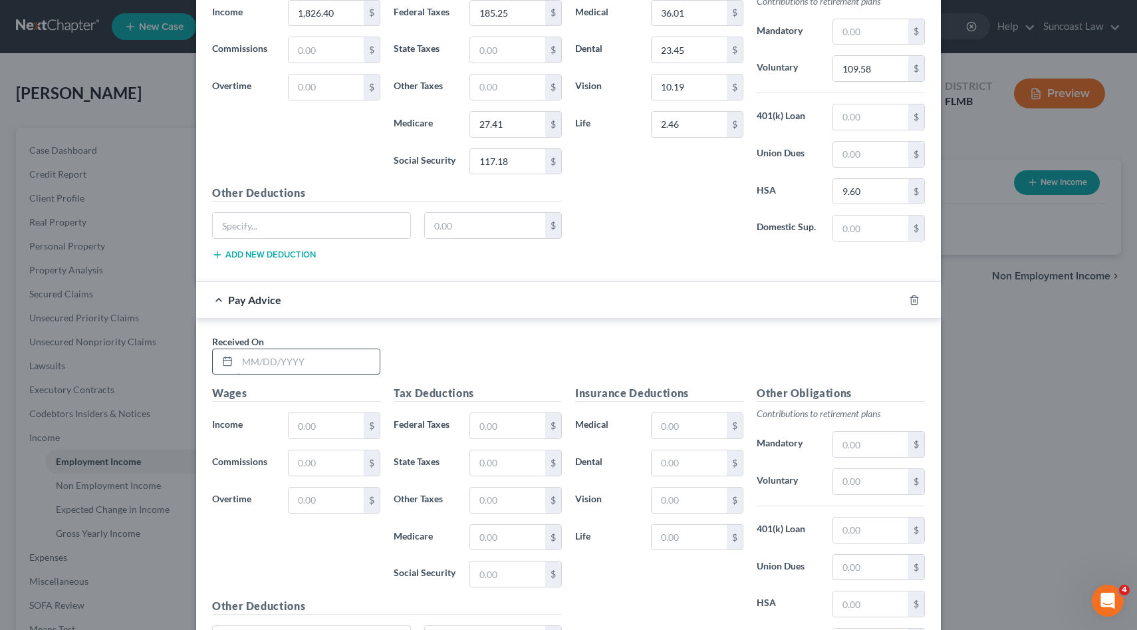
scroll to position [2235, 0]
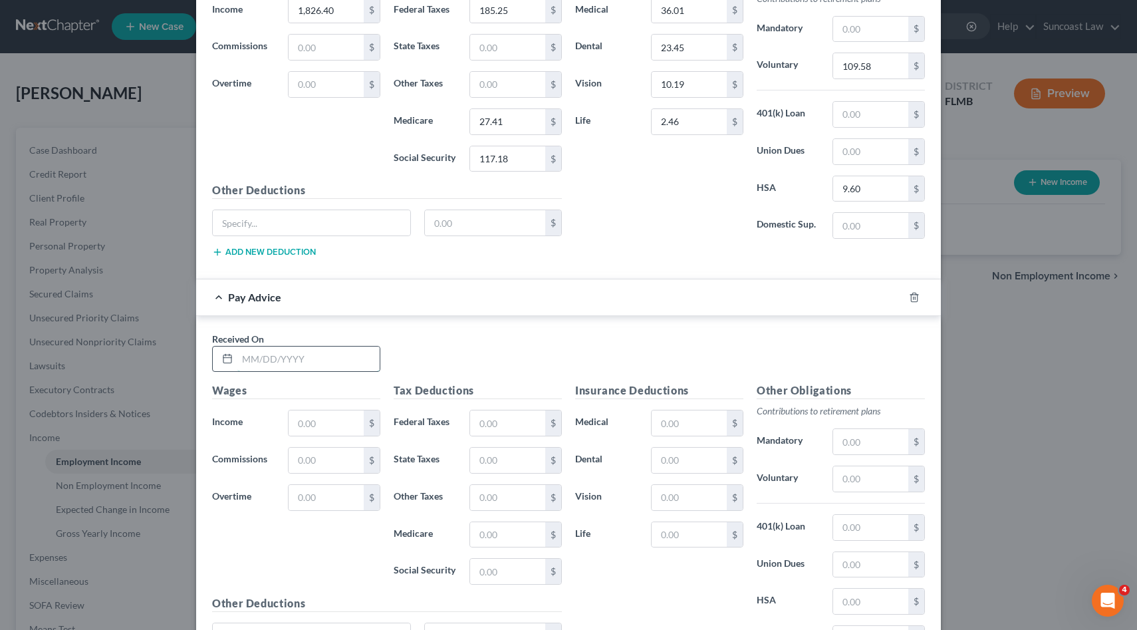
click at [286, 362] on input "text" at bounding box center [308, 358] width 142 height 25
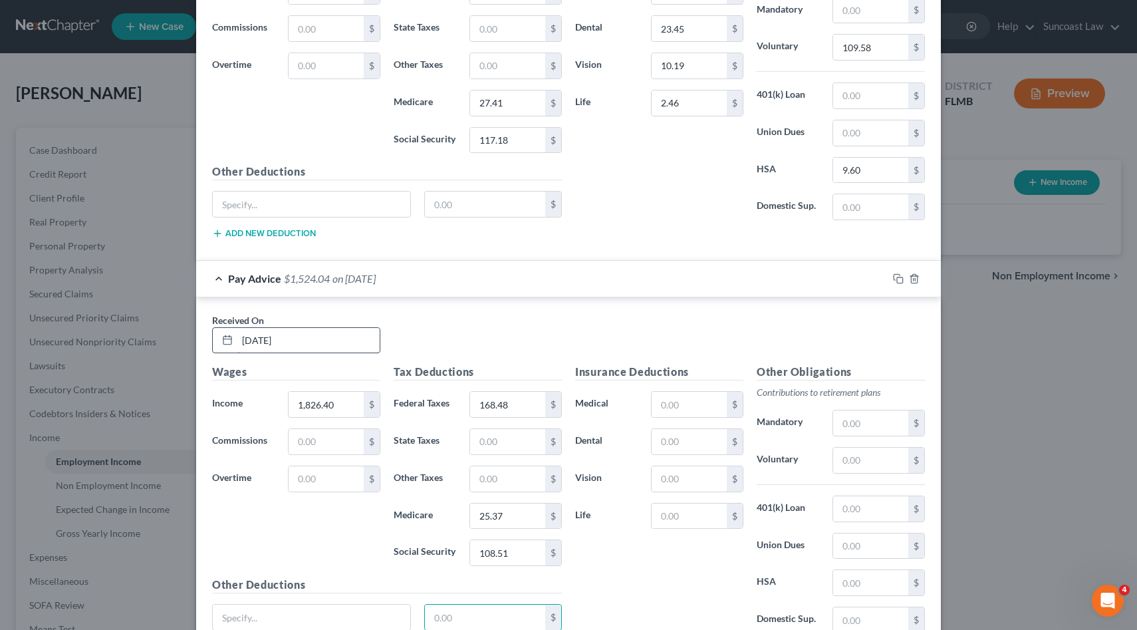
scroll to position [2370, 0]
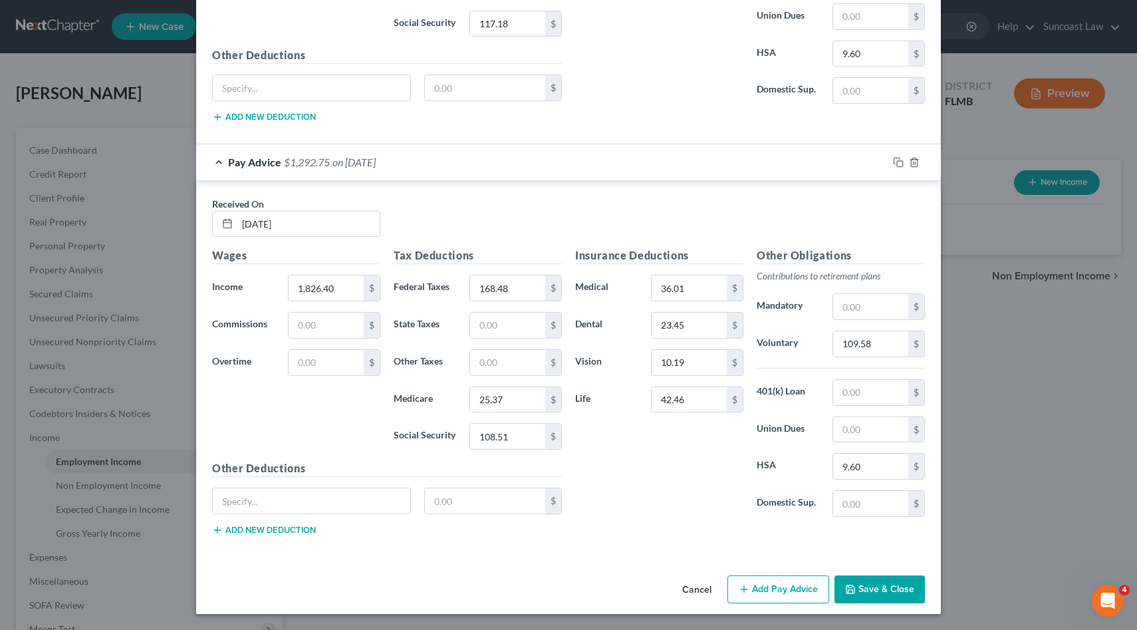
click at [777, 589] on button "Add Pay Advice" at bounding box center [779, 589] width 102 height 28
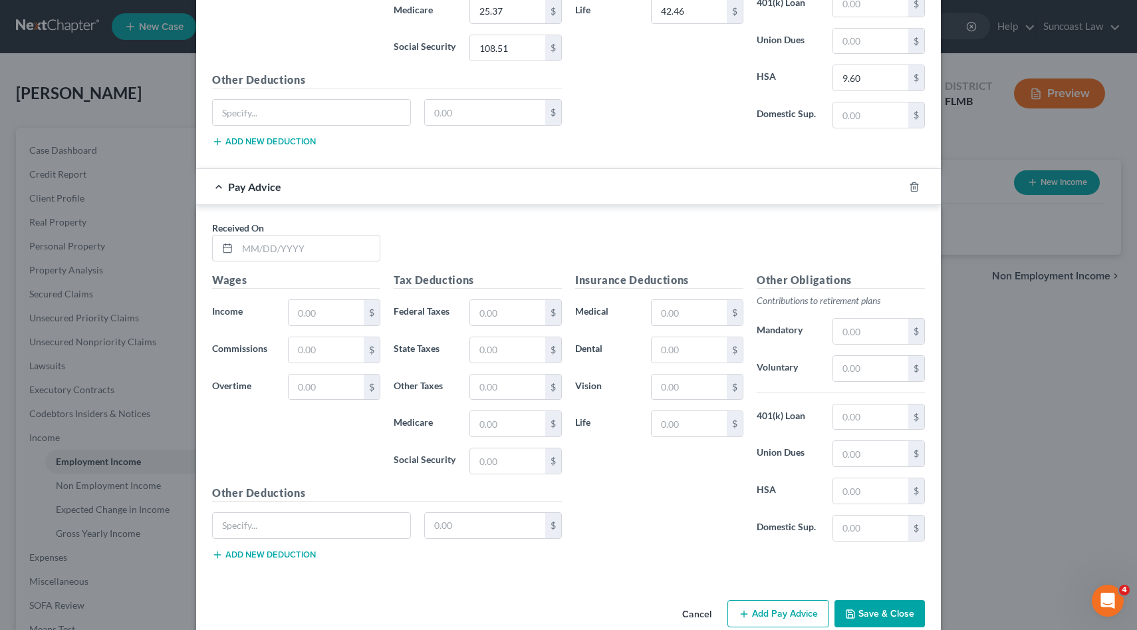
scroll to position [2761, 0]
click at [279, 240] on input "text" at bounding box center [308, 245] width 142 height 25
click at [493, 312] on input "text" at bounding box center [507, 309] width 75 height 25
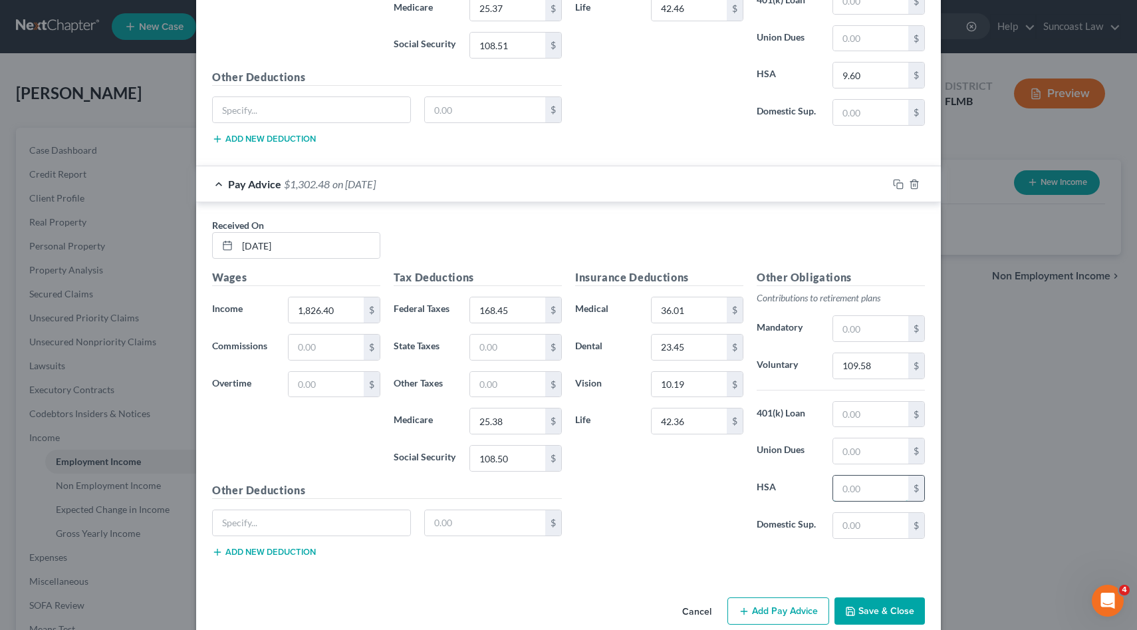
click at [851, 495] on input "text" at bounding box center [870, 488] width 75 height 25
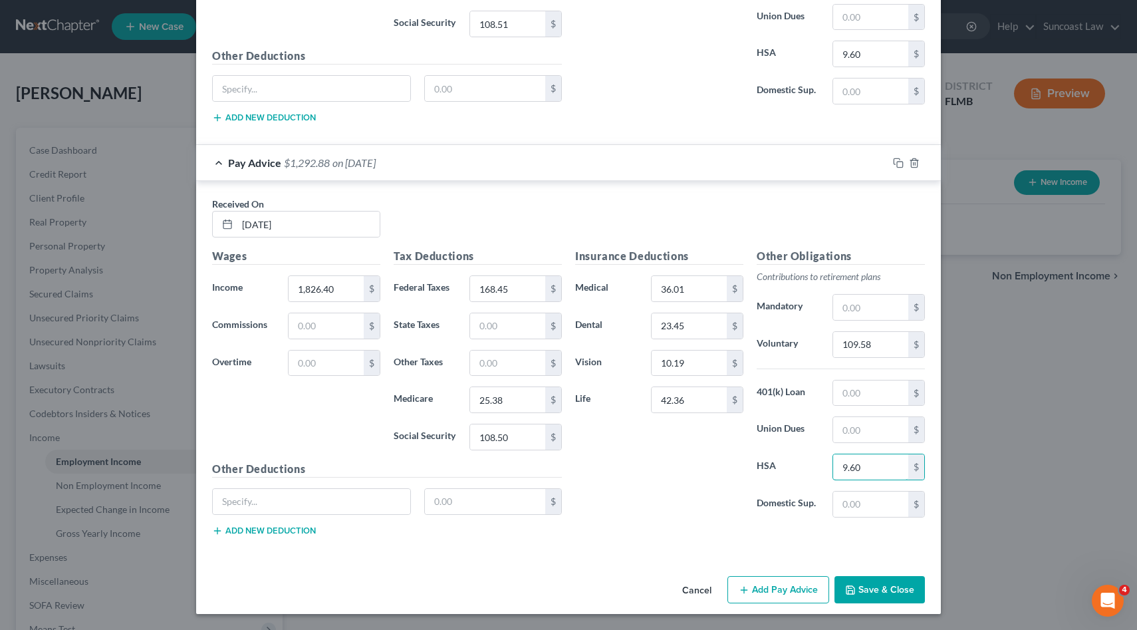
scroll to position [2781, 0]
click at [789, 588] on button "Add Pay Advice" at bounding box center [779, 591] width 102 height 28
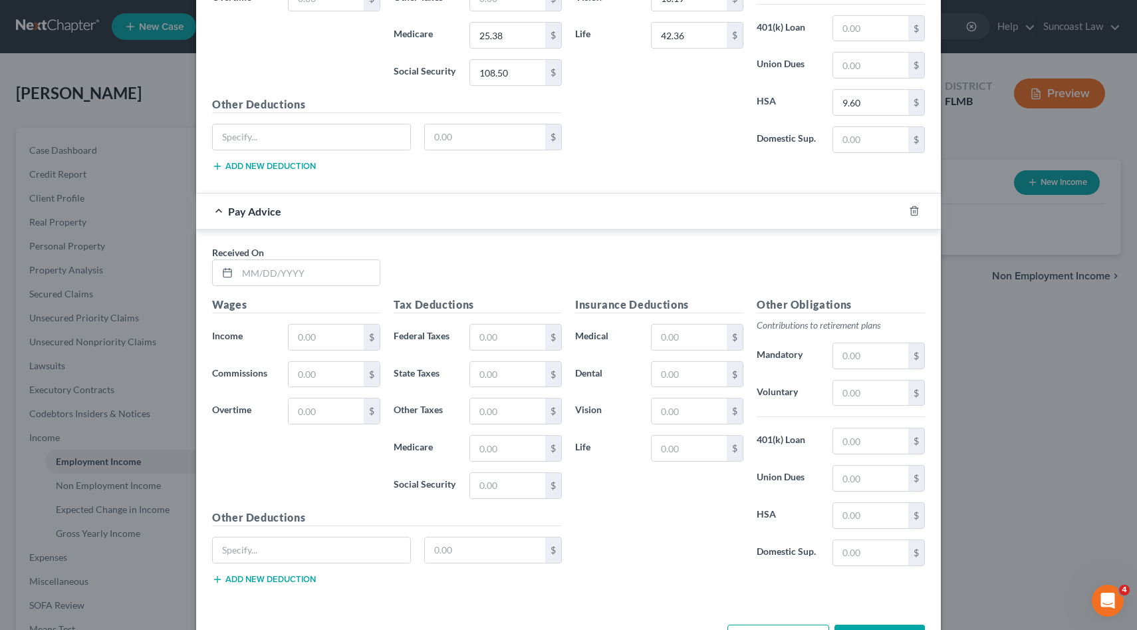
scroll to position [3196, 0]
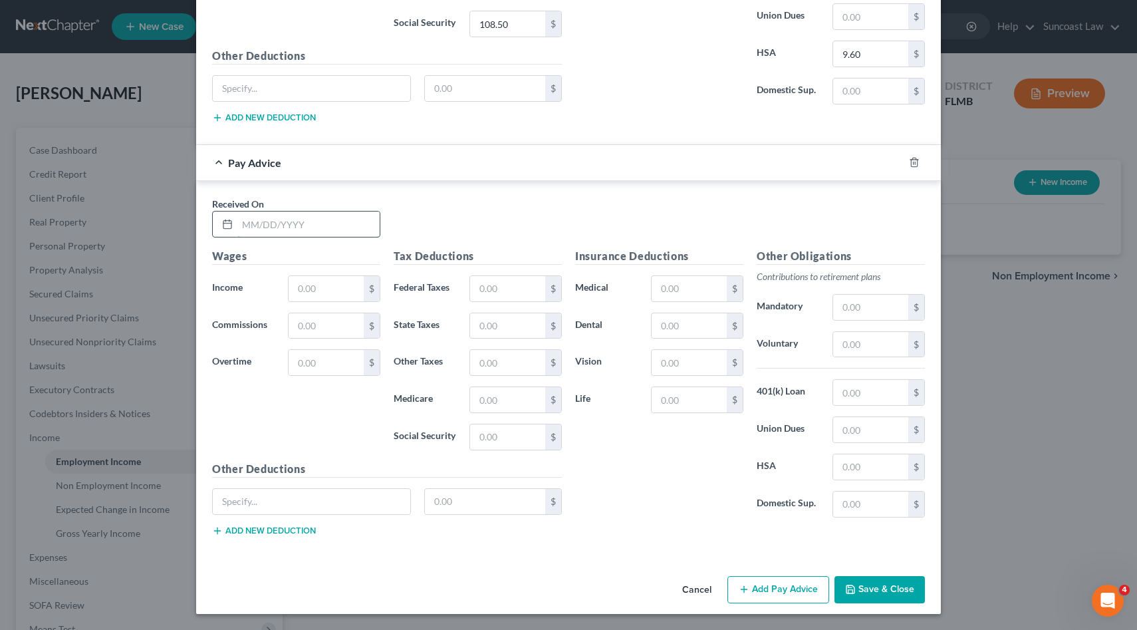
click at [333, 221] on input "text" at bounding box center [308, 223] width 142 height 25
click at [855, 458] on input "text" at bounding box center [870, 466] width 75 height 25
click at [796, 593] on button "Add Pay Advice" at bounding box center [779, 590] width 102 height 28
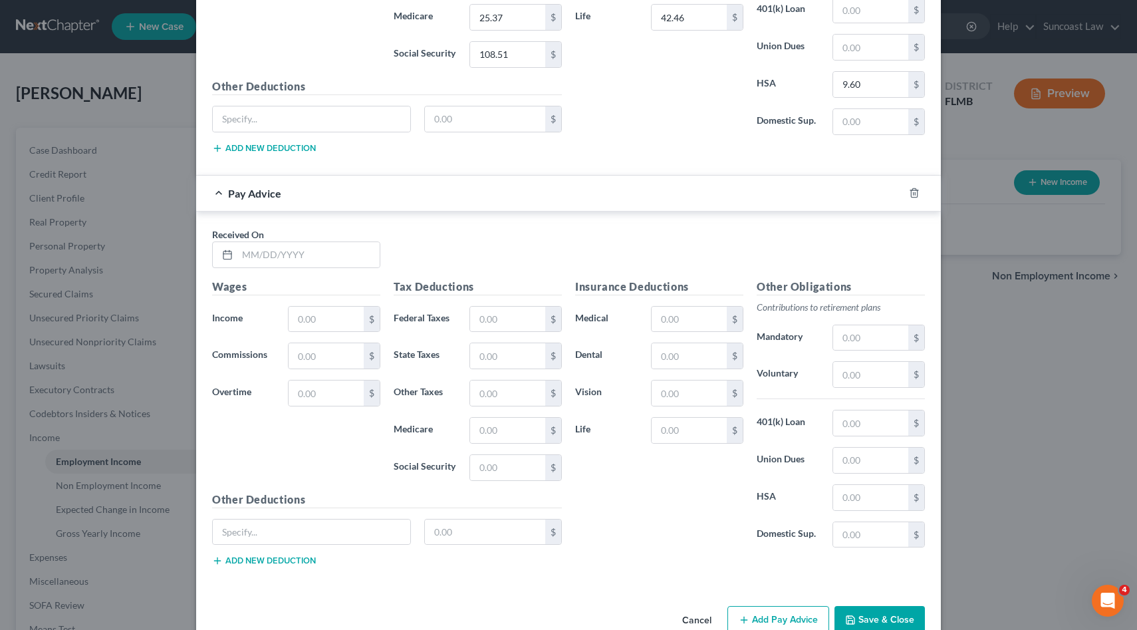
scroll to position [3609, 0]
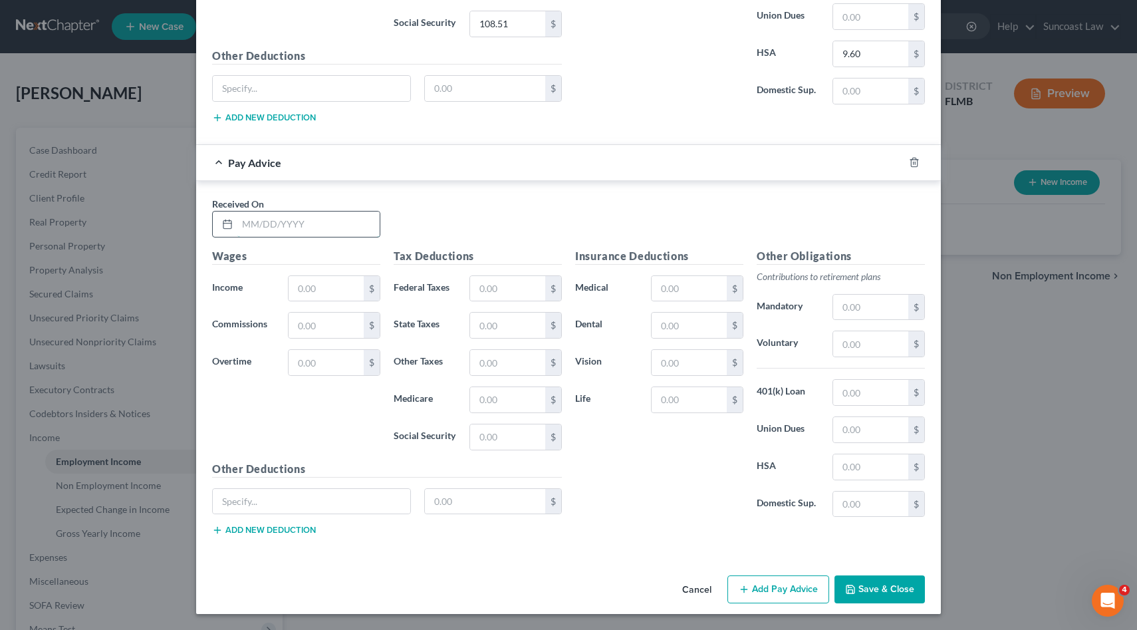
click at [292, 231] on input "text" at bounding box center [308, 223] width 142 height 25
click at [785, 587] on button "Add Pay Advice" at bounding box center [779, 589] width 102 height 28
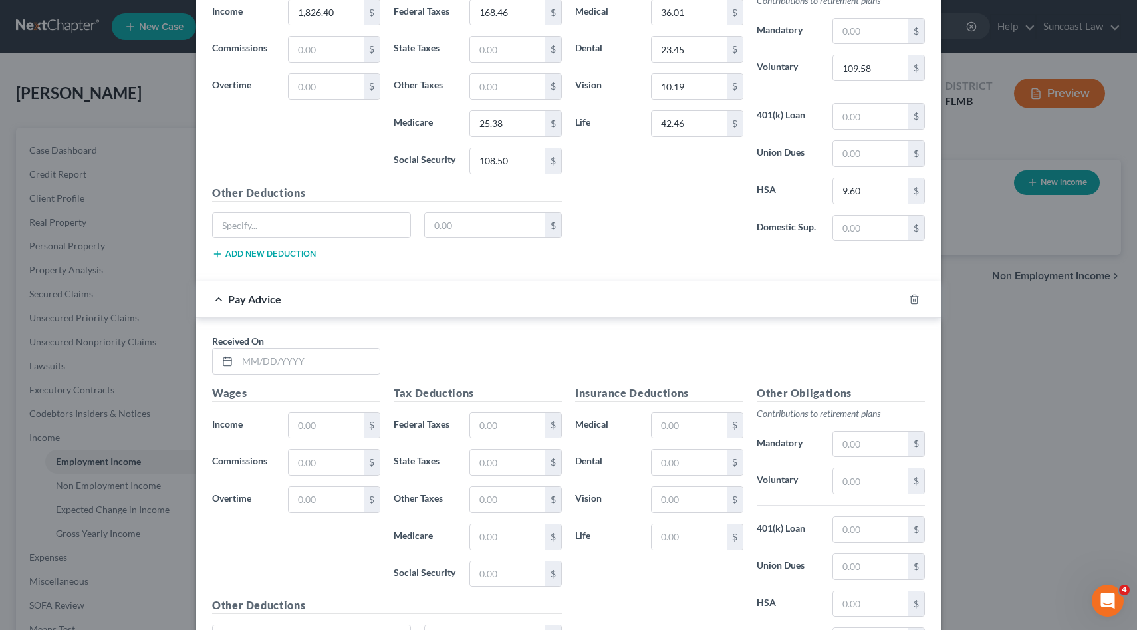
scroll to position [4022, 0]
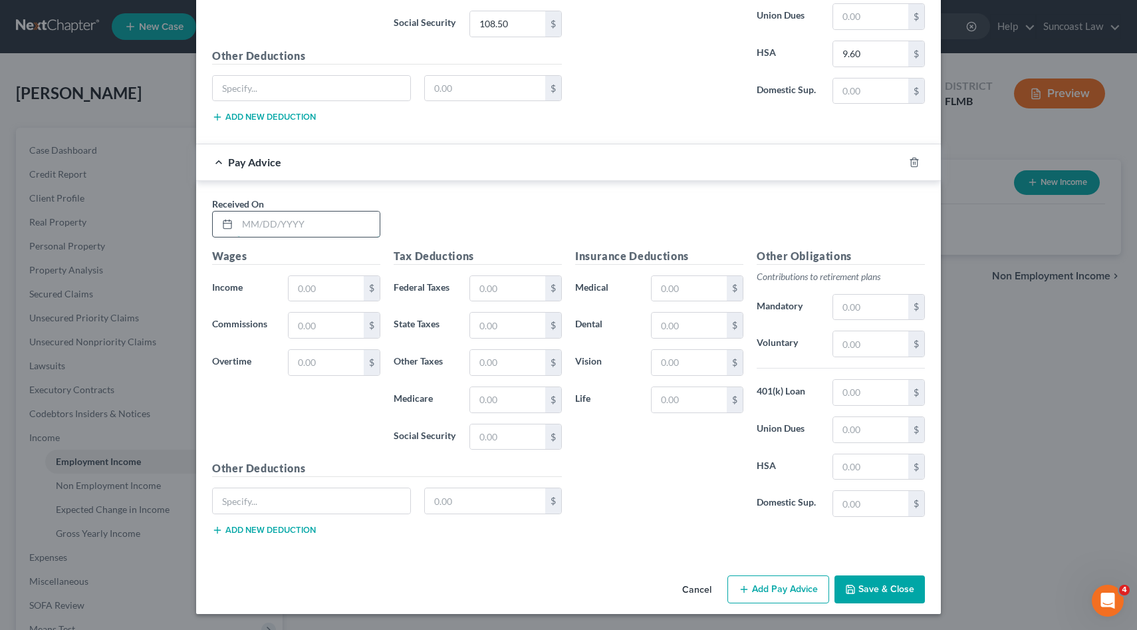
click at [324, 223] on input "text" at bounding box center [308, 223] width 142 height 25
click at [767, 577] on button "Add Pay Advice" at bounding box center [779, 589] width 102 height 28
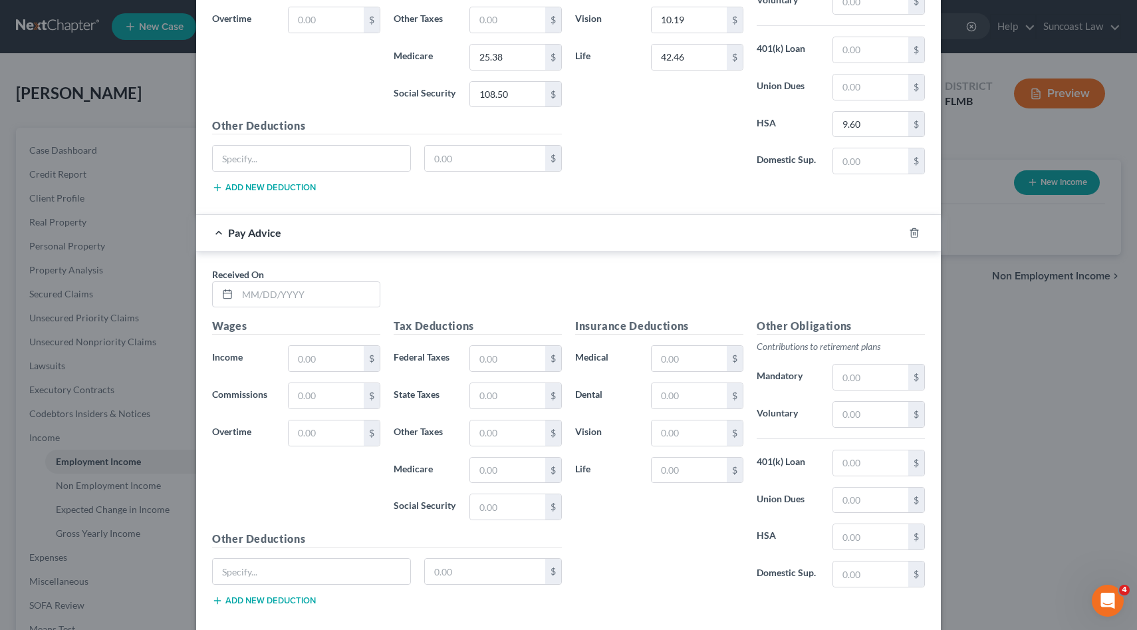
scroll to position [4435, 0]
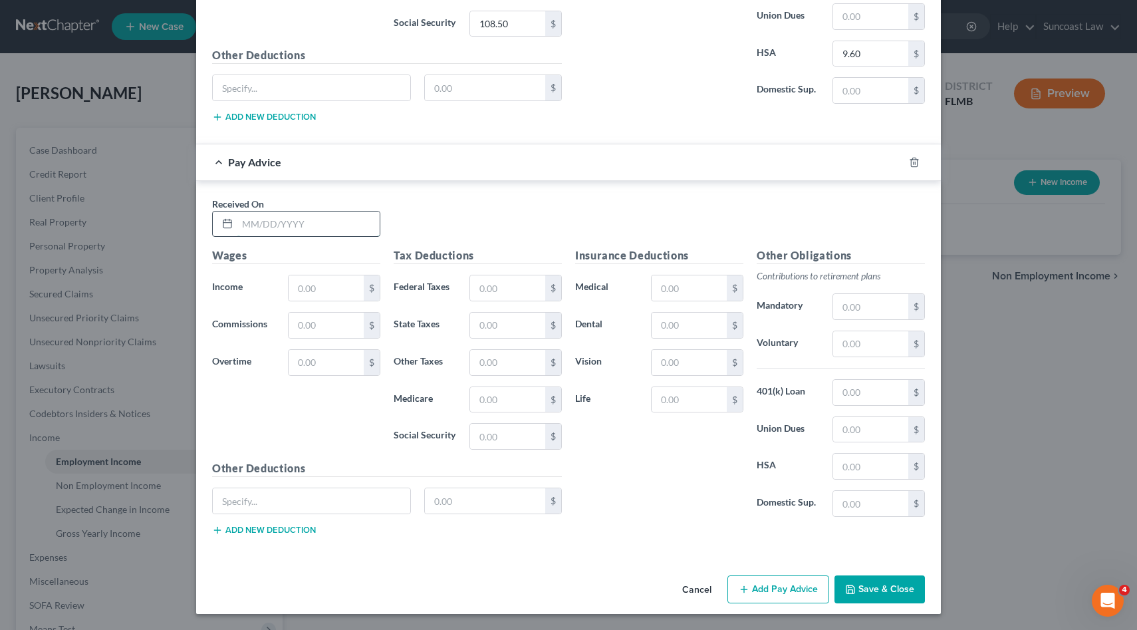
click at [285, 234] on input "text" at bounding box center [308, 223] width 142 height 25
click at [486, 291] on input "text" at bounding box center [507, 287] width 75 height 25
click at [793, 587] on button "Add Pay Advice" at bounding box center [779, 589] width 102 height 28
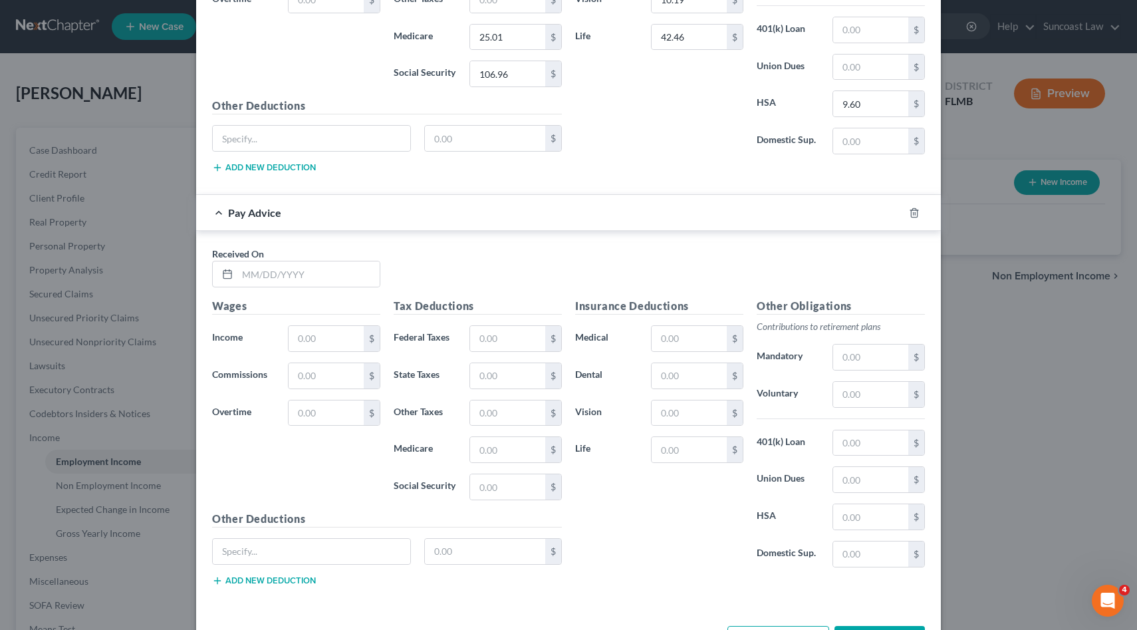
scroll to position [4847, 0]
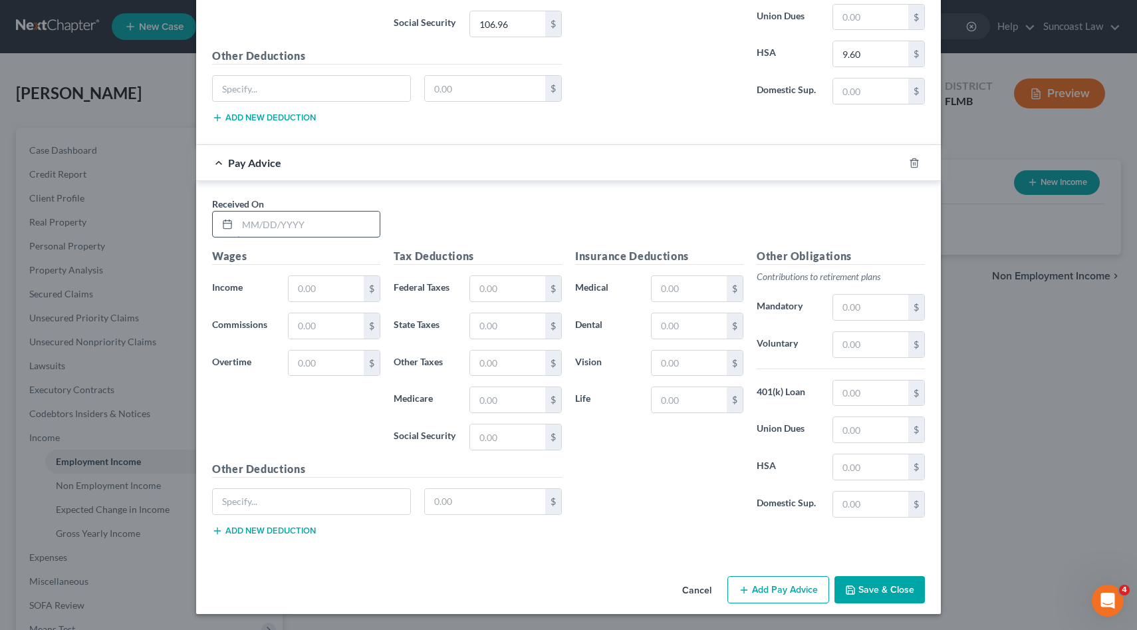
click at [305, 222] on input "text" at bounding box center [308, 223] width 142 height 25
click at [305, 222] on input "[DATE]" at bounding box center [308, 223] width 142 height 25
click at [664, 287] on input "text" at bounding box center [689, 288] width 75 height 25
click at [888, 335] on input "109.58" at bounding box center [870, 344] width 75 height 25
click at [814, 587] on button "Add Pay Advice" at bounding box center [779, 590] width 102 height 28
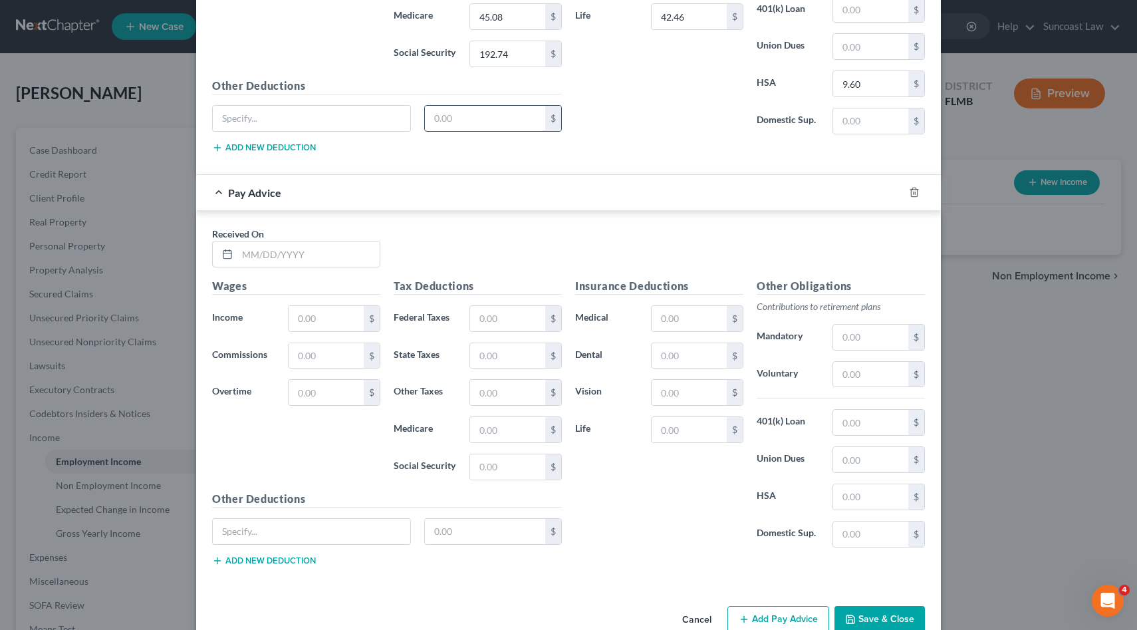
scroll to position [5260, 0]
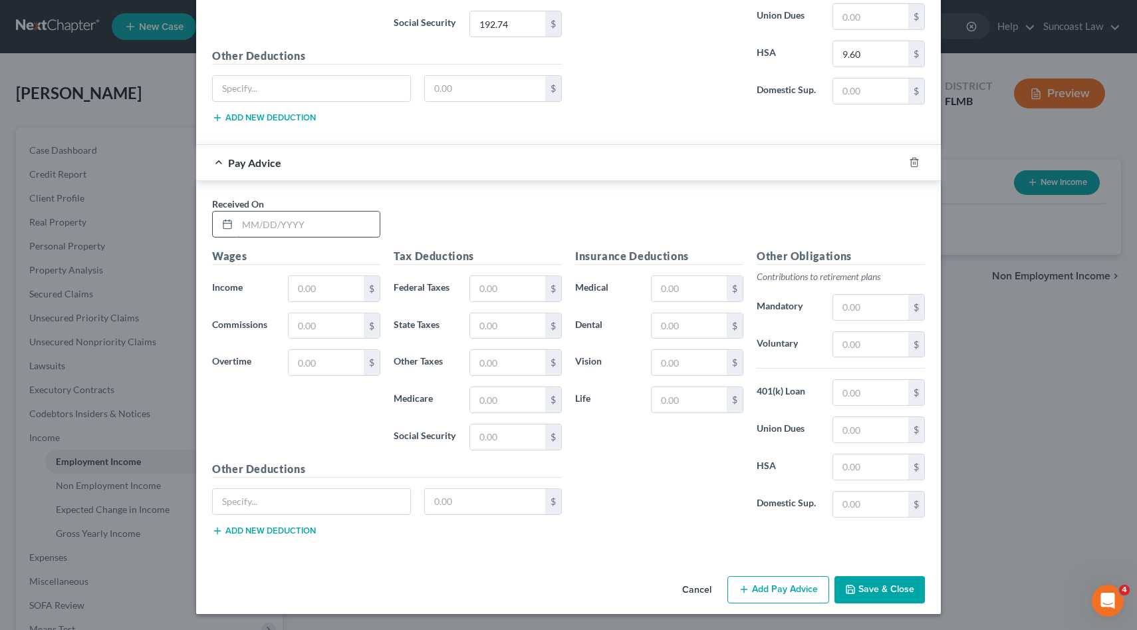
click at [301, 227] on input "text" at bounding box center [308, 223] width 142 height 25
click at [890, 590] on button "Save & Close" at bounding box center [880, 590] width 90 height 28
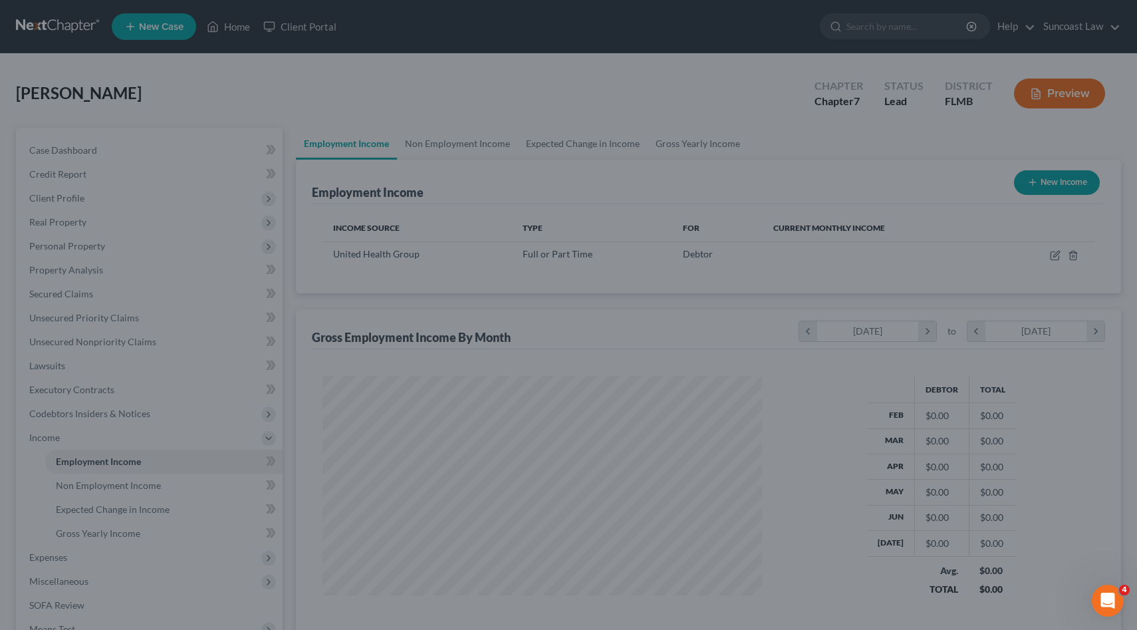
scroll to position [238, 466]
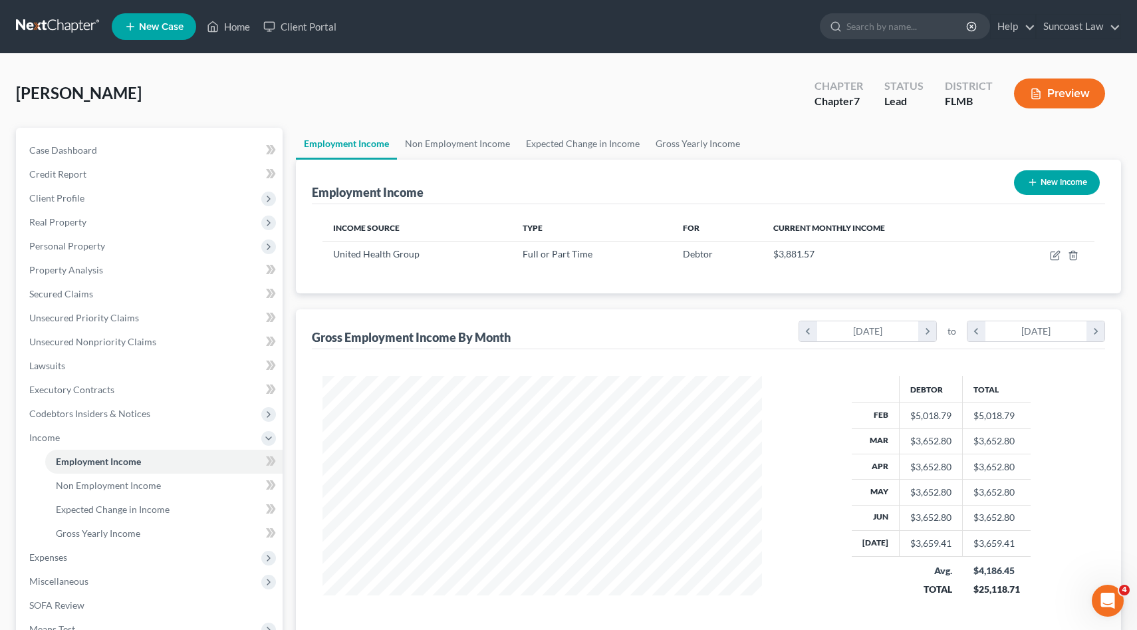
click at [1071, 178] on button "New Income" at bounding box center [1057, 182] width 86 height 25
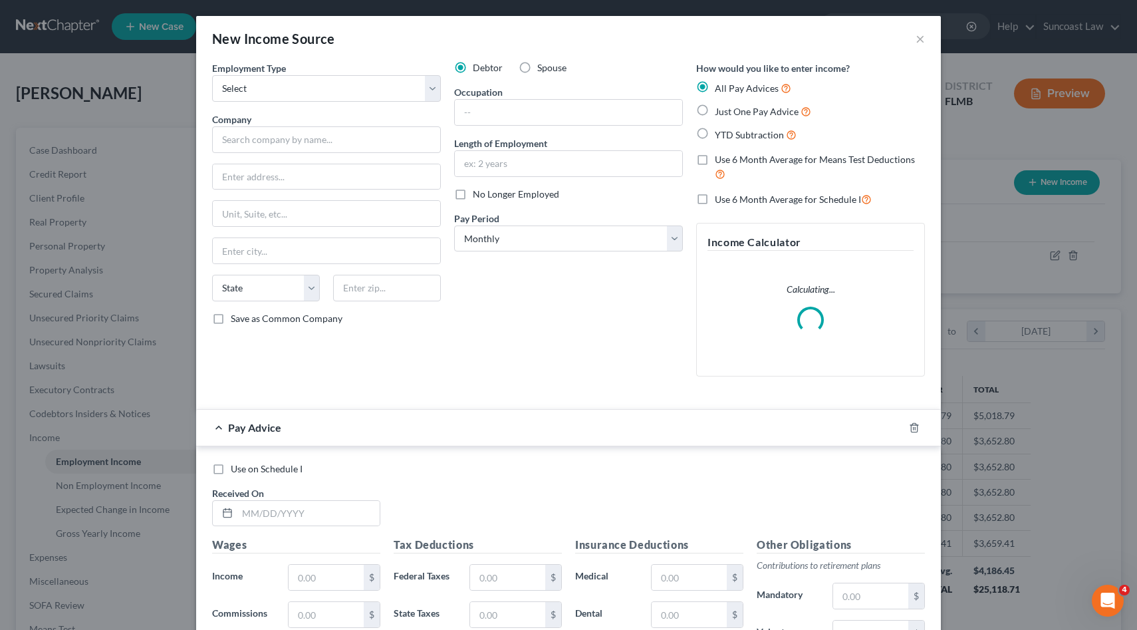
click at [537, 66] on label "Spouse" at bounding box center [551, 67] width 29 height 13
click at [543, 66] on input "Spouse" at bounding box center [547, 65] width 9 height 9
click at [432, 86] on select "Select Full or [DEMOGRAPHIC_DATA] Employment Self Employment" at bounding box center [326, 88] width 229 height 27
click at [212, 75] on select "Select Full or [DEMOGRAPHIC_DATA] Employment Self Employment" at bounding box center [326, 88] width 229 height 27
click at [389, 138] on input "text" at bounding box center [326, 139] width 229 height 27
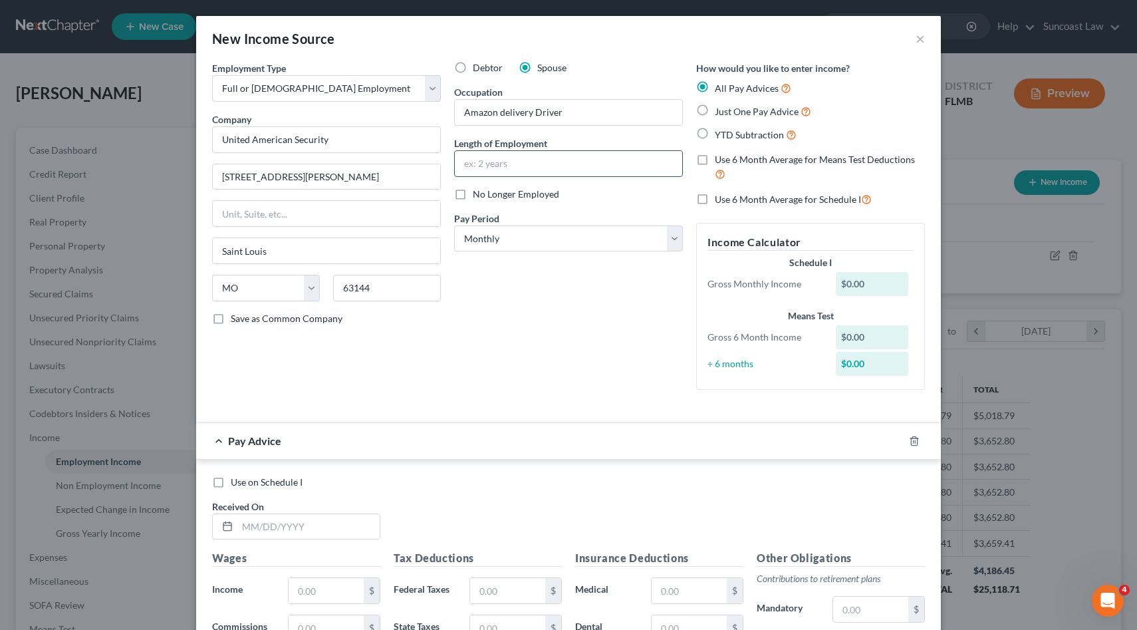
click at [489, 168] on input "text" at bounding box center [568, 163] width 227 height 25
click at [423, 374] on div "Employment Type * Select Full or [DEMOGRAPHIC_DATA] Employment Self Employment …" at bounding box center [327, 230] width 242 height 339
click at [333, 521] on input "text" at bounding box center [308, 526] width 142 height 25
click at [715, 158] on label "Use 6 Month Average for Means Test Deductions" at bounding box center [820, 167] width 210 height 29
click at [720, 158] on input "Use 6 Month Average for Means Test Deductions" at bounding box center [724, 157] width 9 height 9
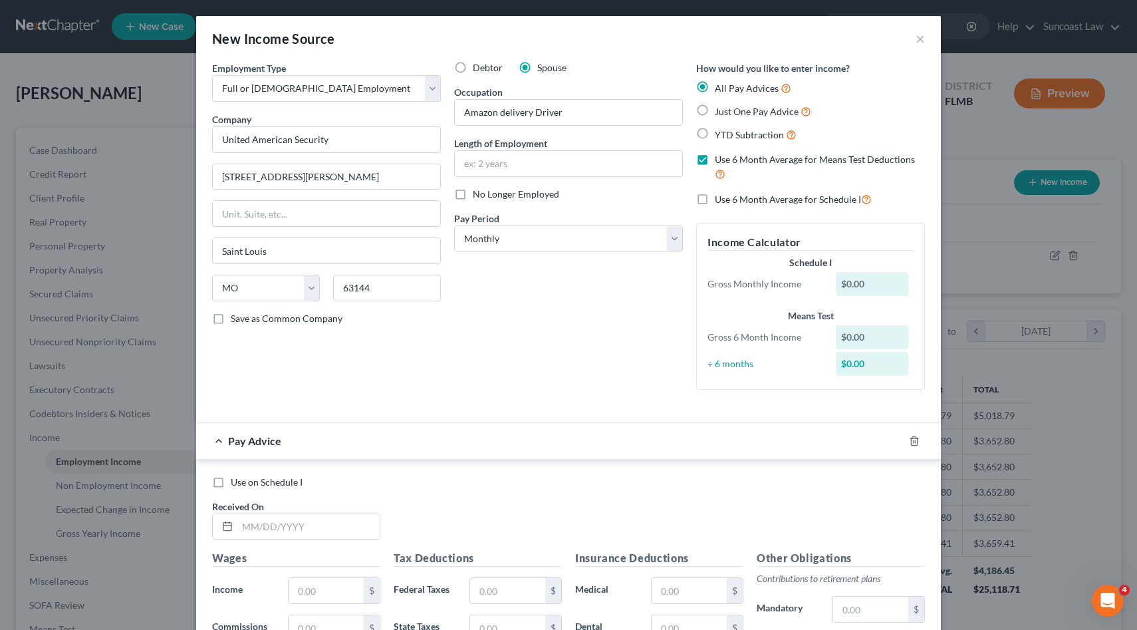
click at [715, 201] on label "Use 6 Month Average for Schedule I" at bounding box center [793, 199] width 157 height 15
click at [720, 200] on input "Use 6 Month Average for Schedule I" at bounding box center [724, 196] width 9 height 9
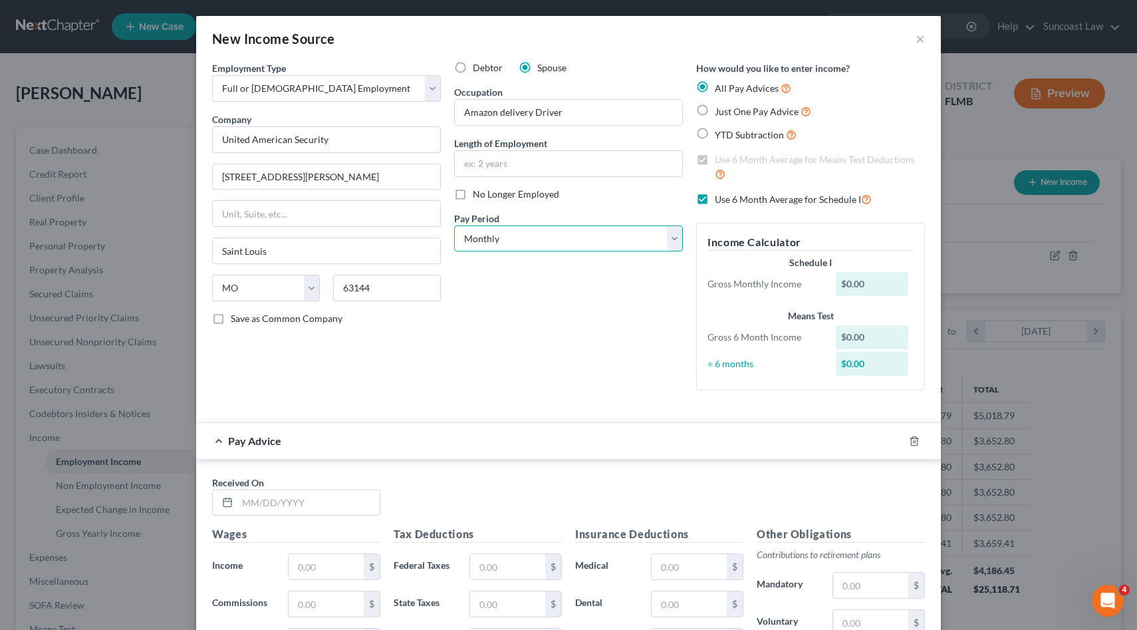
click at [675, 236] on select "Select Monthly Twice Monthly Every Other Week Weekly" at bounding box center [568, 238] width 229 height 27
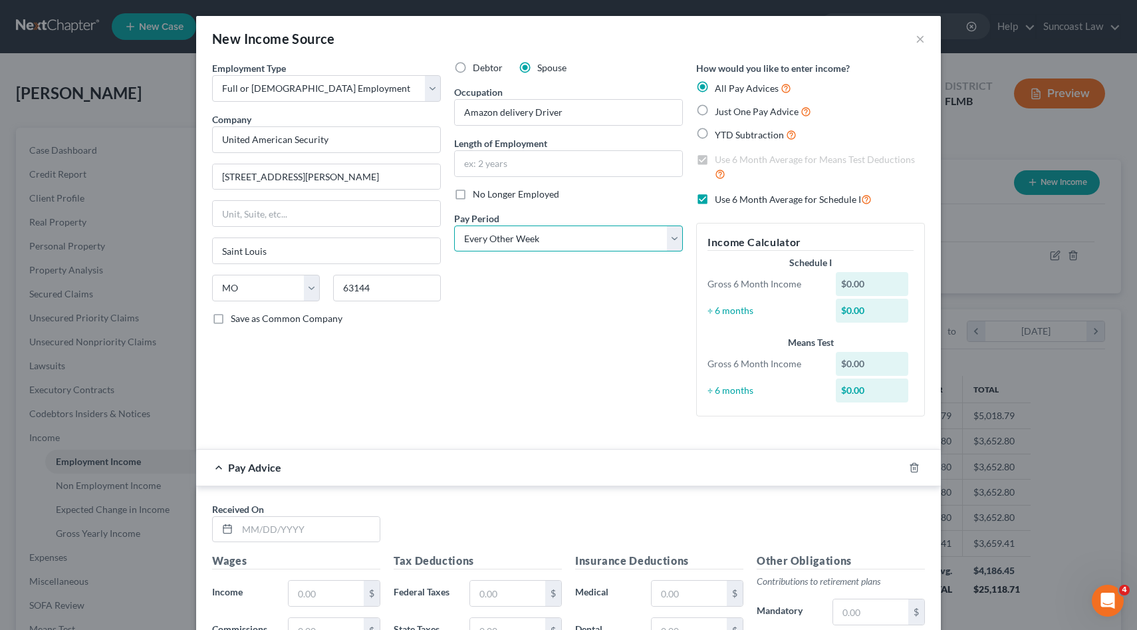
click at [454, 225] on select "Select Monthly Twice Monthly Every Other Week Weekly" at bounding box center [568, 238] width 229 height 27
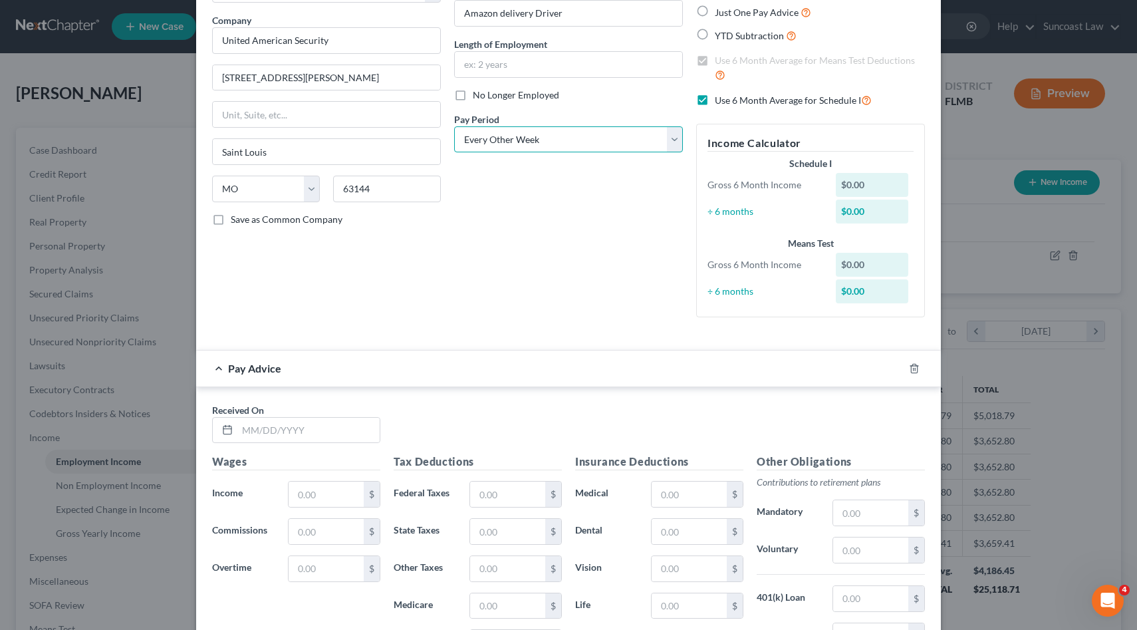
scroll to position [100, 0]
click at [328, 434] on input "text" at bounding box center [308, 429] width 142 height 25
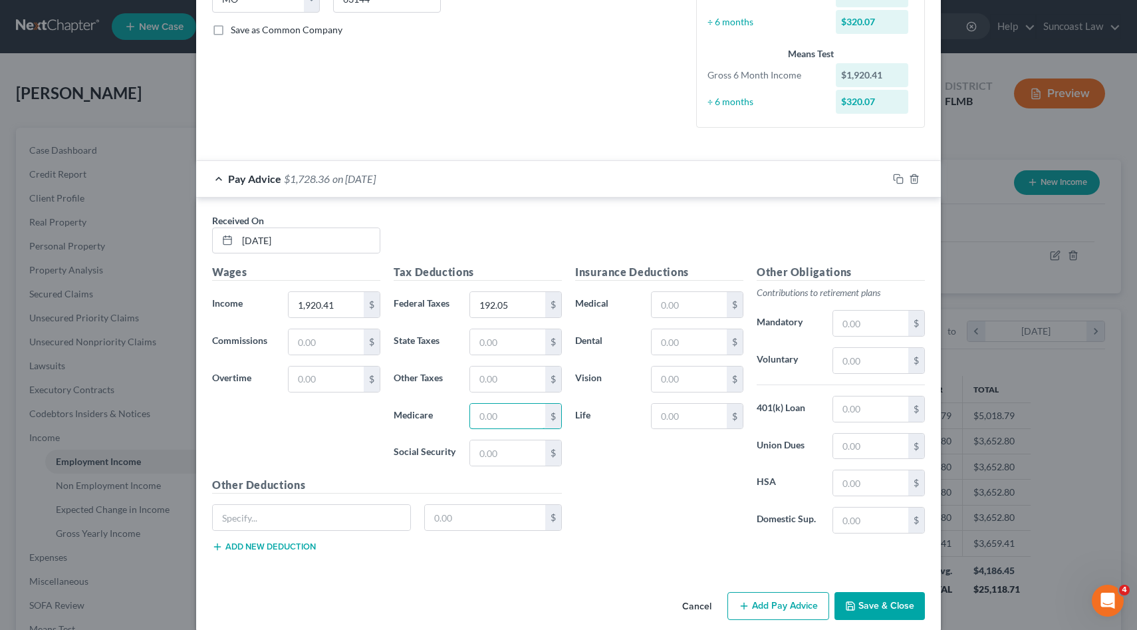
scroll to position [305, 0]
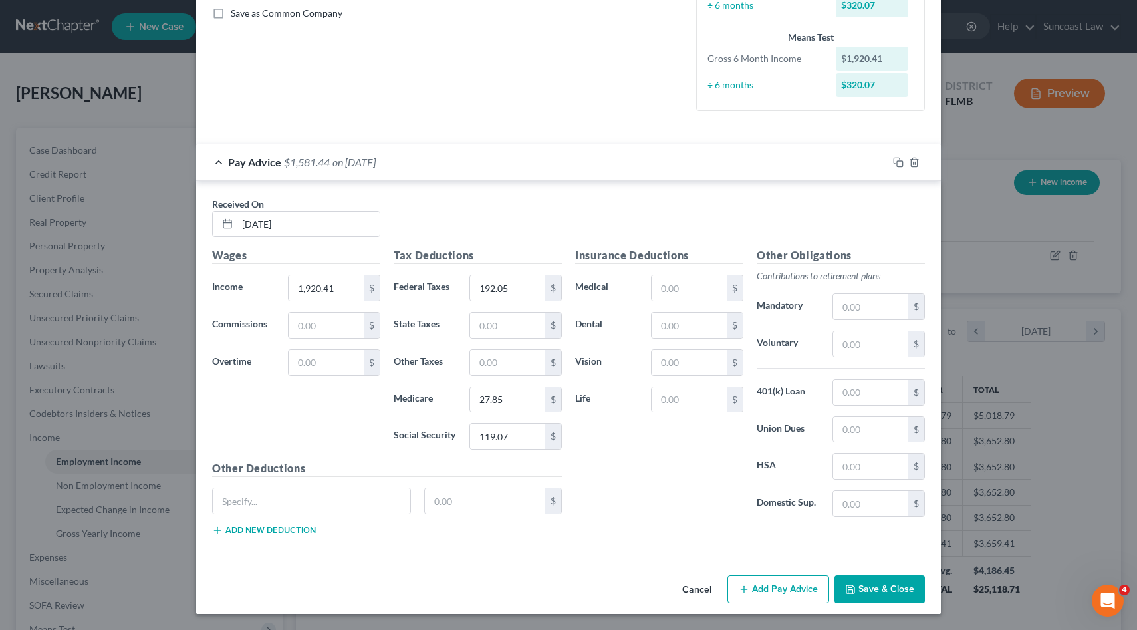
click at [784, 588] on button "Add Pay Advice" at bounding box center [779, 589] width 102 height 28
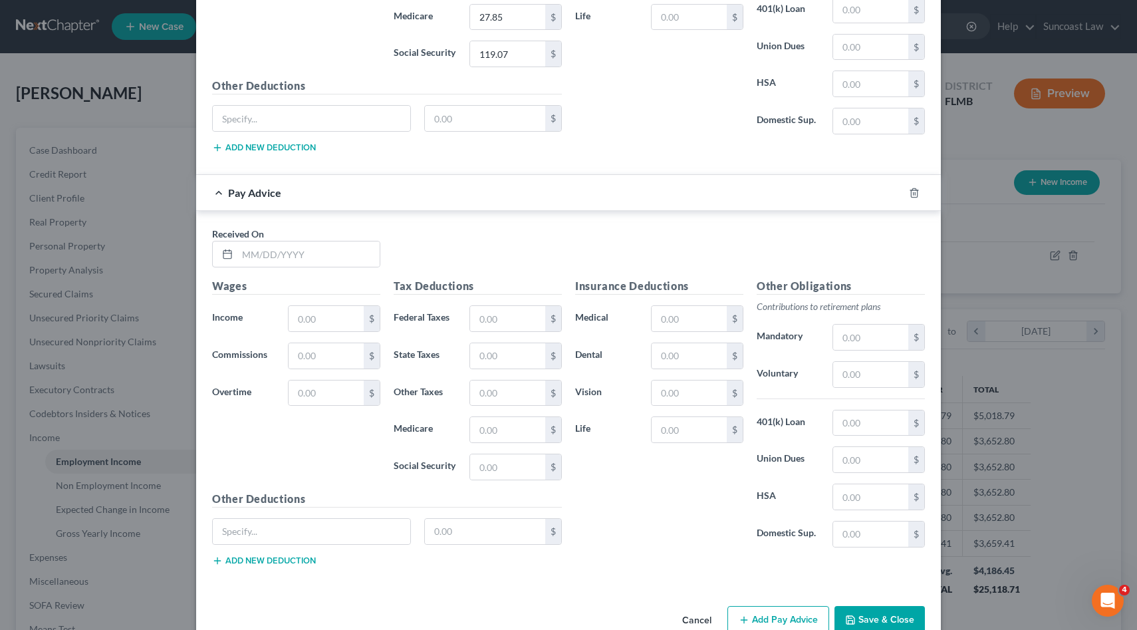
scroll to position [718, 0]
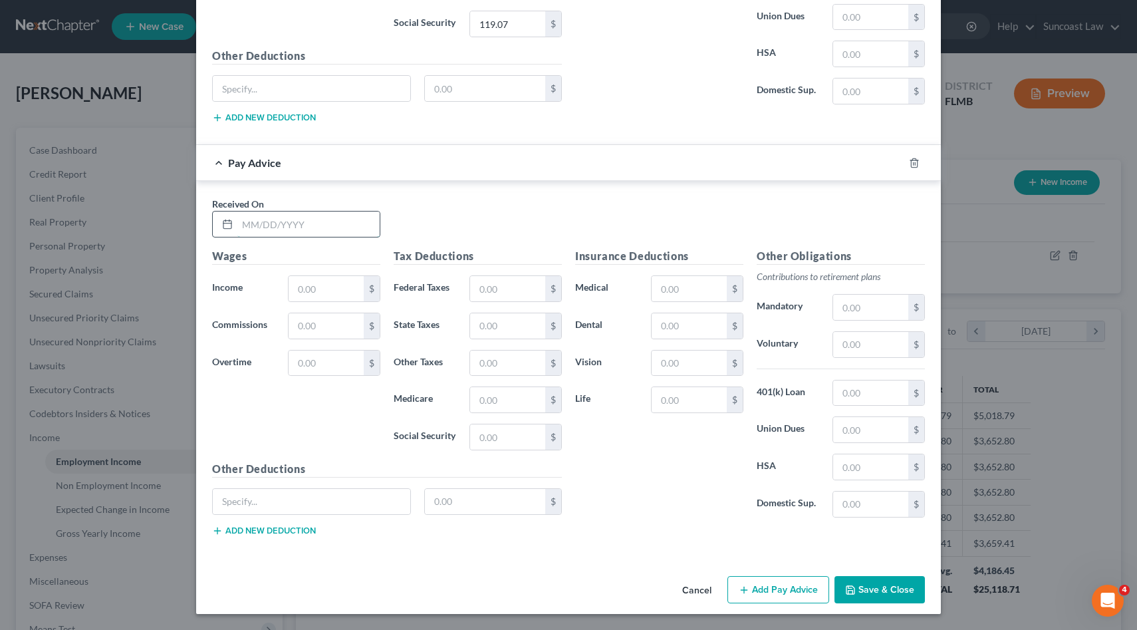
click at [299, 228] on input "text" at bounding box center [308, 223] width 142 height 25
click at [319, 286] on input "text" at bounding box center [326, 288] width 75 height 25
click at [798, 577] on button "Add Pay Advice" at bounding box center [779, 590] width 102 height 28
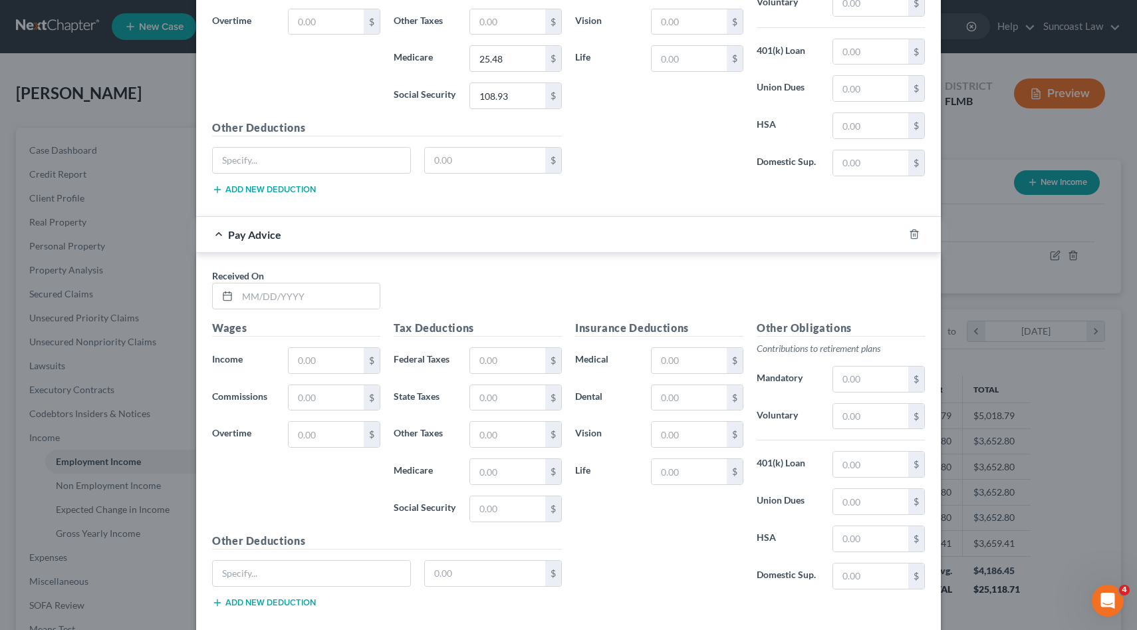
scroll to position [1131, 0]
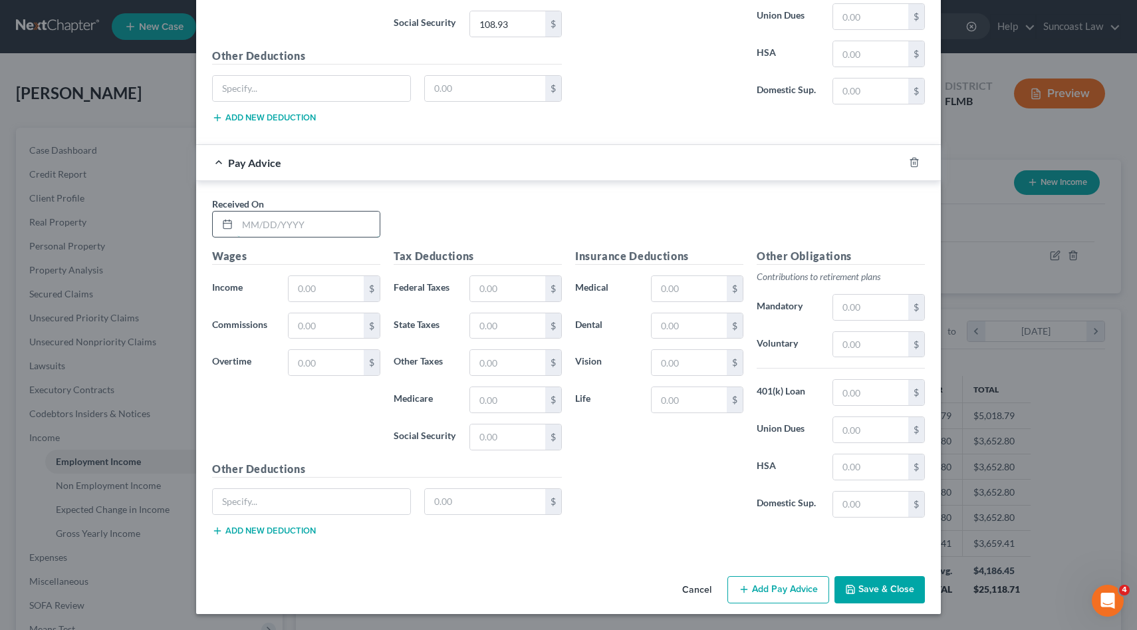
click at [339, 229] on input "text" at bounding box center [308, 223] width 142 height 25
click at [786, 587] on button "Add Pay Advice" at bounding box center [779, 590] width 102 height 28
drag, startPoint x: 329, startPoint y: 224, endPoint x: 124, endPoint y: 219, distance: 205.6
click at [124, 219] on div "New Income Source × Employment Type * Select Full or [DEMOGRAPHIC_DATA] Employm…" at bounding box center [568, 315] width 1137 height 630
click at [793, 582] on button "Add Pay Advice" at bounding box center [779, 590] width 102 height 28
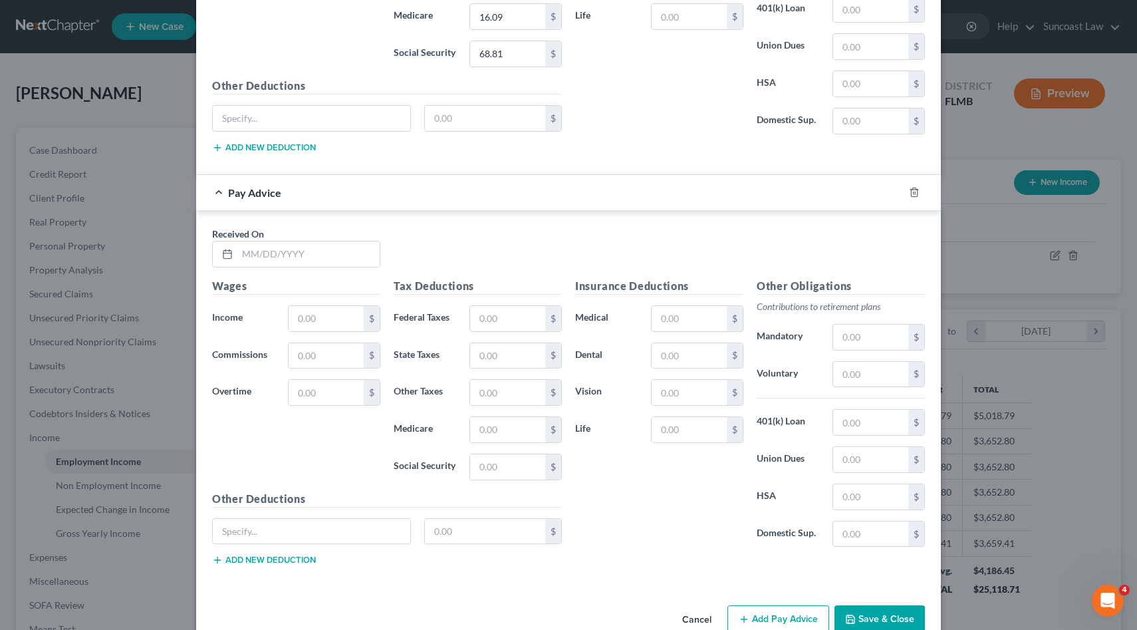
scroll to position [1544, 0]
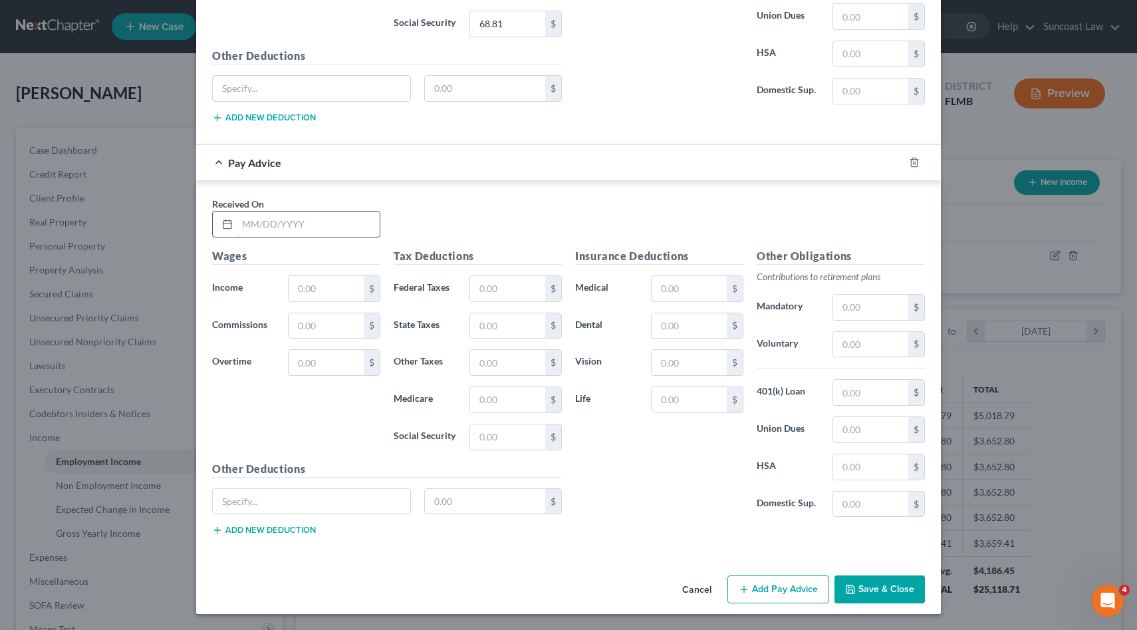
click at [275, 218] on input "text" at bounding box center [308, 223] width 142 height 25
click at [765, 592] on button "Add Pay Advice" at bounding box center [779, 589] width 102 height 28
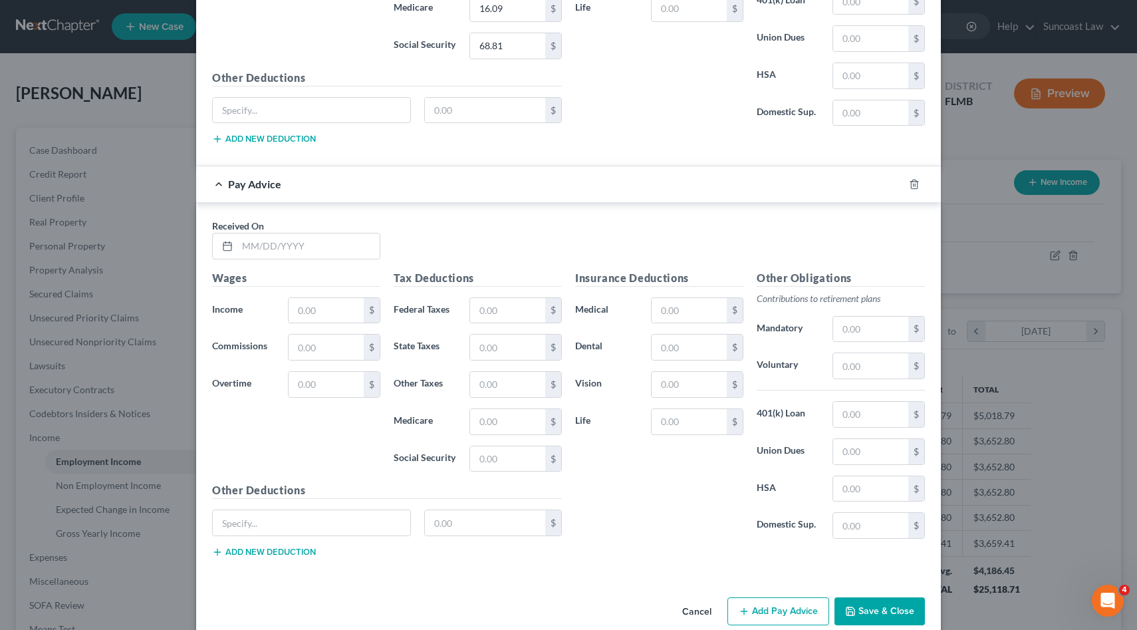
scroll to position [1937, 0]
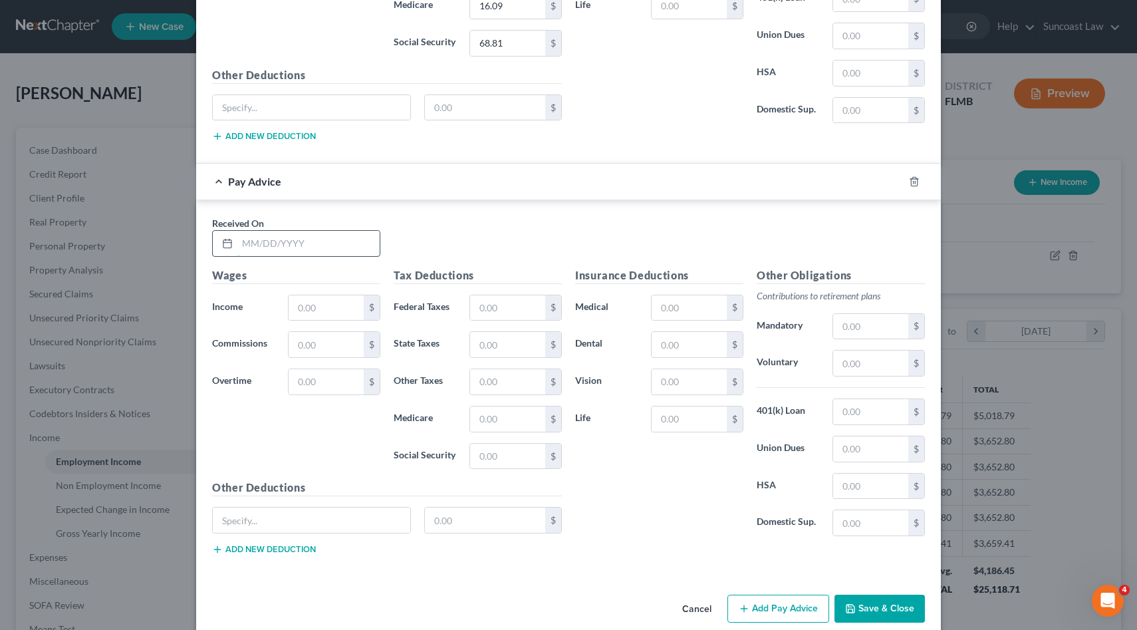
click at [297, 244] on input "text" at bounding box center [308, 243] width 142 height 25
click at [783, 612] on button "Add Pay Advice" at bounding box center [779, 609] width 102 height 28
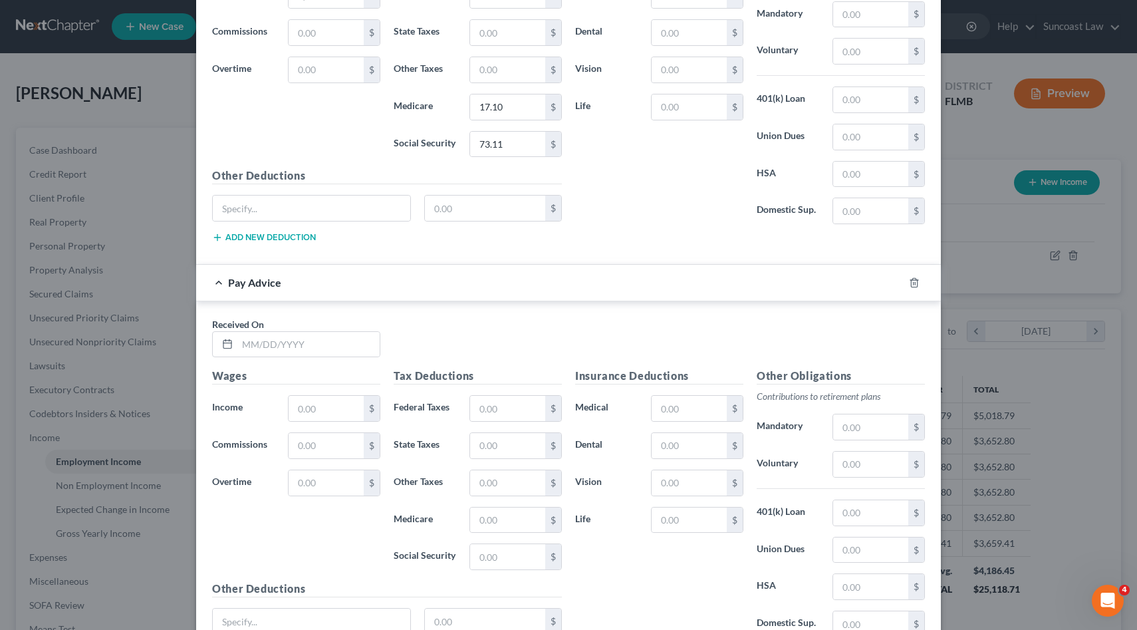
scroll to position [2370, 0]
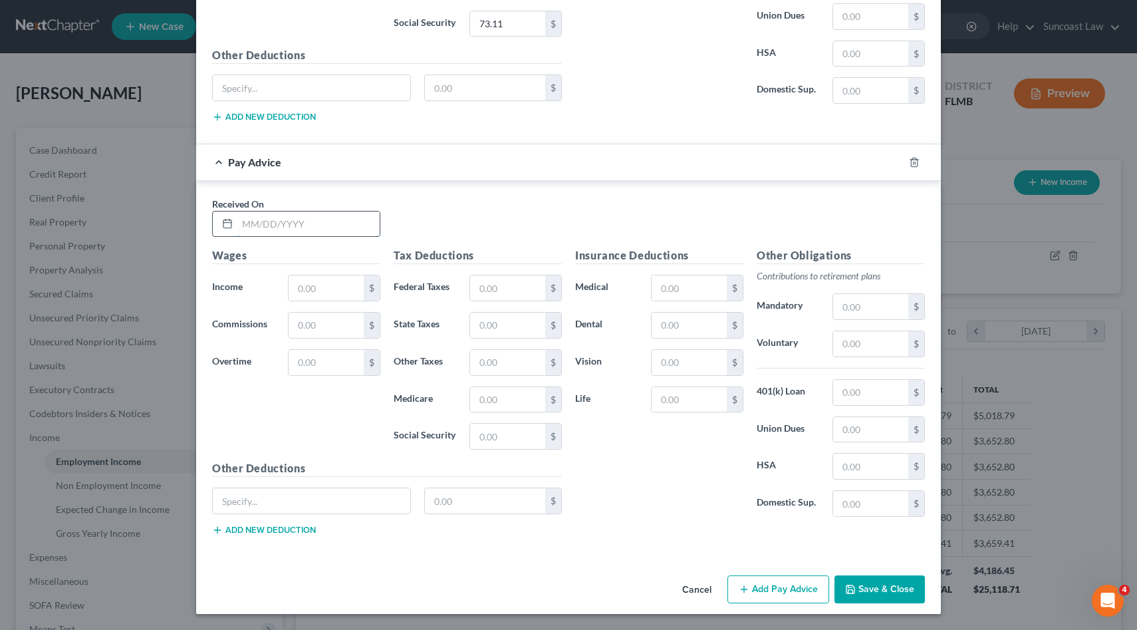
click at [346, 223] on input "text" at bounding box center [308, 223] width 142 height 25
click at [781, 587] on button "Add Pay Advice" at bounding box center [779, 589] width 102 height 28
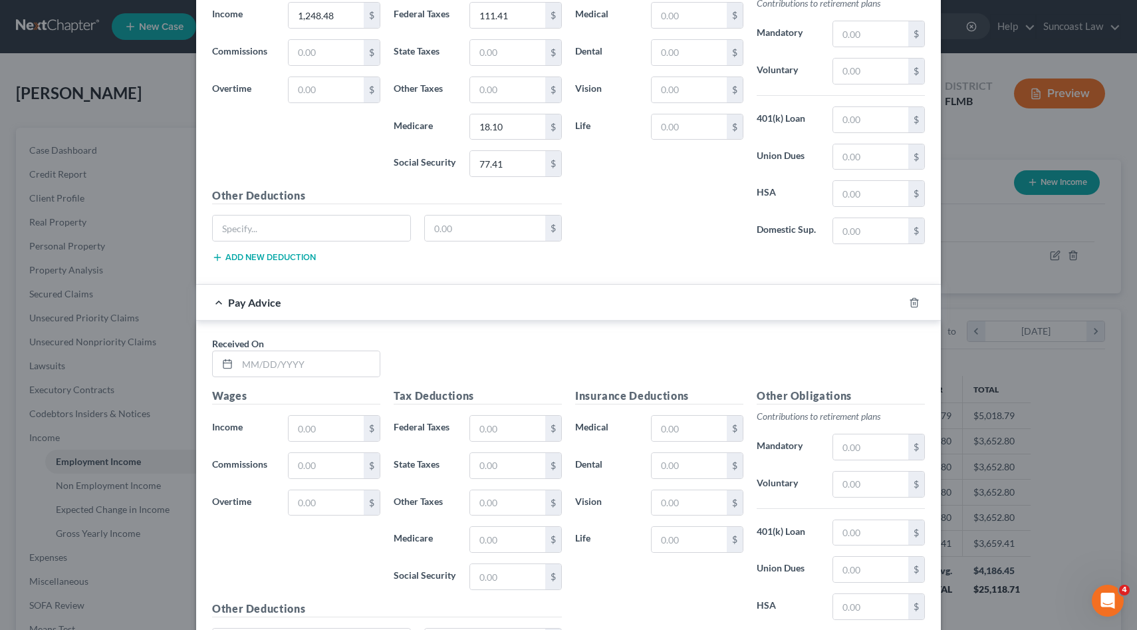
scroll to position [2783, 0]
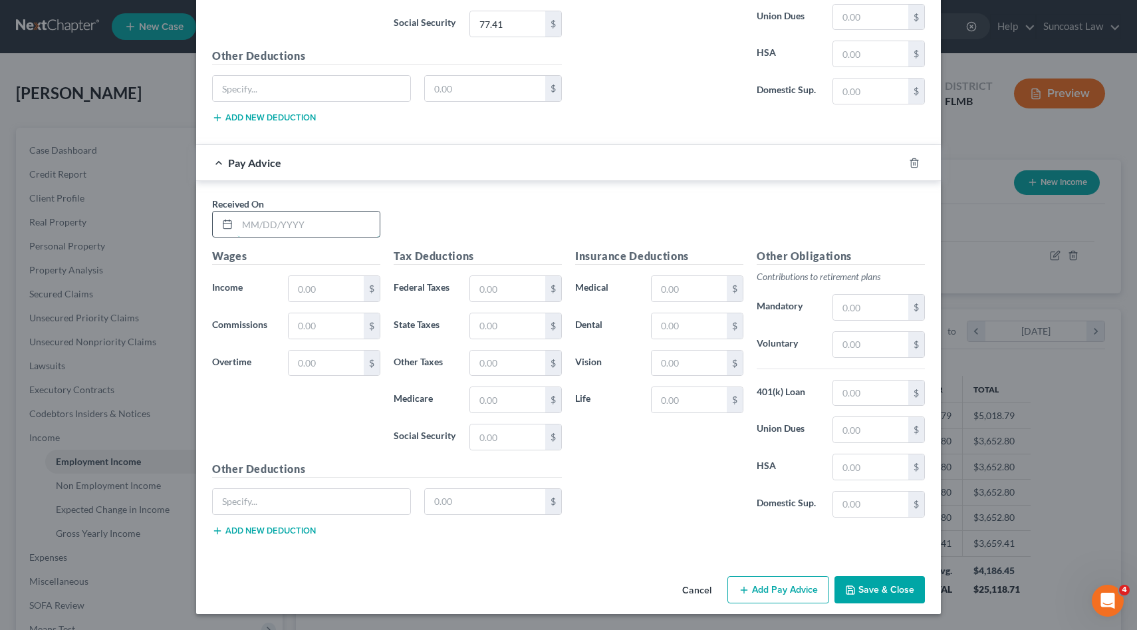
click at [285, 233] on input "text" at bounding box center [308, 223] width 142 height 25
click at [768, 591] on button "Add Pay Advice" at bounding box center [779, 590] width 102 height 28
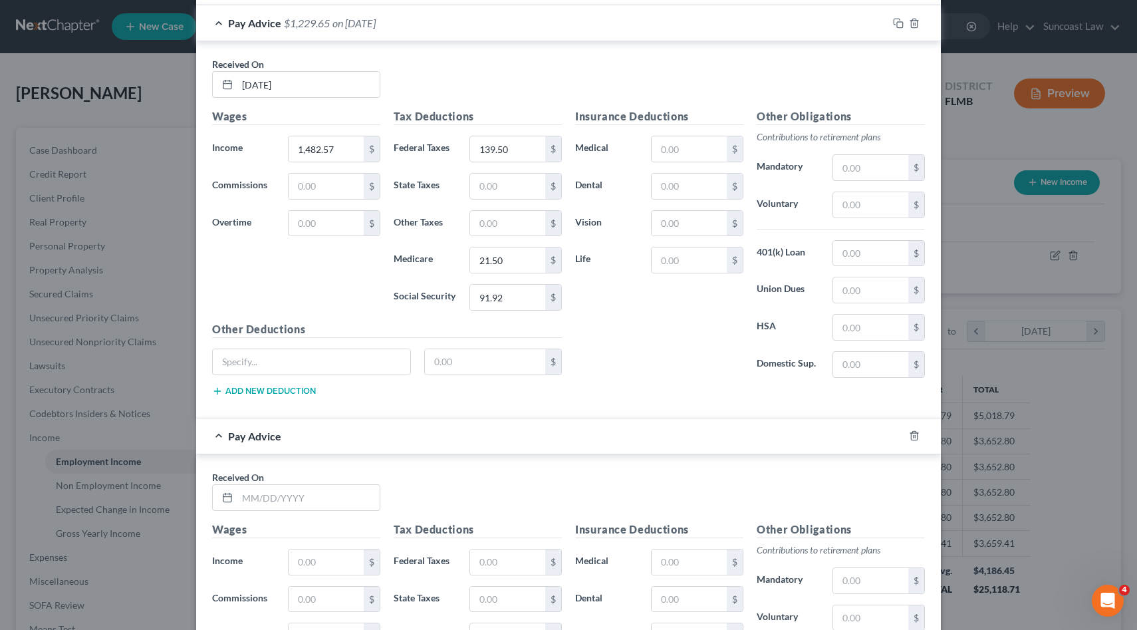
scroll to position [3196, 0]
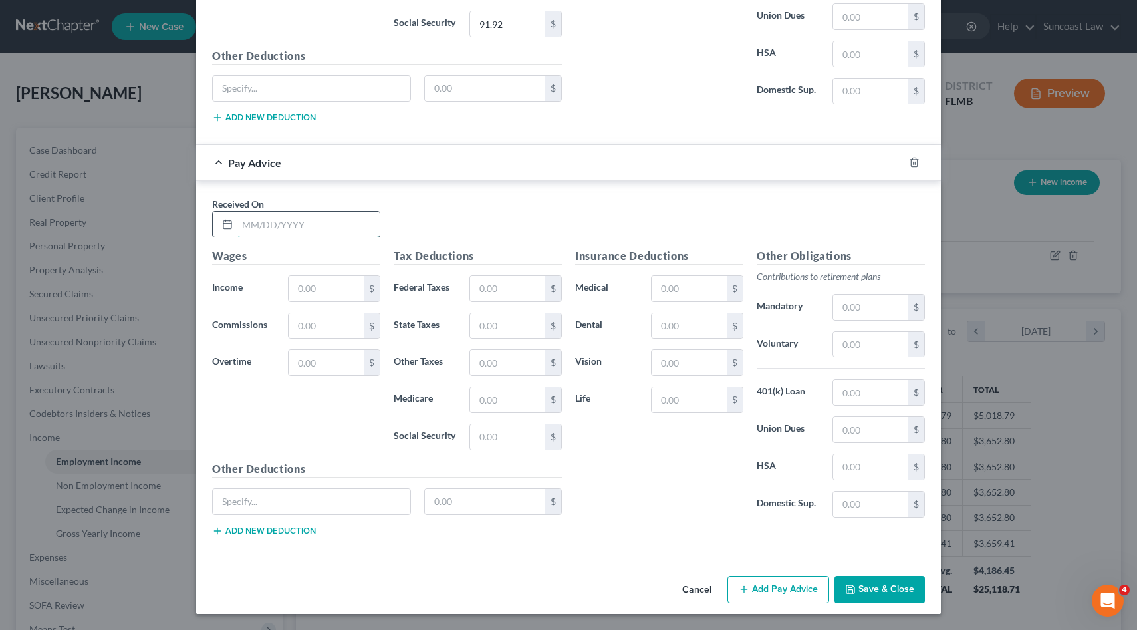
click at [282, 227] on input "text" at bounding box center [308, 223] width 142 height 25
click at [773, 590] on button "Add Pay Advice" at bounding box center [779, 590] width 102 height 28
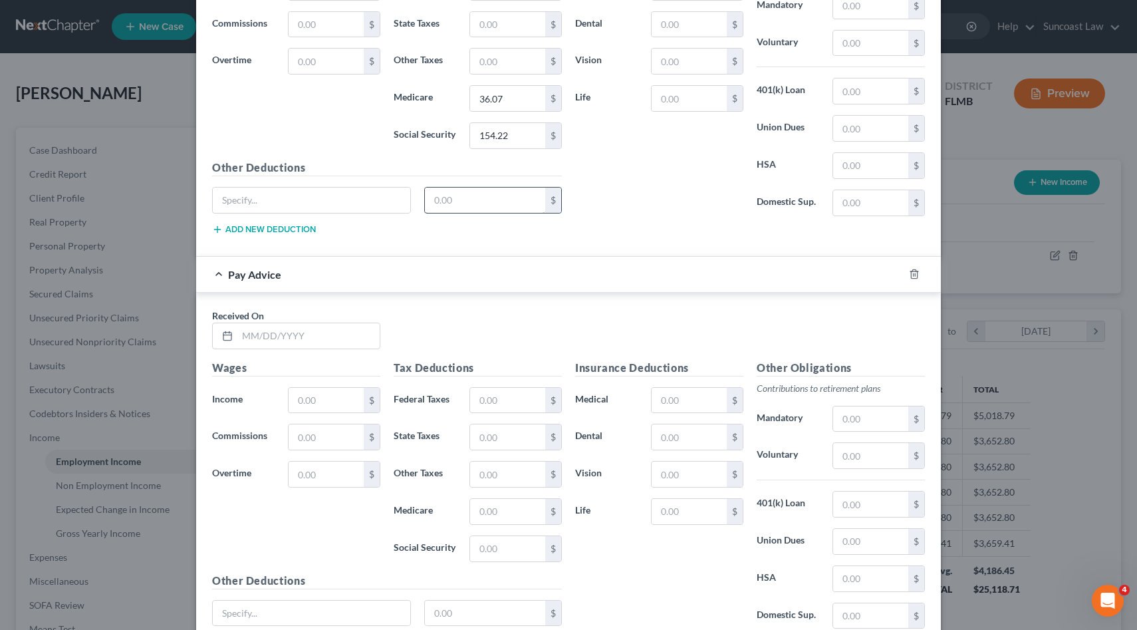
scroll to position [3609, 0]
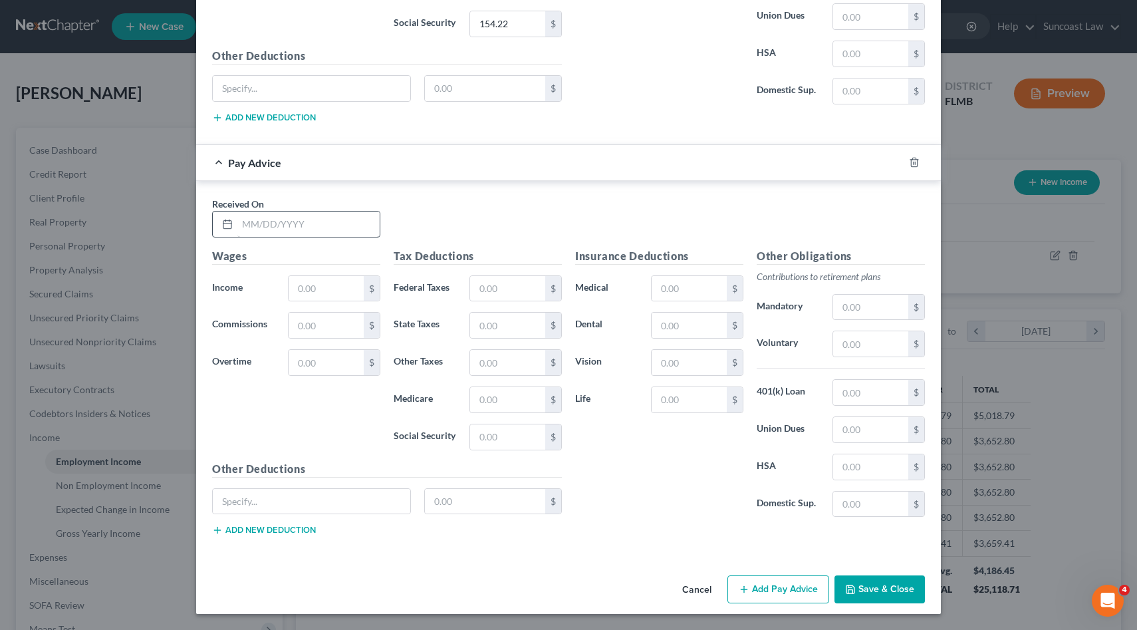
drag, startPoint x: 343, startPoint y: 206, endPoint x: 342, endPoint y: 215, distance: 9.4
click at [342, 215] on div "Received On *" at bounding box center [297, 217] width 182 height 41
click at [342, 215] on input "text" at bounding box center [308, 223] width 142 height 25
click at [749, 595] on button "Add Pay Advice" at bounding box center [779, 589] width 102 height 28
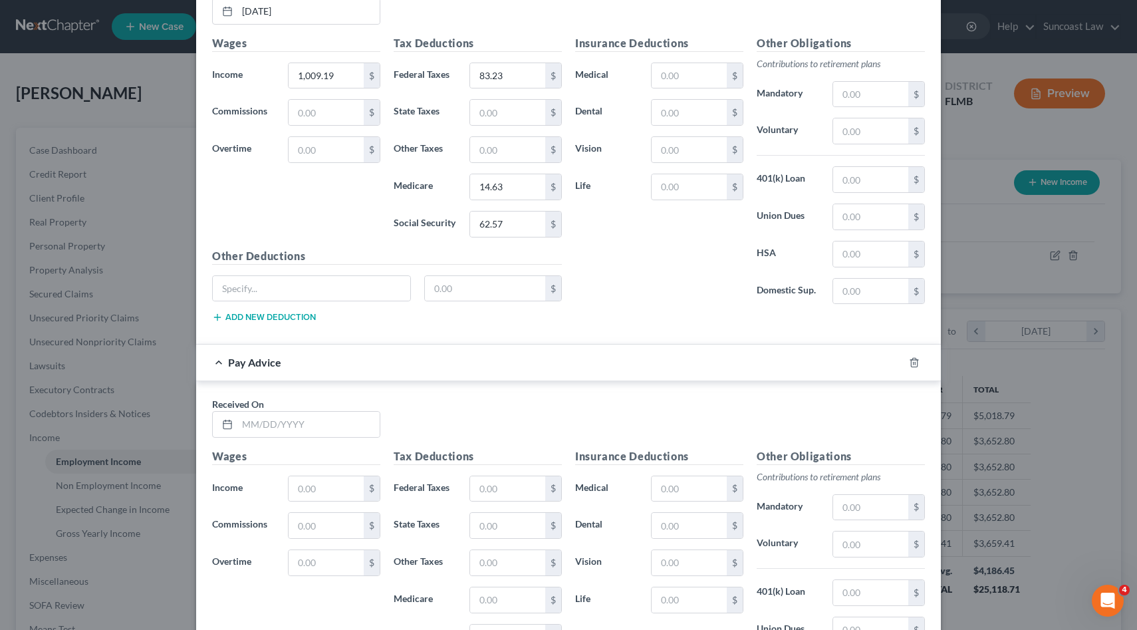
scroll to position [3823, 0]
drag, startPoint x: 304, startPoint y: 440, endPoint x: 304, endPoint y: 430, distance: 10.6
click at [304, 430] on div "Received On *" at bounding box center [569, 420] width 726 height 51
click at [304, 429] on input "text" at bounding box center [308, 422] width 142 height 25
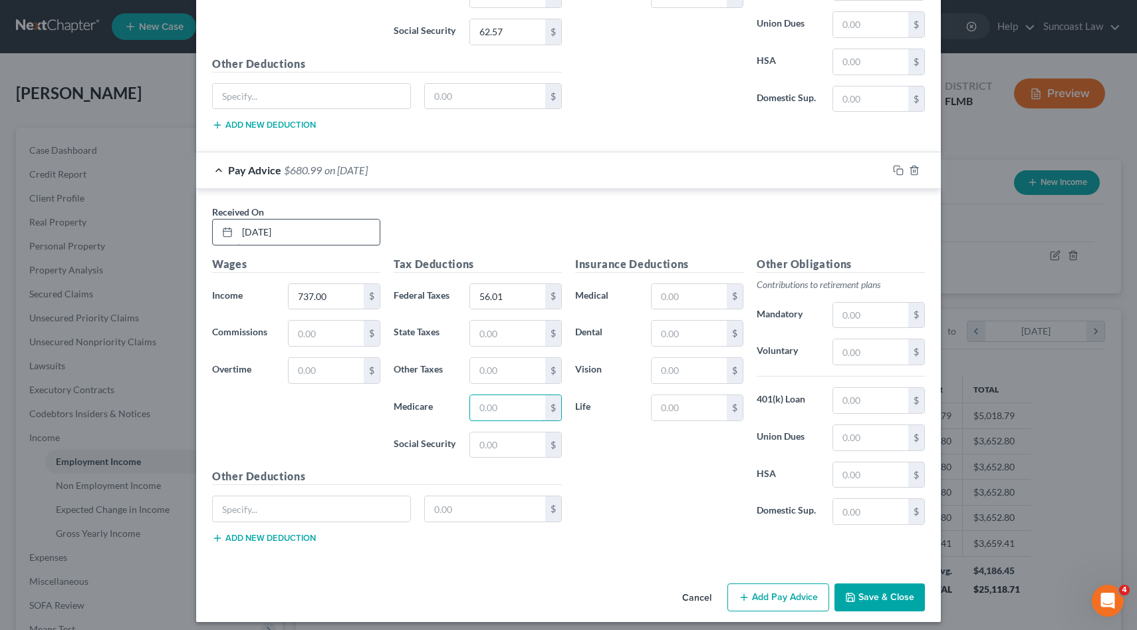
scroll to position [4015, 0]
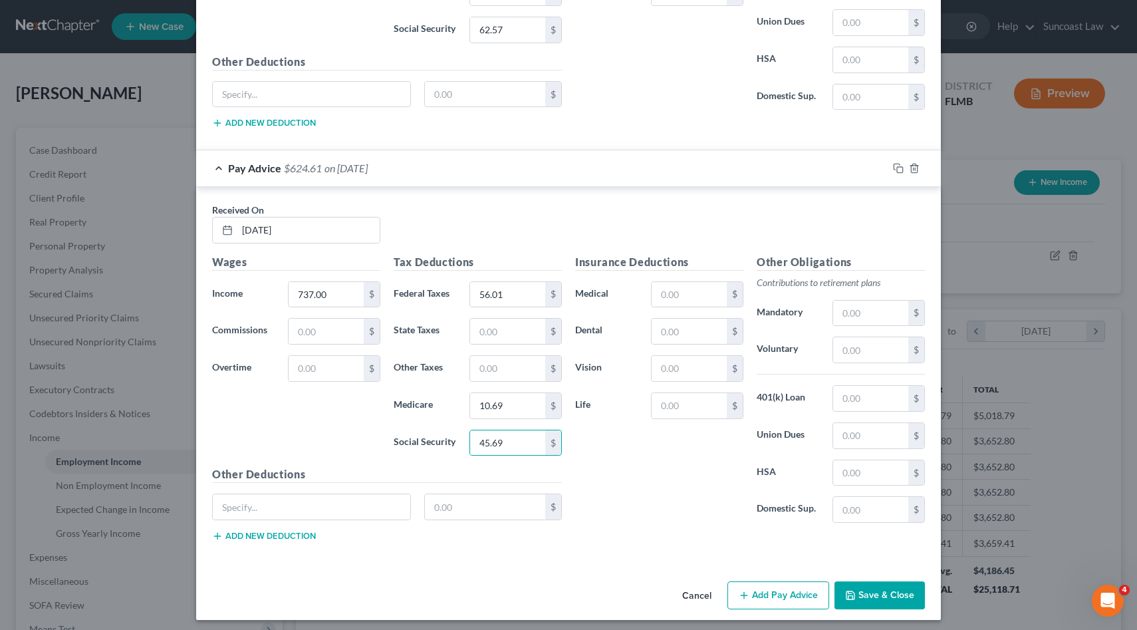
click at [747, 597] on icon "button" at bounding box center [744, 595] width 11 height 11
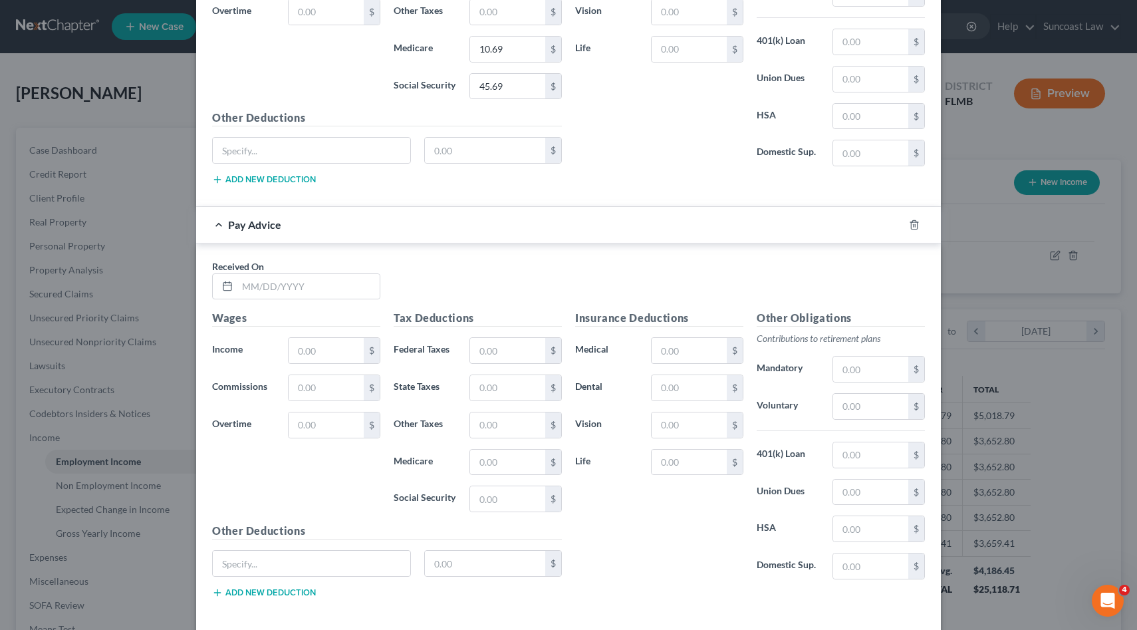
scroll to position [4435, 0]
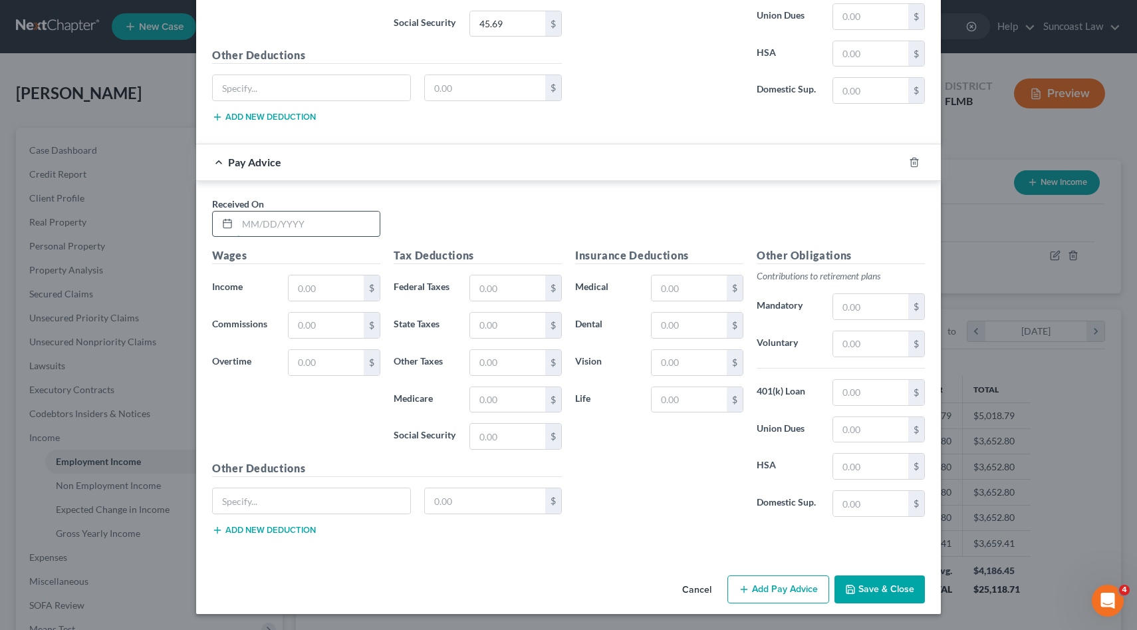
click at [268, 233] on input "text" at bounding box center [308, 223] width 142 height 25
click at [752, 592] on button "Add Pay Advice" at bounding box center [779, 589] width 102 height 28
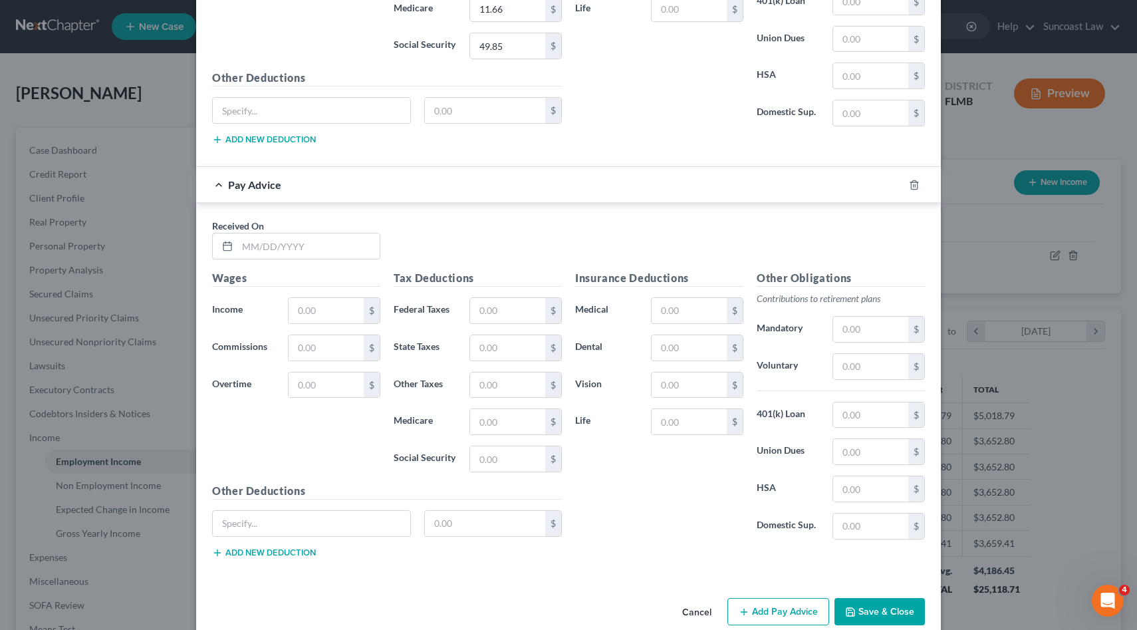
scroll to position [4847, 0]
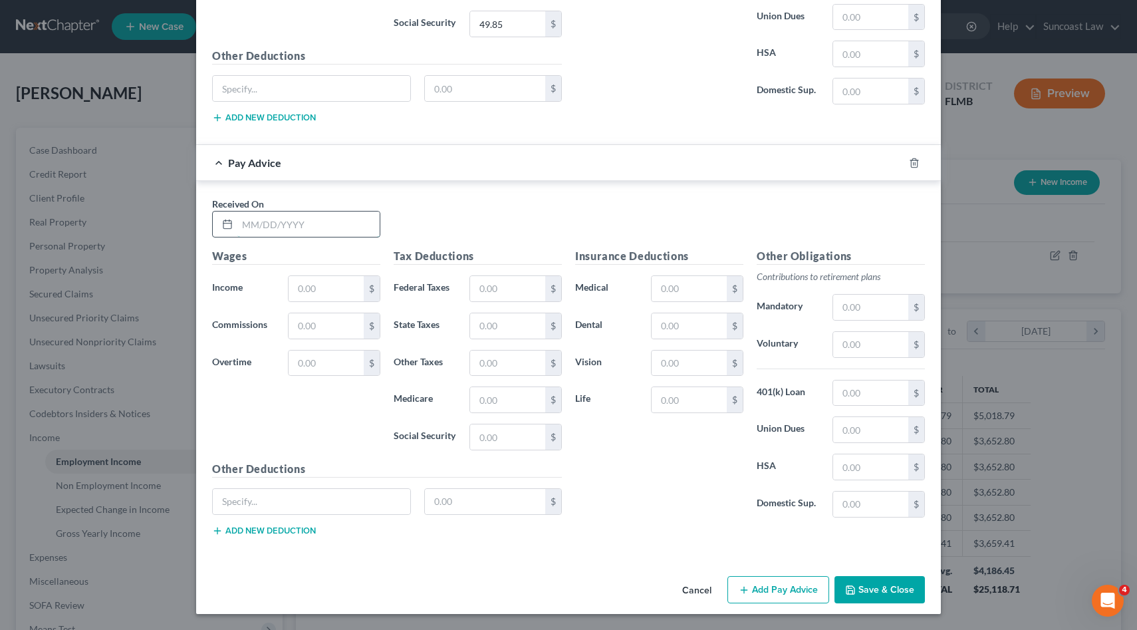
click at [299, 214] on input "text" at bounding box center [308, 223] width 142 height 25
click at [798, 588] on button "Add Pay Advice" at bounding box center [779, 590] width 102 height 28
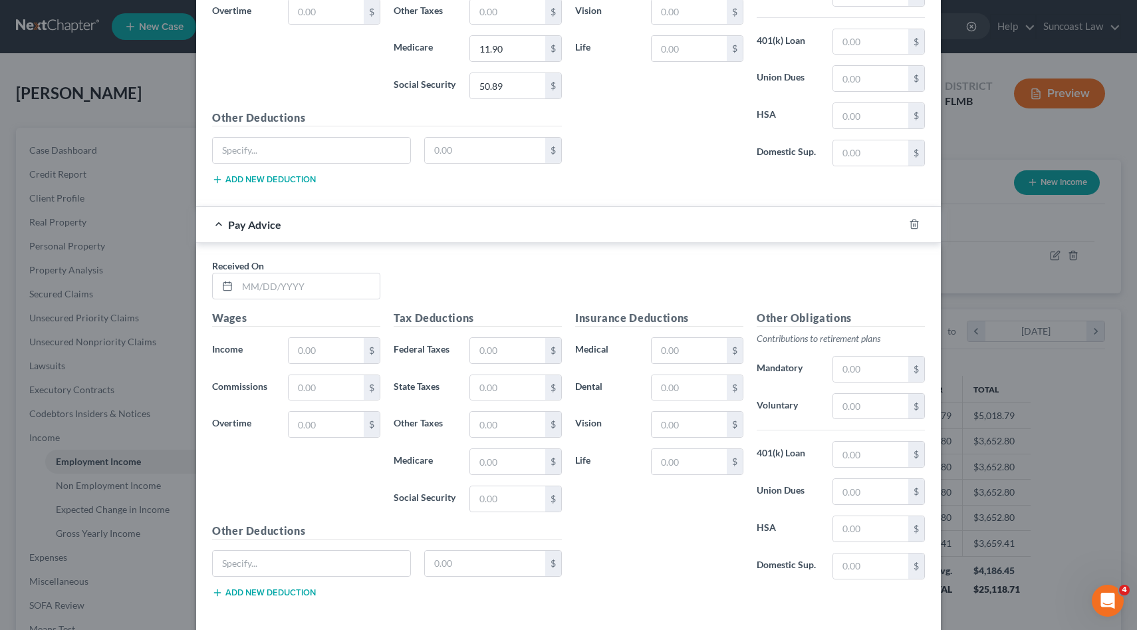
scroll to position [5260, 0]
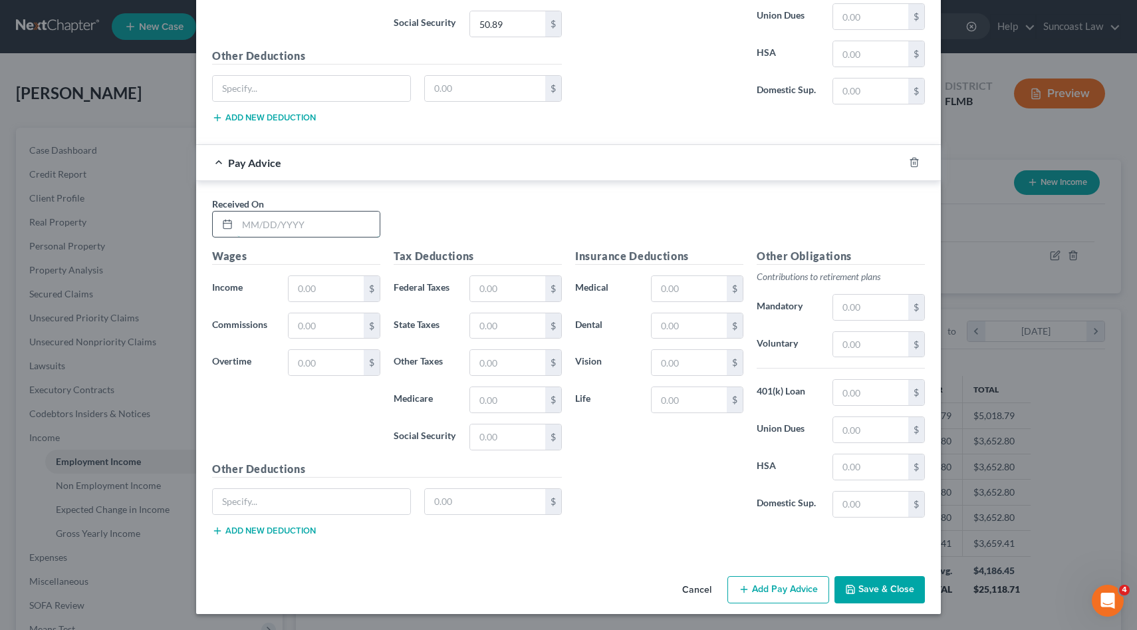
click at [290, 227] on input "text" at bounding box center [308, 223] width 142 height 25
click at [900, 586] on button "Save & Close" at bounding box center [880, 590] width 90 height 28
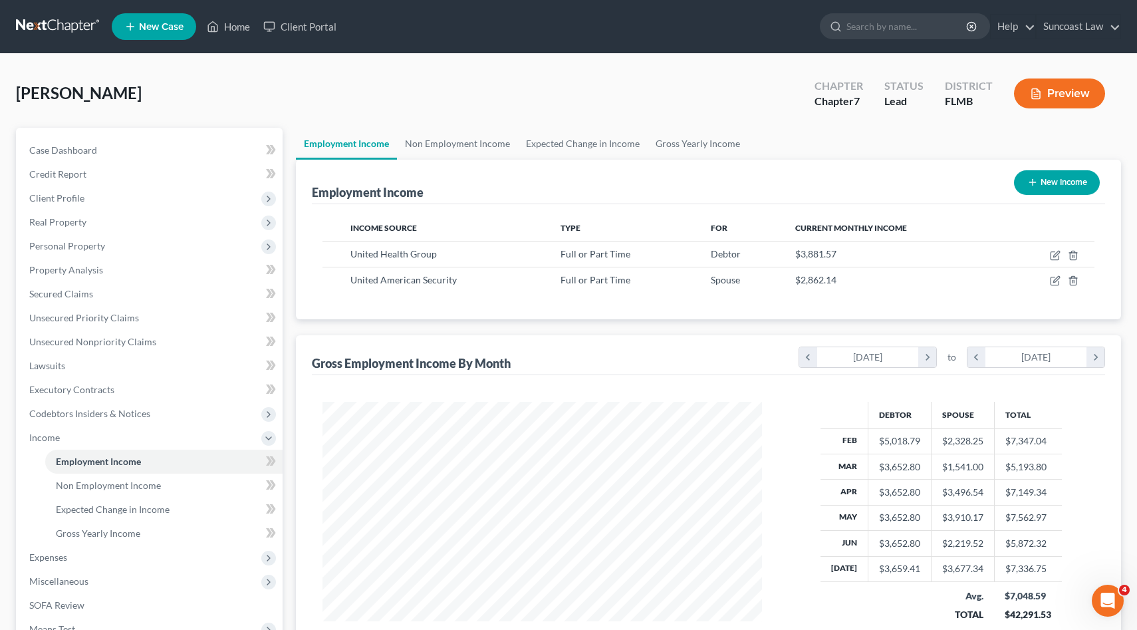
scroll to position [172, 0]
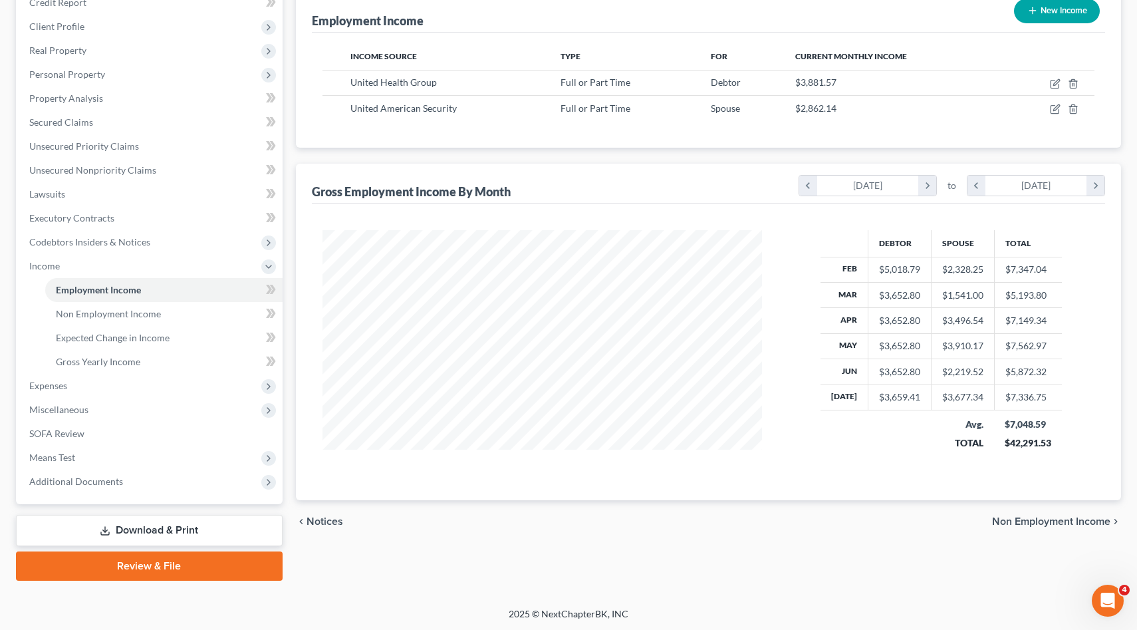
click at [1040, 522] on span "Non Employment Income" at bounding box center [1051, 521] width 118 height 11
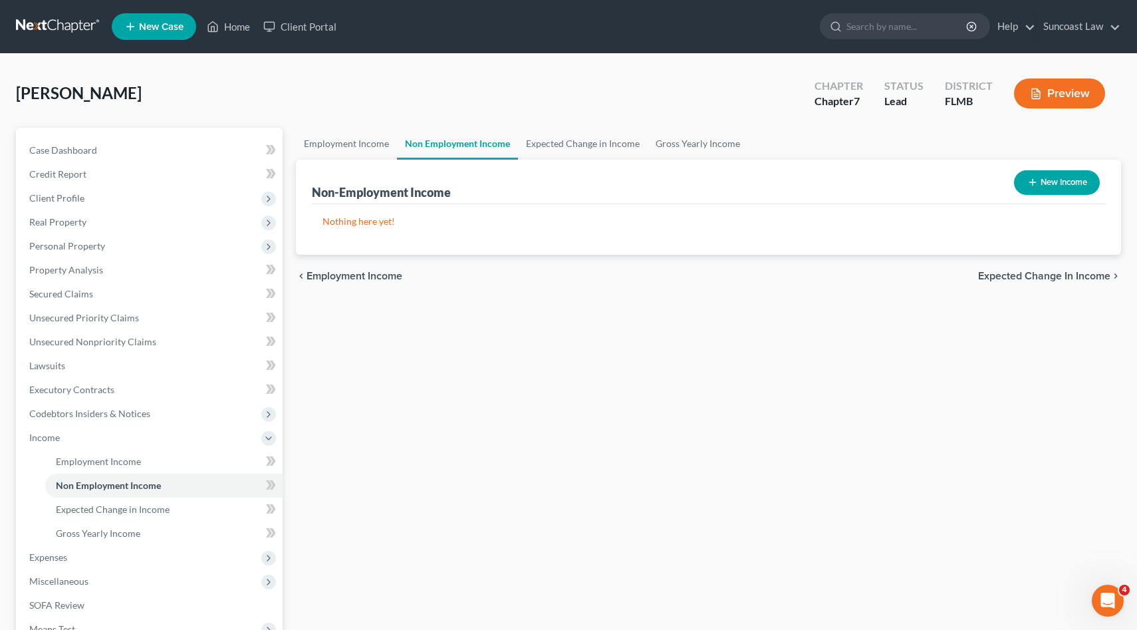
click at [1026, 273] on span "Expected Change in Income" at bounding box center [1044, 276] width 132 height 11
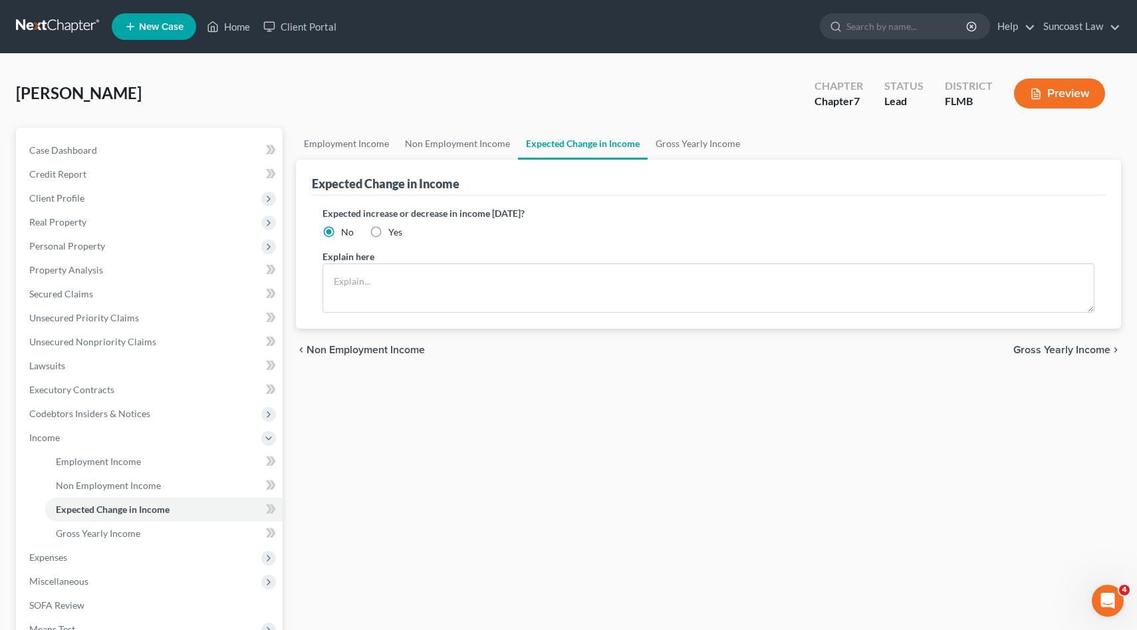
click at [1050, 344] on span "Gross Yearly Income" at bounding box center [1062, 349] width 97 height 11
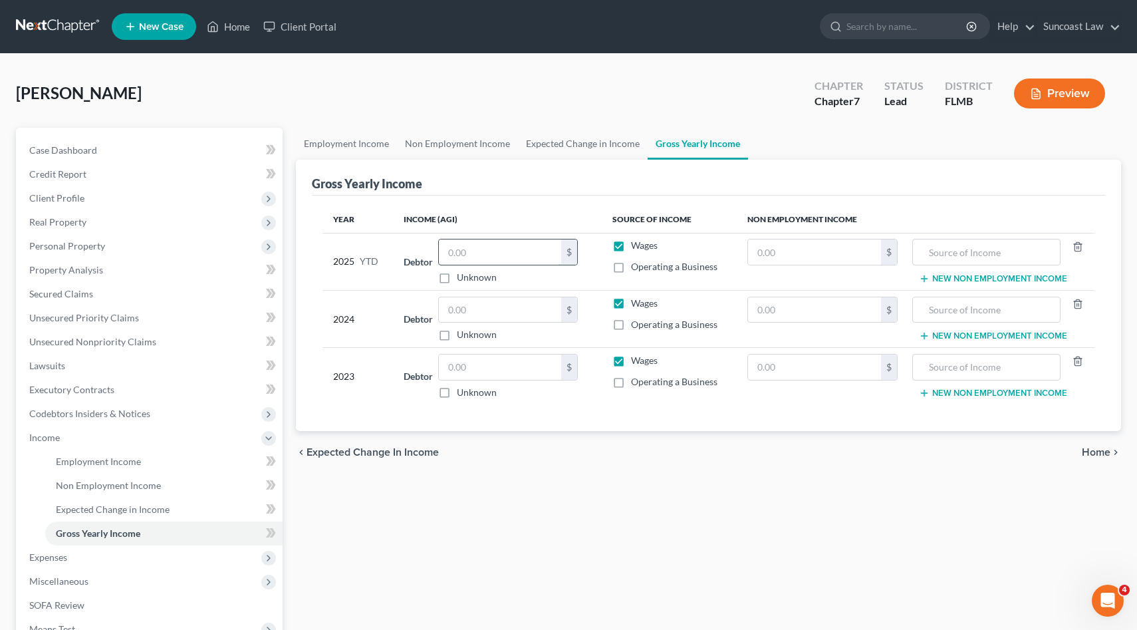
click at [528, 255] on input "text" at bounding box center [500, 251] width 122 height 25
click at [458, 309] on input "text" at bounding box center [500, 309] width 122 height 25
click at [495, 366] on input "text" at bounding box center [500, 366] width 122 height 25
click at [1091, 451] on span "Home" at bounding box center [1096, 452] width 29 height 11
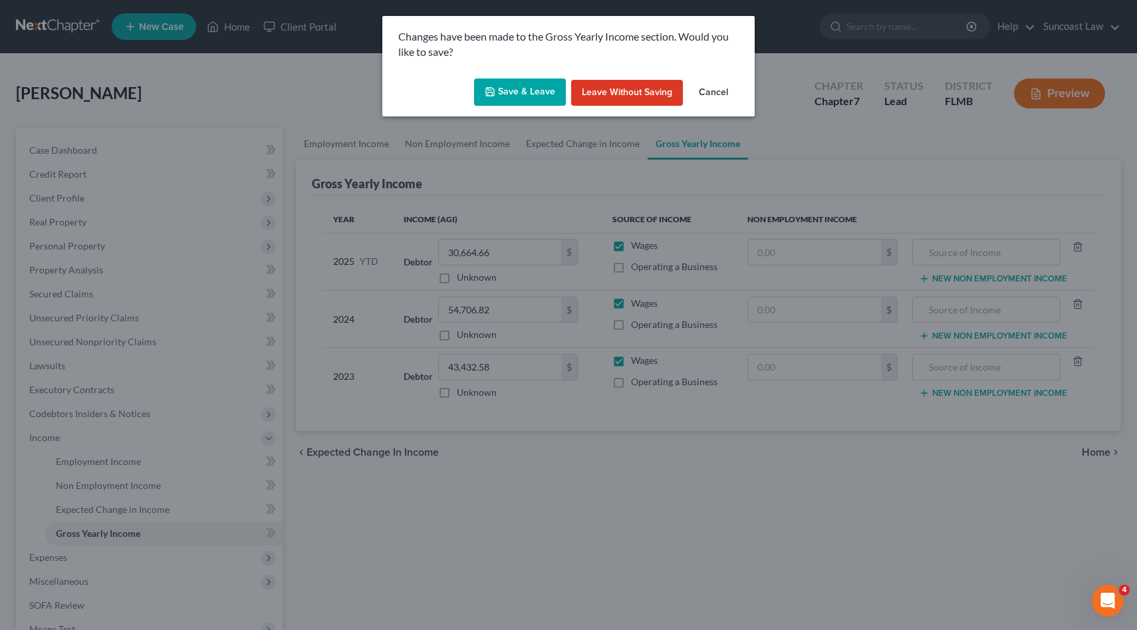
click at [539, 96] on button "Save & Leave" at bounding box center [520, 92] width 92 height 28
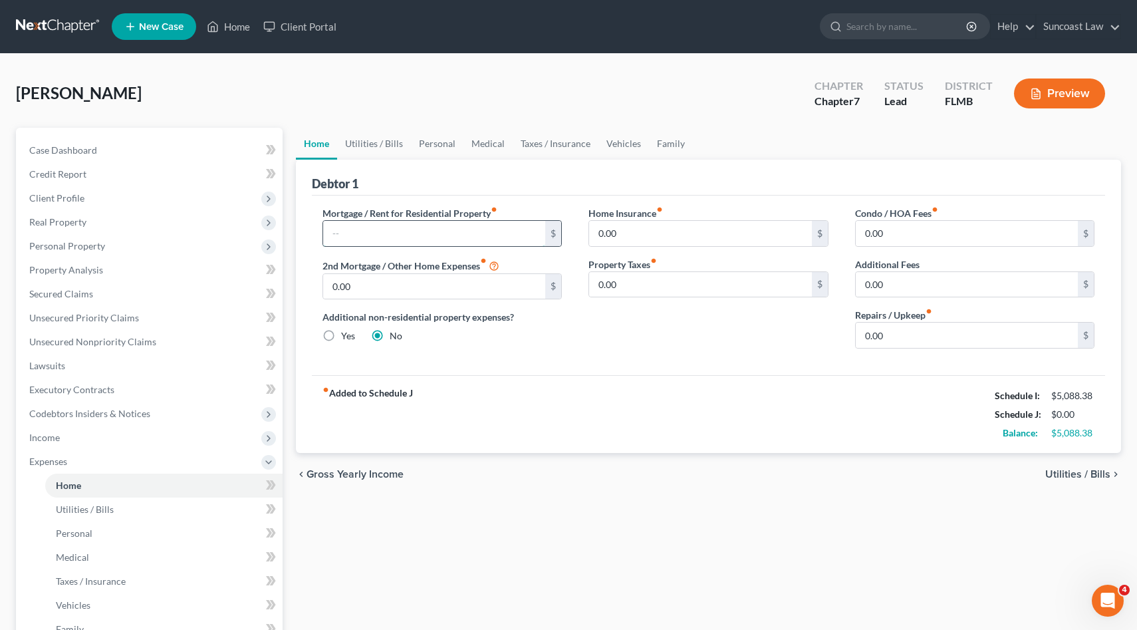
click at [430, 235] on input "text" at bounding box center [434, 233] width 223 height 25
click at [1076, 472] on span "Utilities / Bills" at bounding box center [1077, 474] width 65 height 11
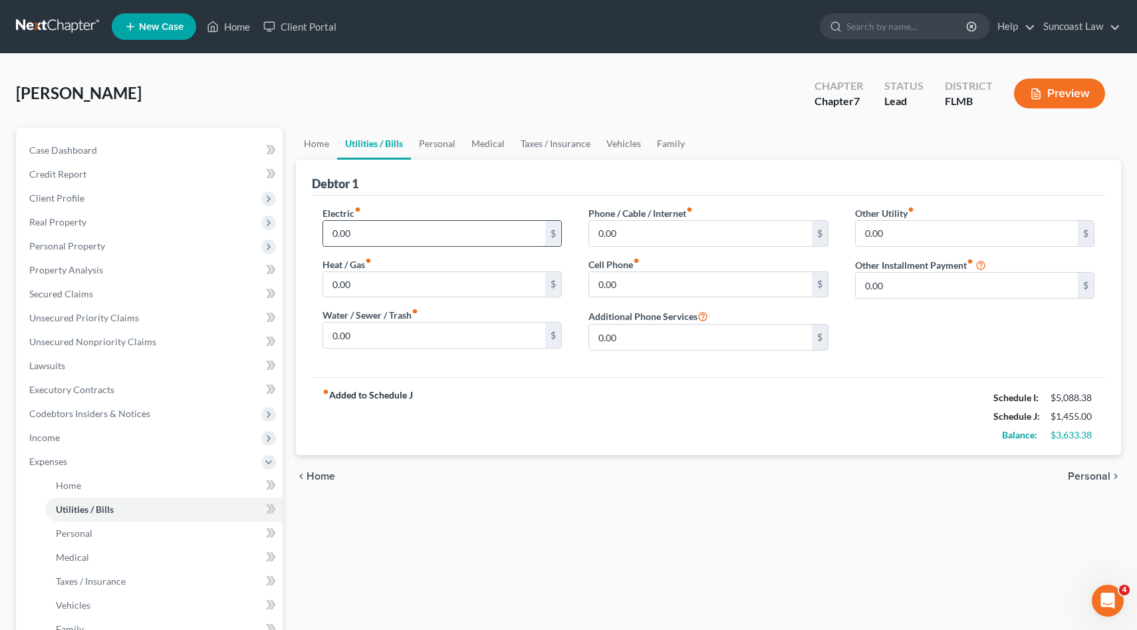
click at [453, 229] on input "0.00" at bounding box center [434, 233] width 223 height 25
click at [472, 283] on input "0.00" at bounding box center [434, 284] width 223 height 25
click at [647, 231] on input "0.00" at bounding box center [700, 233] width 223 height 25
click at [668, 282] on input "0.00" at bounding box center [700, 284] width 223 height 25
click at [1089, 474] on span "Personal" at bounding box center [1089, 476] width 43 height 11
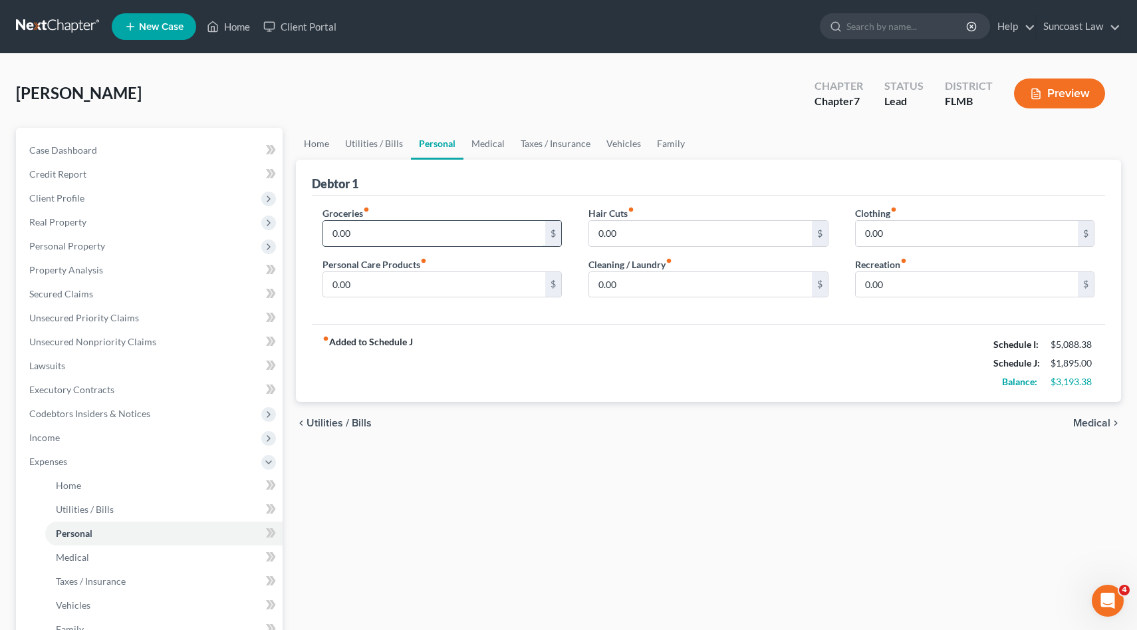
click at [451, 225] on input "0.00" at bounding box center [434, 233] width 223 height 25
click at [1093, 420] on span "Medical" at bounding box center [1091, 423] width 37 height 11
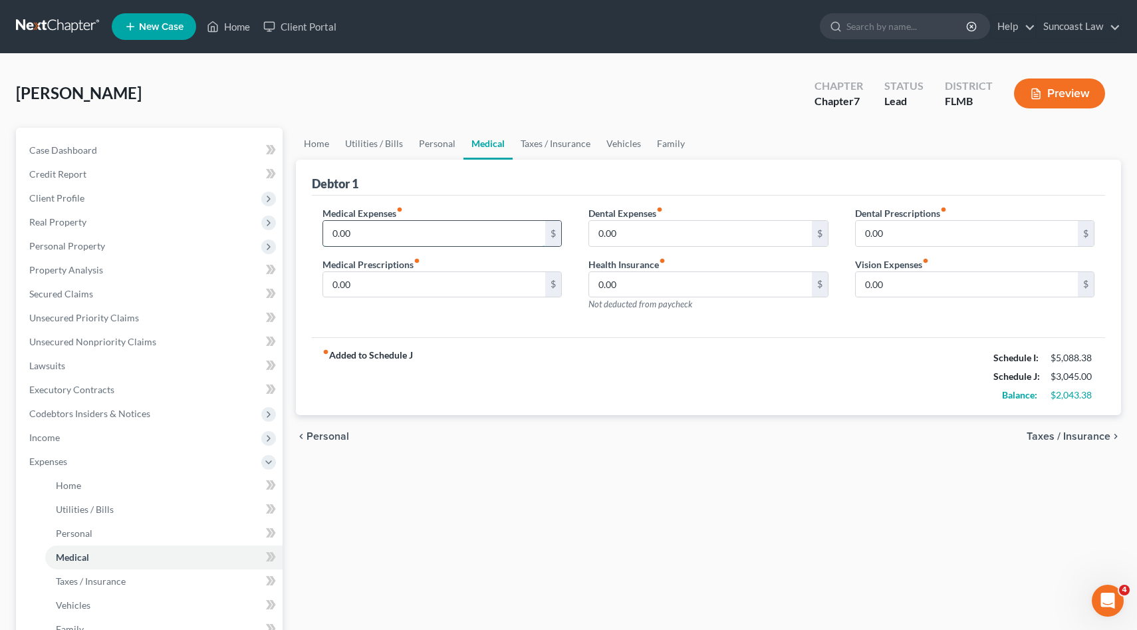
click at [446, 236] on input "0.00" at bounding box center [434, 233] width 223 height 25
click at [1058, 438] on span "Taxes / Insurance" at bounding box center [1069, 436] width 84 height 11
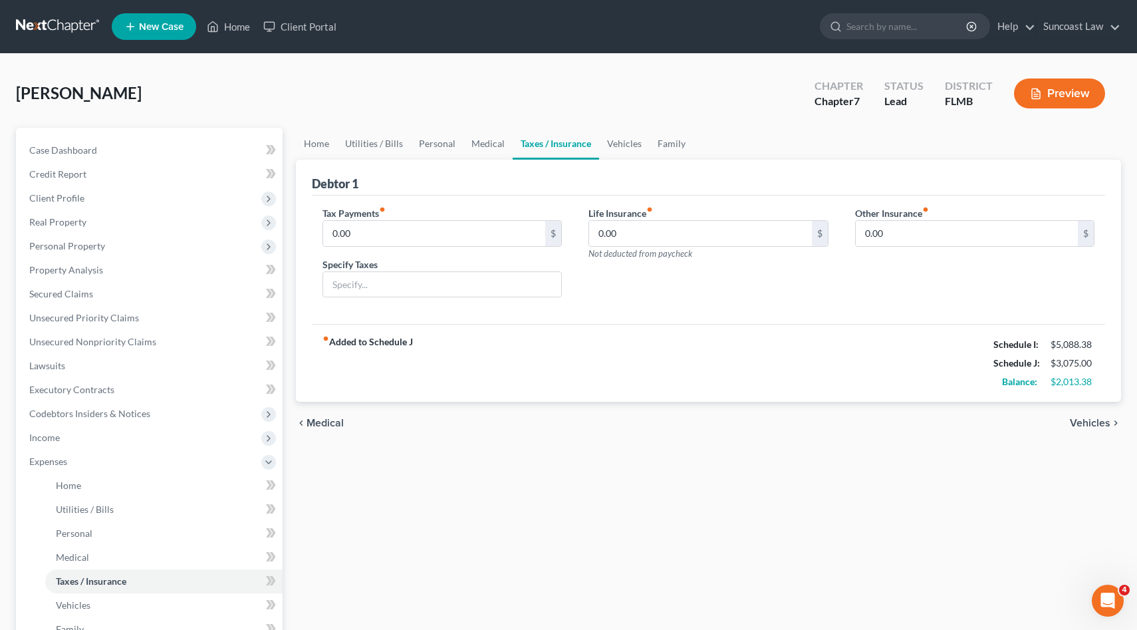
click at [1096, 424] on span "Vehicles" at bounding box center [1090, 423] width 41 height 11
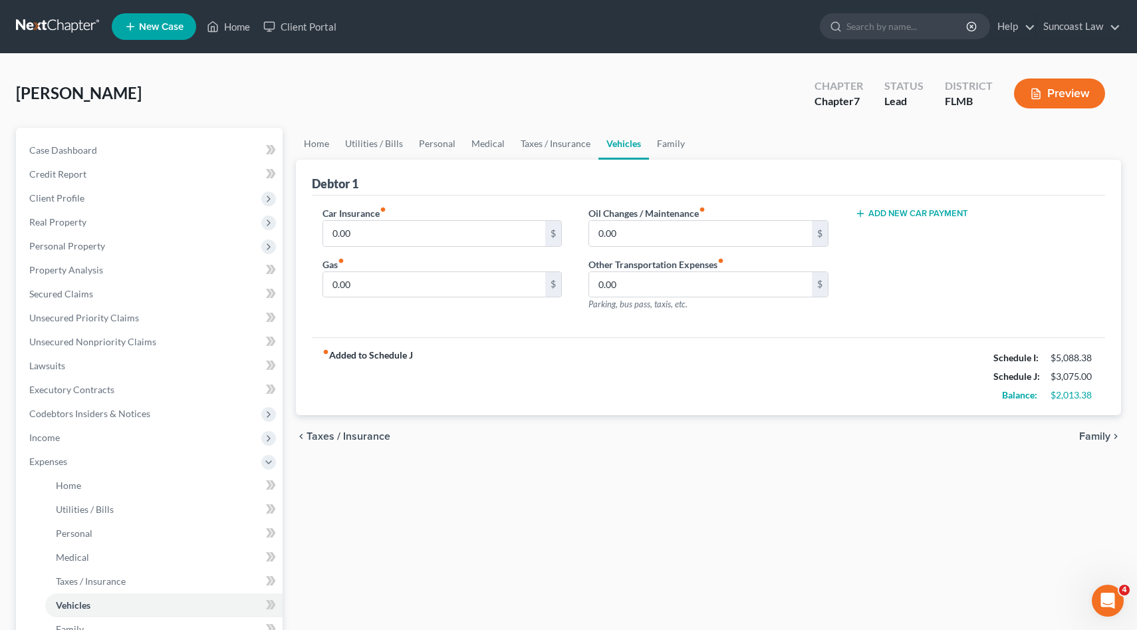
click at [821, 129] on ul "Home Utilities / Bills Personal Medical Taxes / Insurance Vehicles Family" at bounding box center [709, 144] width 826 height 32
click at [1091, 434] on span "Family" at bounding box center [1094, 436] width 31 height 11
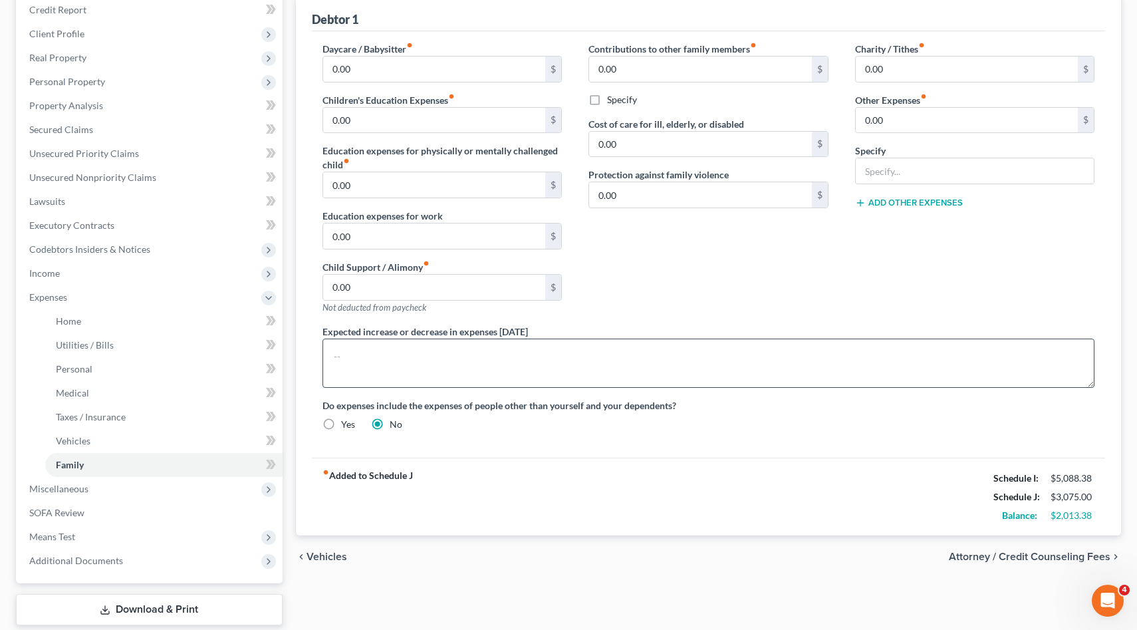
scroll to position [243, 0]
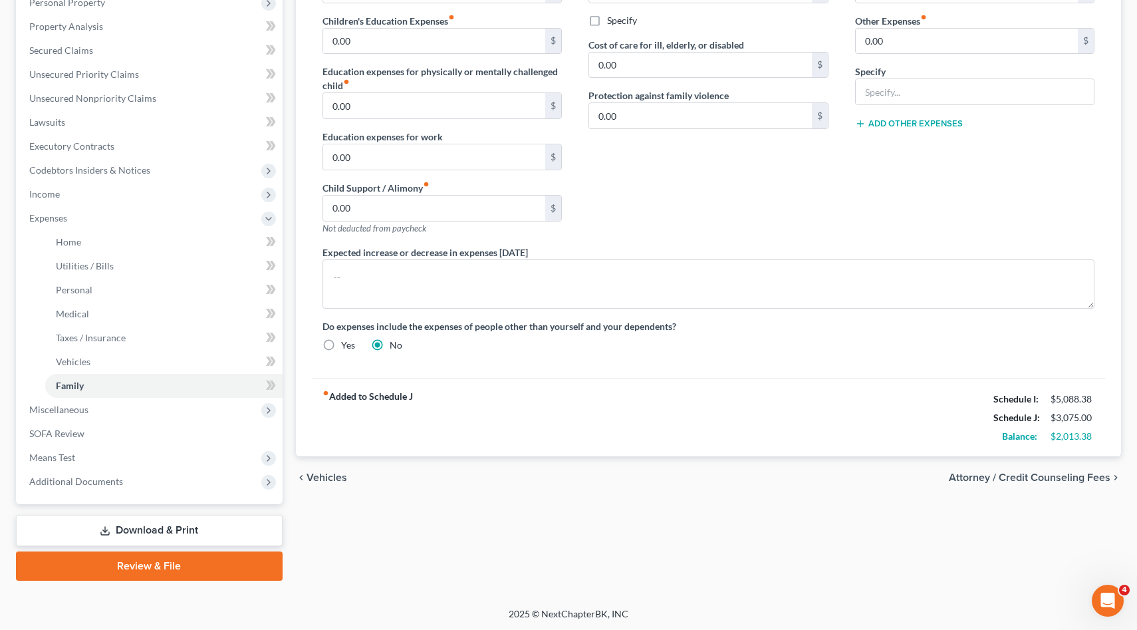
click at [1067, 474] on span "Attorney / Credit Counseling Fees" at bounding box center [1030, 477] width 162 height 11
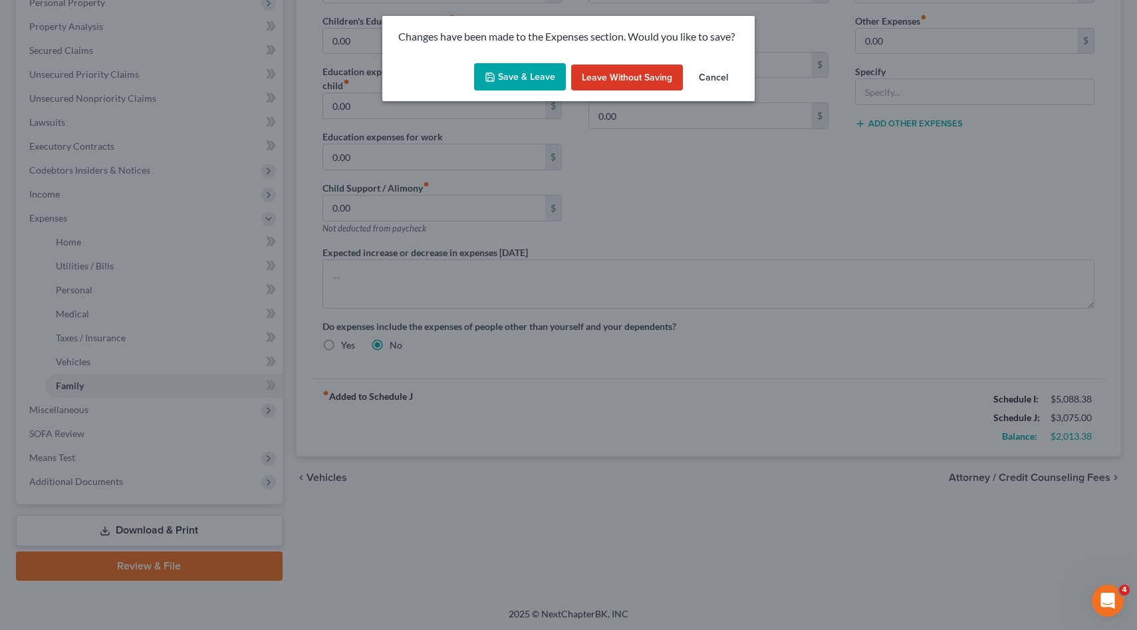
click at [547, 76] on button "Save & Leave" at bounding box center [520, 77] width 92 height 28
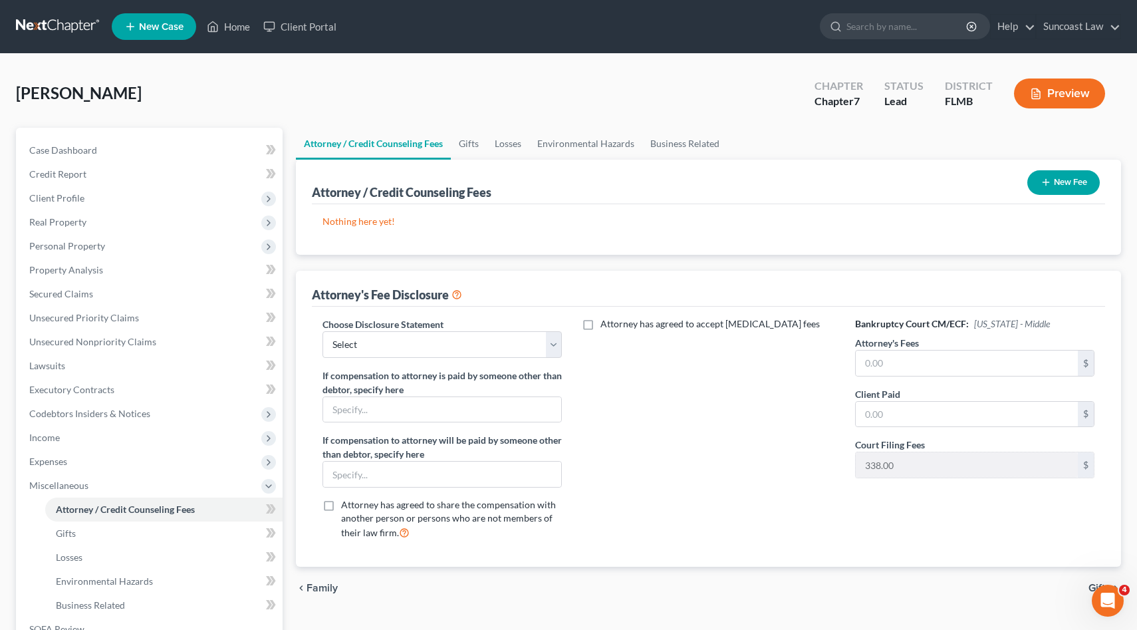
click at [1061, 186] on button "New Fee" at bounding box center [1064, 182] width 72 height 25
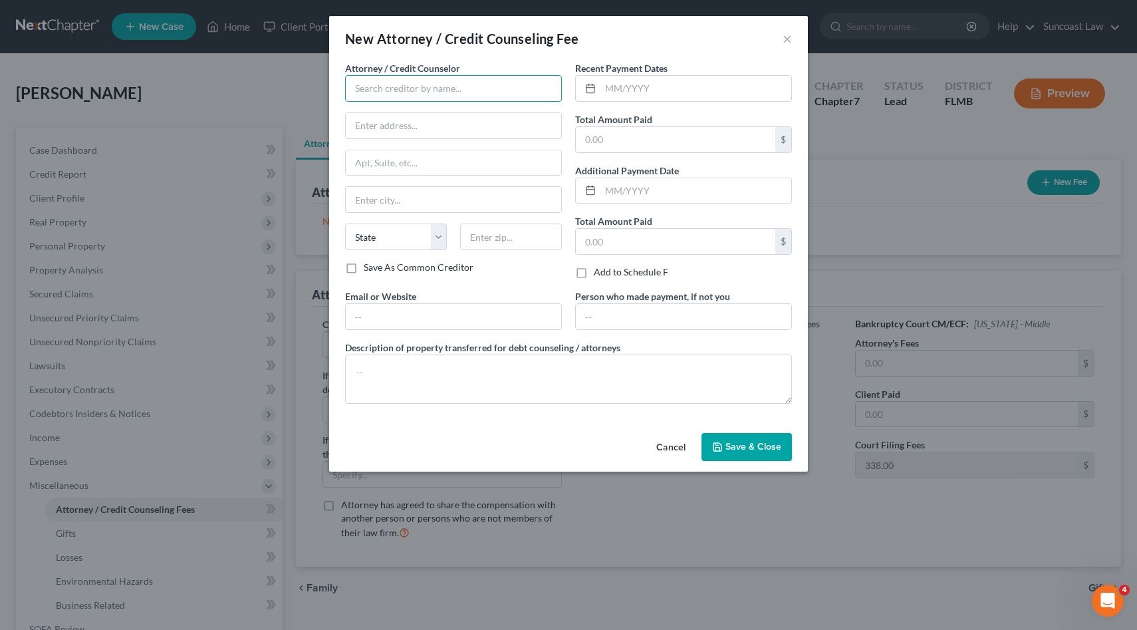
click at [548, 92] on input "text" at bounding box center [453, 88] width 217 height 27
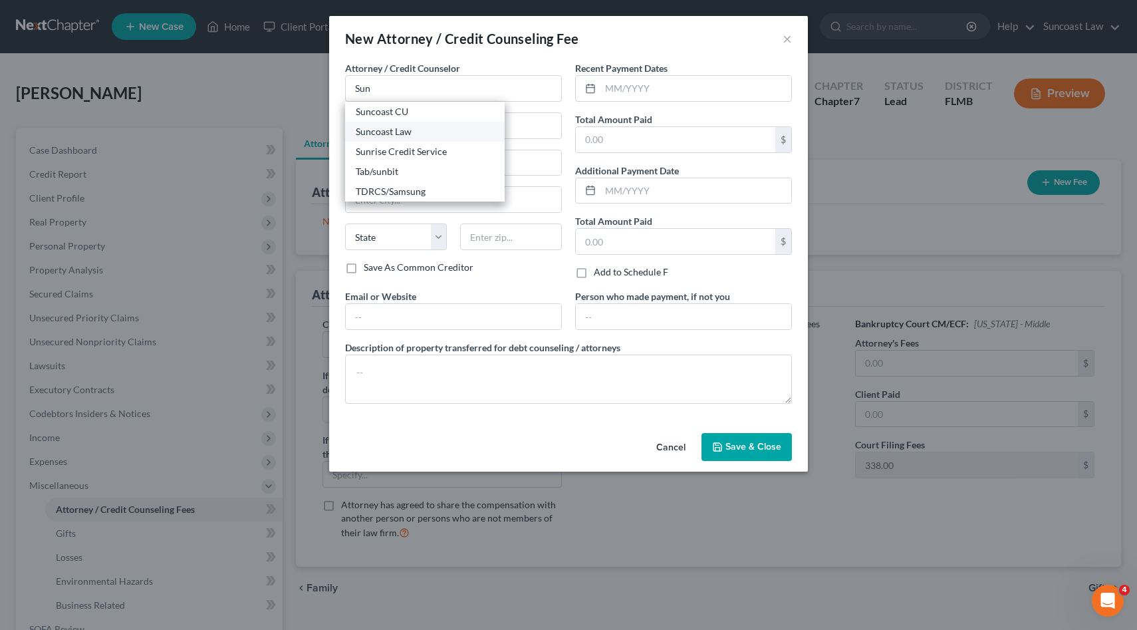
click at [451, 126] on div "Suncoast Law" at bounding box center [425, 131] width 138 height 13
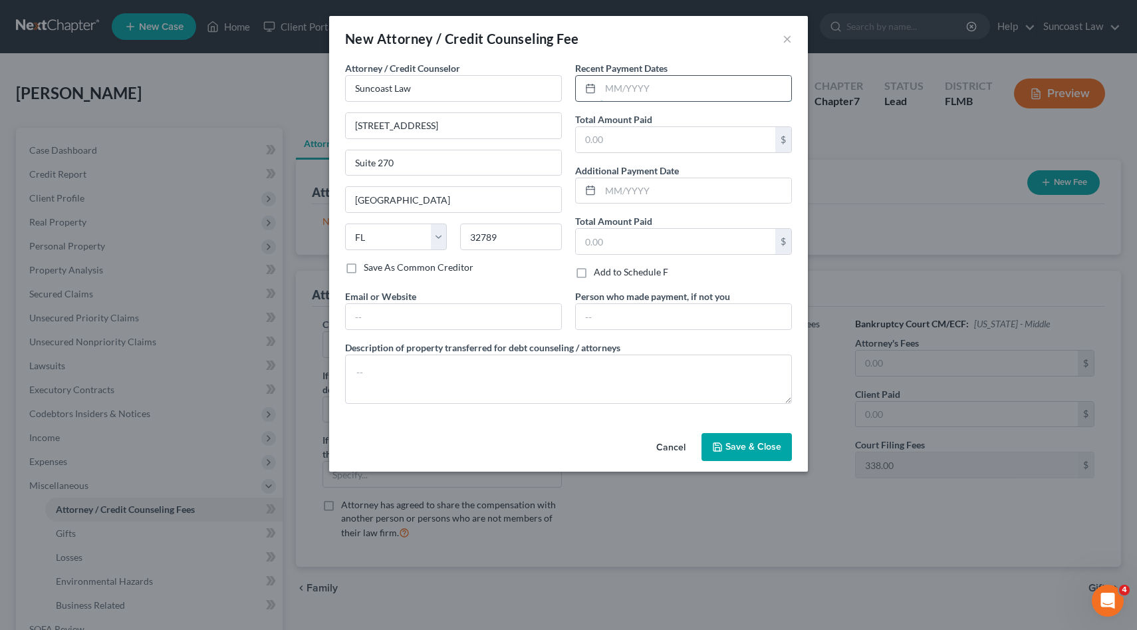
click at [670, 90] on input "text" at bounding box center [696, 88] width 191 height 25
click at [659, 150] on input "text" at bounding box center [676, 139] width 200 height 25
click at [746, 446] on span "Save & Close" at bounding box center [754, 446] width 56 height 11
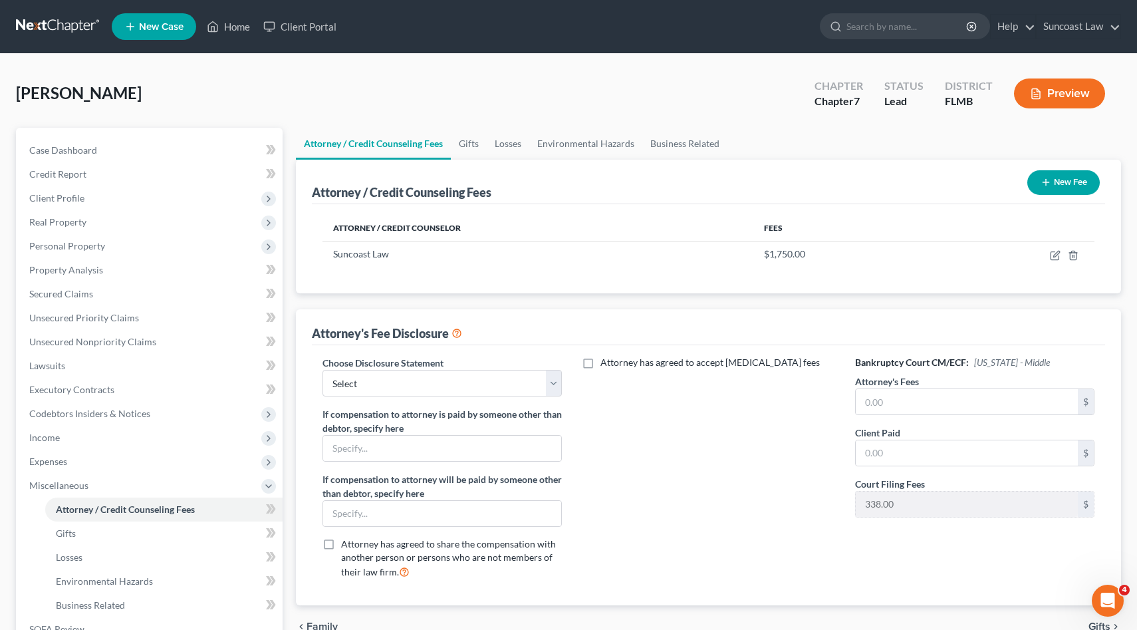
click at [1073, 183] on button "New Fee" at bounding box center [1064, 182] width 72 height 25
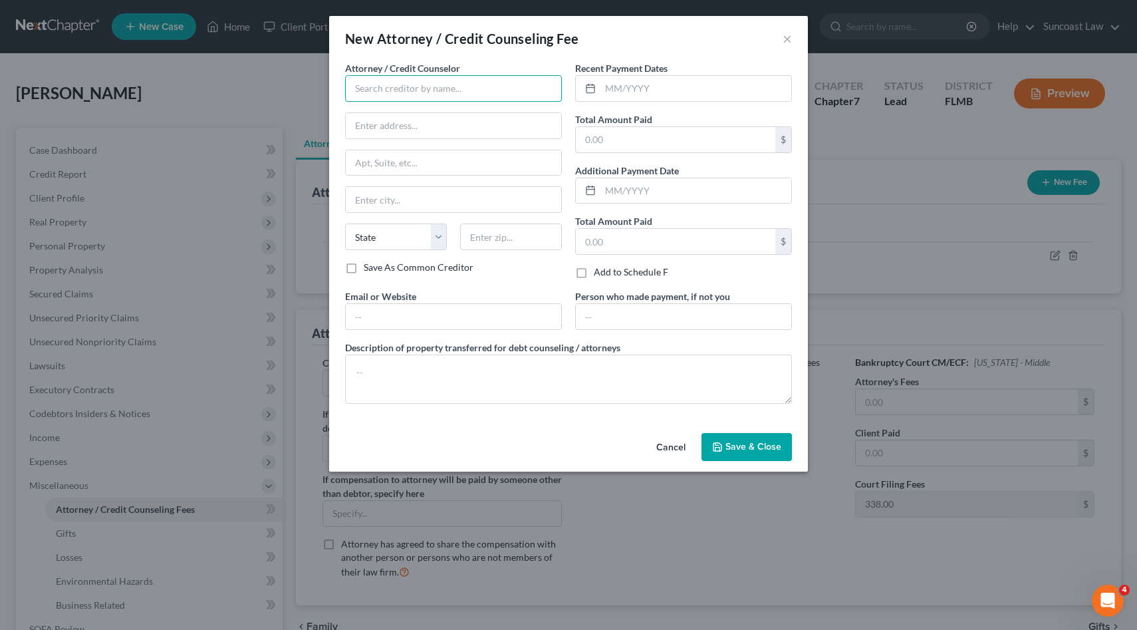
click at [544, 82] on input "text" at bounding box center [453, 88] width 217 height 27
click at [727, 84] on input "text" at bounding box center [696, 88] width 191 height 25
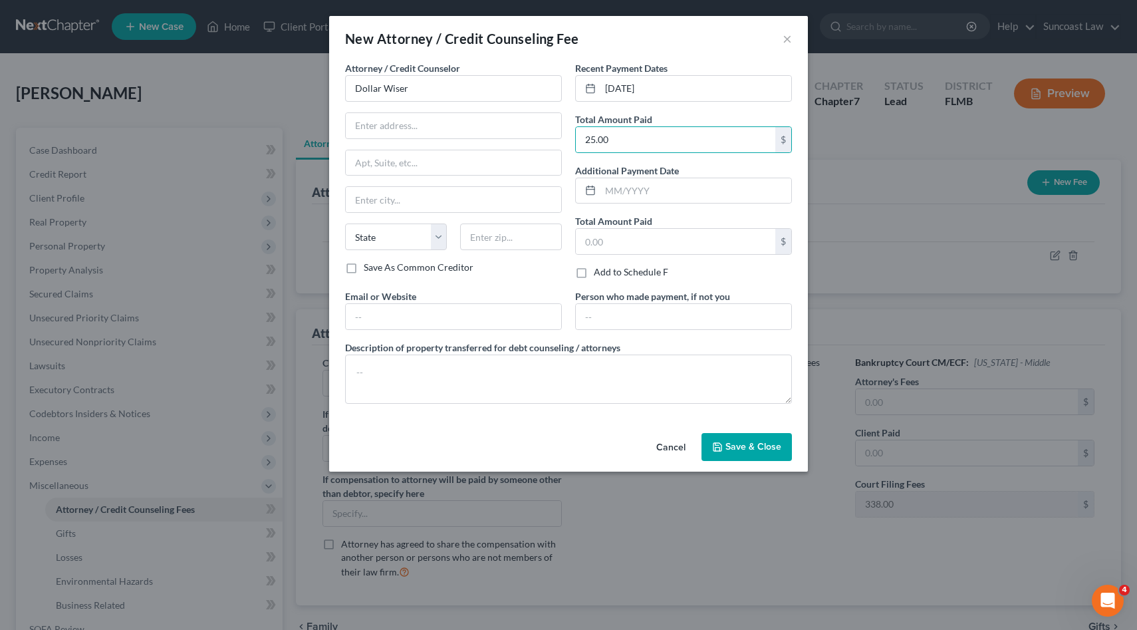
click at [755, 449] on span "Save & Close" at bounding box center [754, 446] width 56 height 11
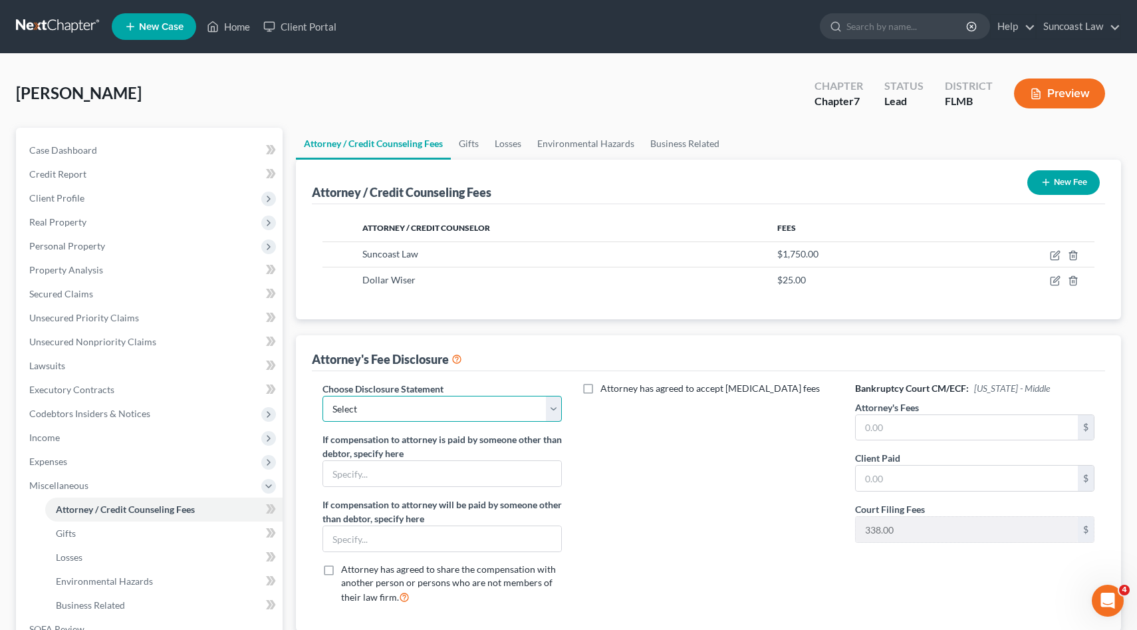
click at [464, 406] on select "Select Attorney" at bounding box center [443, 409] width 240 height 27
click at [323, 396] on select "Select Attorney" at bounding box center [443, 409] width 240 height 27
click at [902, 426] on input "text" at bounding box center [967, 427] width 223 height 25
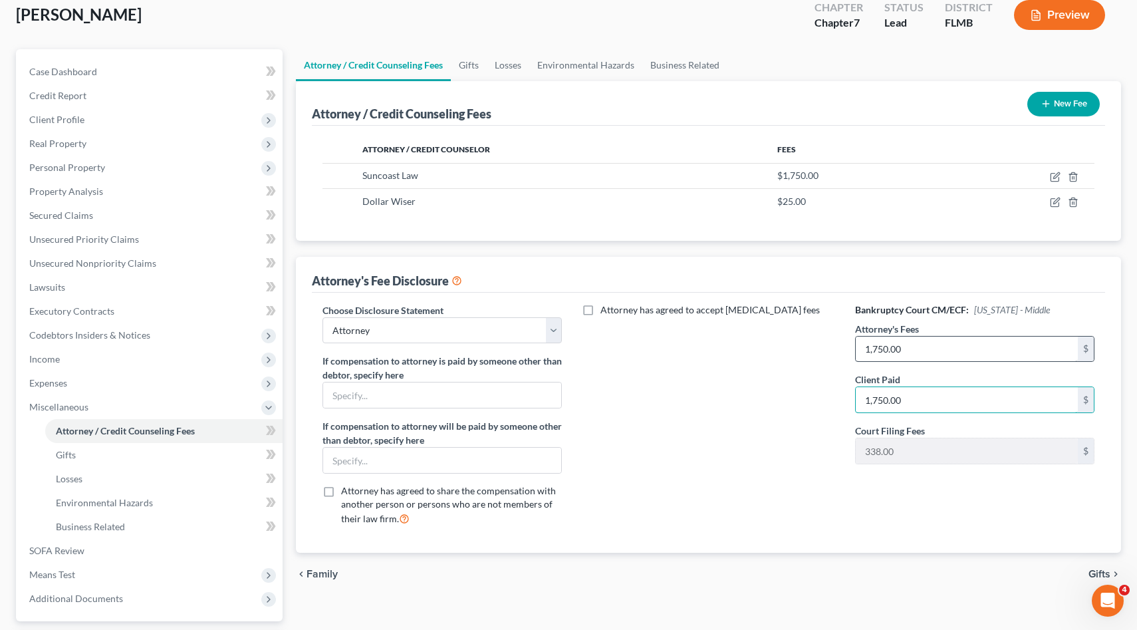
scroll to position [196, 0]
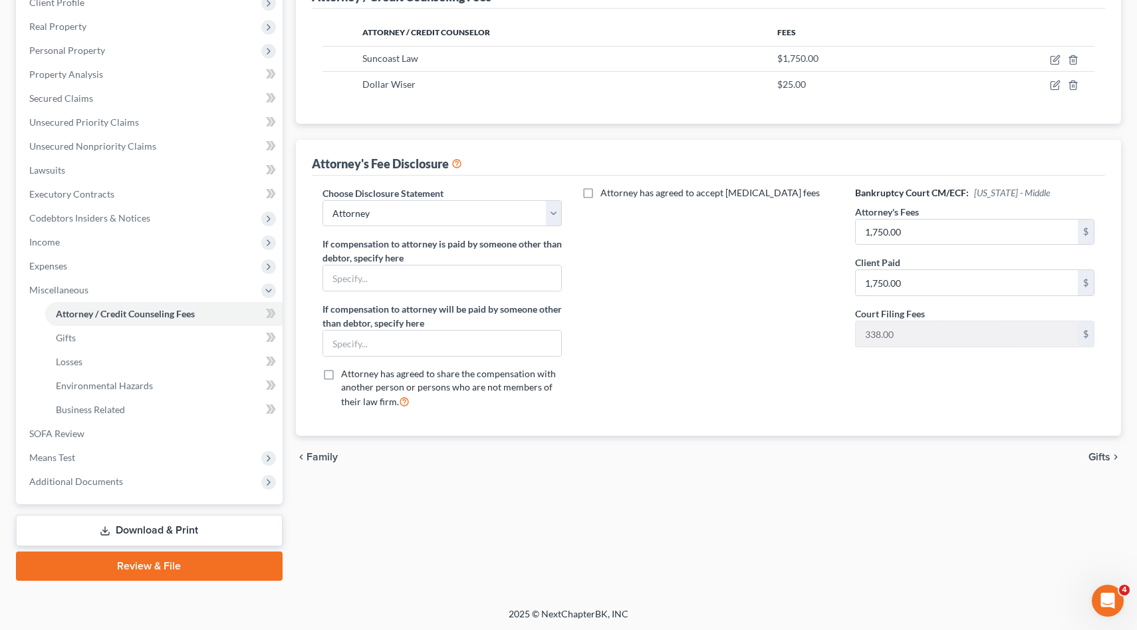
click at [1096, 454] on span "Gifts" at bounding box center [1100, 457] width 22 height 11
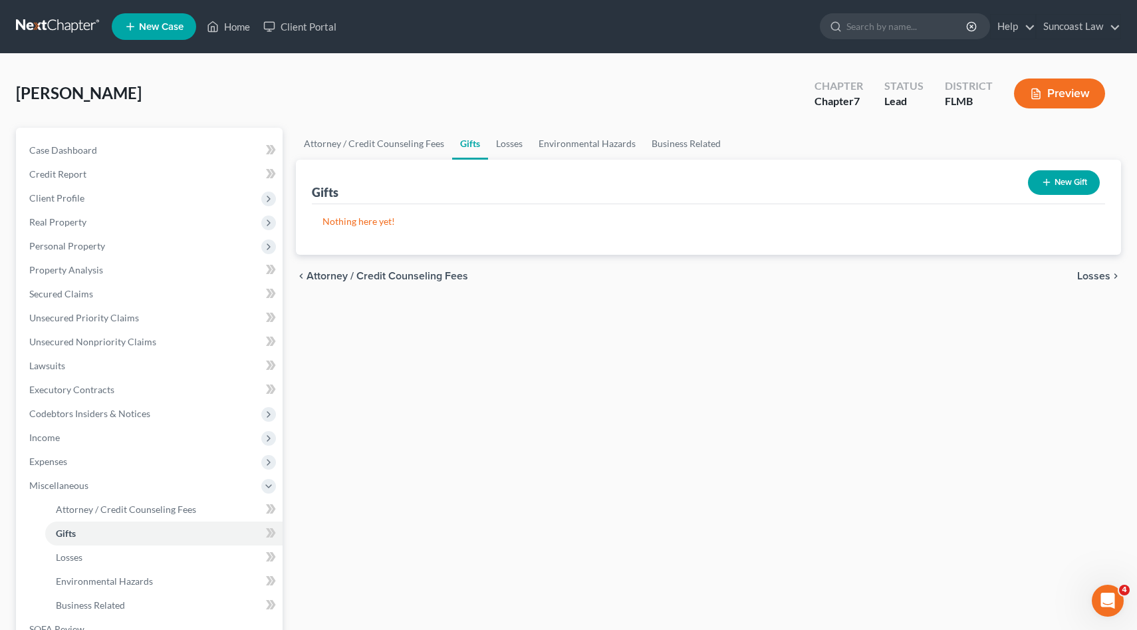
click at [1092, 274] on span "Losses" at bounding box center [1093, 276] width 33 height 11
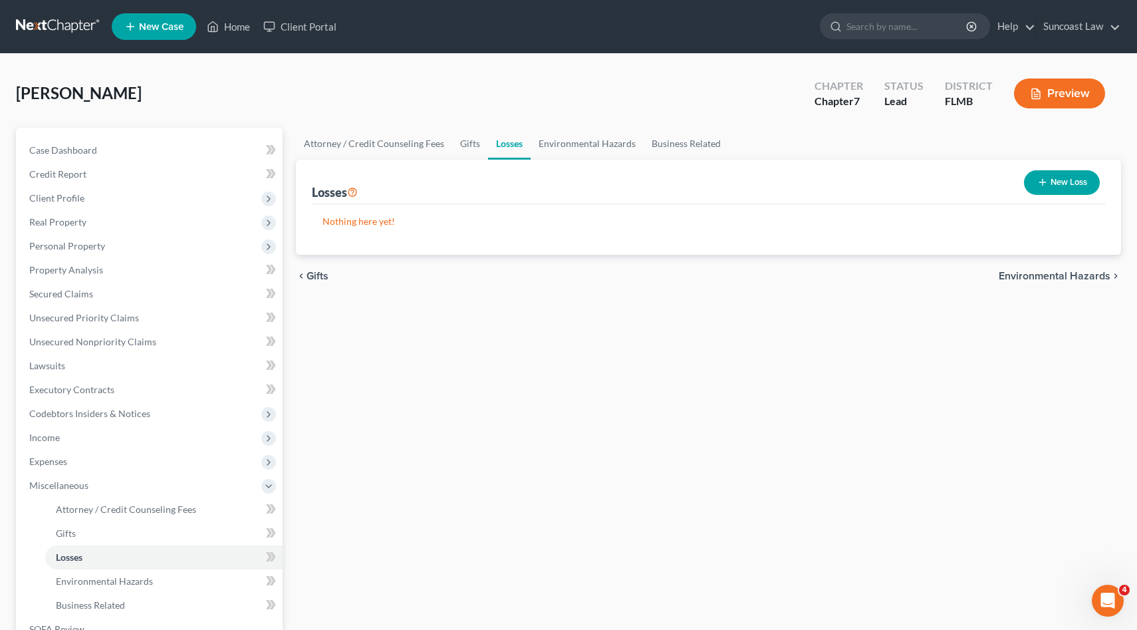
click at [1092, 274] on span "Environmental Hazards" at bounding box center [1055, 276] width 112 height 11
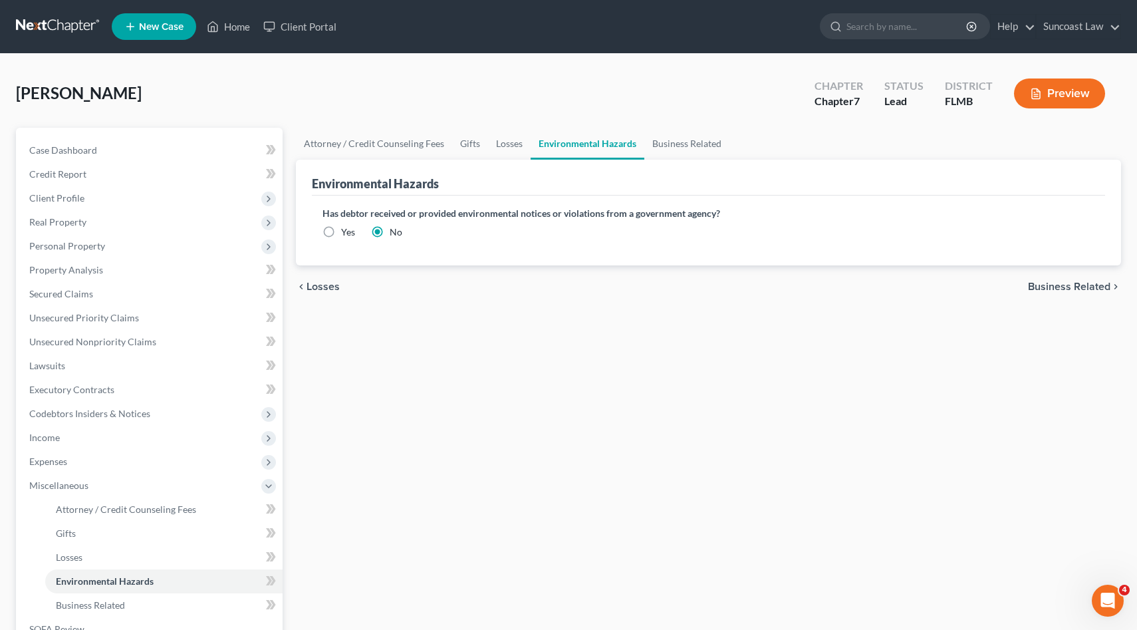
click at [1091, 284] on span "Business Related" at bounding box center [1069, 286] width 82 height 11
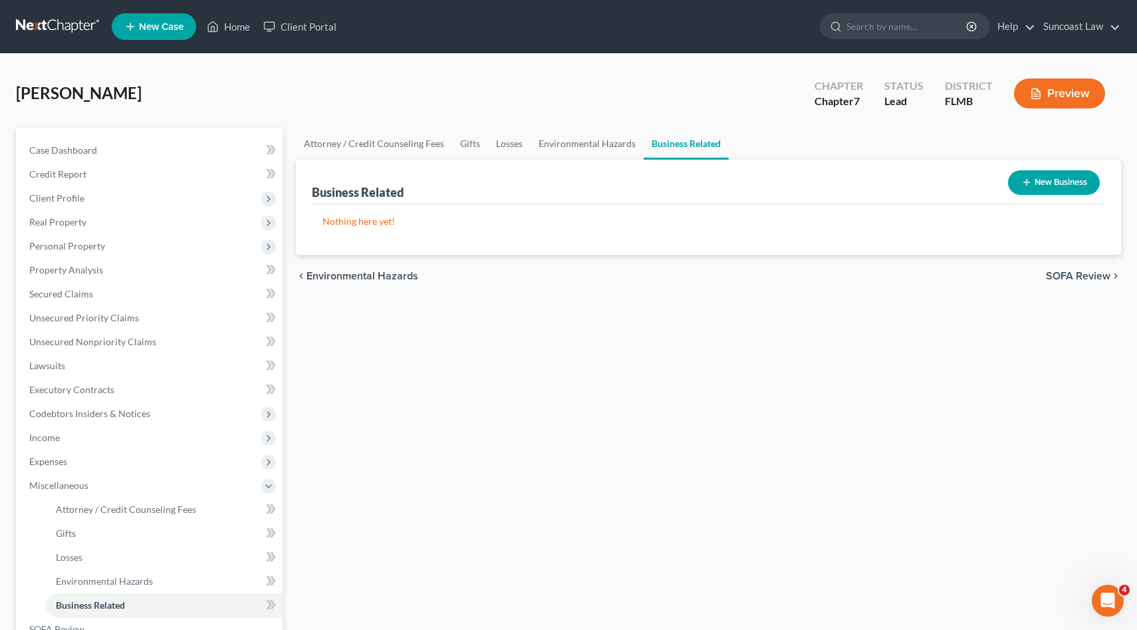
click at [1089, 275] on span "SOFA Review" at bounding box center [1078, 276] width 65 height 11
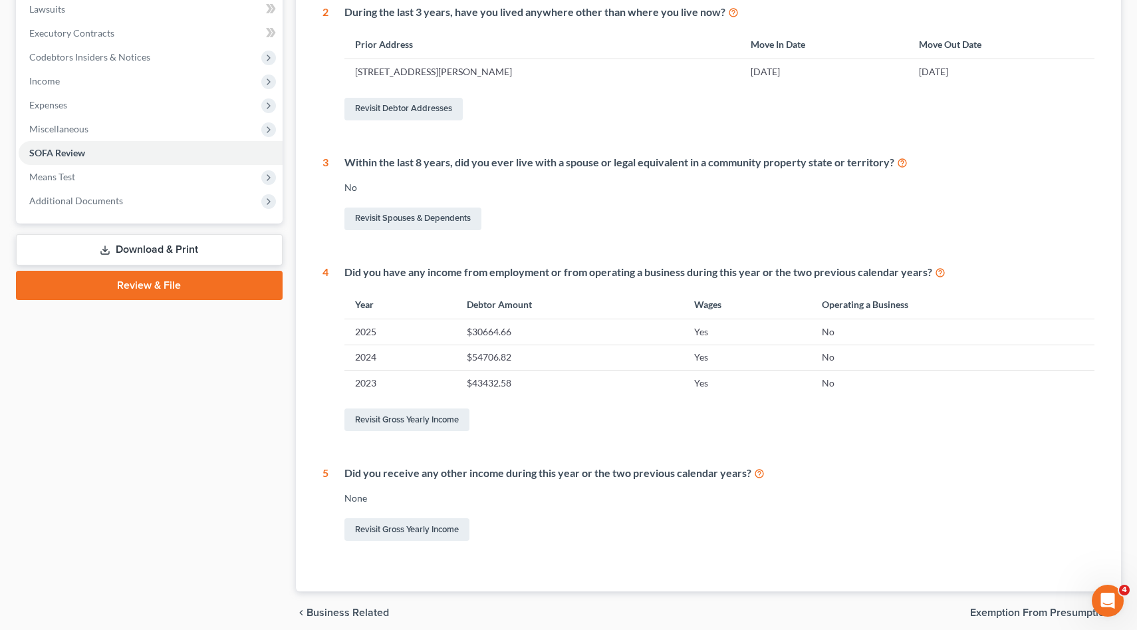
scroll to position [410, 0]
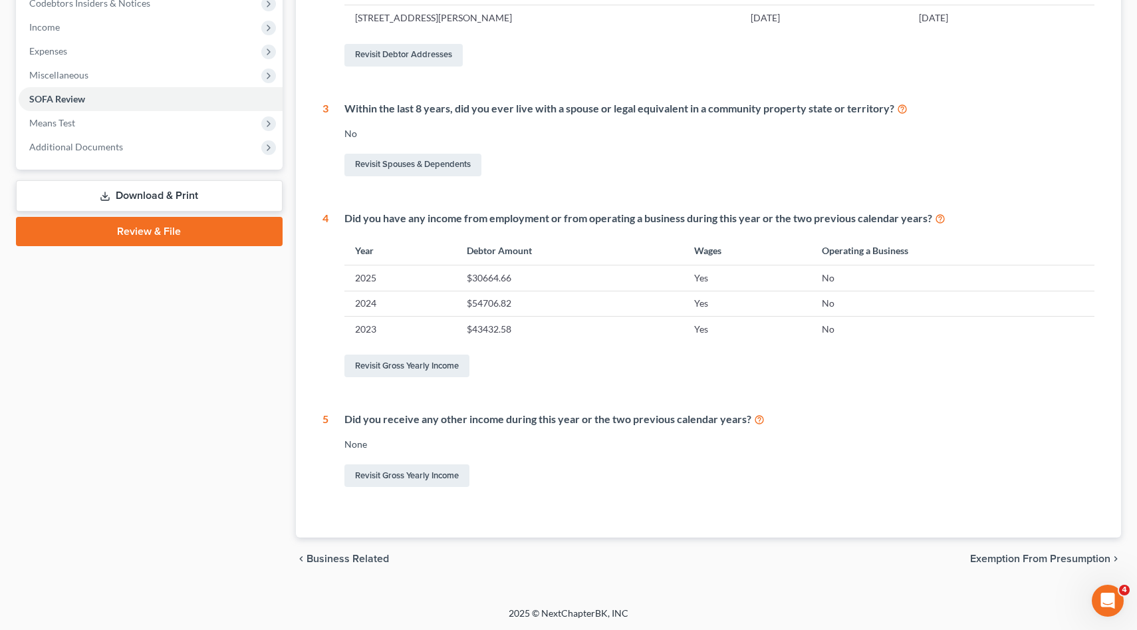
click at [1035, 553] on span "Exemption from Presumption" at bounding box center [1040, 558] width 140 height 11
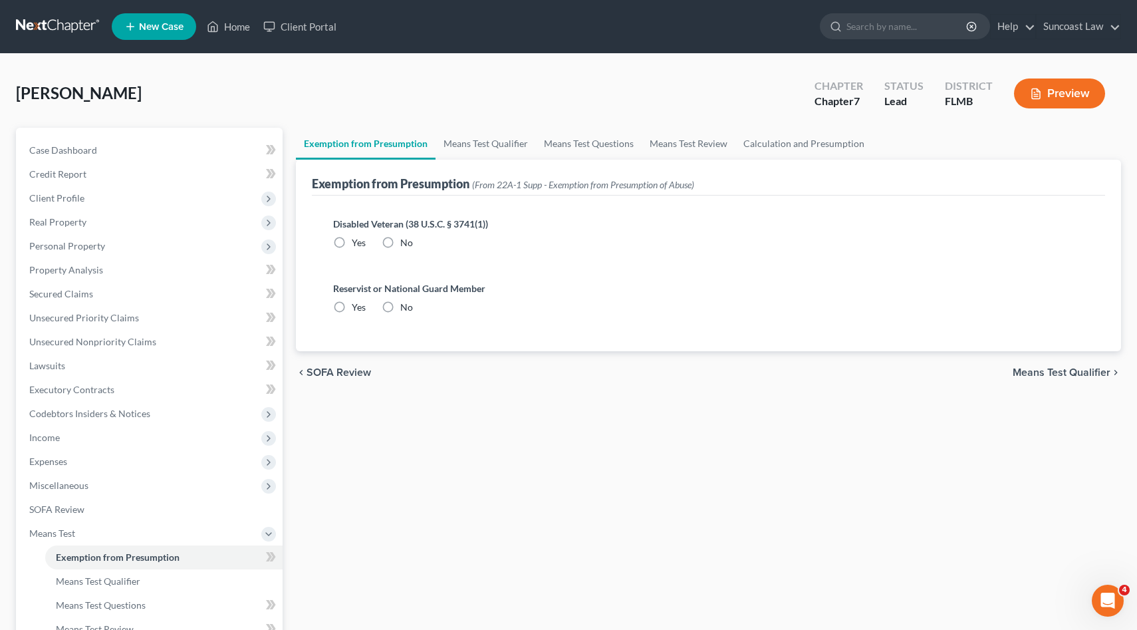
click at [400, 241] on label "No" at bounding box center [406, 242] width 13 height 13
click at [406, 241] on input "No" at bounding box center [410, 240] width 9 height 9
click at [400, 305] on label "No" at bounding box center [406, 307] width 13 height 13
click at [406, 305] on input "No" at bounding box center [410, 305] width 9 height 9
click at [1045, 370] on span "Means Test Qualifier" at bounding box center [1062, 372] width 98 height 11
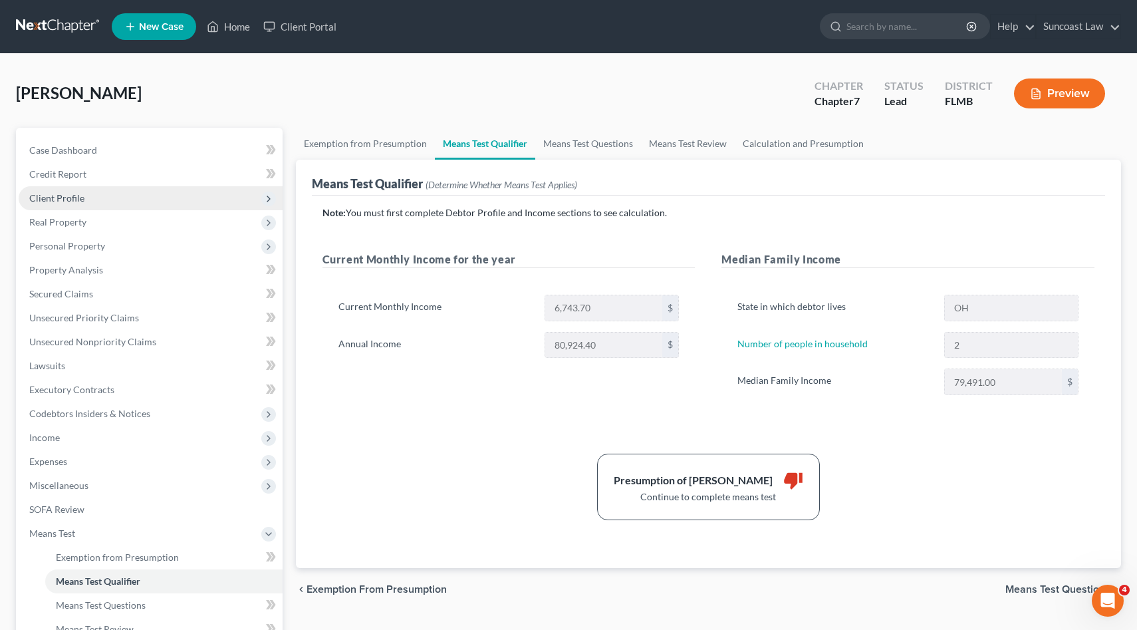
click at [156, 202] on span "Client Profile" at bounding box center [151, 198] width 264 height 24
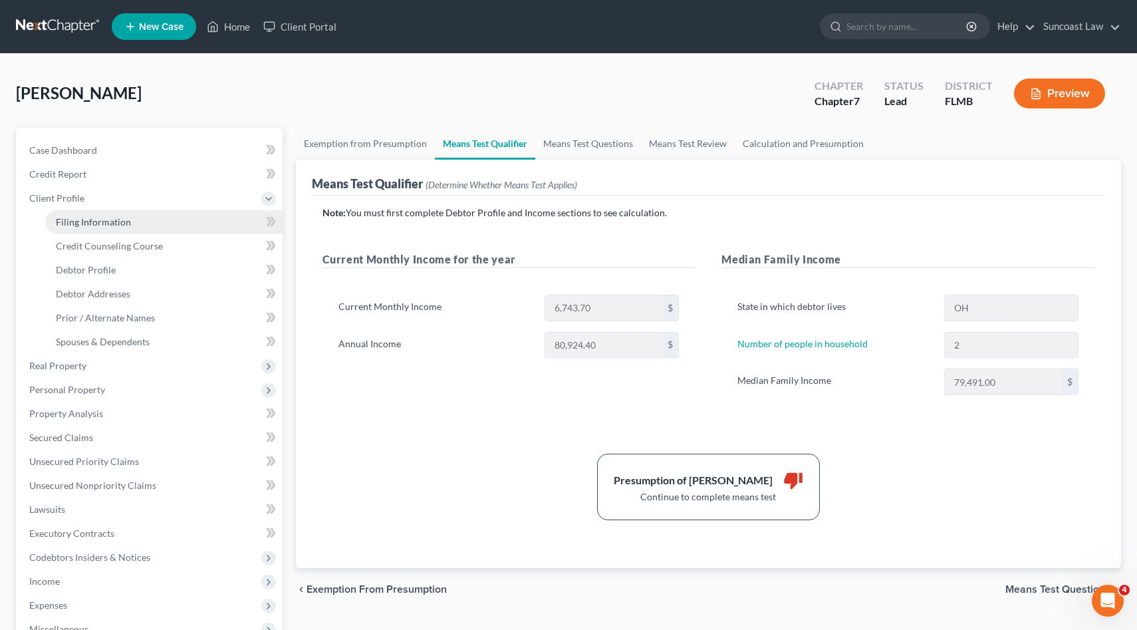
click at [156, 229] on link "Filing Information" at bounding box center [163, 222] width 237 height 24
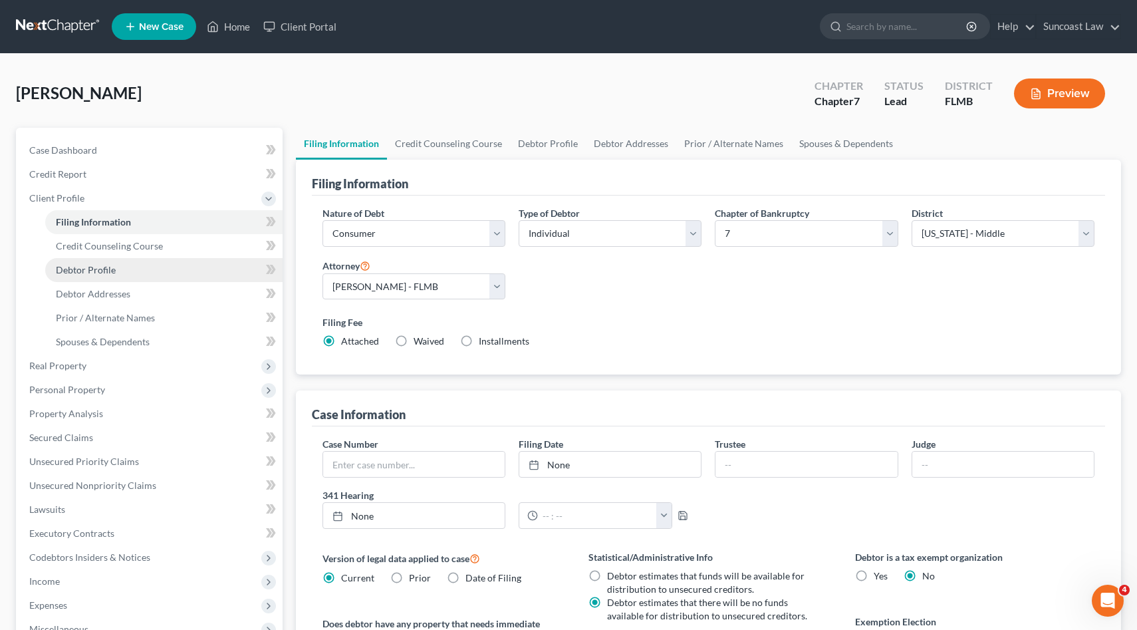
click at [198, 265] on link "Debtor Profile" at bounding box center [163, 270] width 237 height 24
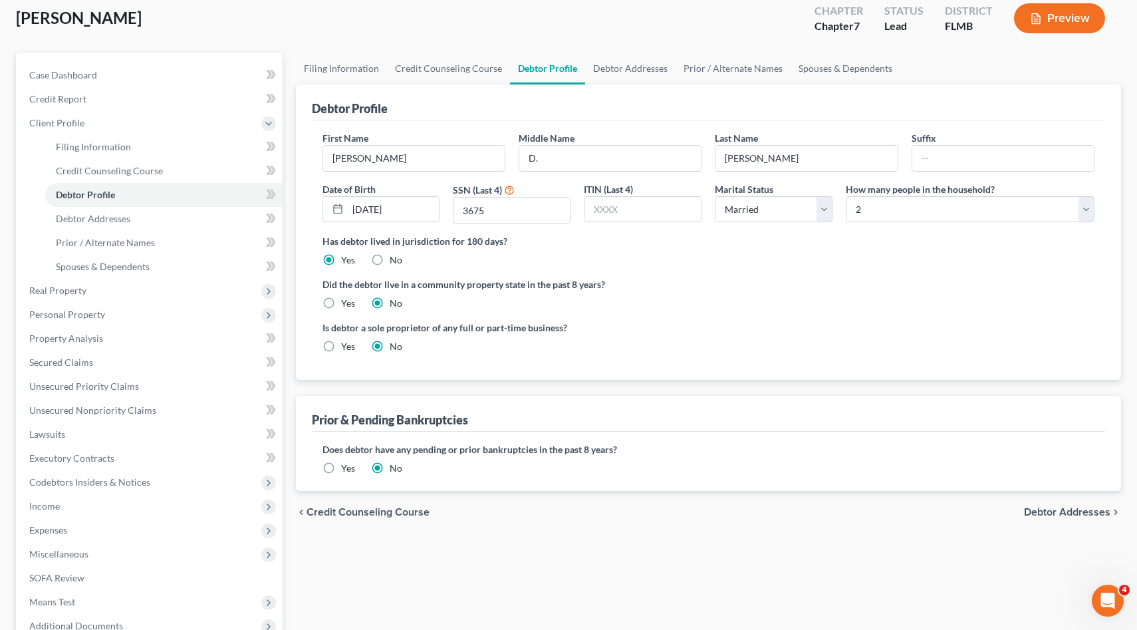
scroll to position [67, 0]
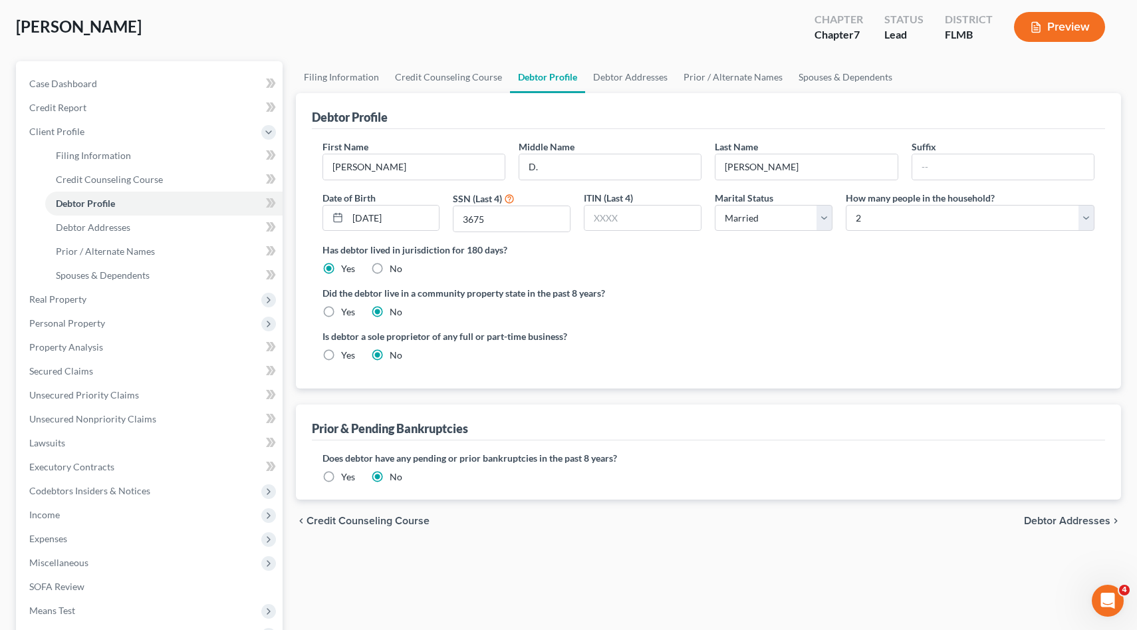
click at [1057, 519] on span "Debtor Addresses" at bounding box center [1067, 520] width 86 height 11
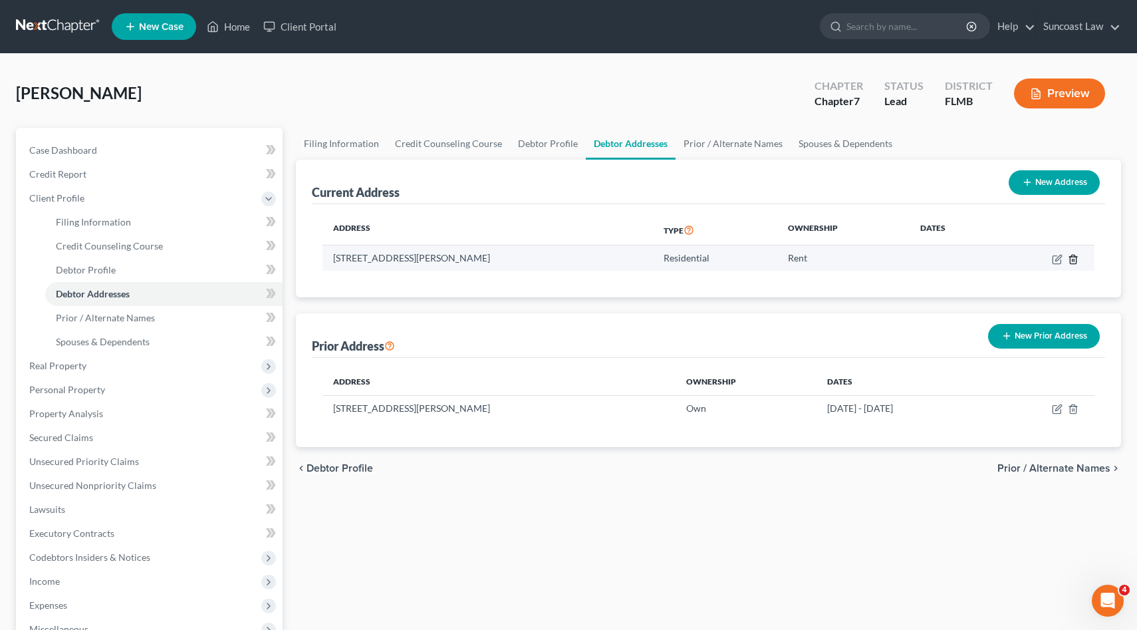
click at [1074, 261] on line "button" at bounding box center [1074, 260] width 0 height 3
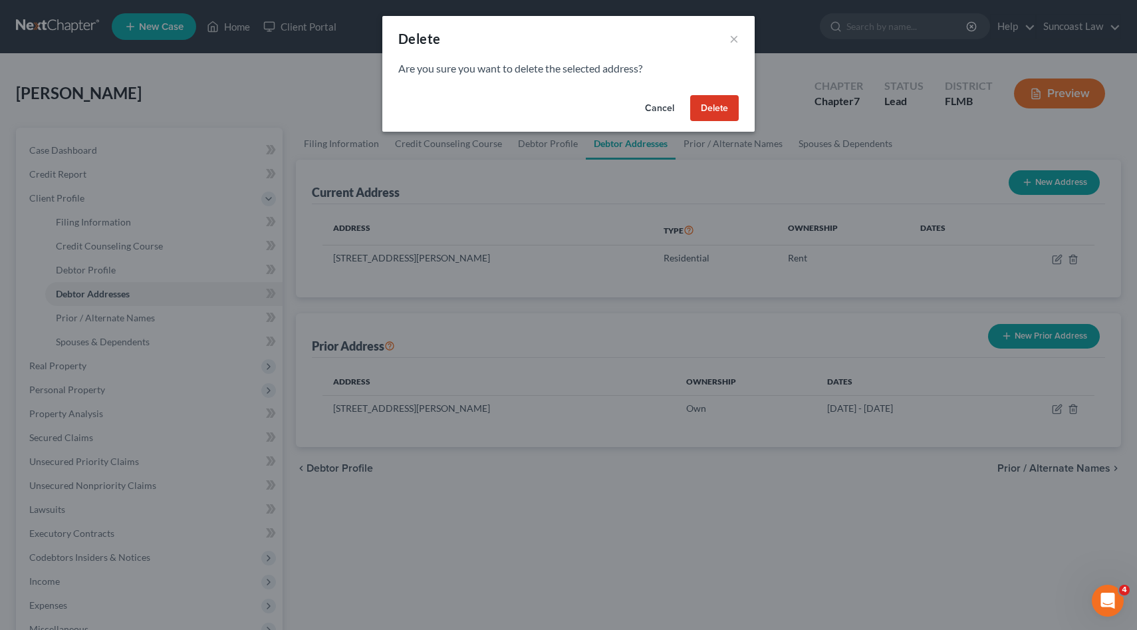
click at [735, 109] on button "Delete" at bounding box center [714, 108] width 49 height 27
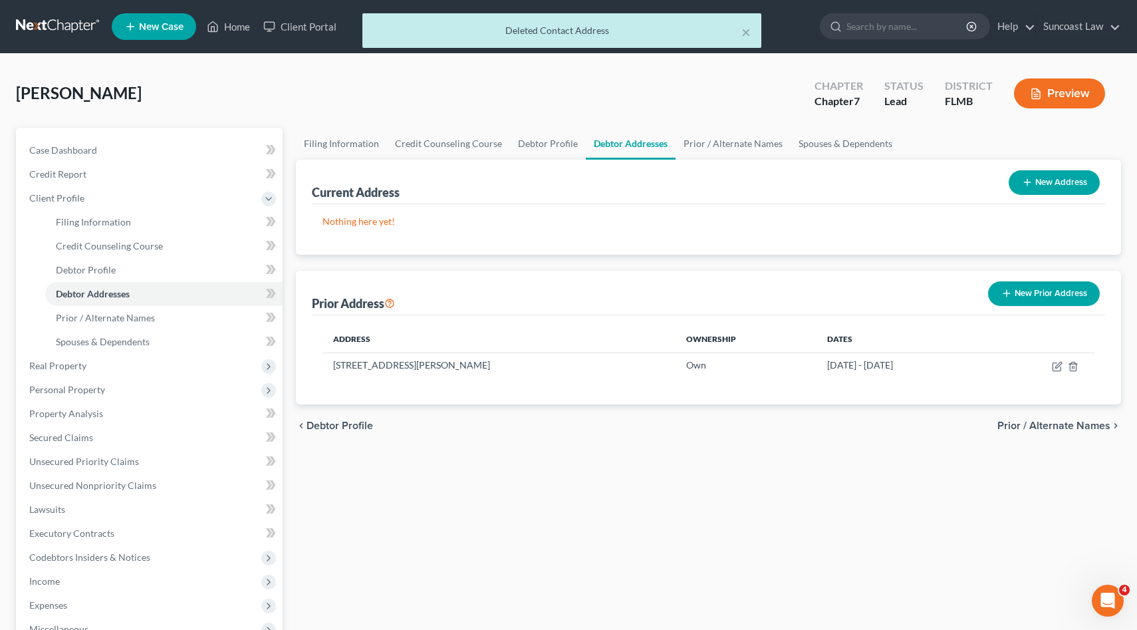
click at [1066, 186] on button "New Address" at bounding box center [1054, 182] width 91 height 25
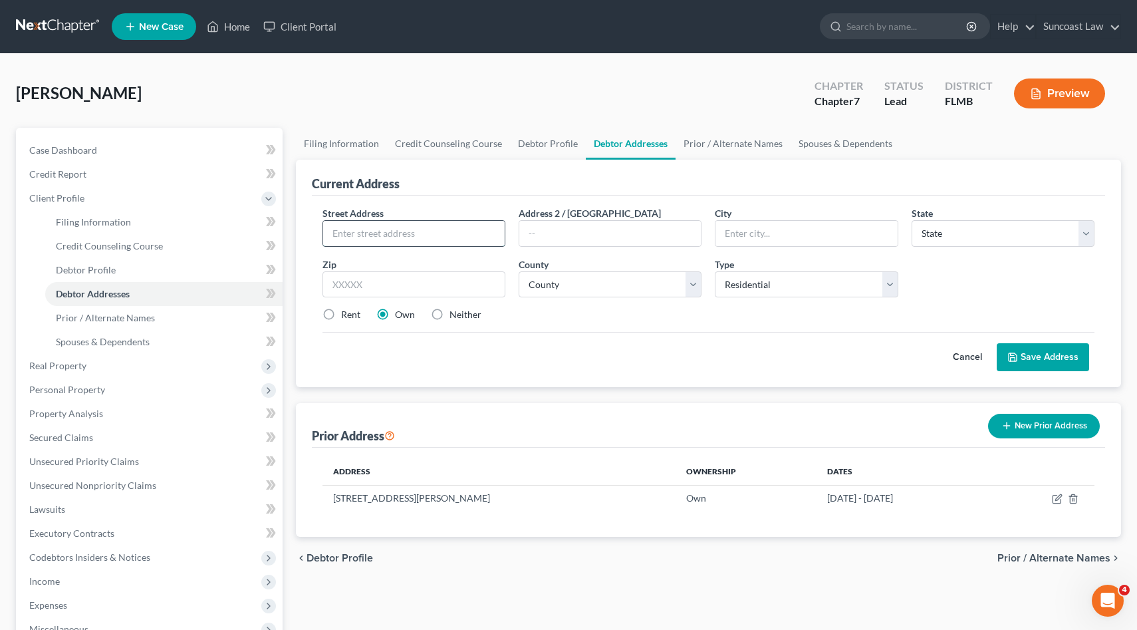
click at [426, 231] on input "text" at bounding box center [414, 233] width 182 height 25
click at [742, 239] on input "text" at bounding box center [807, 233] width 182 height 25
click at [341, 313] on label "Rent" at bounding box center [350, 314] width 19 height 13
click at [346, 313] on input "Rent" at bounding box center [350, 312] width 9 height 9
click at [1061, 360] on button "Save Address" at bounding box center [1043, 357] width 92 height 28
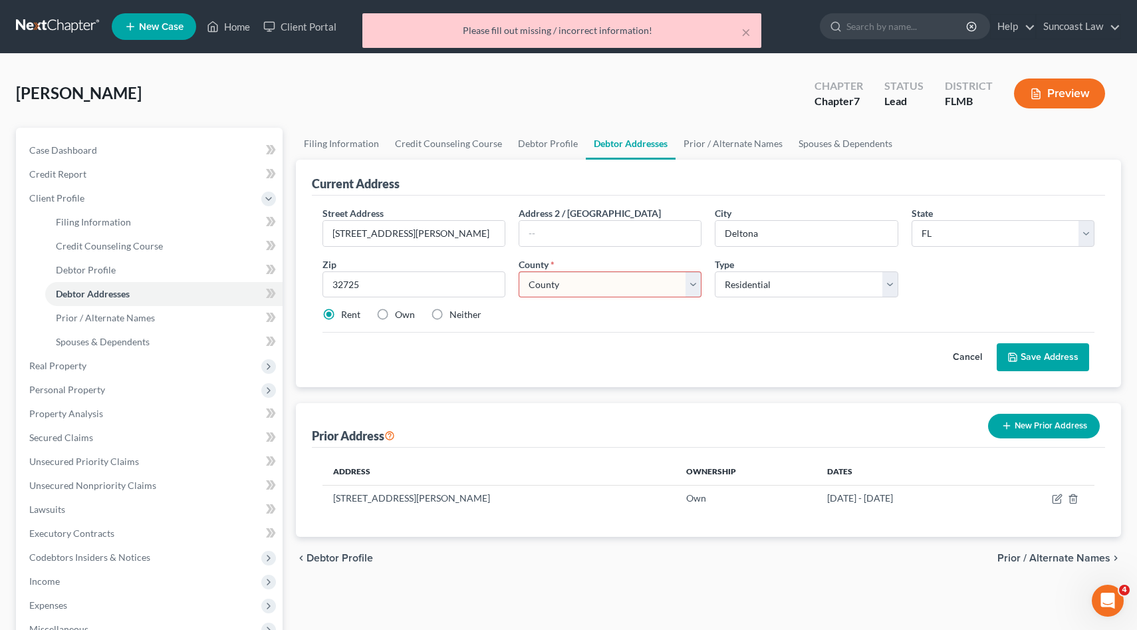
click at [656, 287] on select "County [GEOGRAPHIC_DATA] [GEOGRAPHIC_DATA] [GEOGRAPHIC_DATA] [GEOGRAPHIC_DATA] …" at bounding box center [610, 284] width 183 height 27
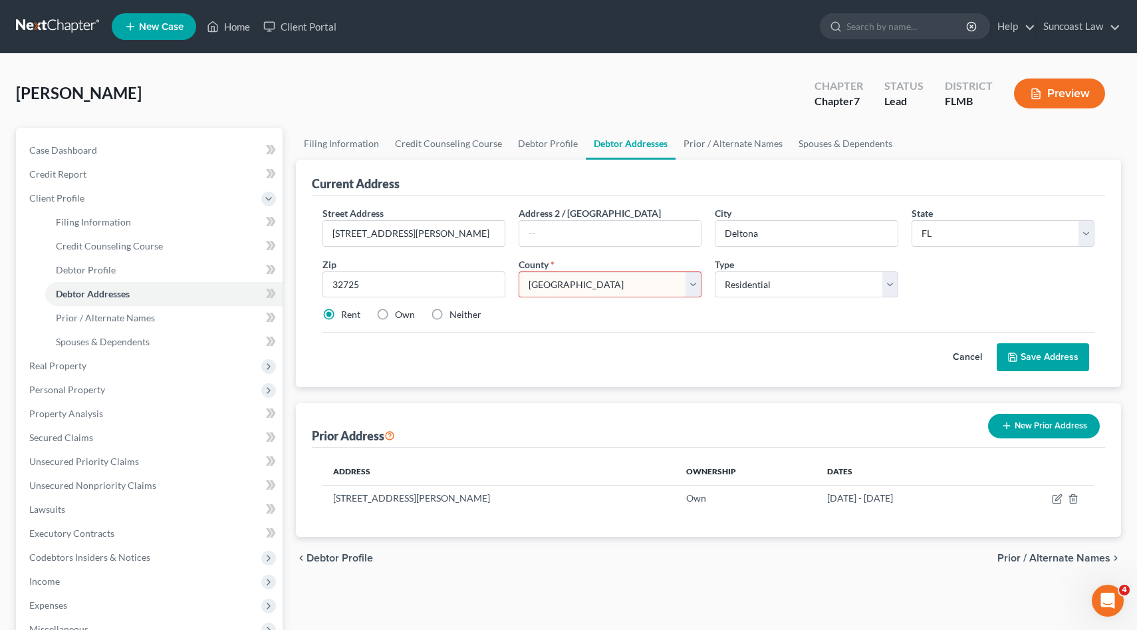
click at [519, 271] on select "County [GEOGRAPHIC_DATA] [GEOGRAPHIC_DATA] [GEOGRAPHIC_DATA] [GEOGRAPHIC_DATA] …" at bounding box center [610, 284] width 183 height 27
click at [1041, 356] on button "Save Address" at bounding box center [1043, 357] width 92 height 28
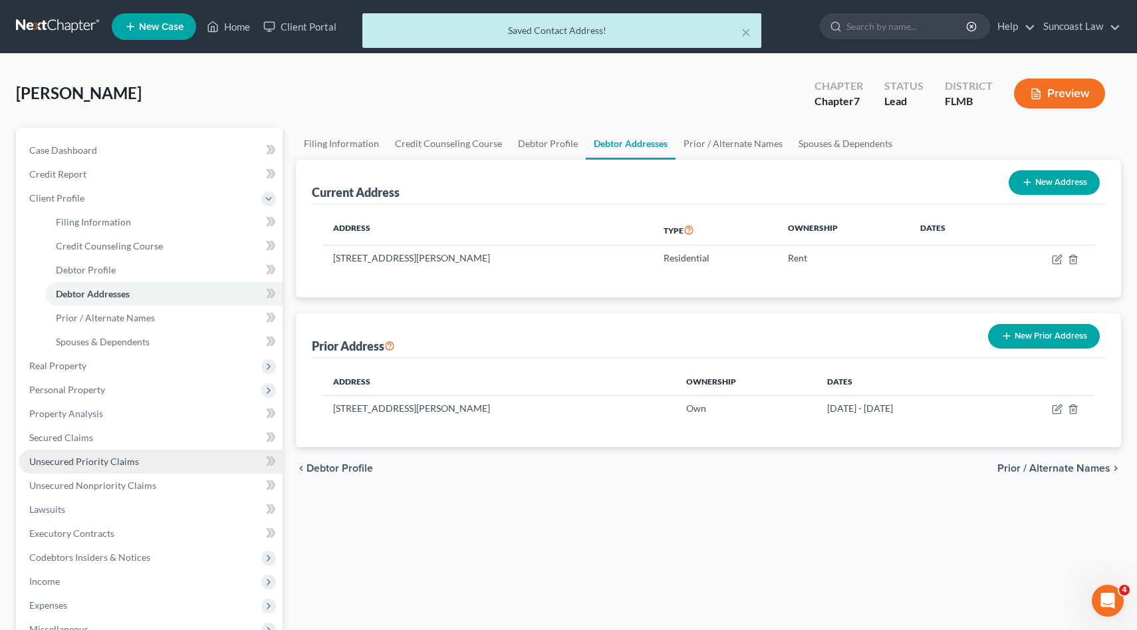
scroll to position [219, 0]
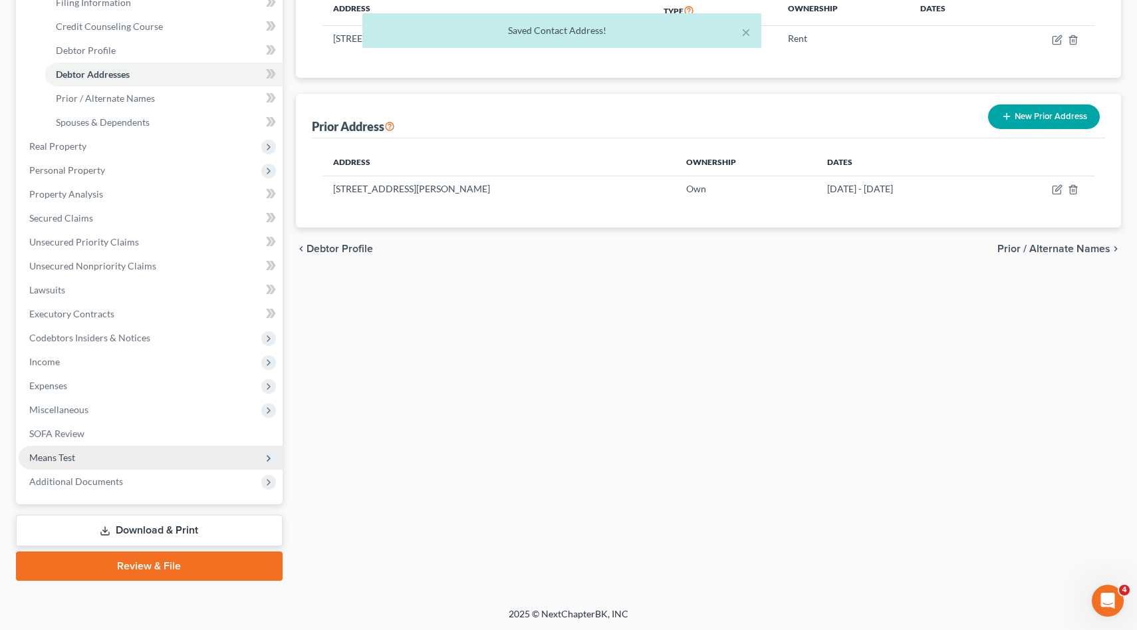
click at [135, 450] on span "Means Test" at bounding box center [151, 458] width 264 height 24
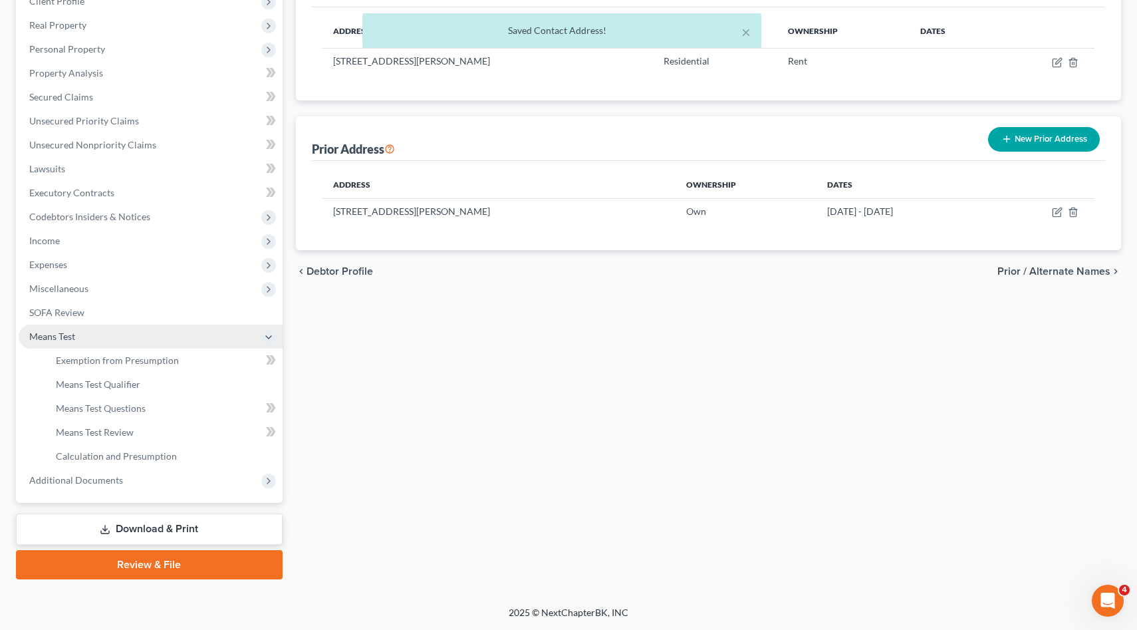
scroll to position [196, 0]
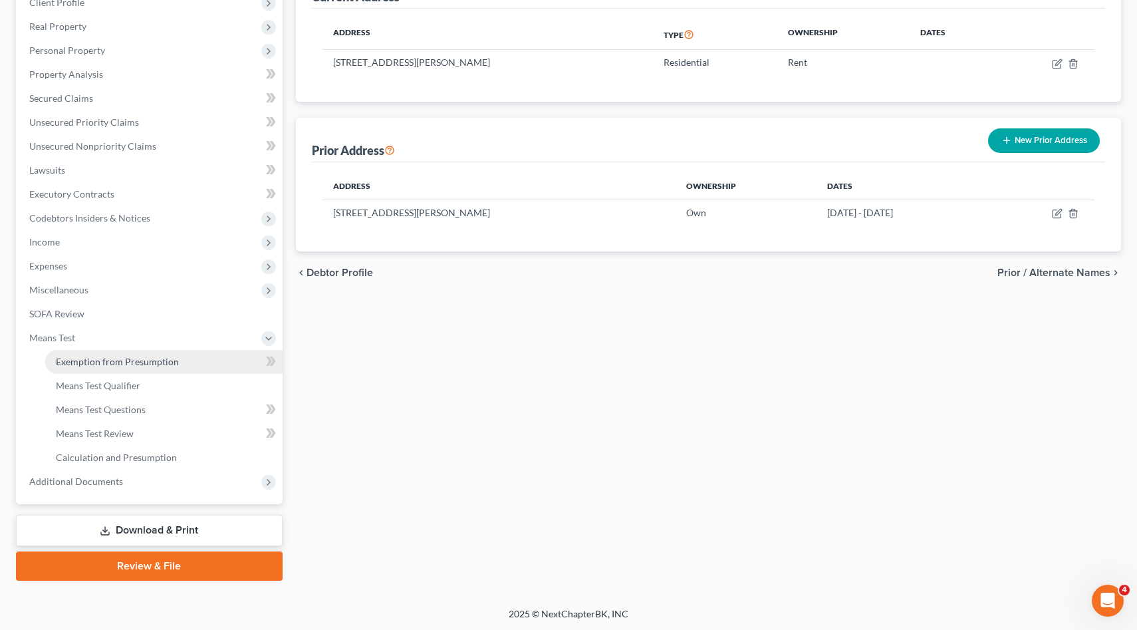
click at [151, 363] on span "Exemption from Presumption" at bounding box center [117, 361] width 123 height 11
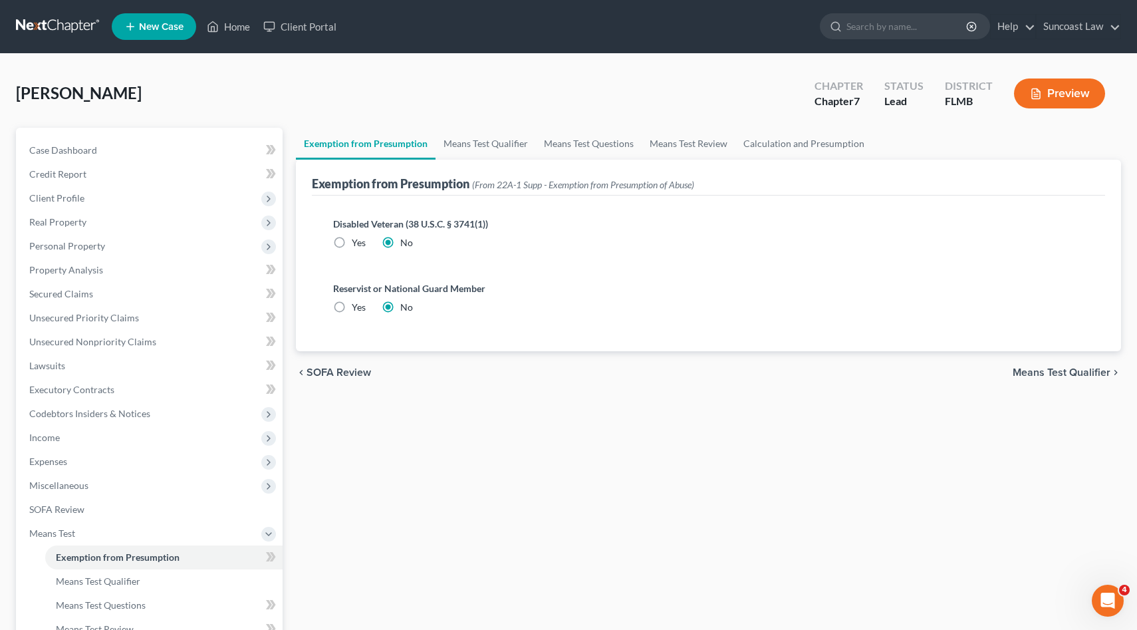
click at [1061, 371] on span "Means Test Qualifier" at bounding box center [1062, 372] width 98 height 11
